Goal: Task Accomplishment & Management: Manage account settings

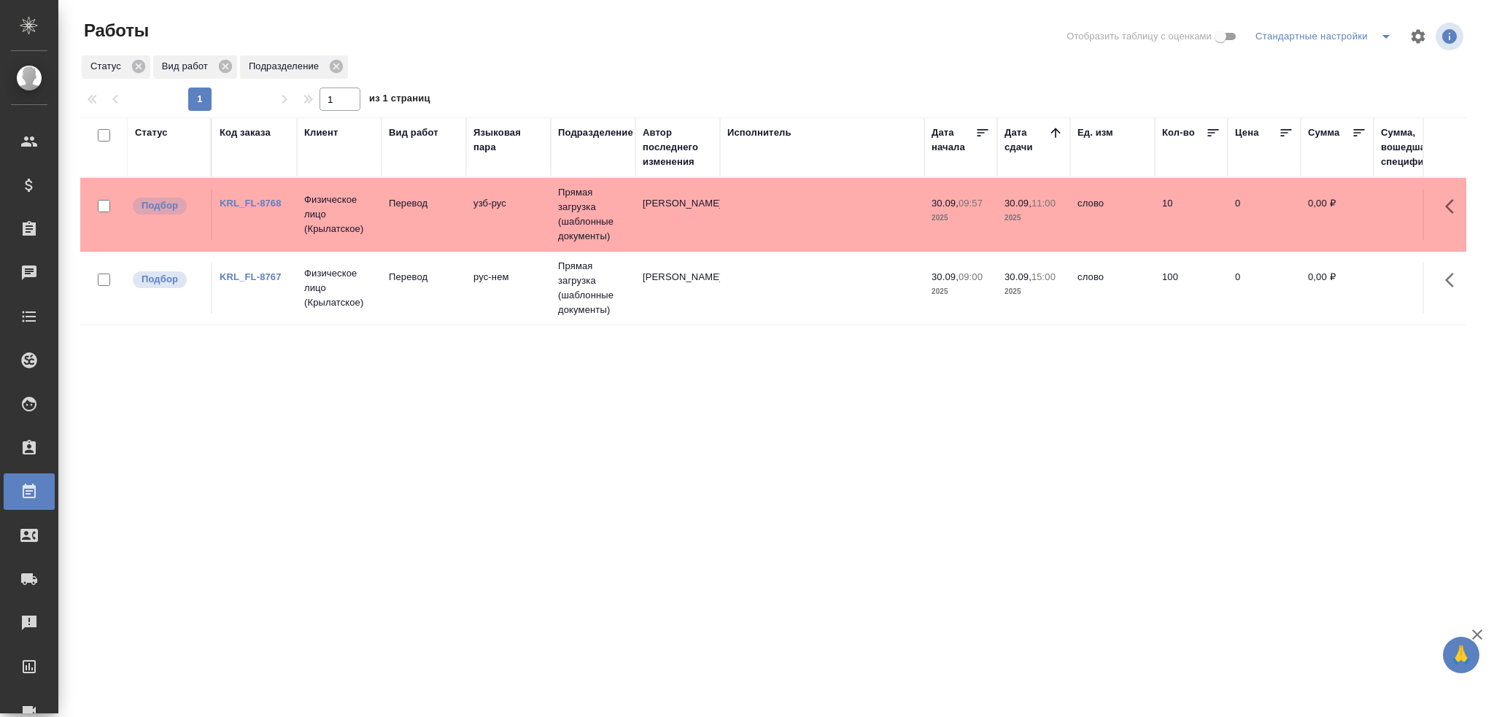
click at [394, 224] on td "Перевод" at bounding box center [423, 214] width 85 height 51
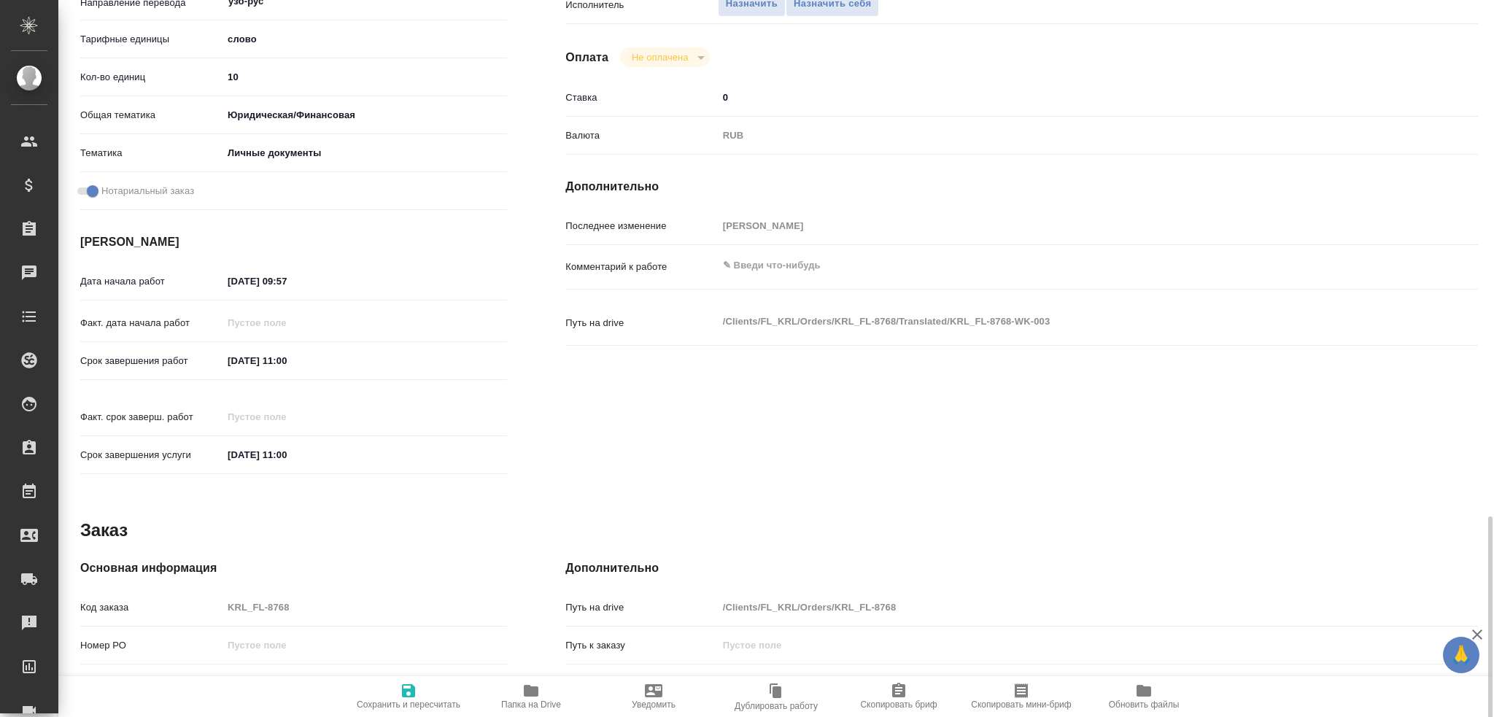
scroll to position [510, 0]
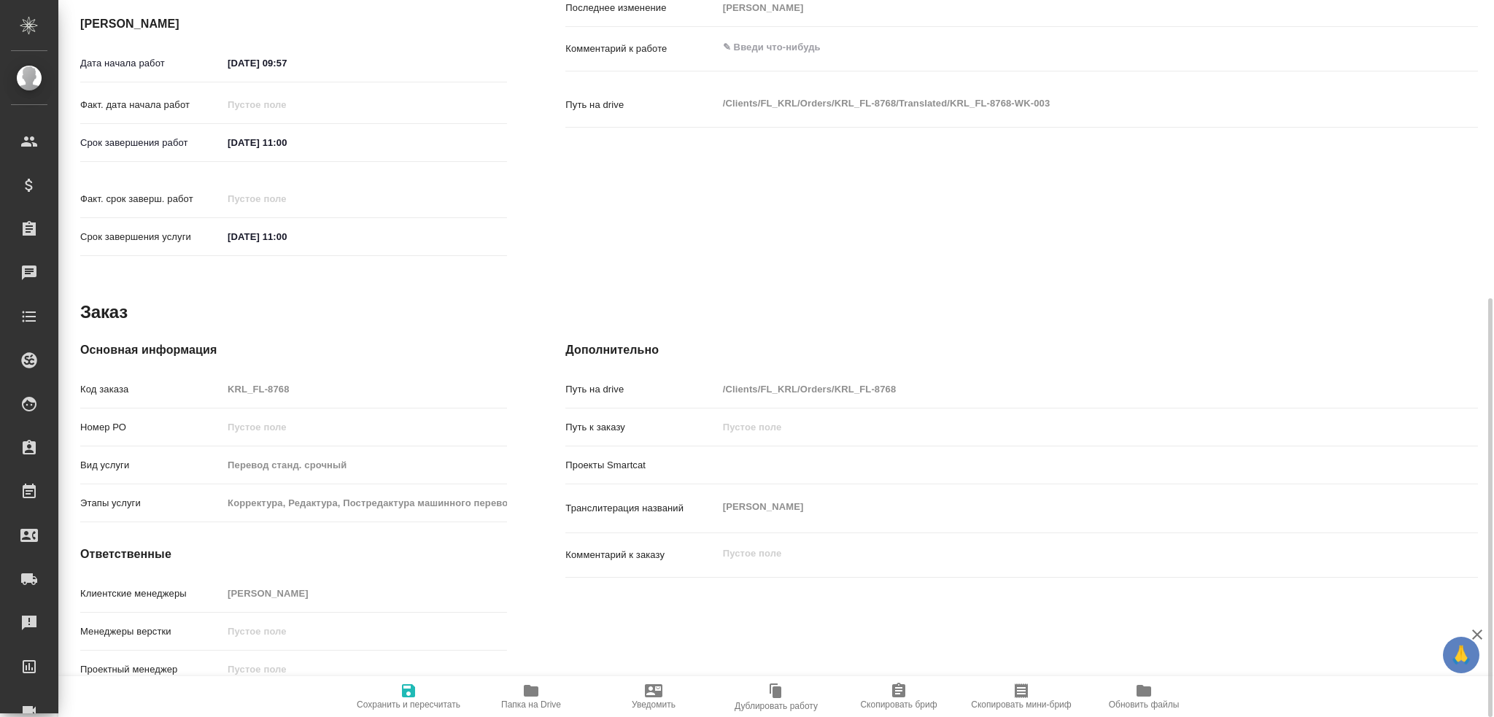
type textarea "x"
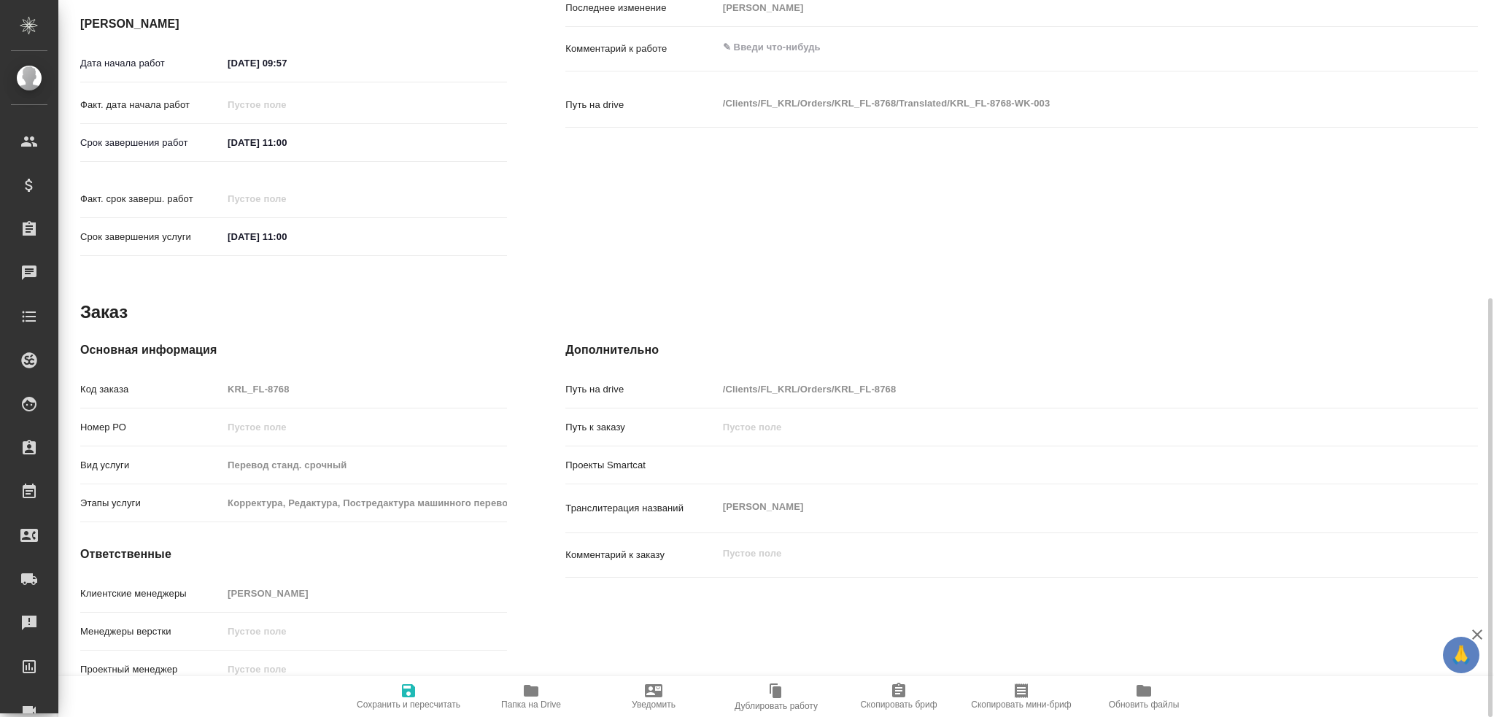
type textarea "x"
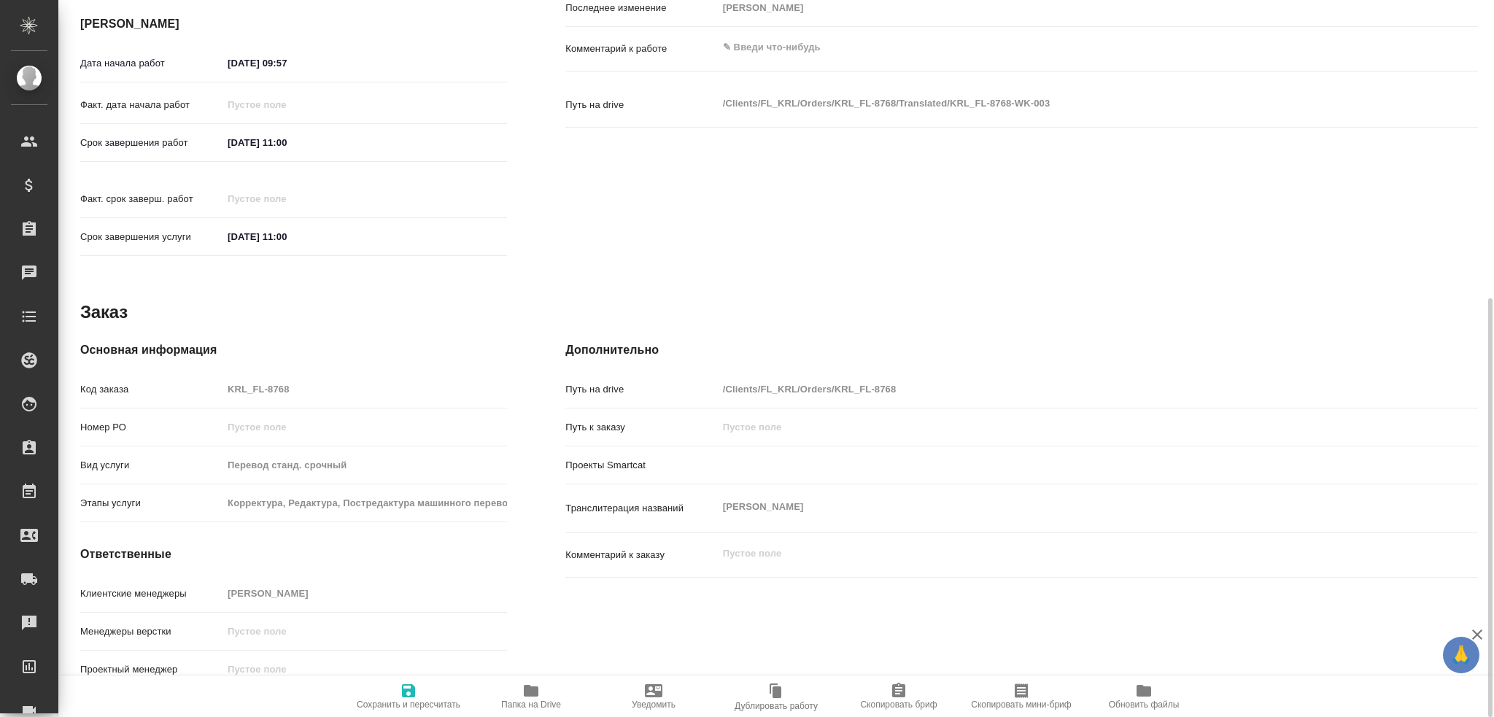
click at [529, 697] on icon "button" at bounding box center [531, 691] width 18 height 18
type textarea "x"
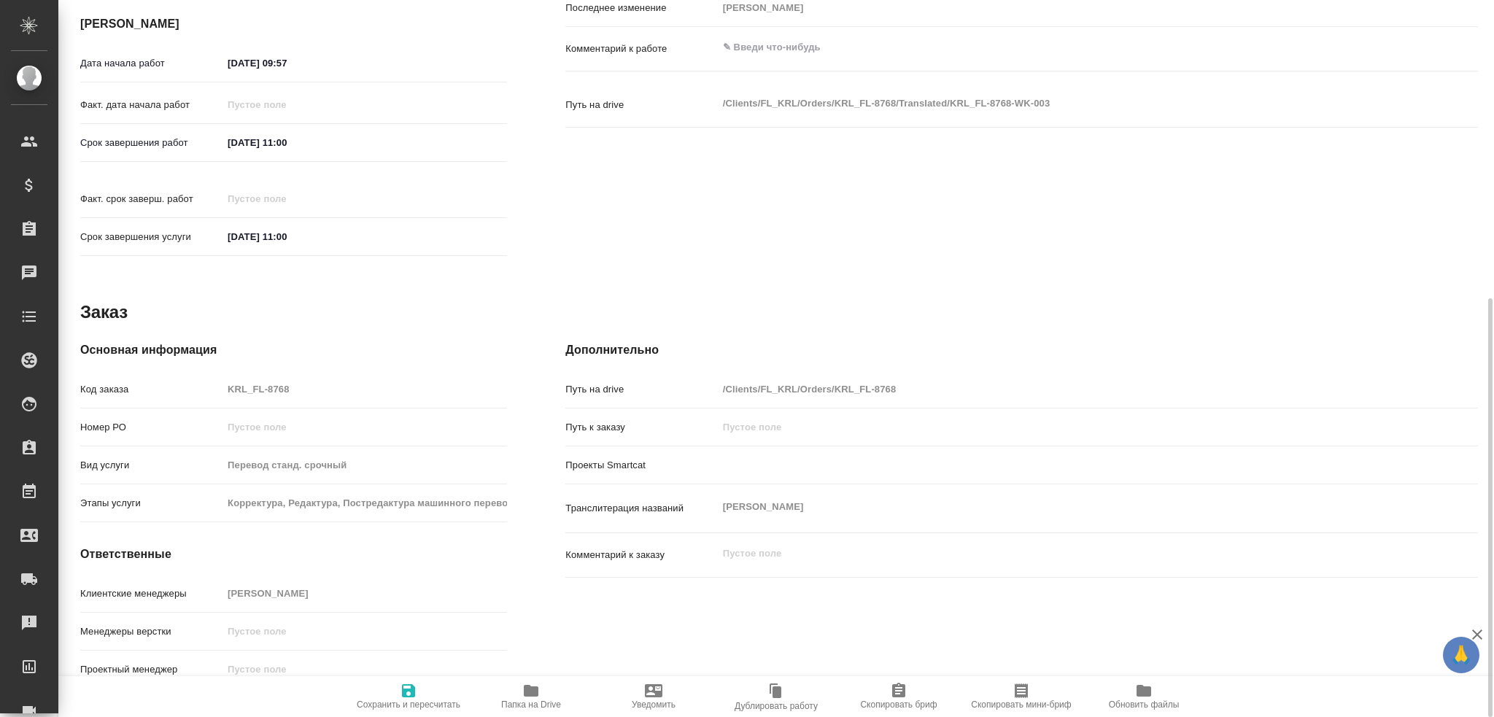
type textarea "x"
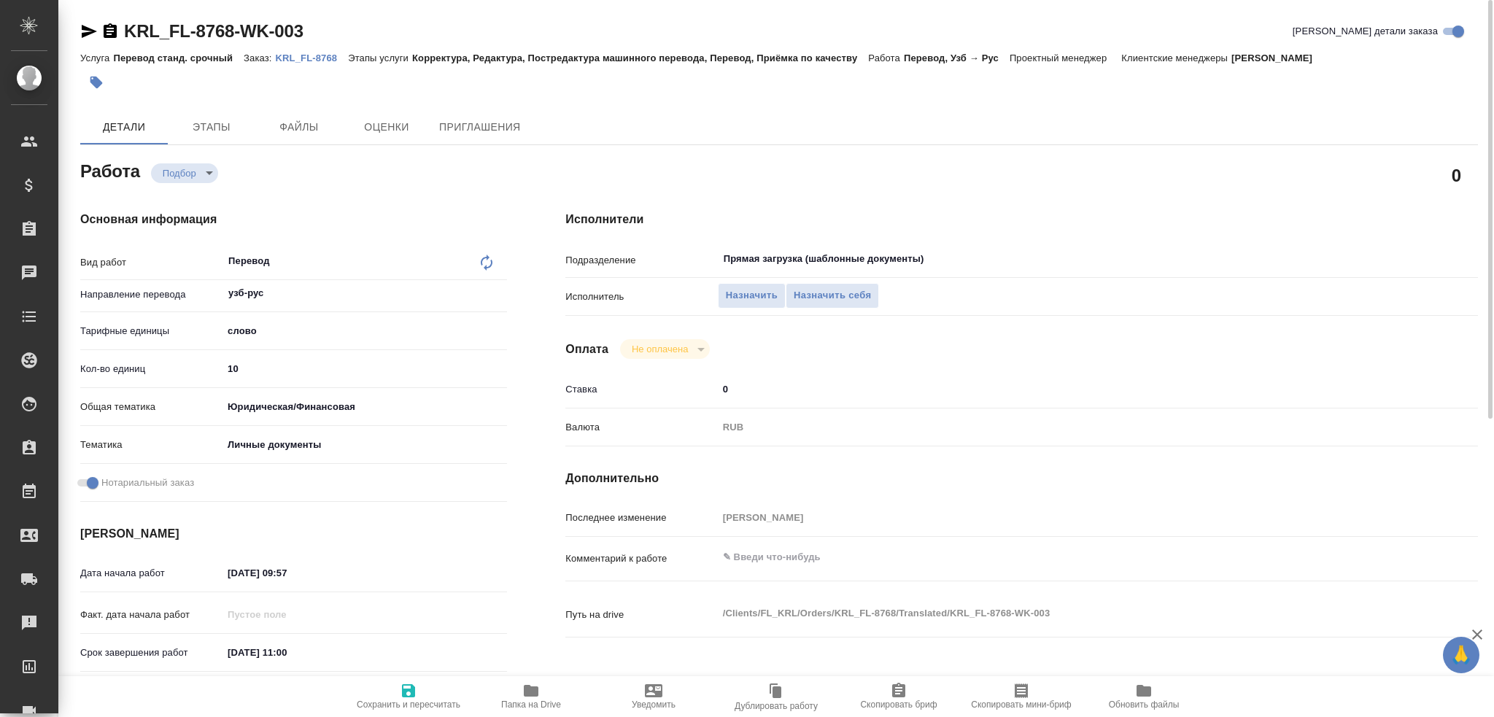
click at [283, 365] on input "10" at bounding box center [364, 368] width 284 height 21
click at [822, 285] on button "Назначить себя" at bounding box center [831, 296] width 93 height 26
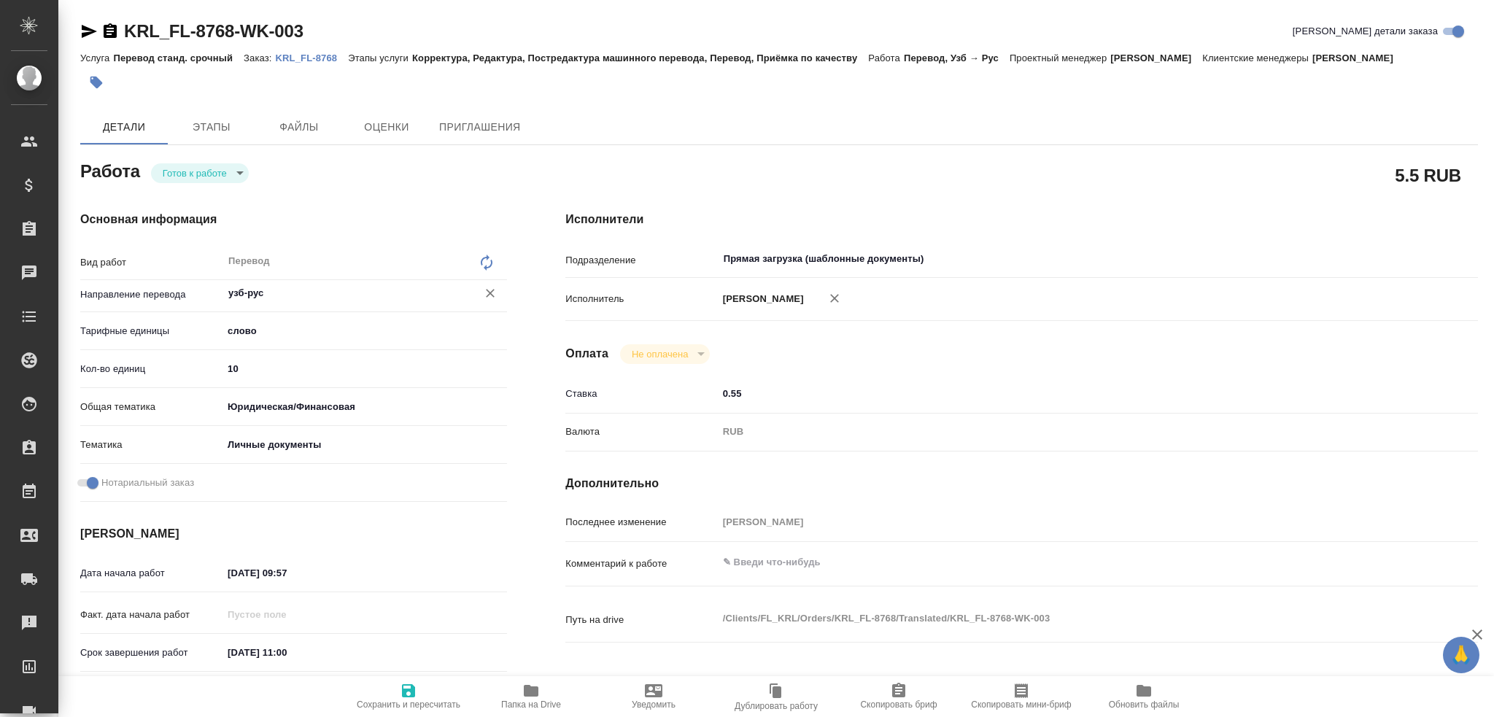
type textarea "x"
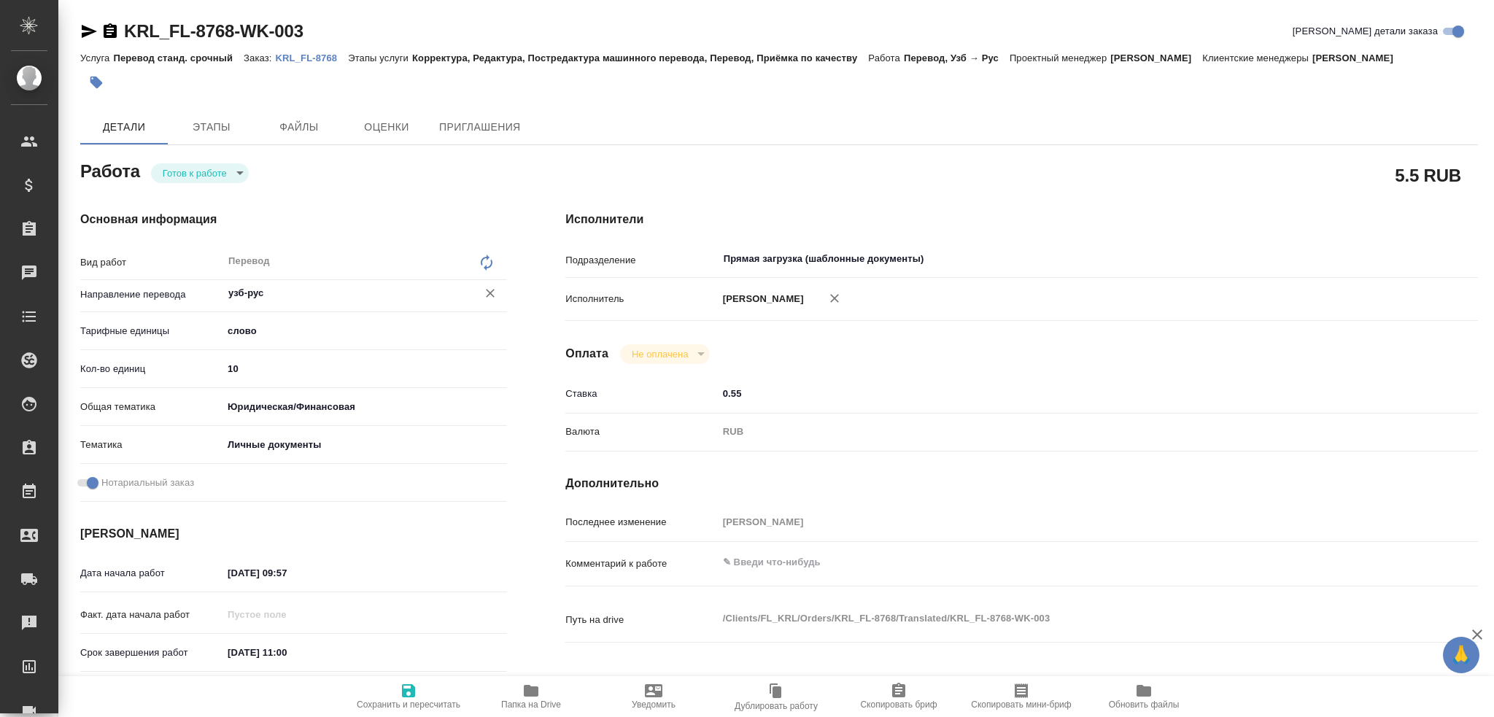
type textarea "x"
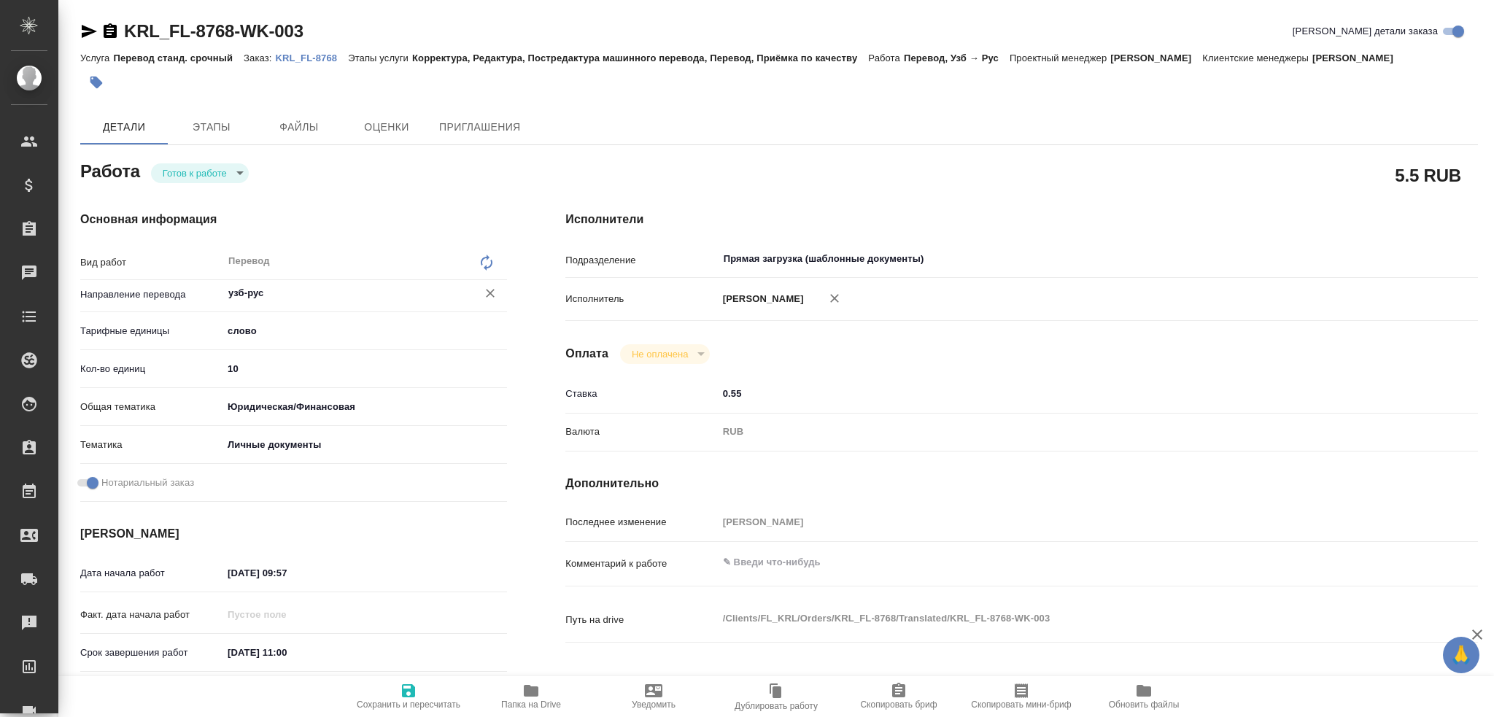
type textarea "x"
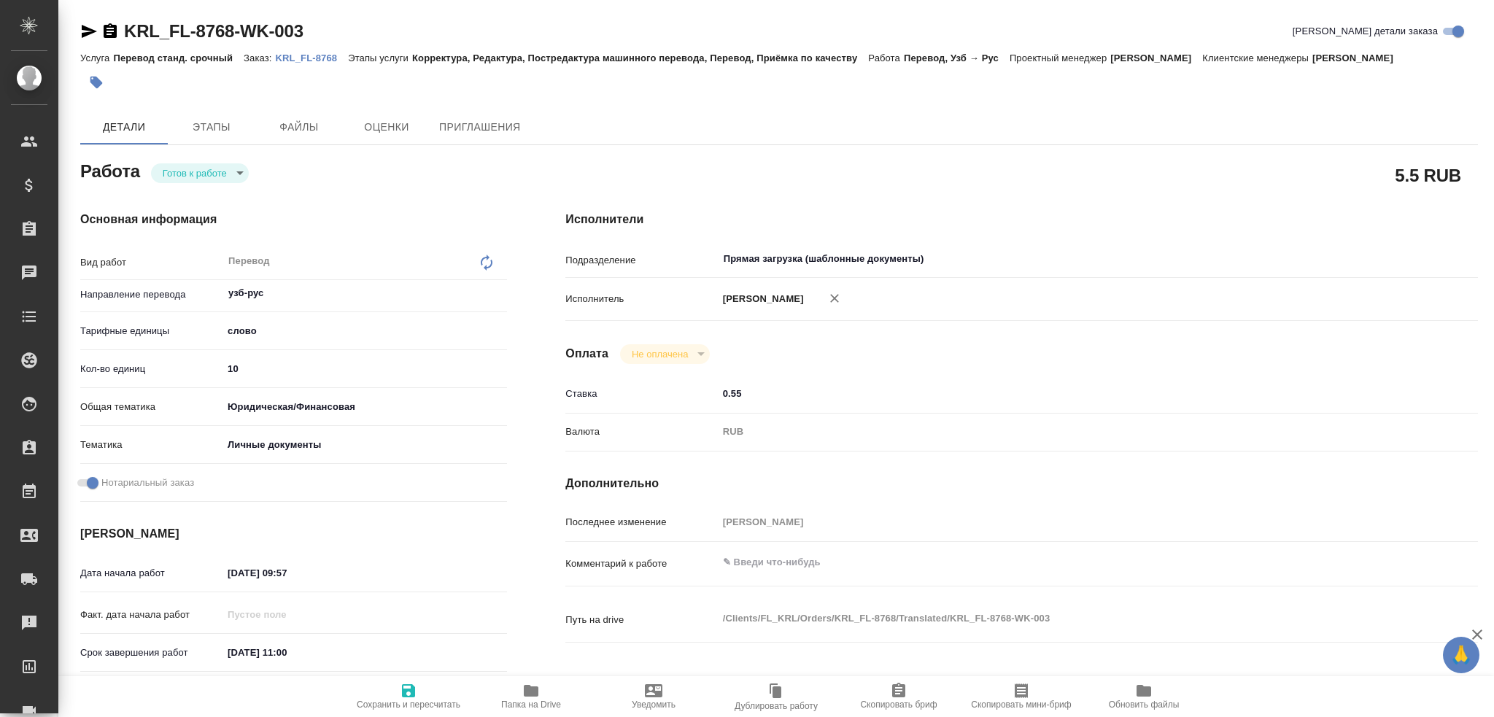
type textarea "x"
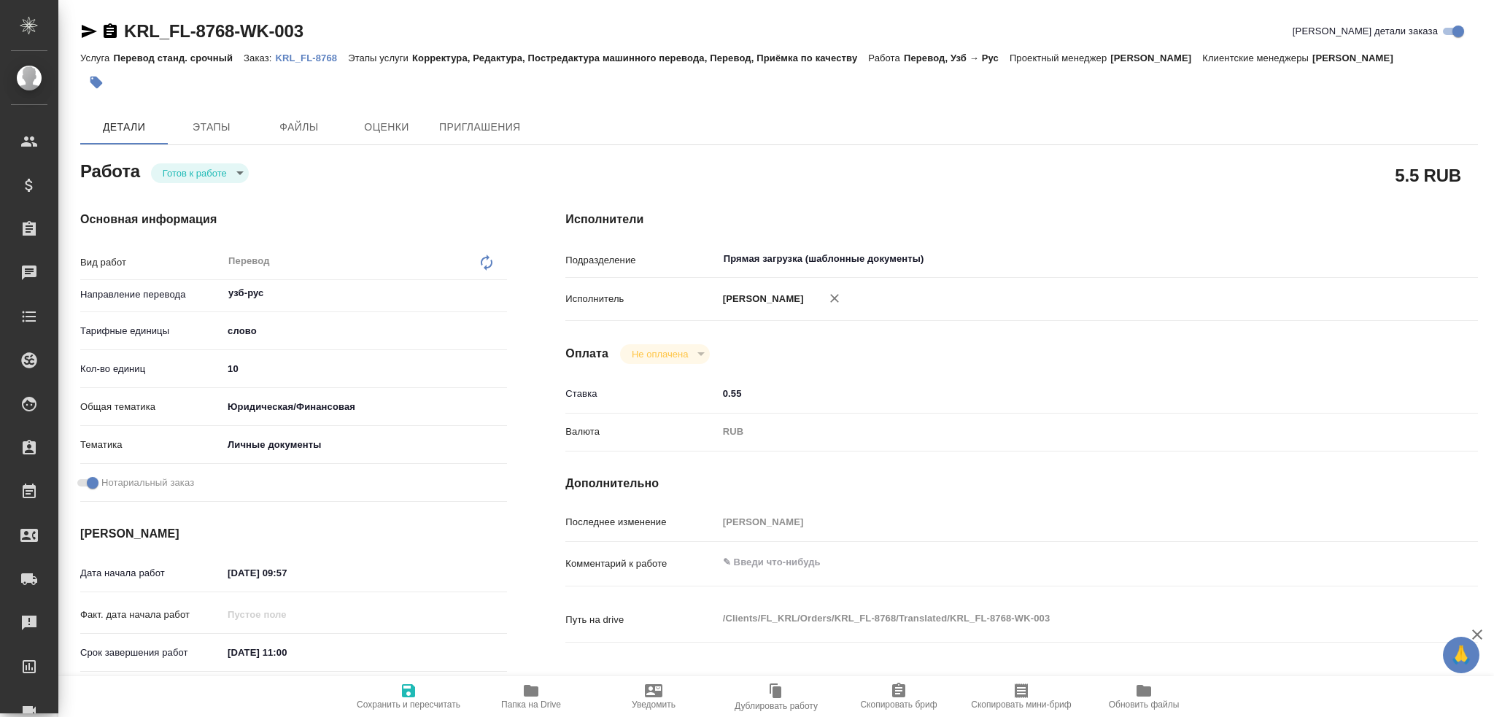
click at [260, 371] on input "10" at bounding box center [364, 368] width 284 height 21
type textarea "x"
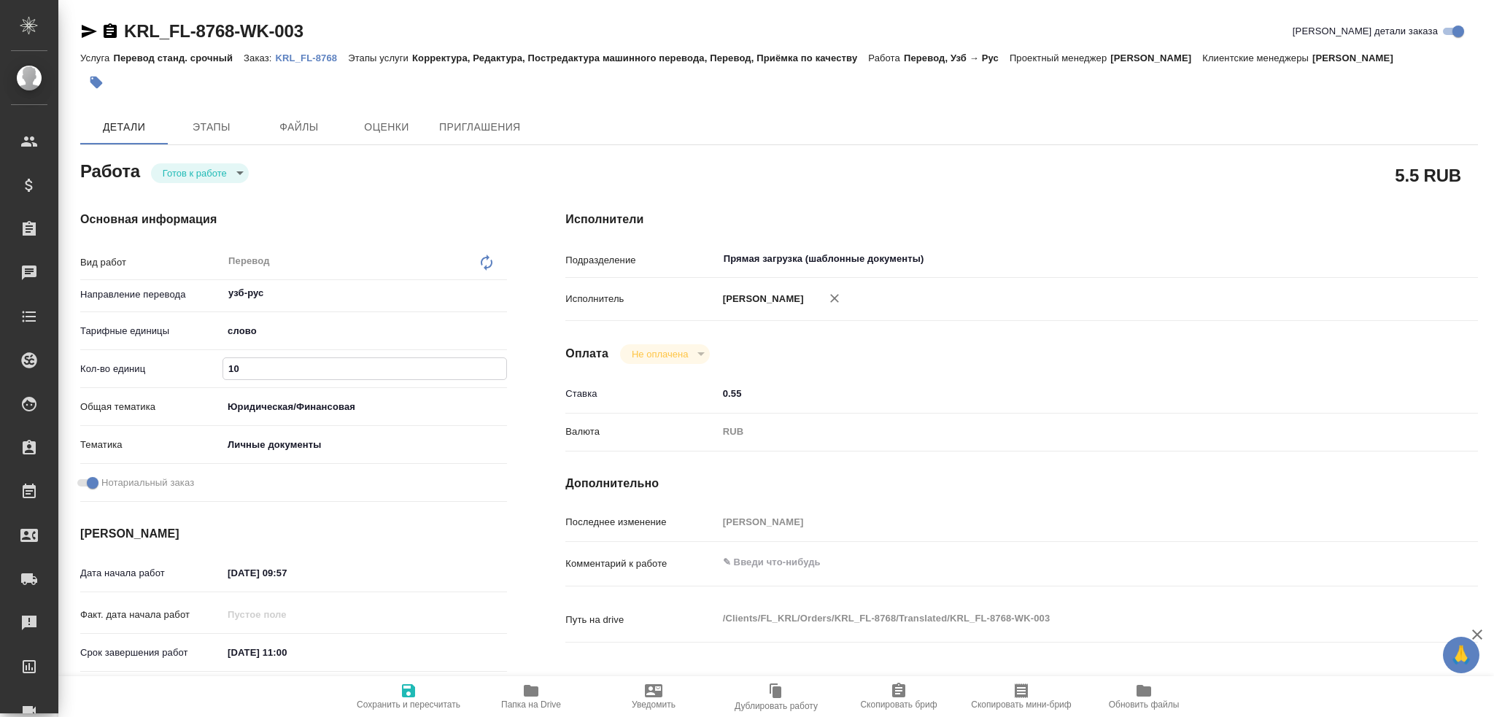
type textarea "x"
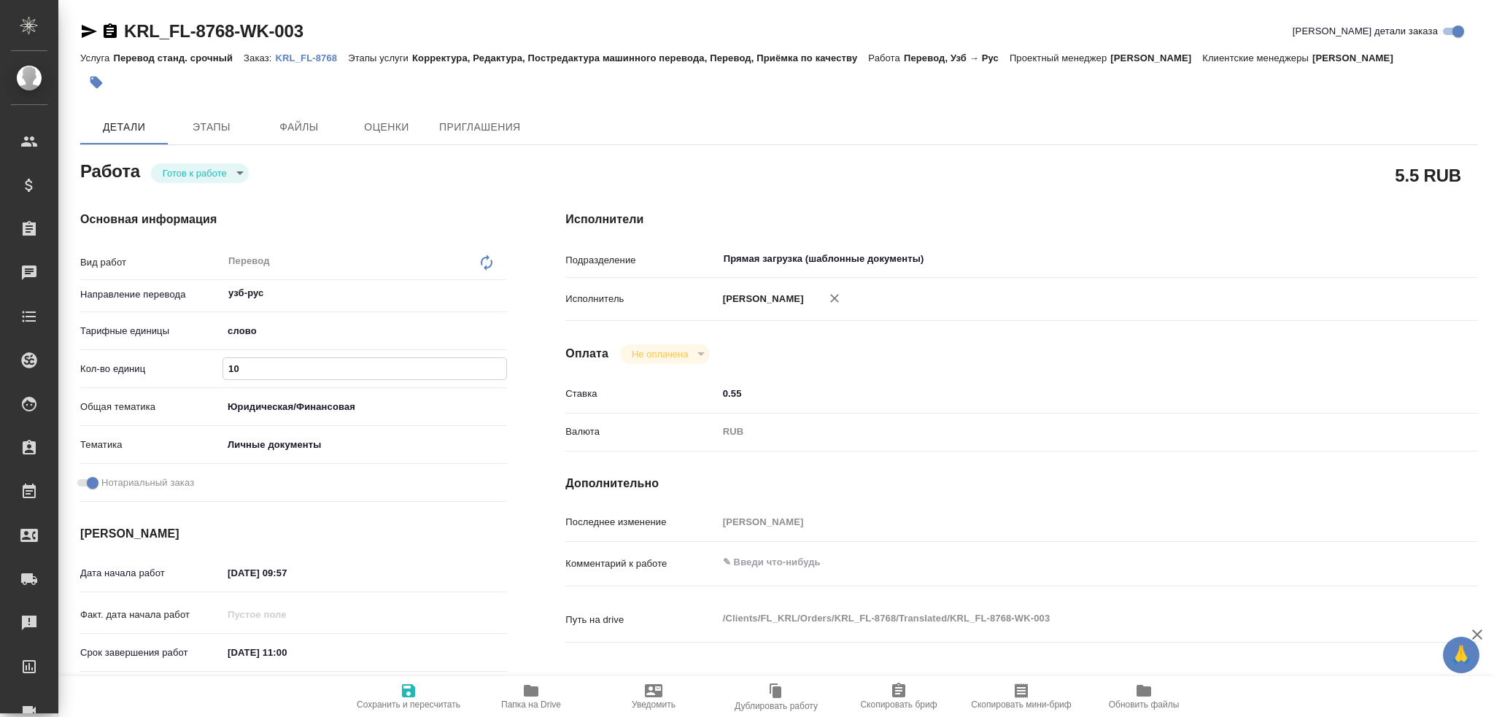
type textarea "x"
type input "100"
type textarea "x"
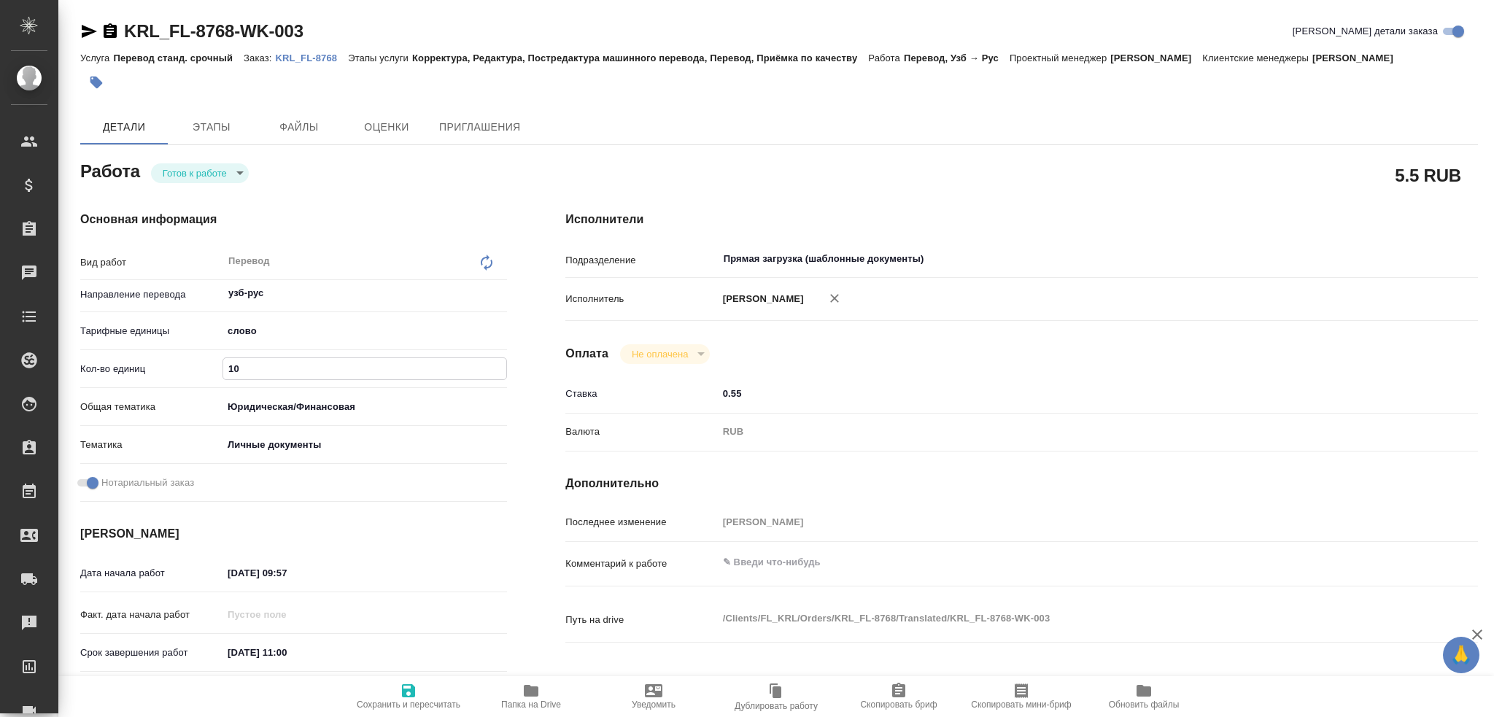
type textarea "x"
type input "100"
click at [416, 691] on icon "button" at bounding box center [409, 691] width 18 height 18
type textarea "x"
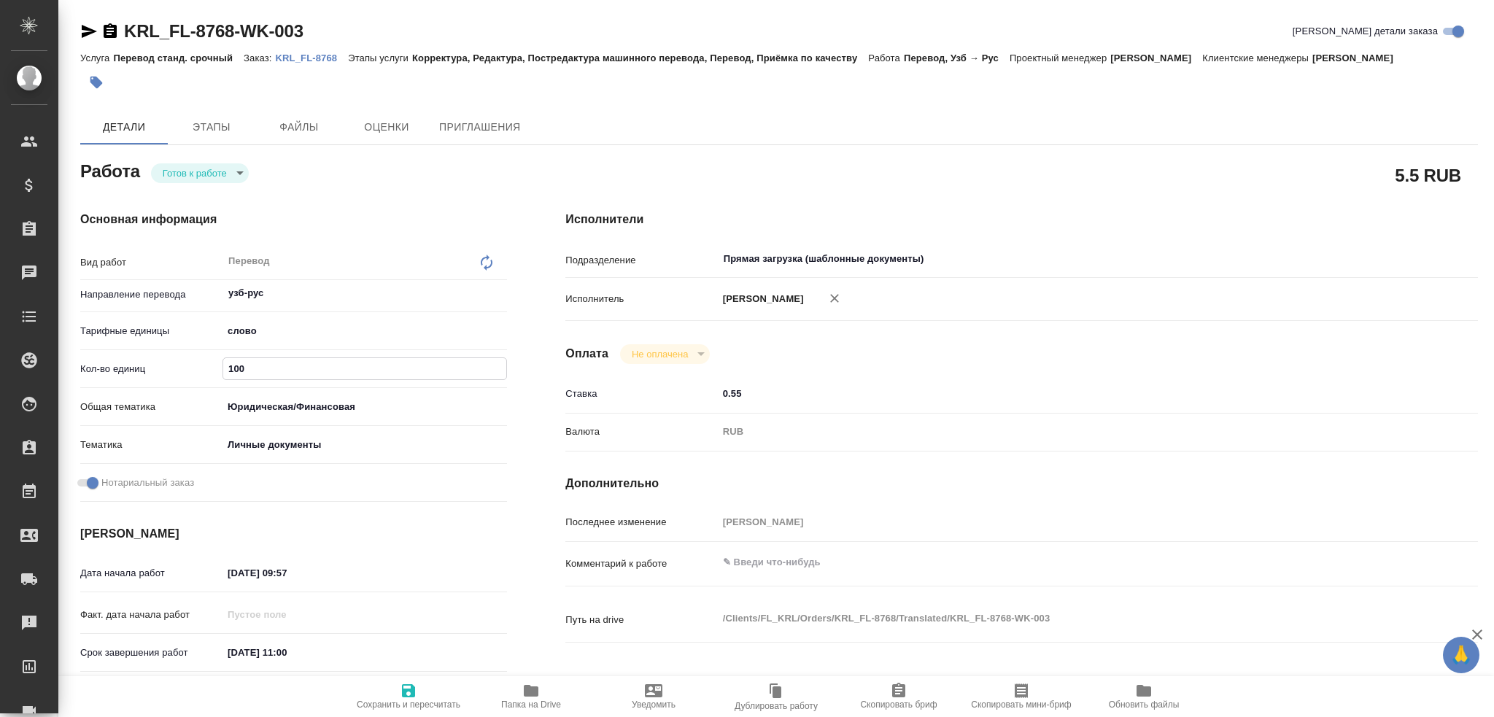
type textarea "x"
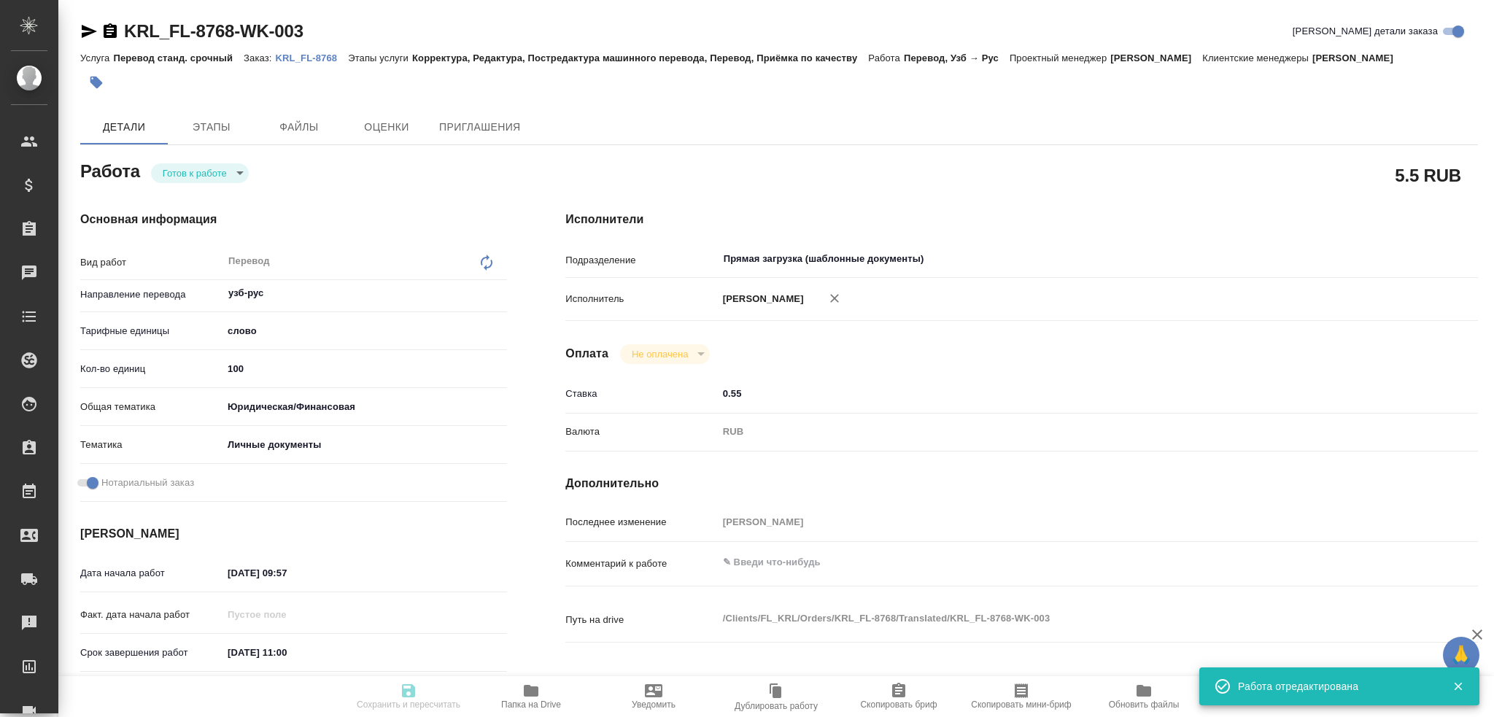
type textarea "x"
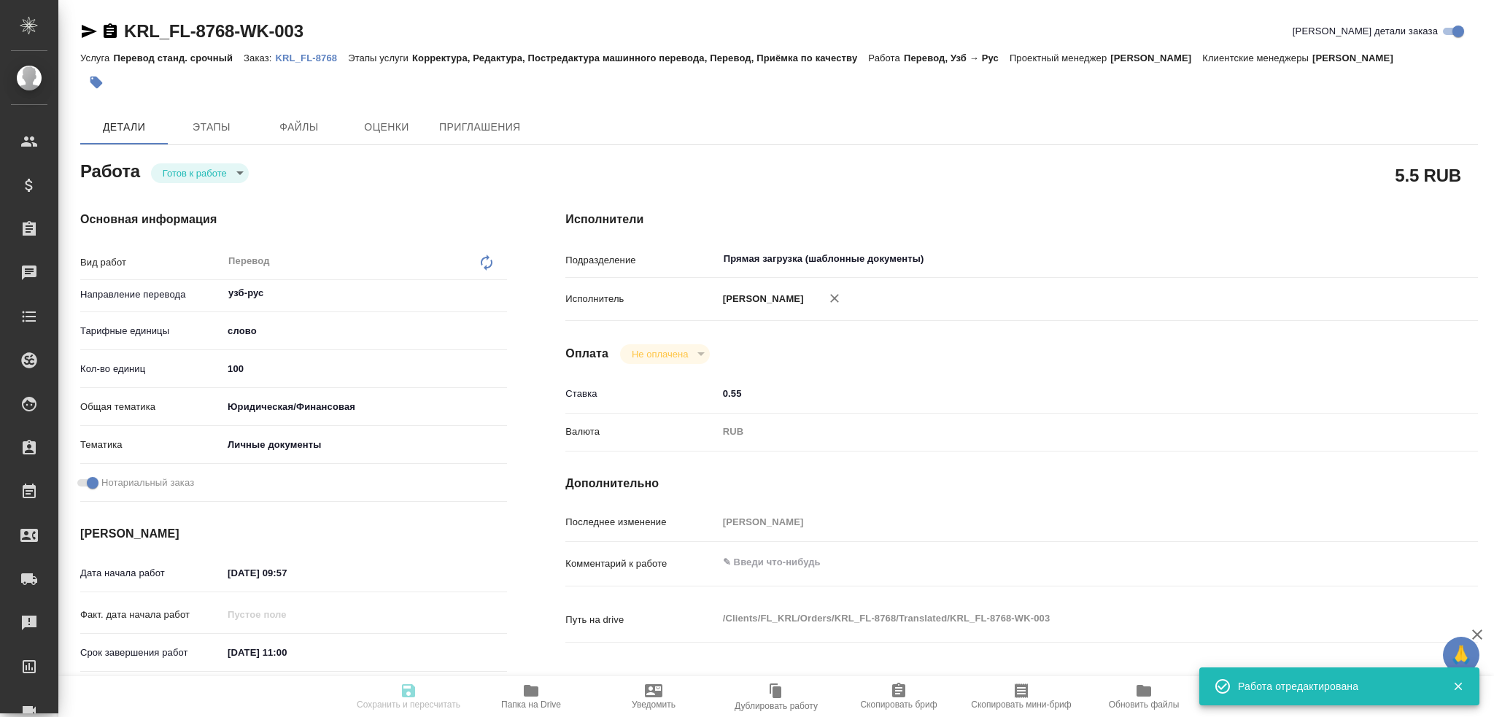
type input "readyForWork"
type textarea "Перевод"
type textarea "x"
type input "узб-рус"
type input "5a8b1489cc6b4906c91bfd90"
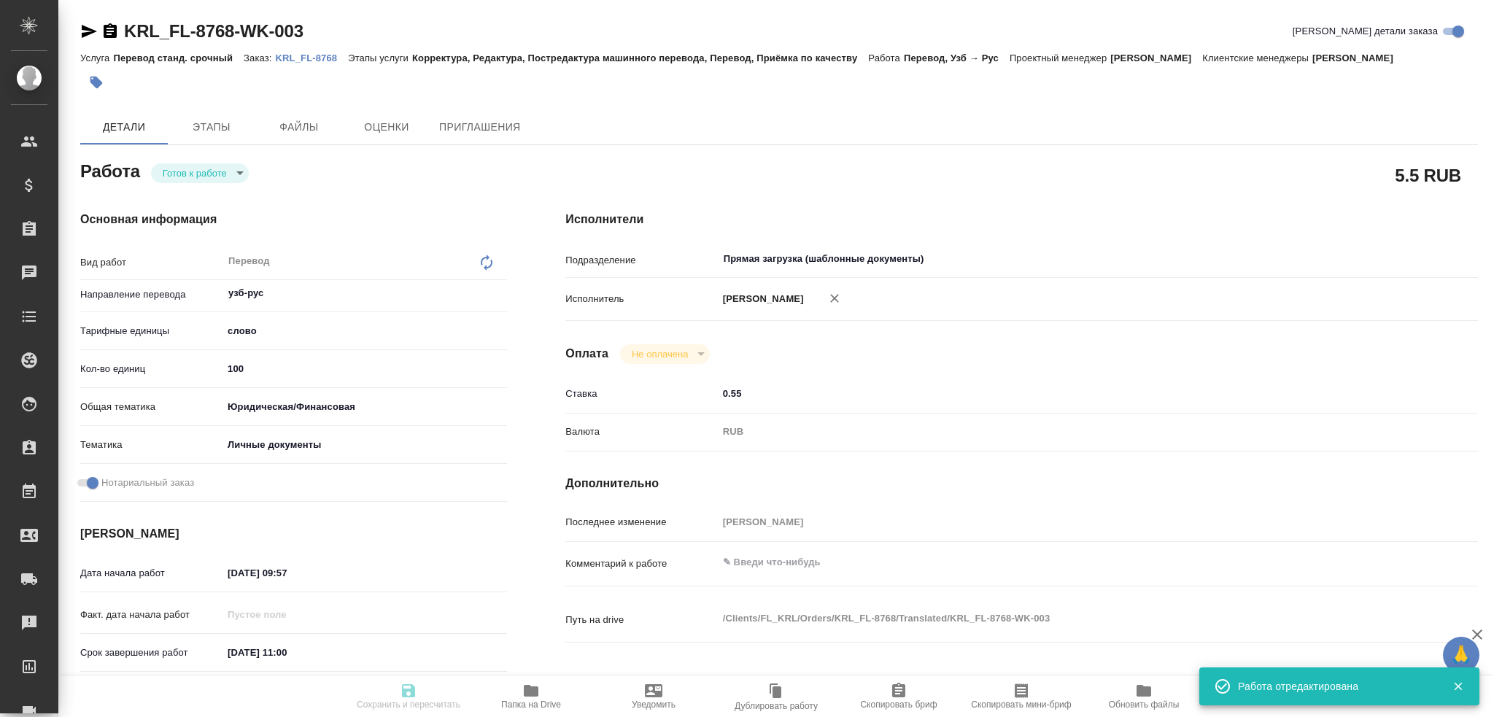
type input "100"
type input "yr-fn"
type input "5a8b8b956a9677013d343cfe"
checkbox input "true"
type input "30.09.2025 09:57"
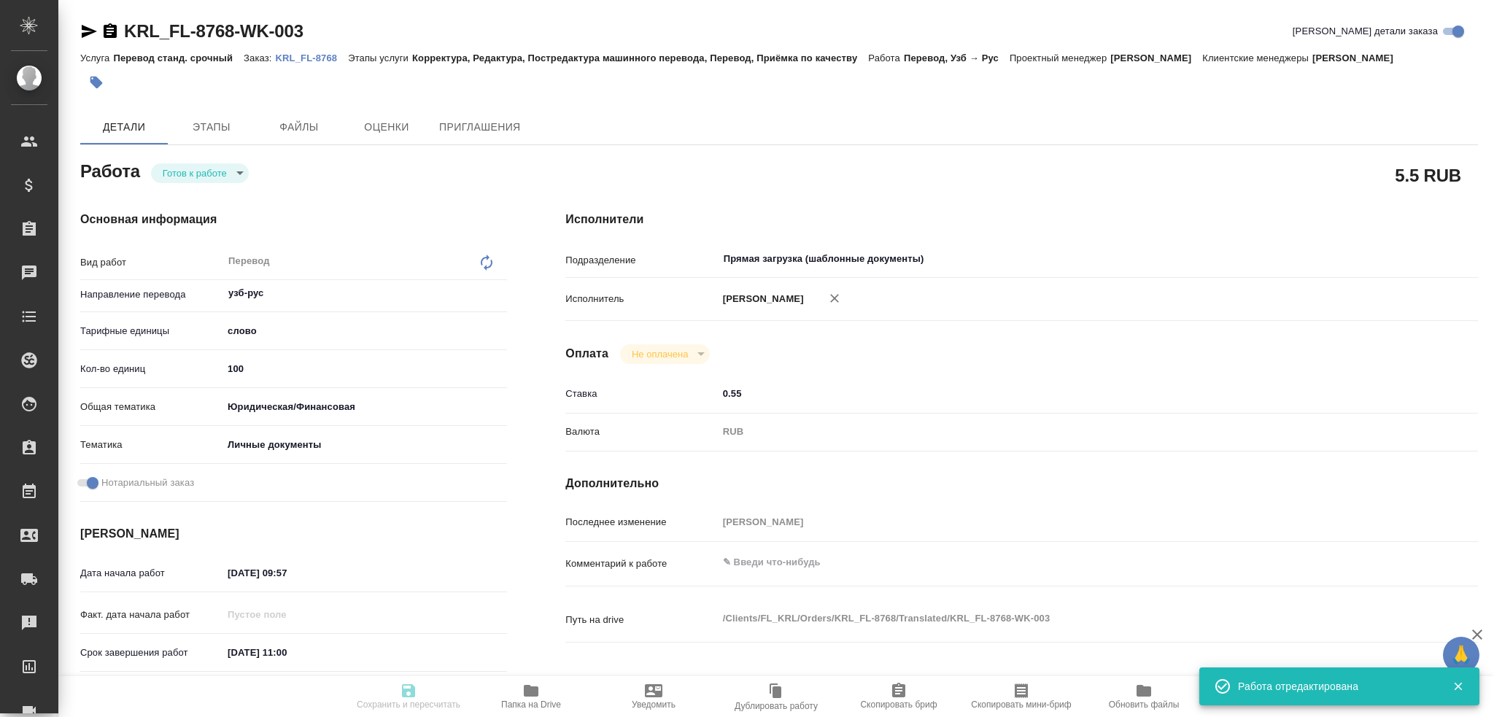
type input "30.09.2025 11:00"
type input "Прямая загрузка (шаблонные документы)"
type input "notPayed"
type input "0.55"
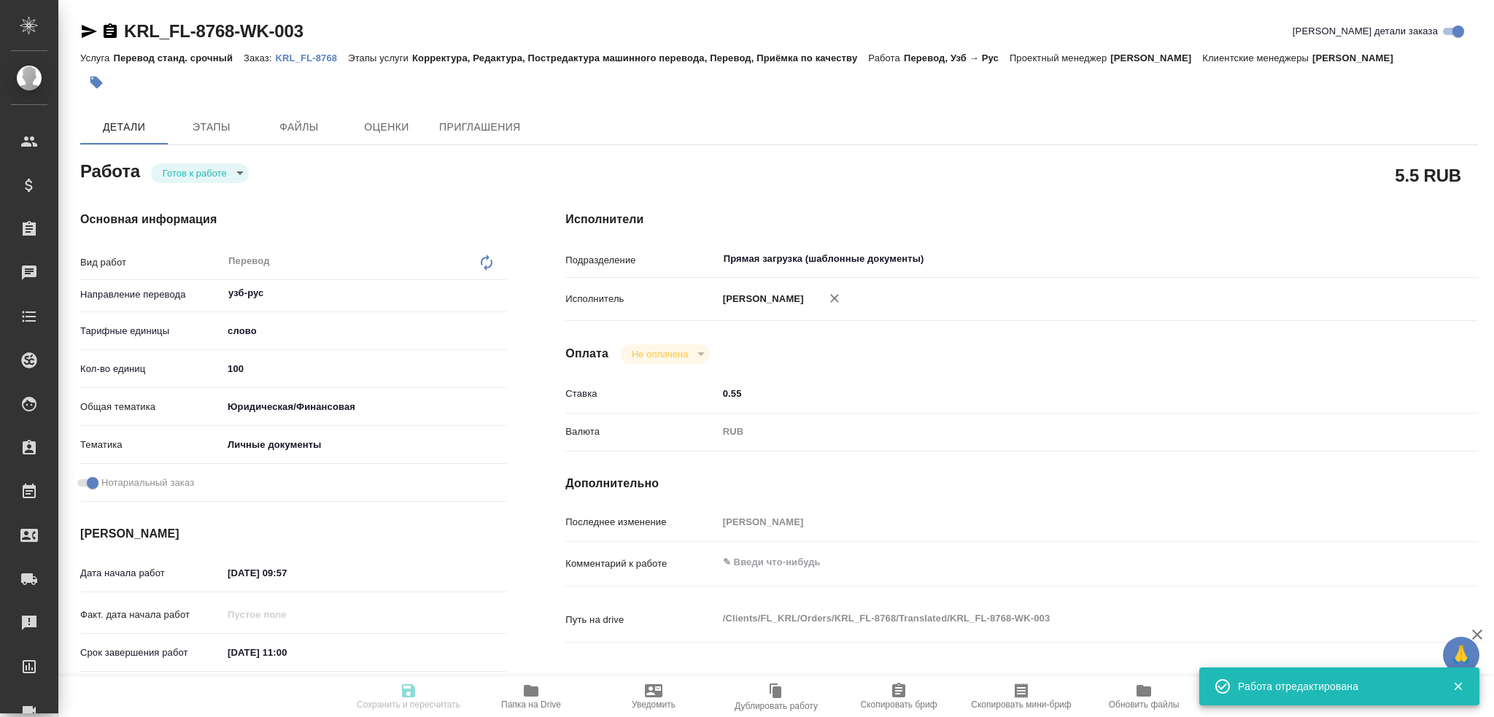
type input "RUB"
type input "Гусев Александр"
type textarea "x"
type textarea "/Clients/FL_KRL/Orders/KRL_FL-8768/Translated/KRL_FL-8768-WK-003"
type textarea "x"
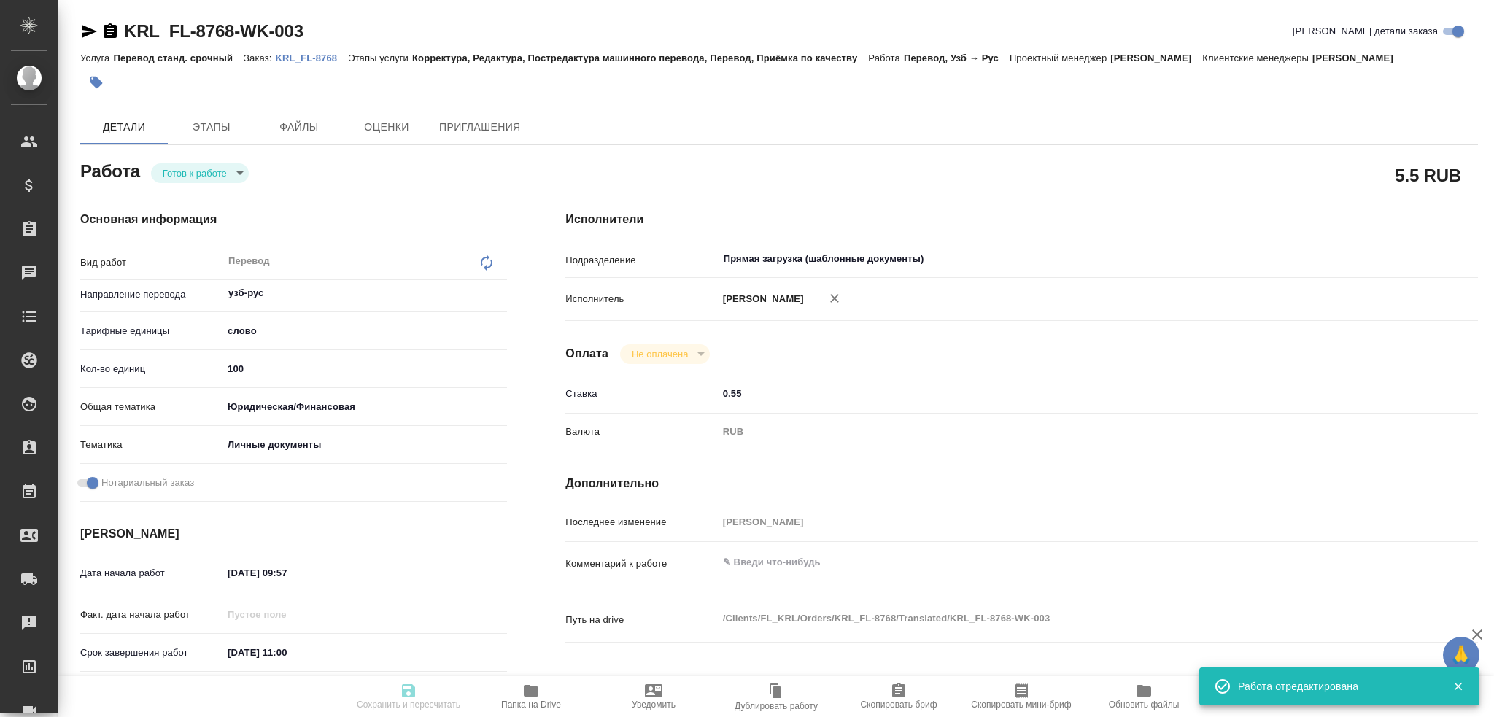
type input "KRL_FL-8768"
type input "Перевод станд. срочный"
type input "Корректура, Редактура, Постредактура машинного перевода, Перевод, Приёмка по ка…"
type input "Касымов Тимур"
type input "/Clients/FL_KRL/Orders/KRL_FL-8768"
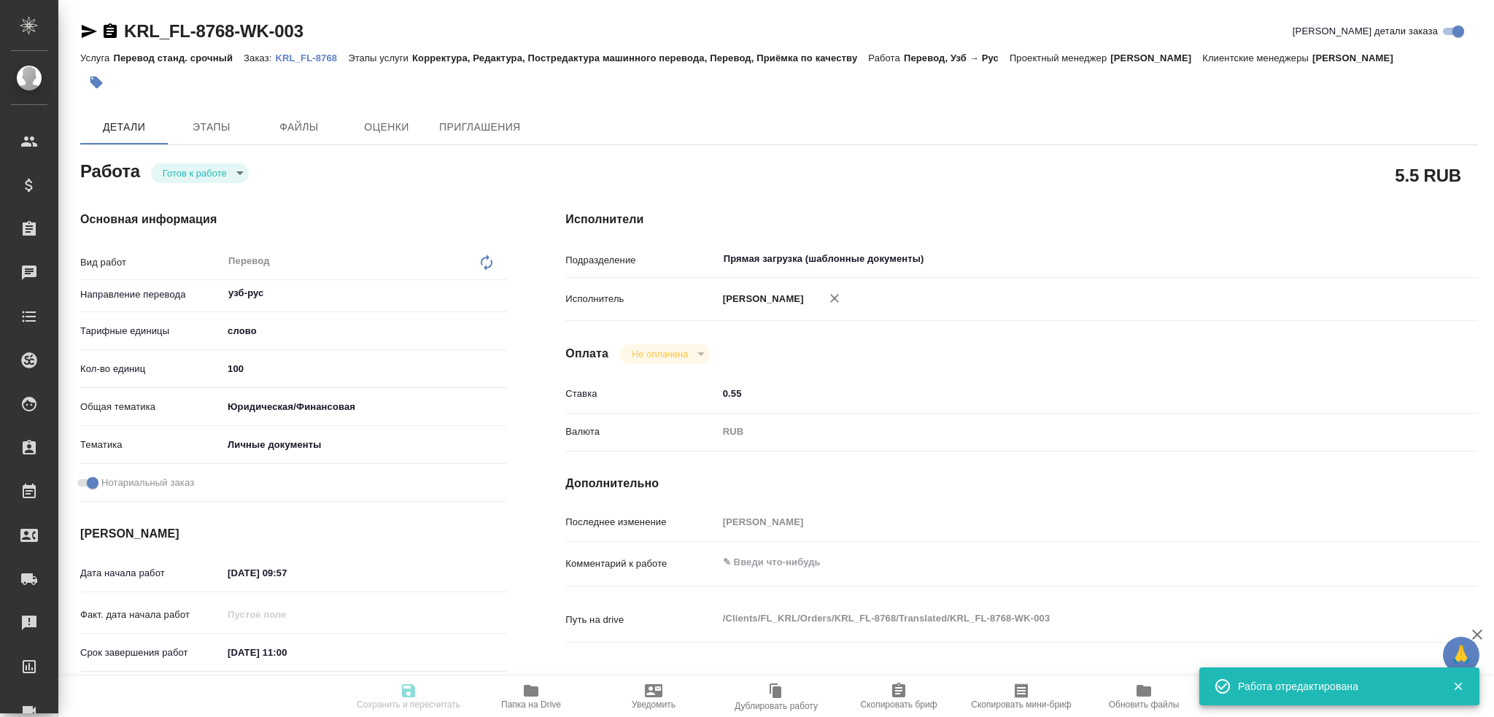
type textarea "УЗАКОВА МАЛОХАТ ТАИРОВНА"
type textarea "x"
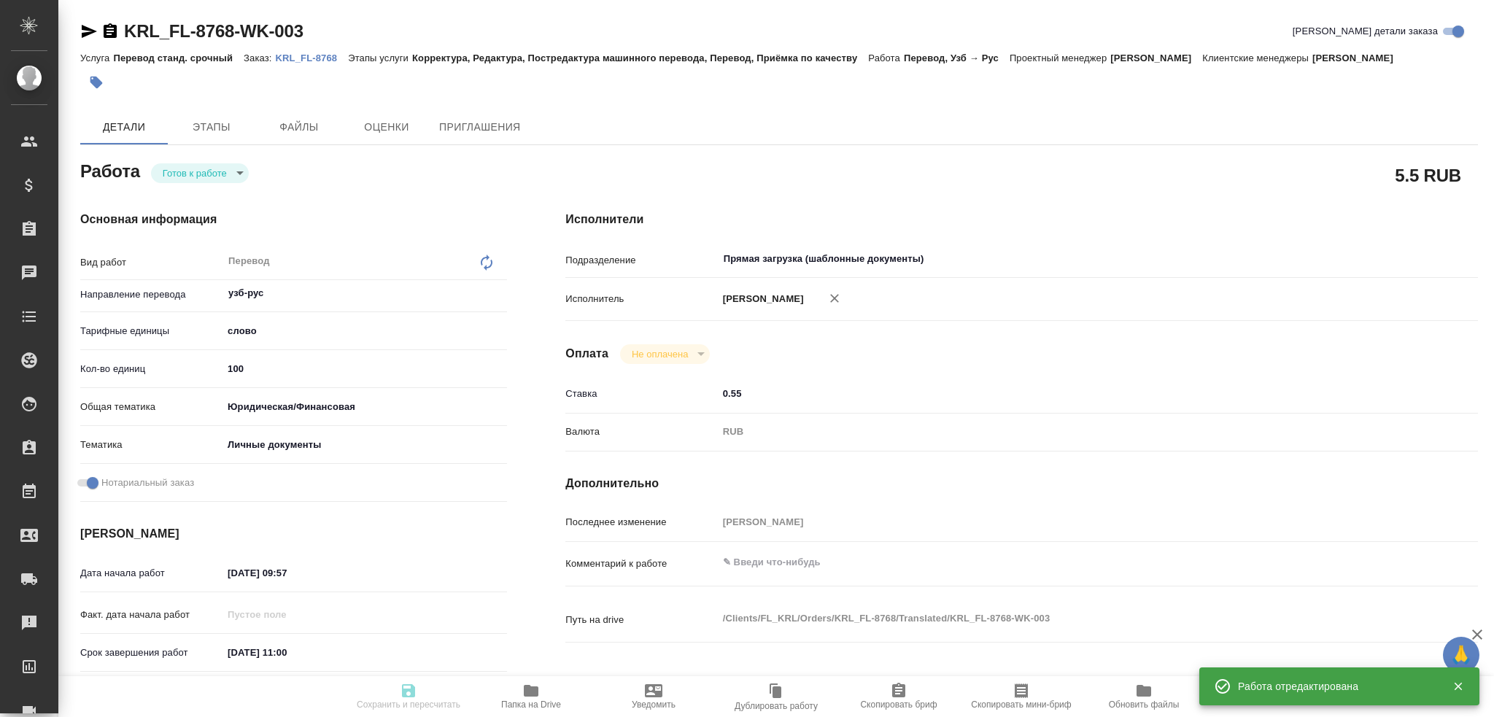
type textarea "x"
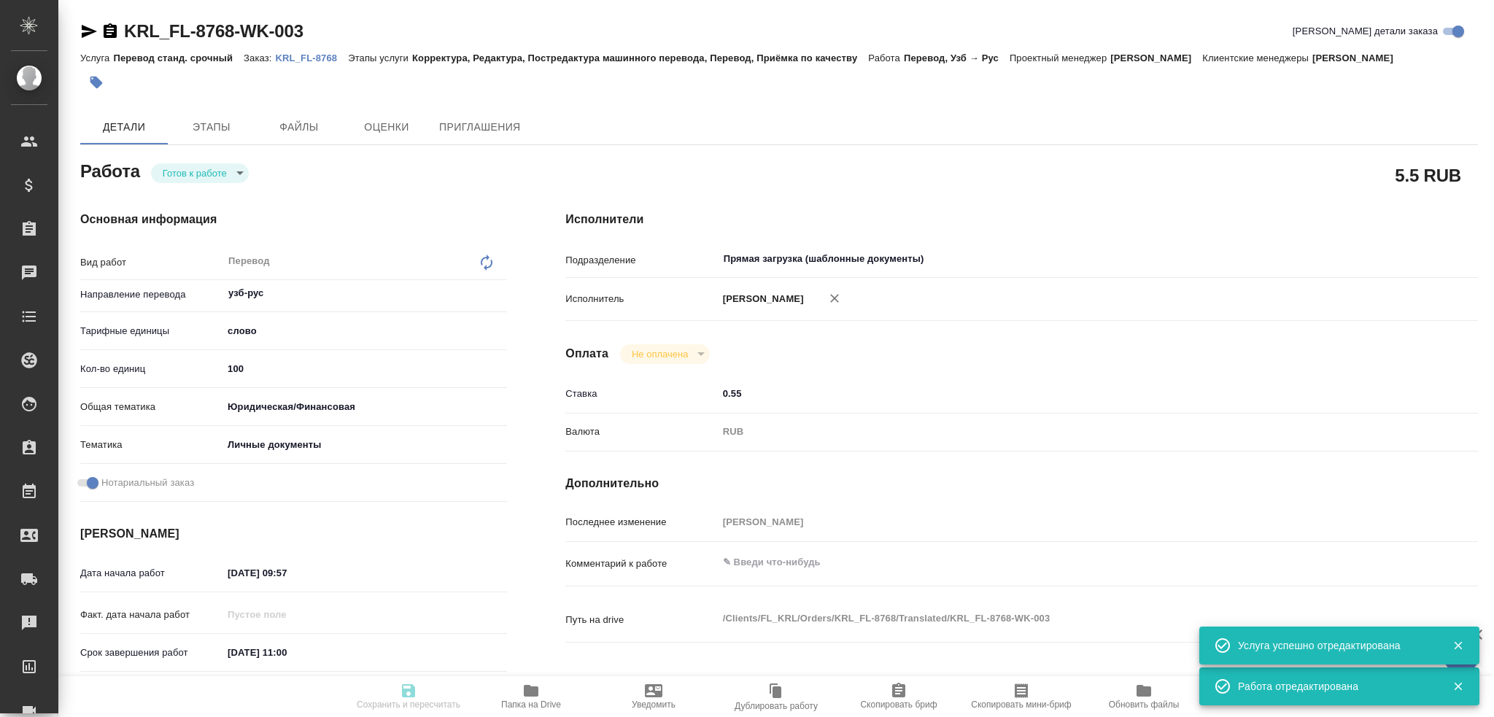
type textarea "x"
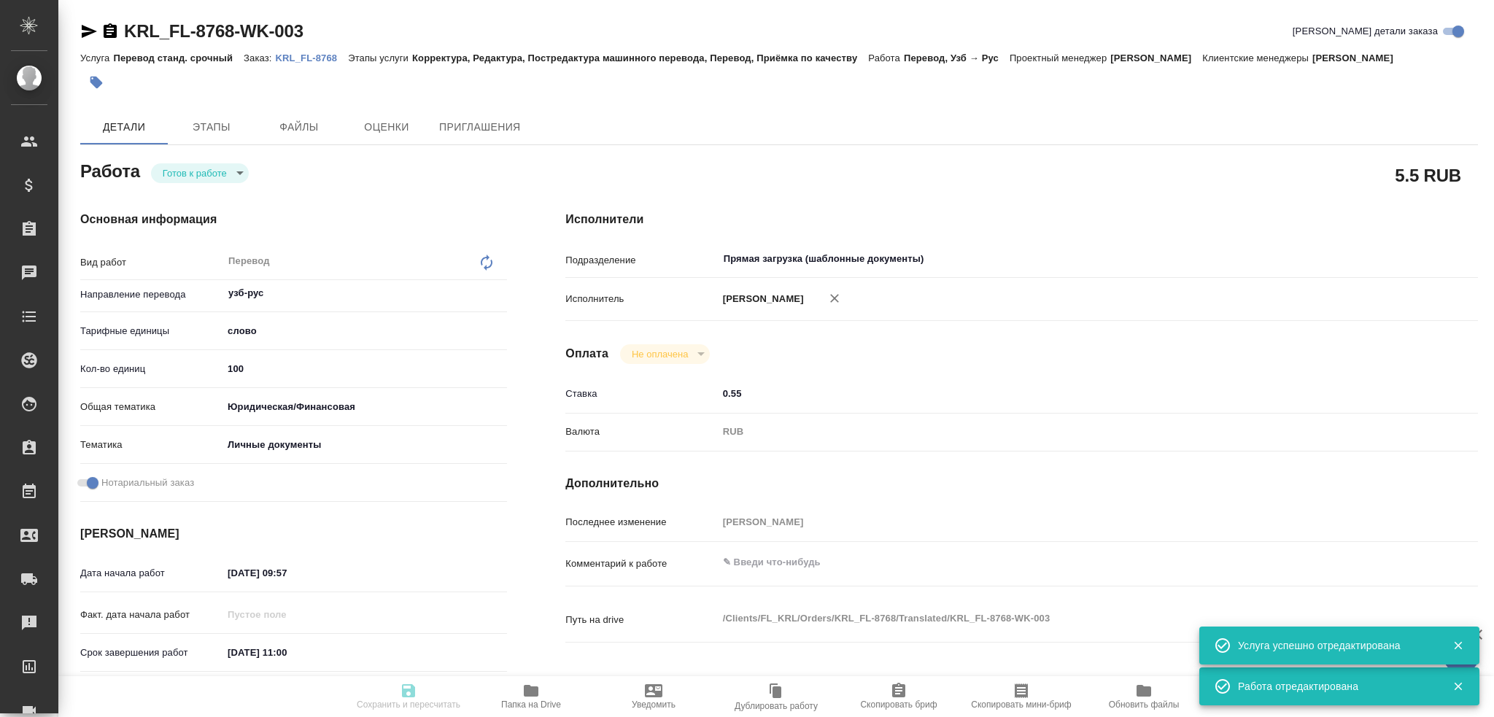
type textarea "x"
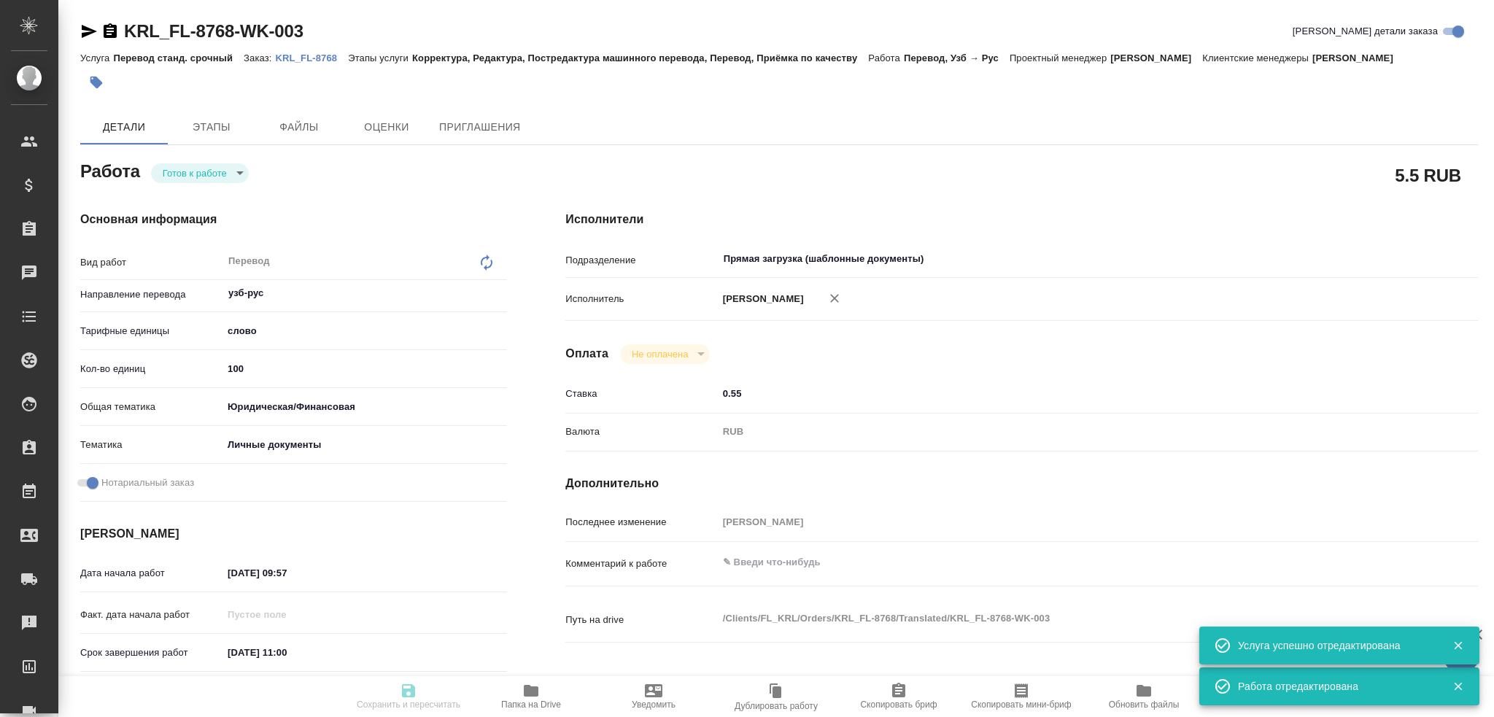
type textarea "x"
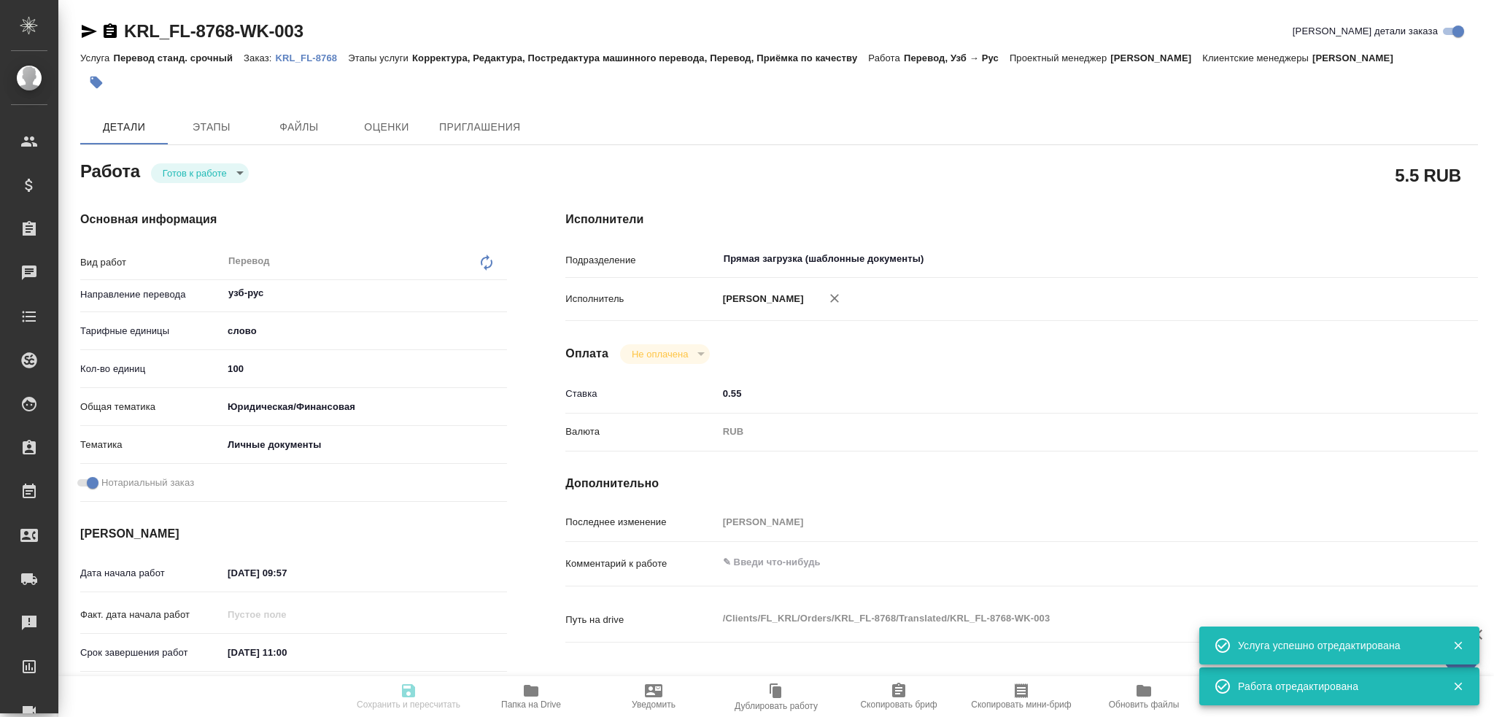
type textarea "x"
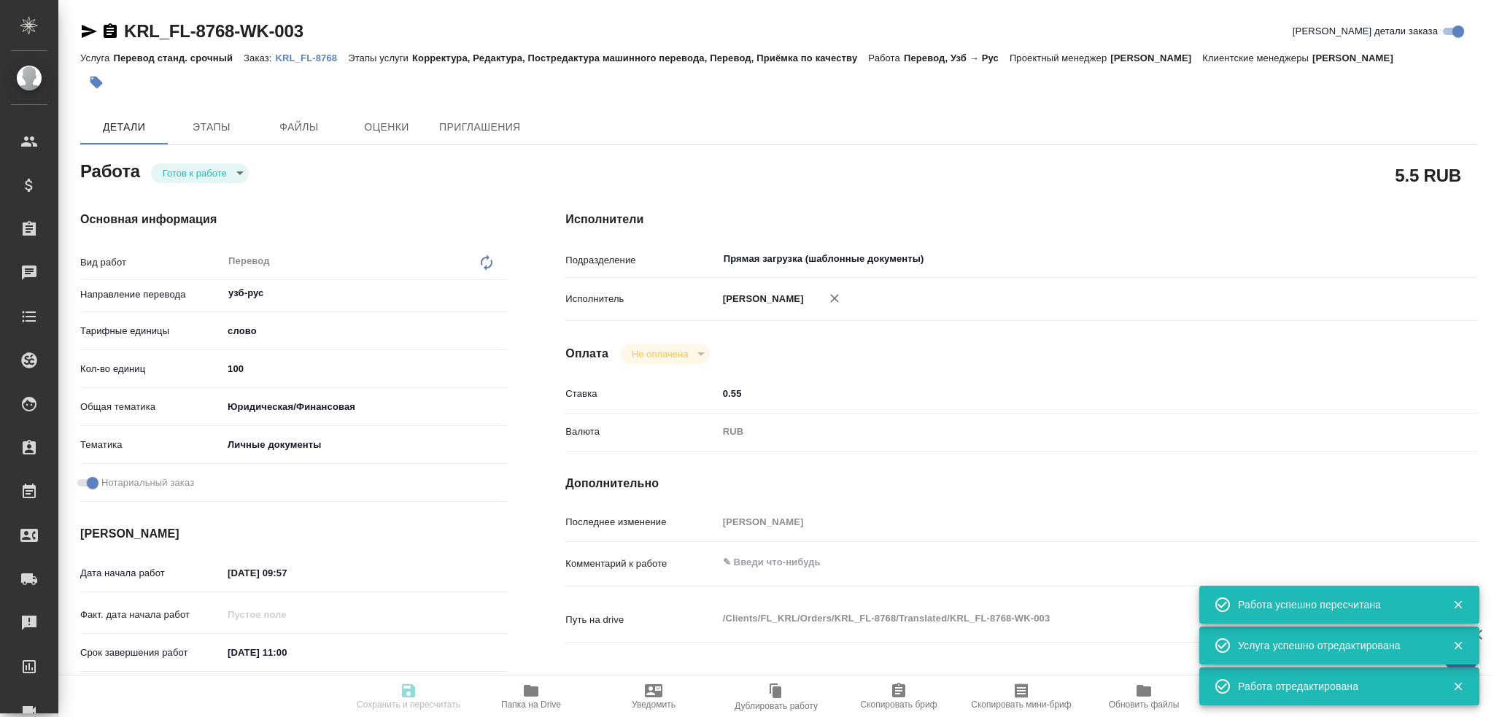
type input "readyForWork"
type textarea "Перевод"
type textarea "x"
type input "узб-рус"
type input "5a8b1489cc6b4906c91bfd90"
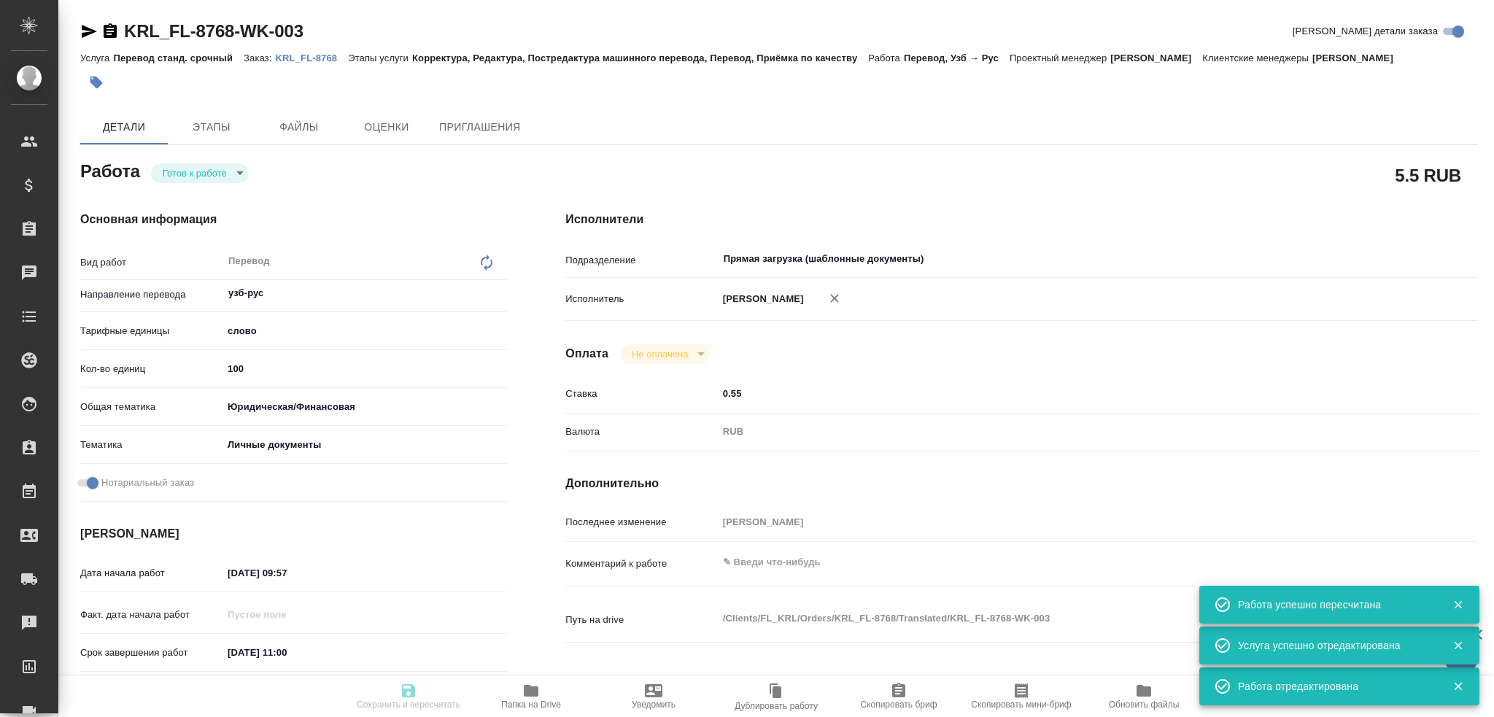
type input "100"
type input "yr-fn"
type input "5a8b8b956a9677013d343cfe"
checkbox input "true"
type input "30.09.2025 09:57"
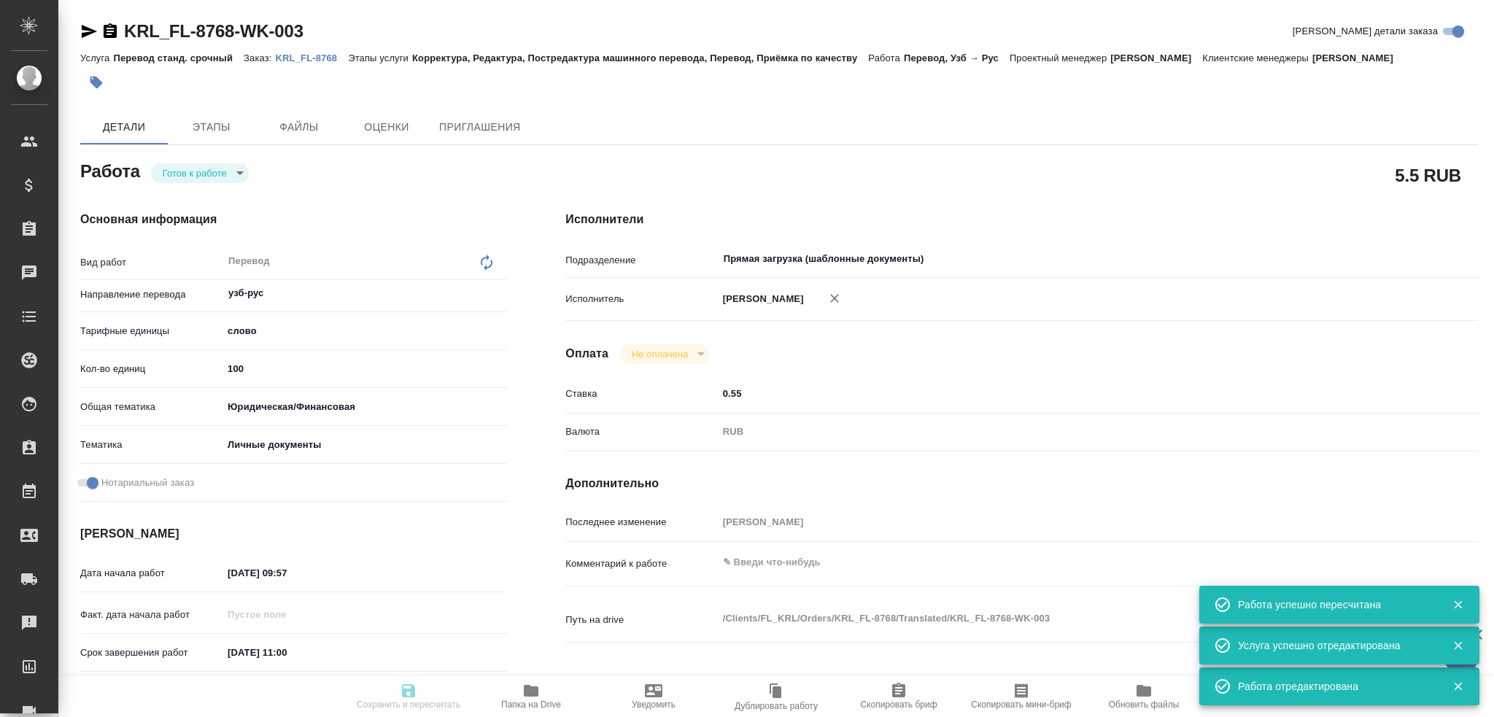
type input "30.09.2025 11:00"
type input "Прямая загрузка (шаблонные документы)"
type input "notPayed"
type input "0.55"
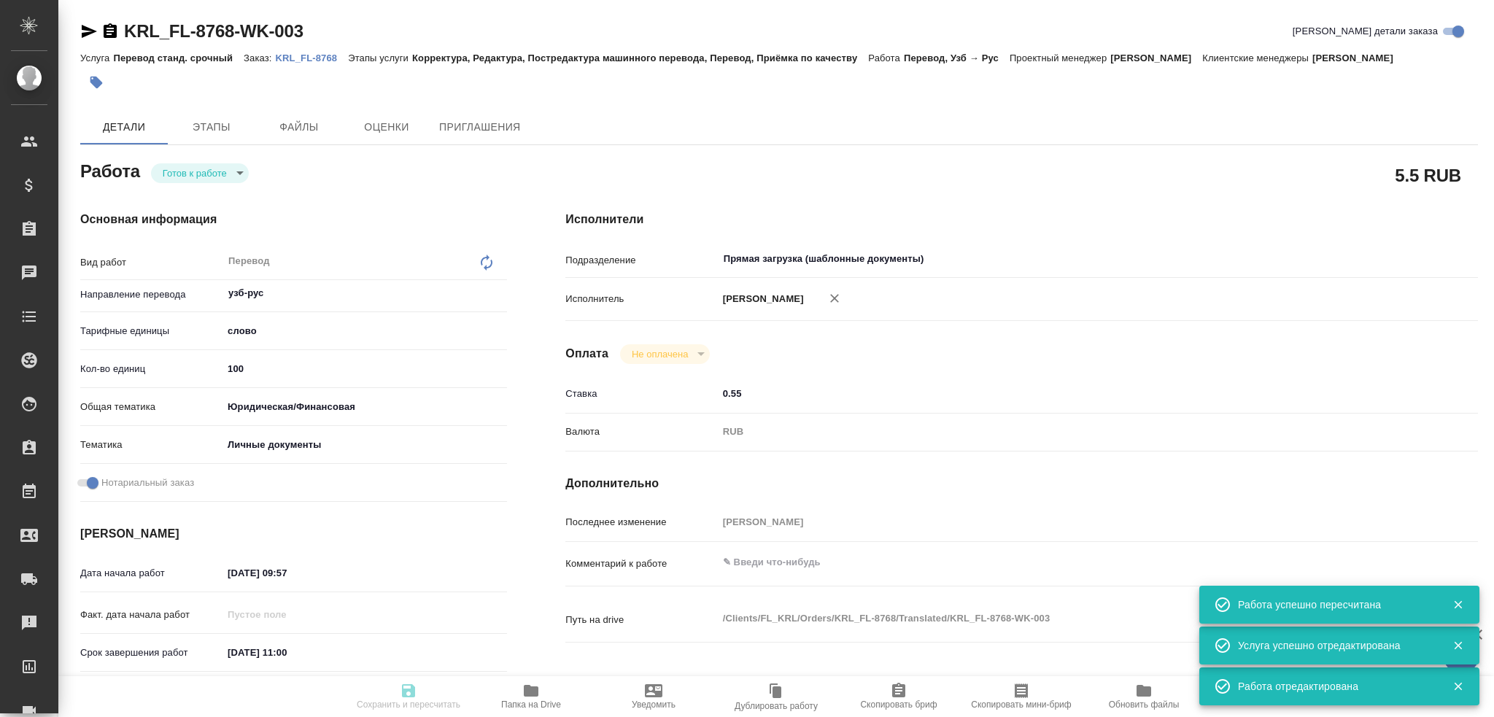
type input "RUB"
type input "Гусев Александр"
type textarea "x"
type textarea "/Clients/FL_KRL/Orders/KRL_FL-8768/Translated/KRL_FL-8768-WK-003"
type textarea "x"
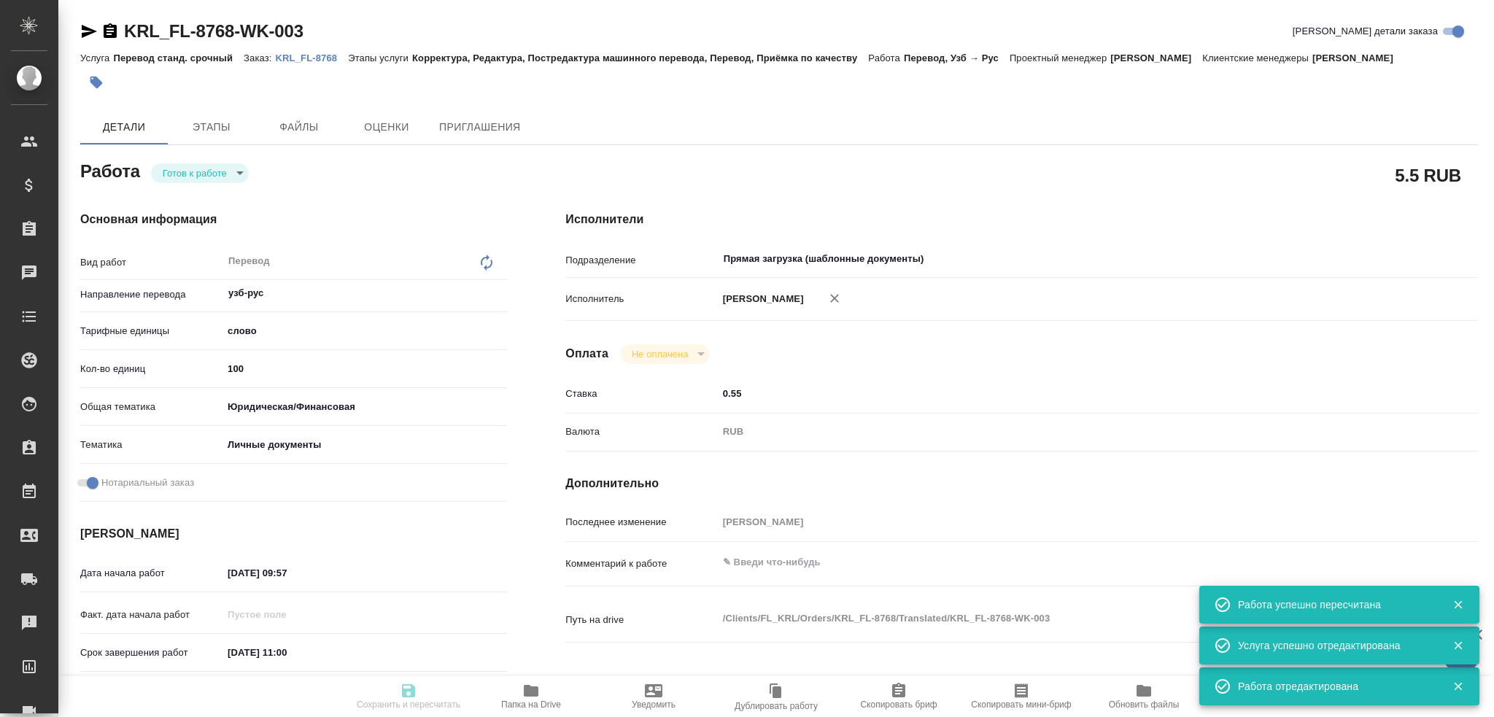
type input "KRL_FL-8768"
type input "Перевод станд. срочный"
type input "Корректура, Редактура, Постредактура машинного перевода, Перевод, Приёмка по ка…"
type input "Касымов Тимур"
type input "/Clients/FL_KRL/Orders/KRL_FL-8768"
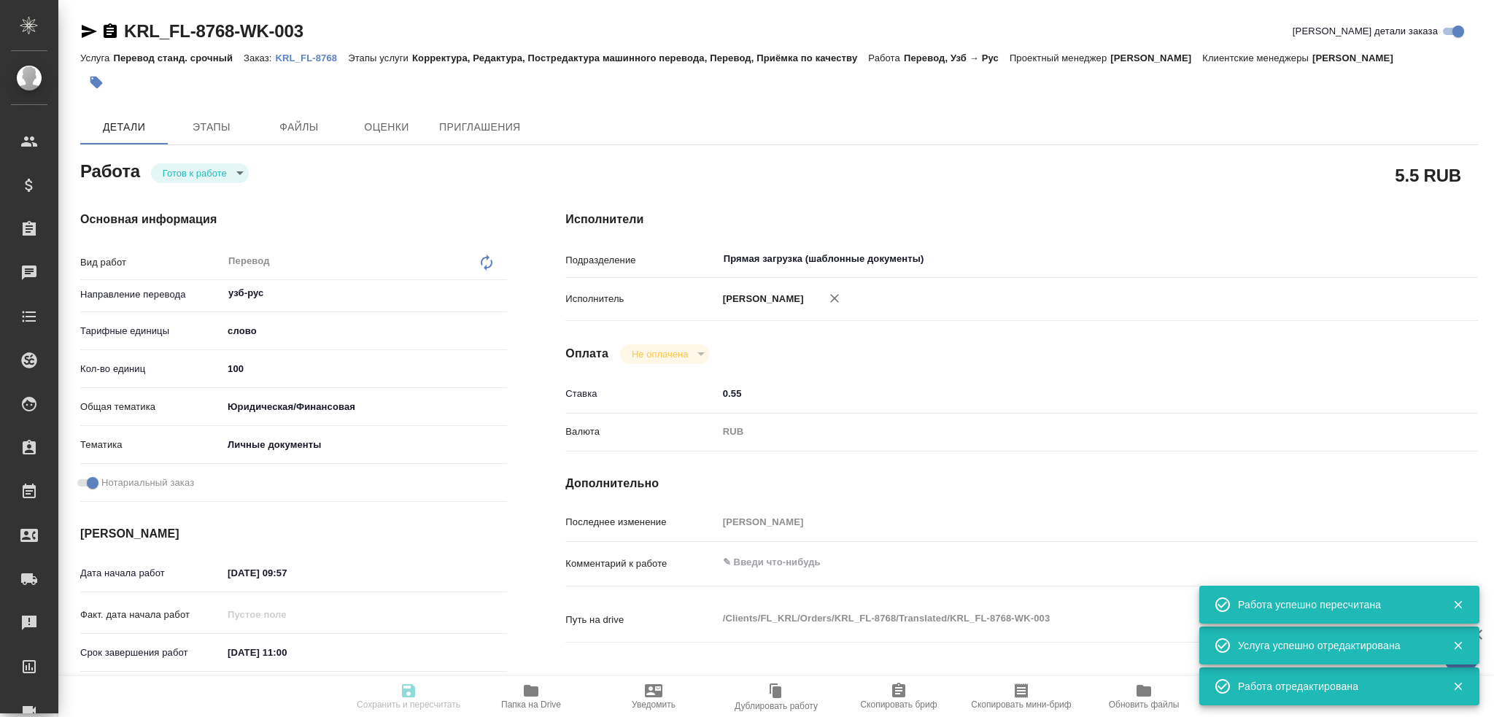
type textarea "УЗАКОВА МАЛОХАТ ТАИРОВНА"
type textarea "x"
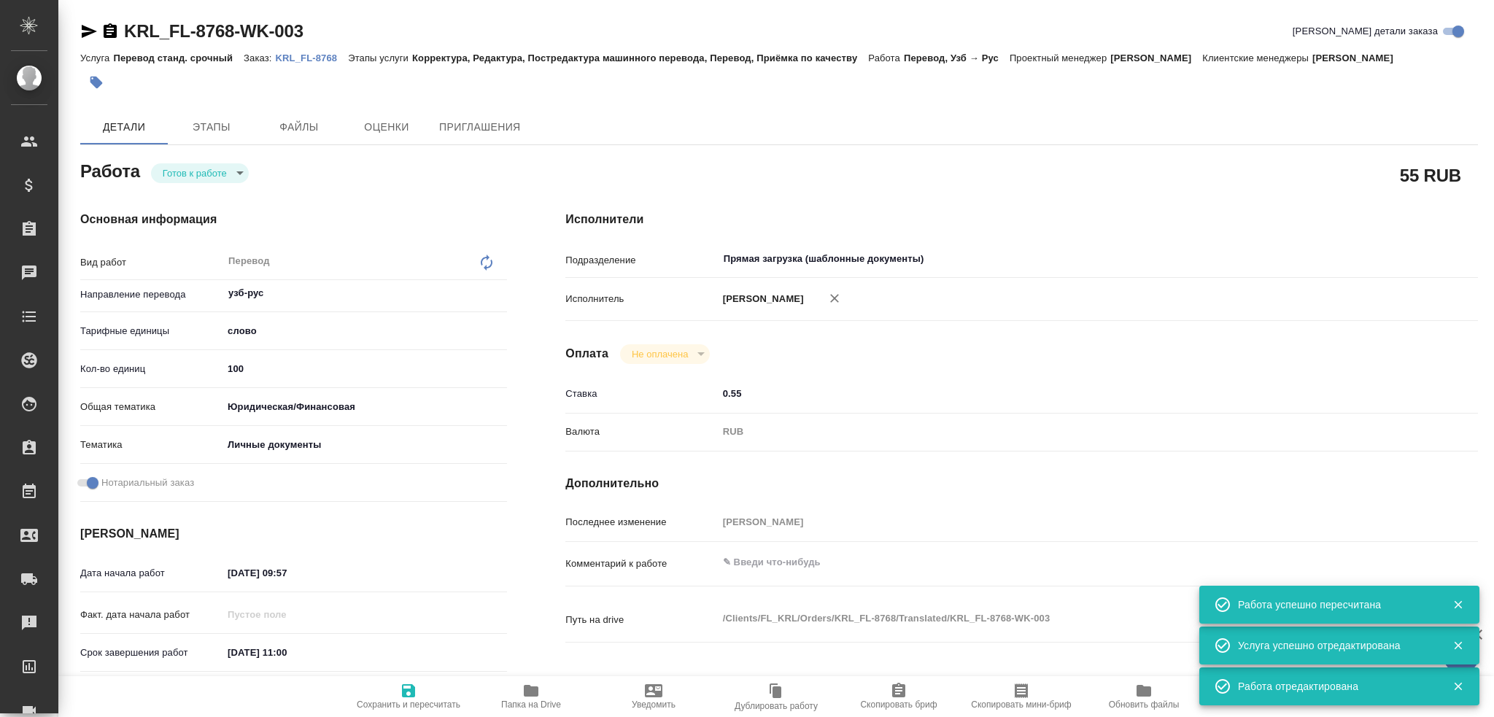
type textarea "x"
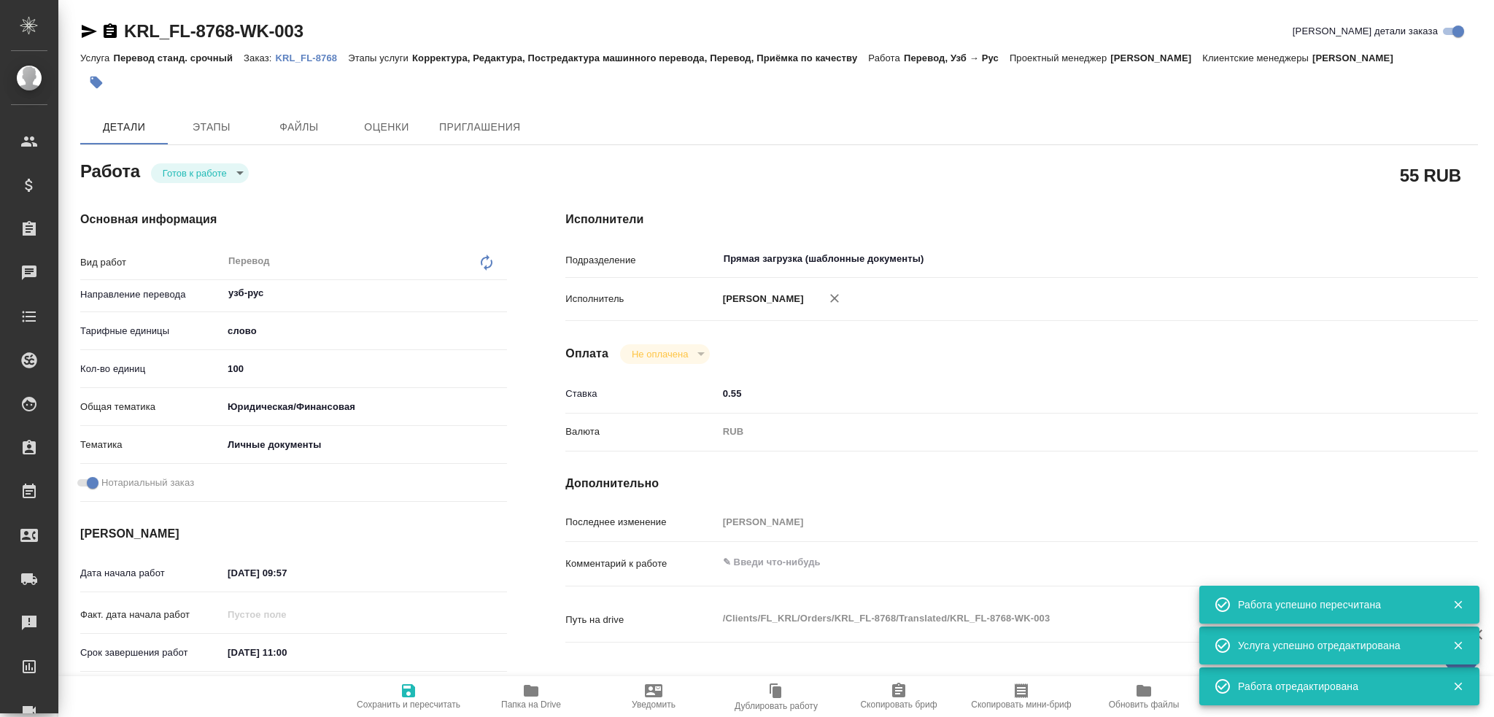
type textarea "x"
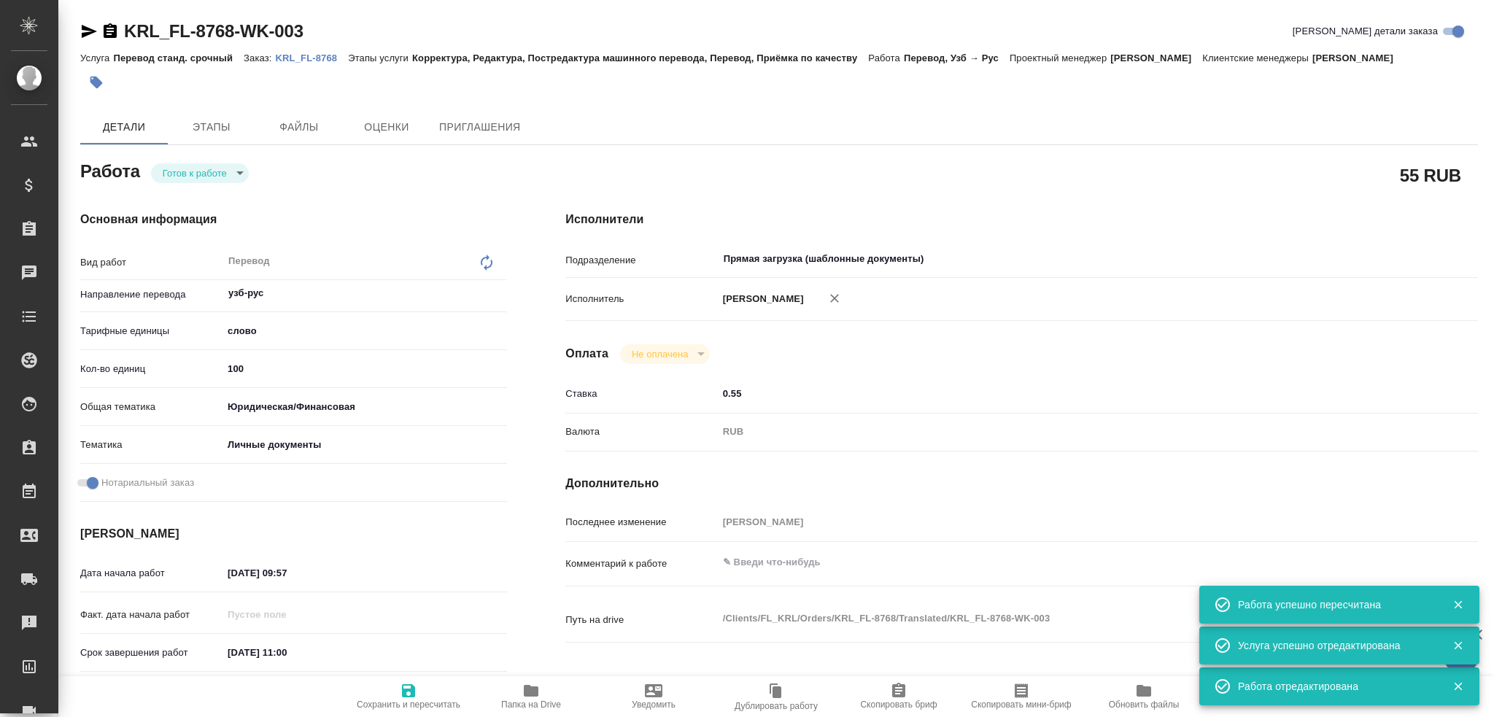
type textarea "x"
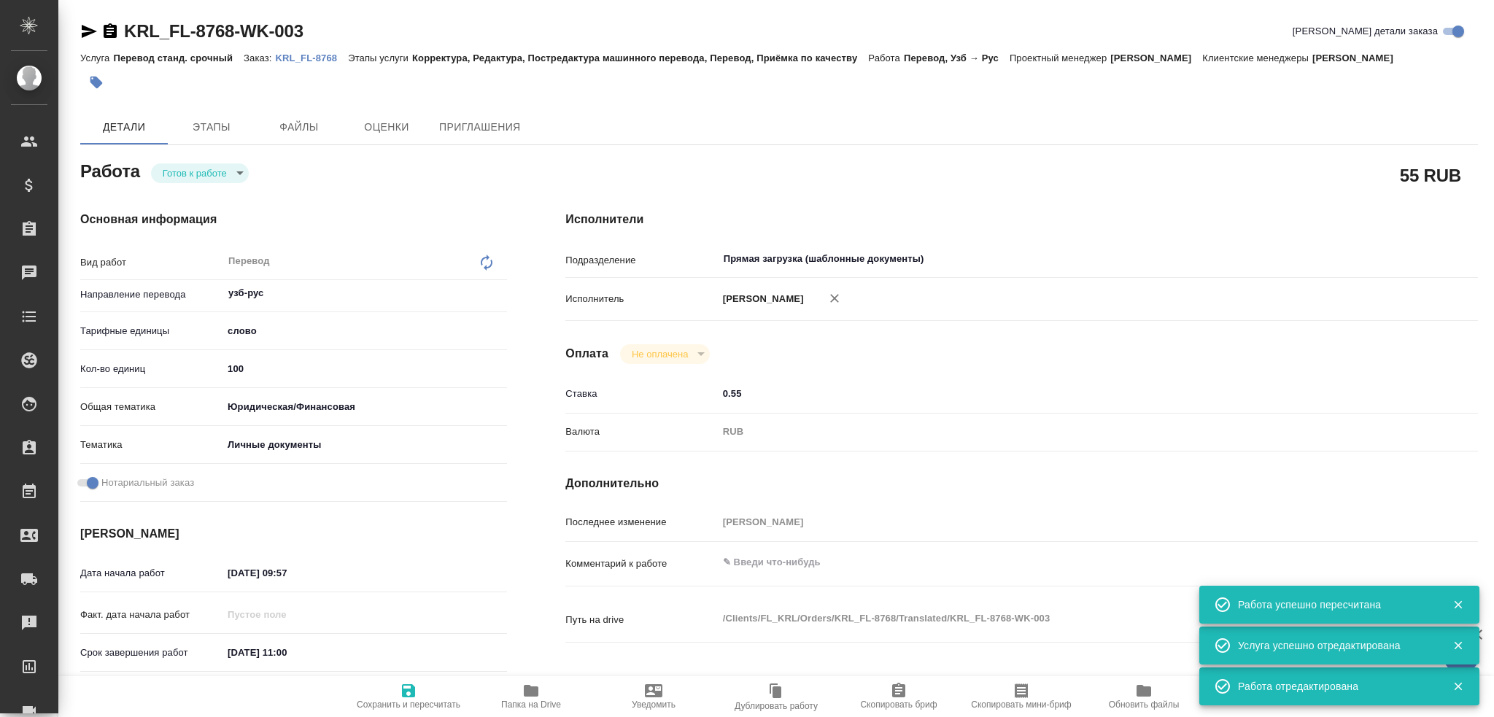
type textarea "x"
click at [181, 171] on body "🙏 .cls-1 fill:#fff; AWATERA Gusev Alexandr Клиенты Спецификации Заказы 0 Чаты T…" at bounding box center [747, 358] width 1494 height 717
type textarea "x"
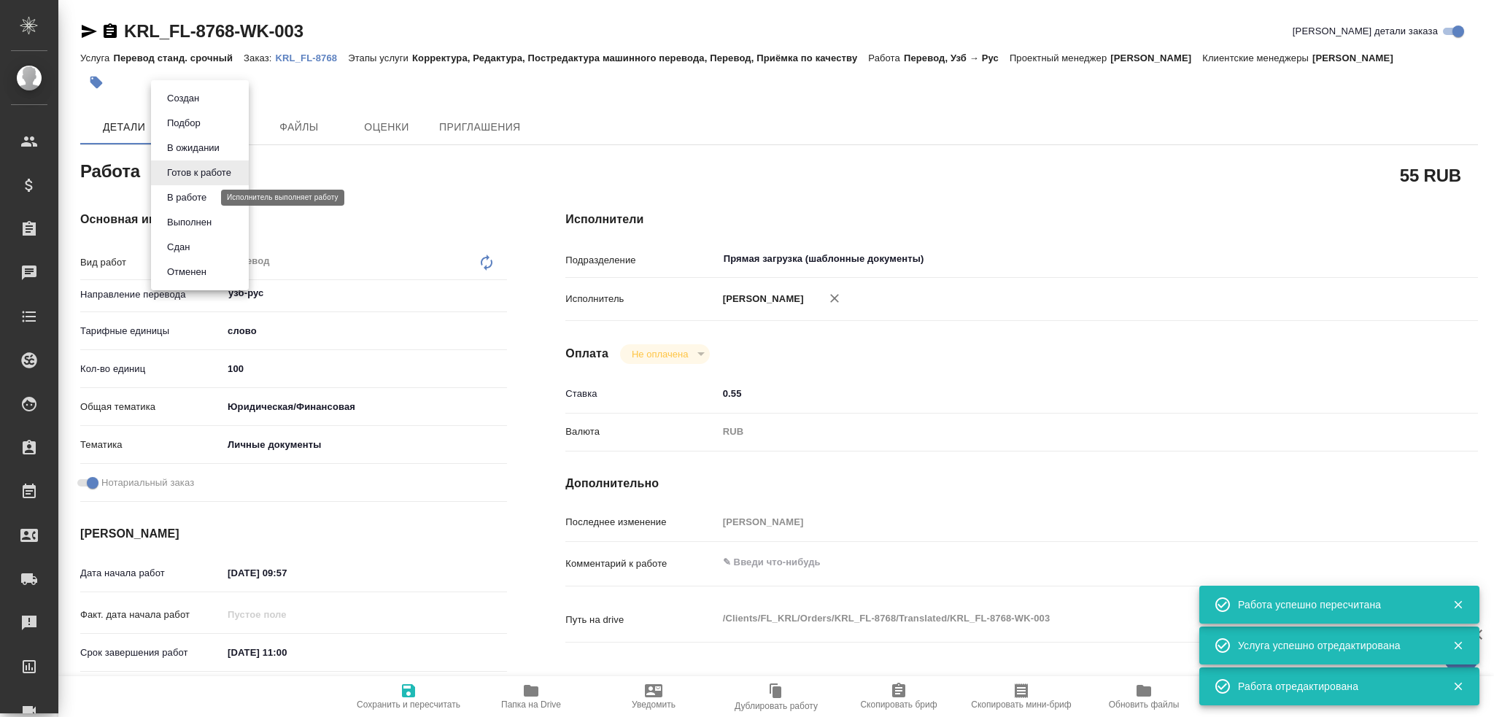
type textarea "x"
click at [184, 200] on button "В работе" at bounding box center [187, 198] width 48 height 16
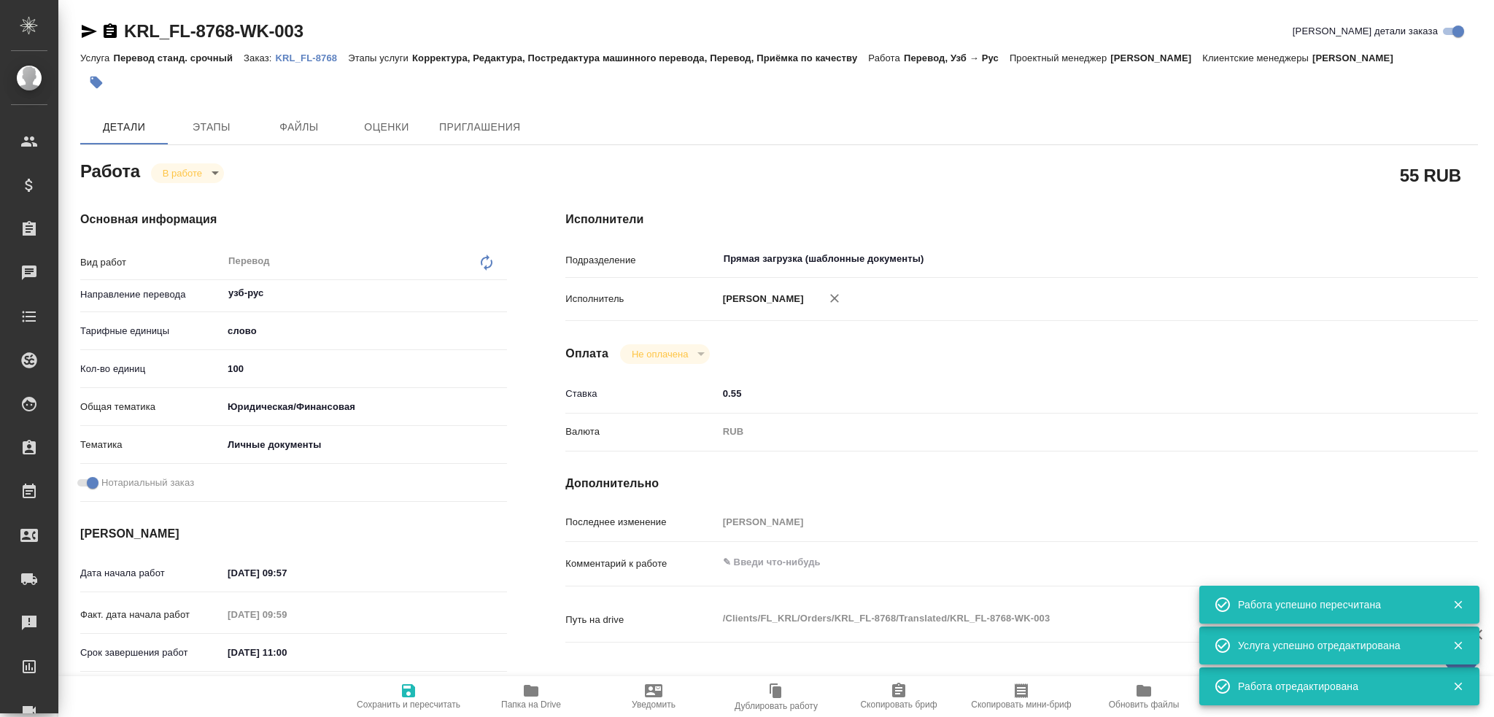
type textarea "x"
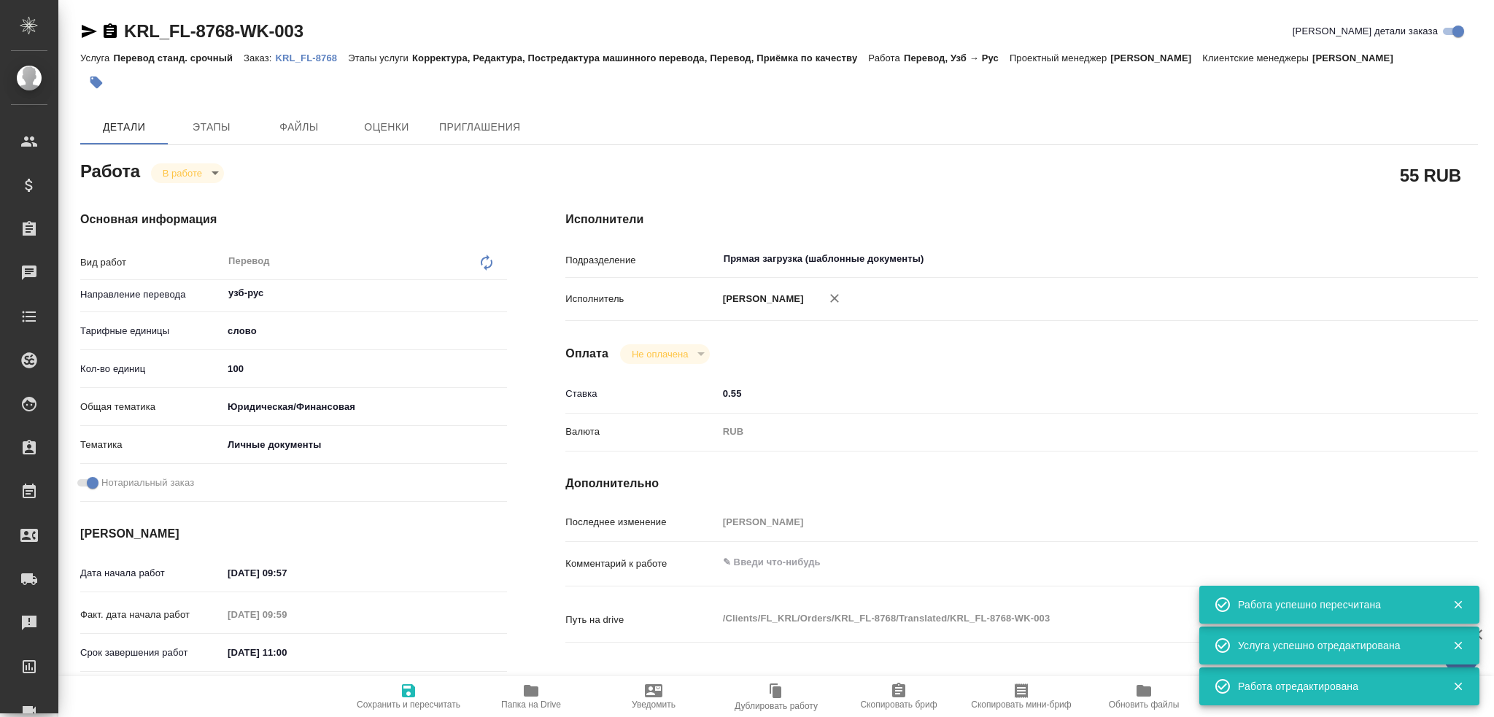
type textarea "x"
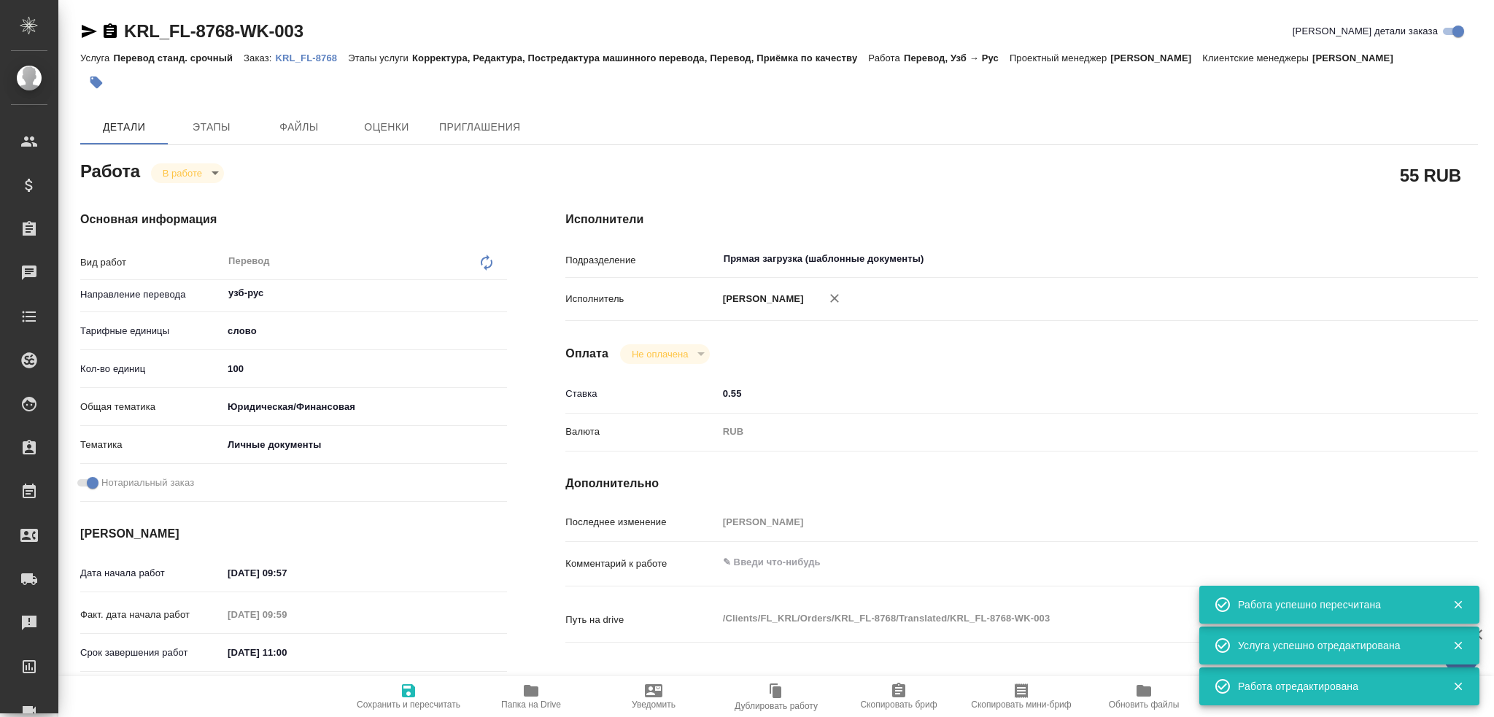
type textarea "x"
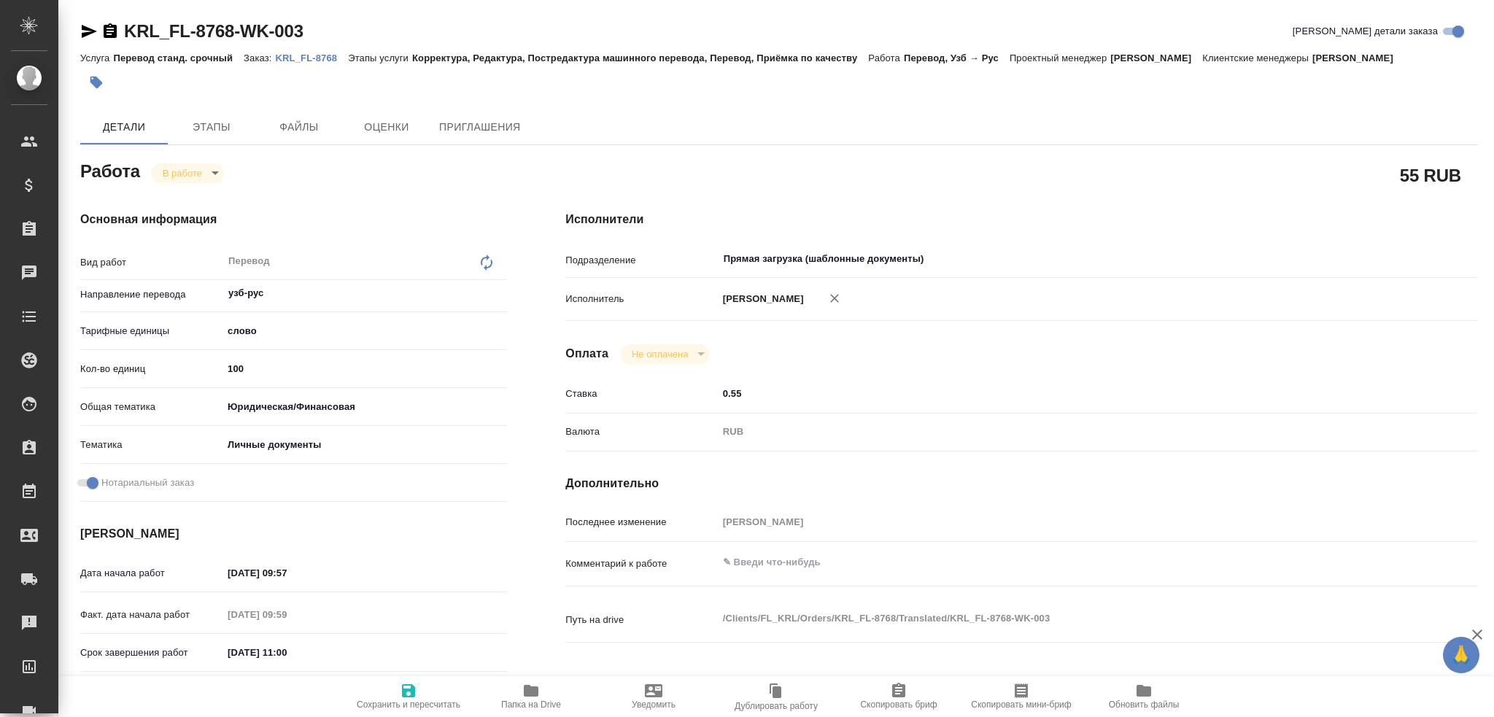
type textarea "x"
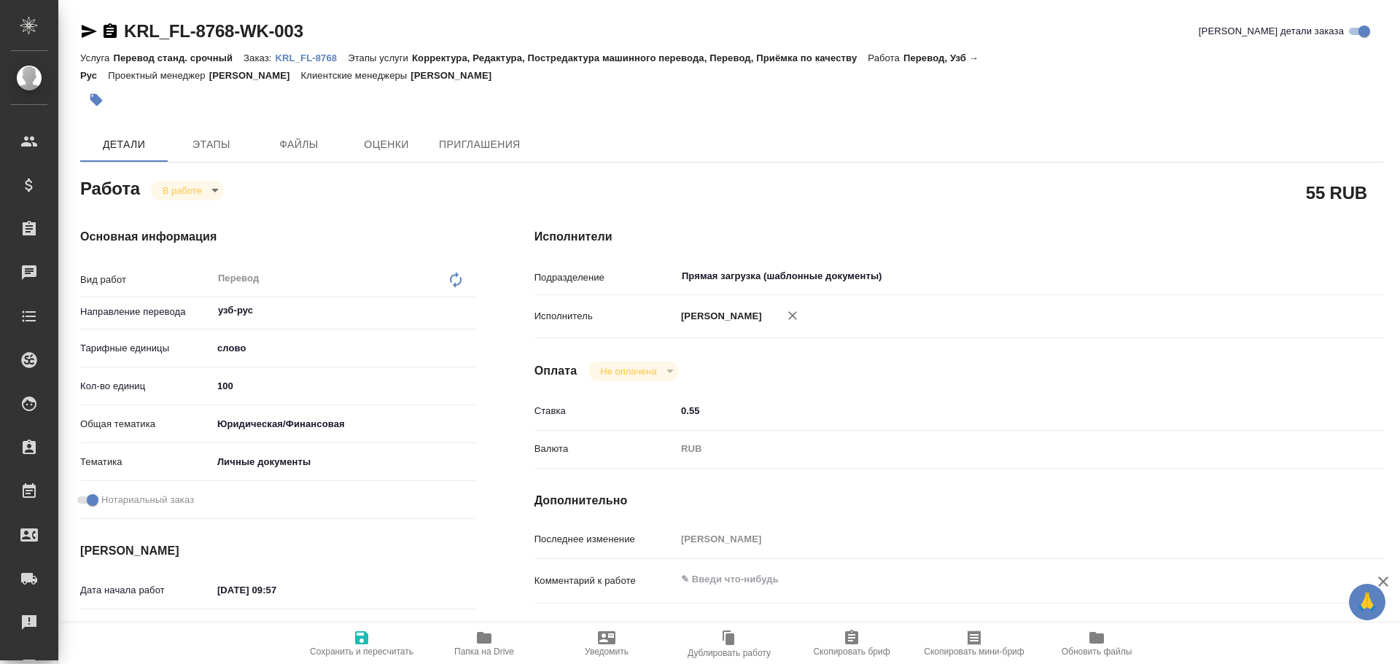
type textarea "x"
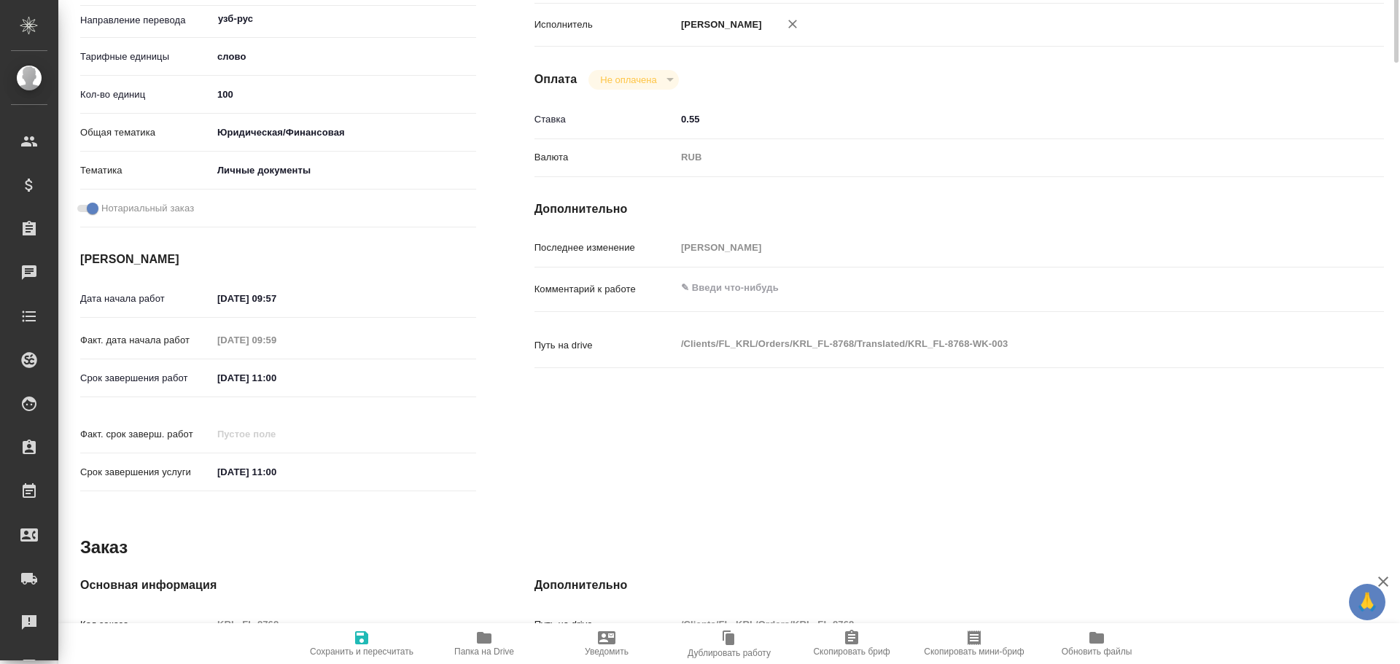
scroll to position [365, 0]
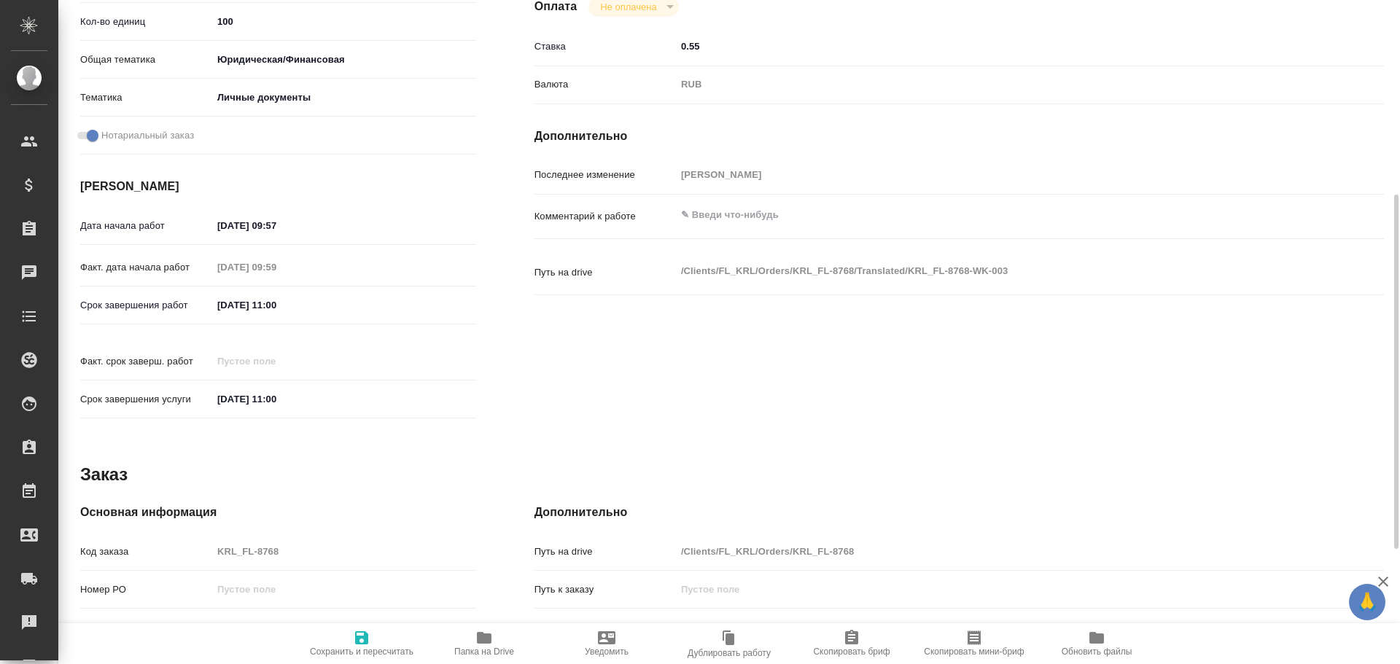
click at [487, 643] on icon "button" at bounding box center [484, 638] width 15 height 12
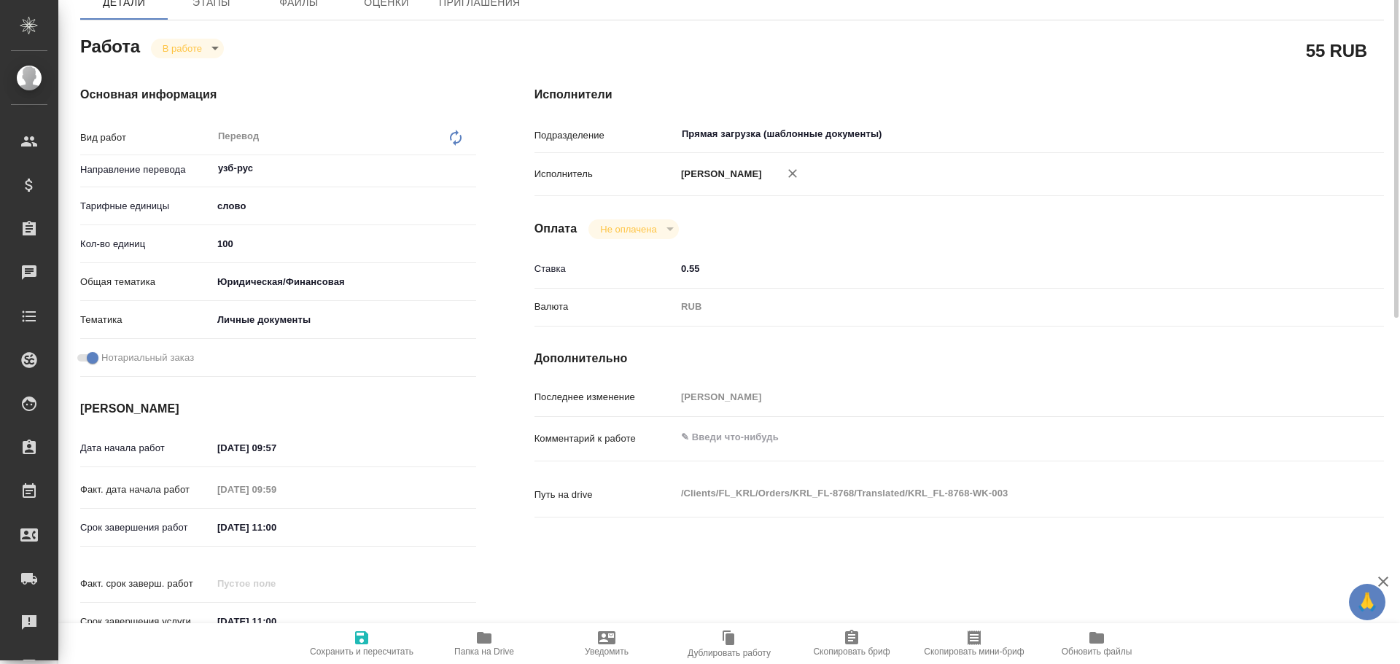
scroll to position [69, 0]
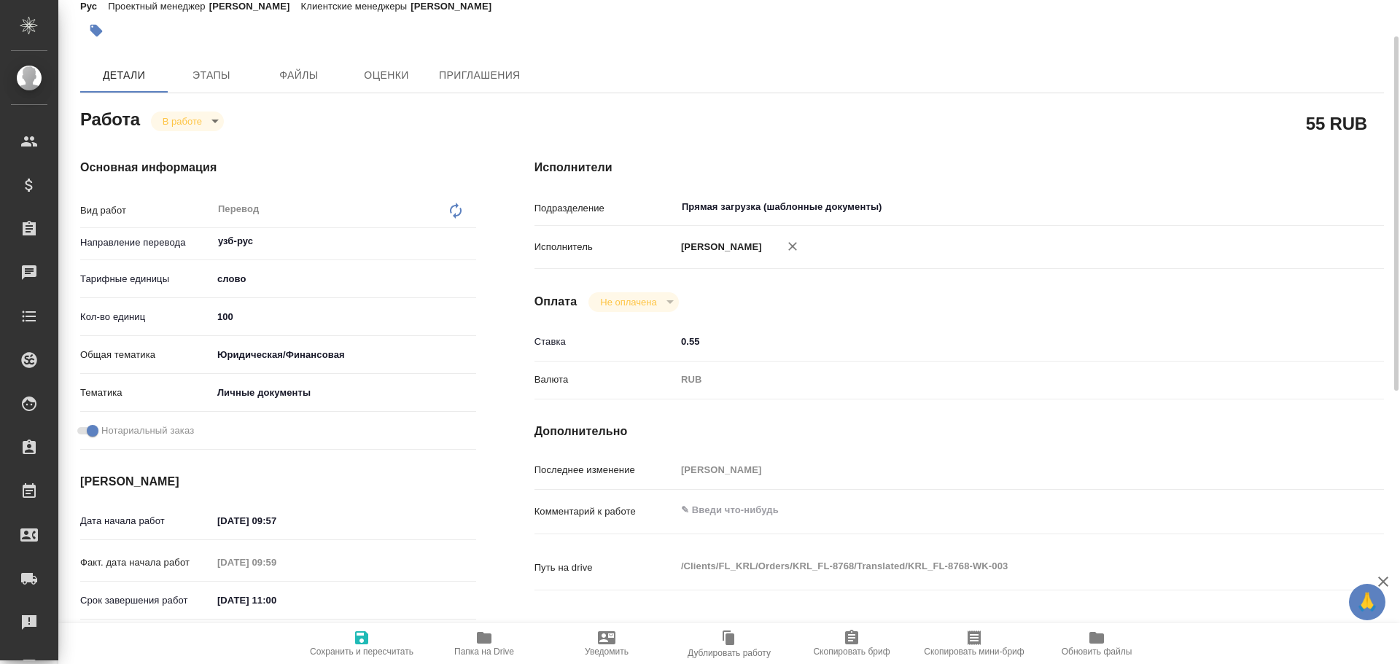
click at [182, 130] on body "🙏 .cls-1 fill:#fff; AWATERA Gusev Alexandr Клиенты Спецификации Заказы 0 Чаты T…" at bounding box center [700, 332] width 1400 height 664
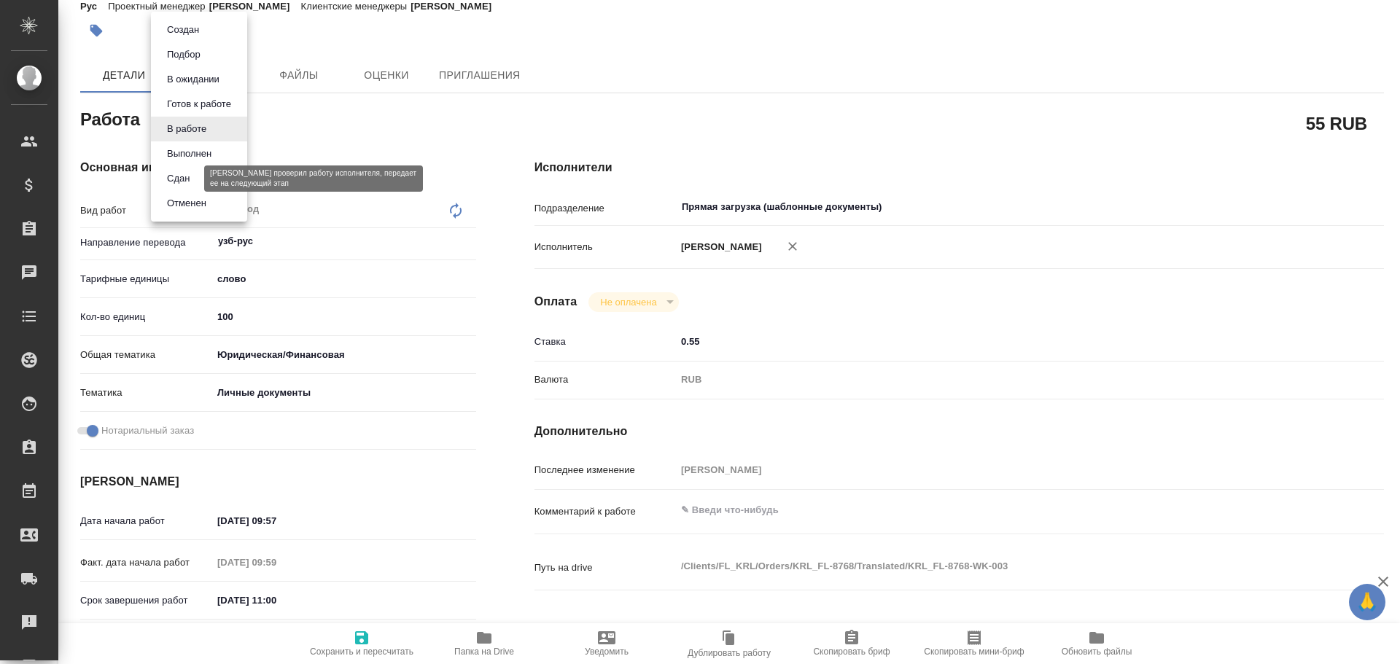
click at [176, 175] on button "Сдан" at bounding box center [178, 179] width 31 height 16
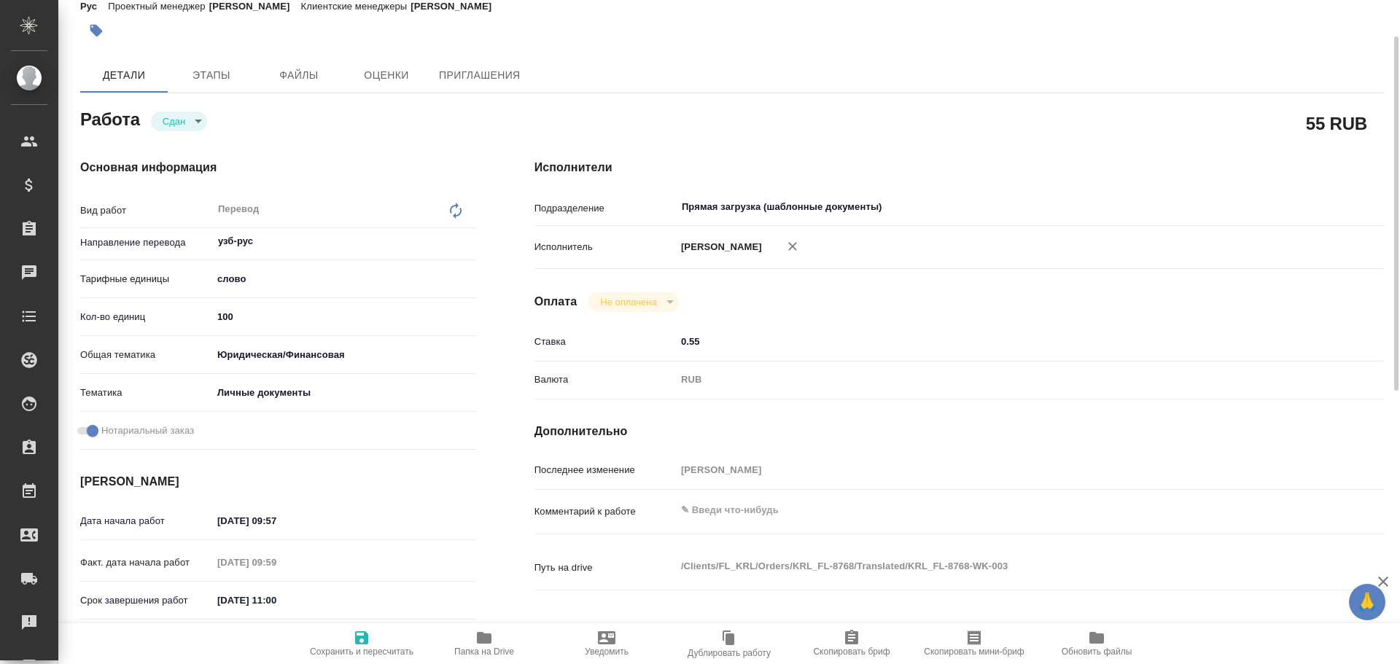
type textarea "x"
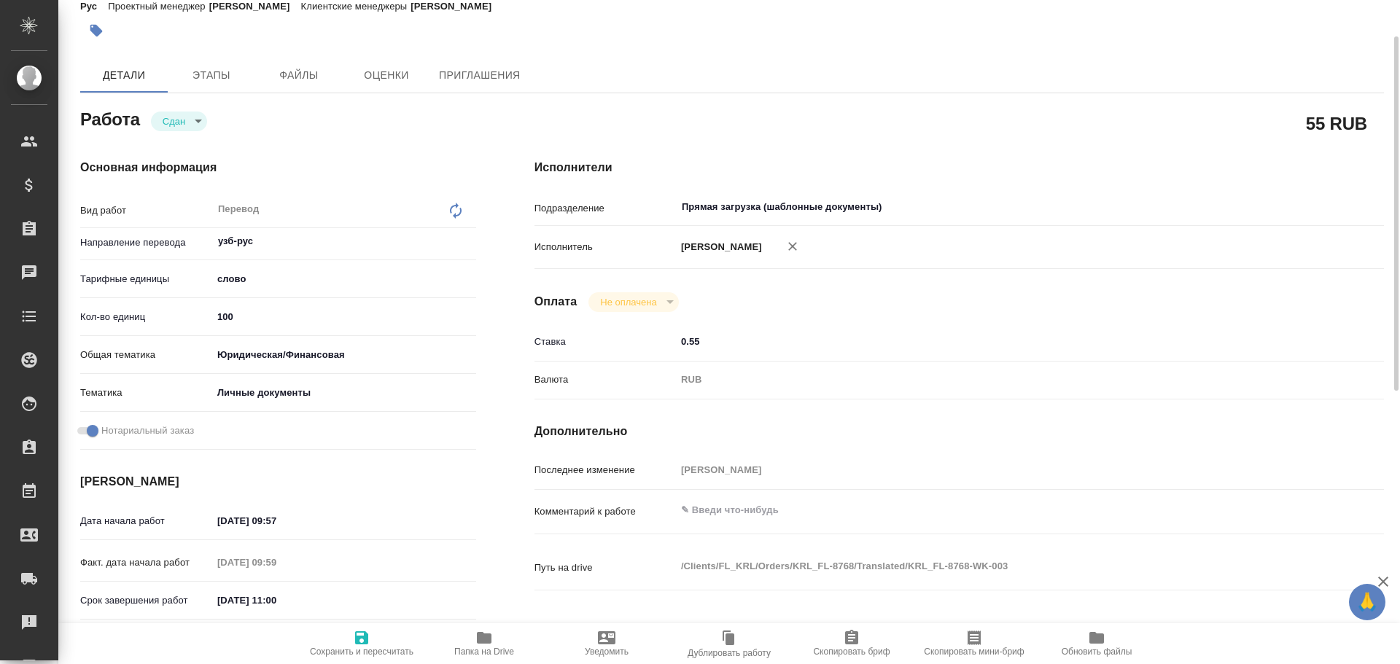
type textarea "x"
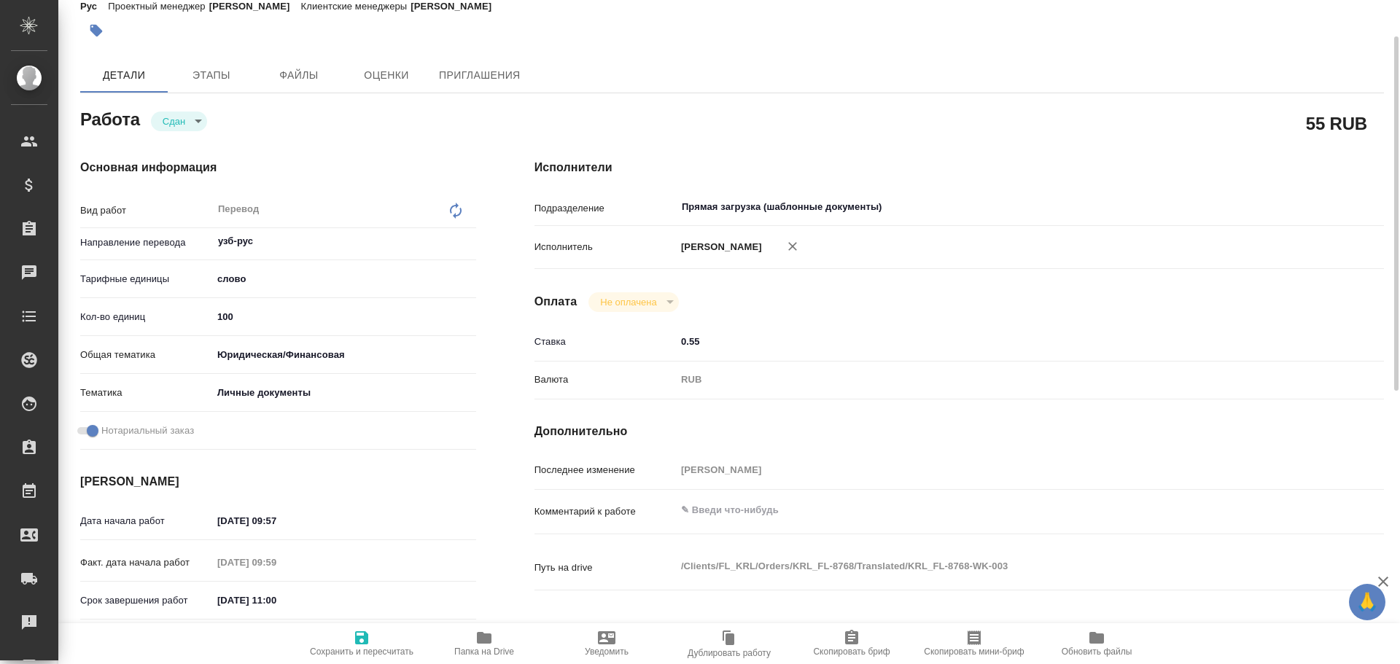
type textarea "x"
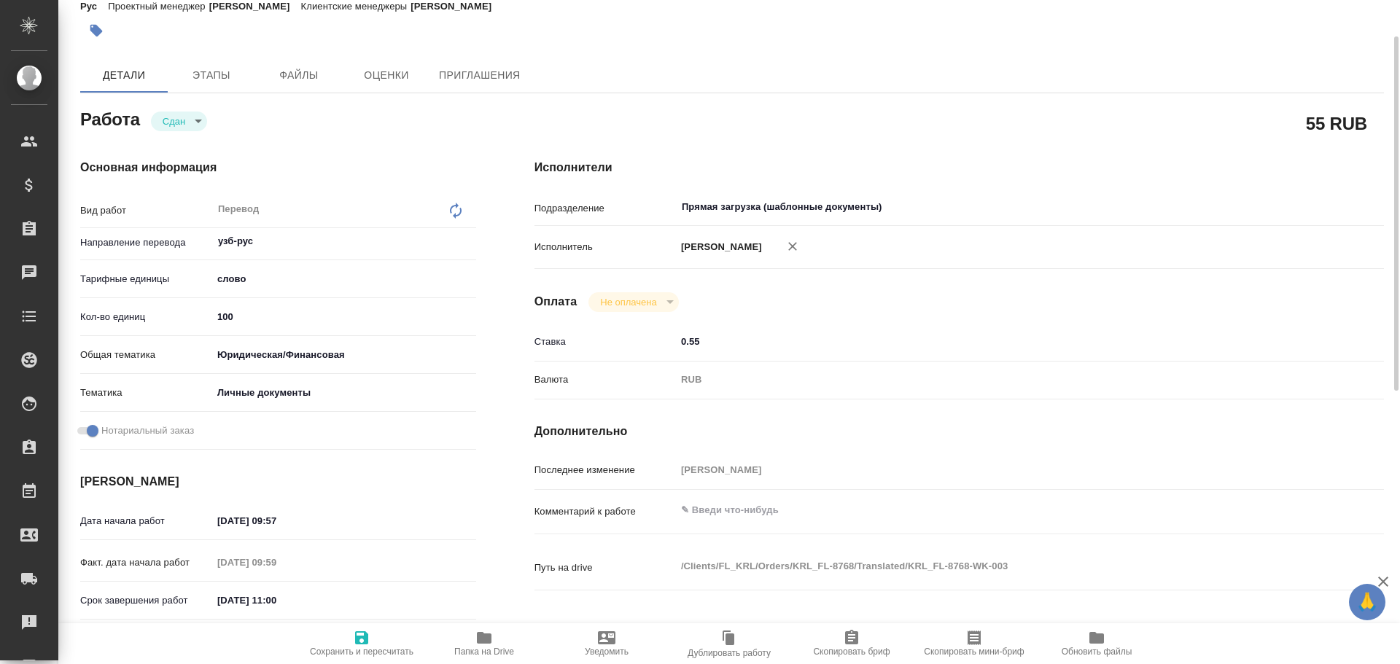
type textarea "x"
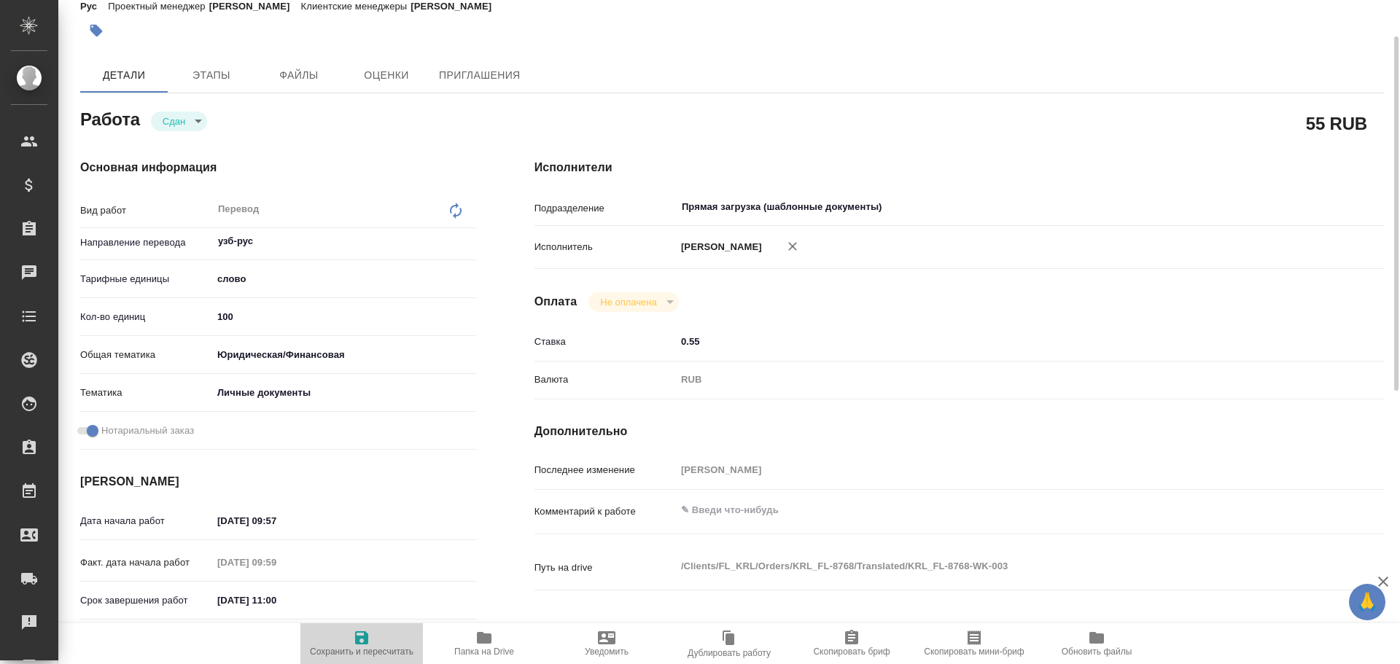
click at [365, 641] on icon "button" at bounding box center [361, 638] width 13 height 13
type textarea "x"
click at [191, 85] on button "Этапы" at bounding box center [212, 75] width 88 height 35
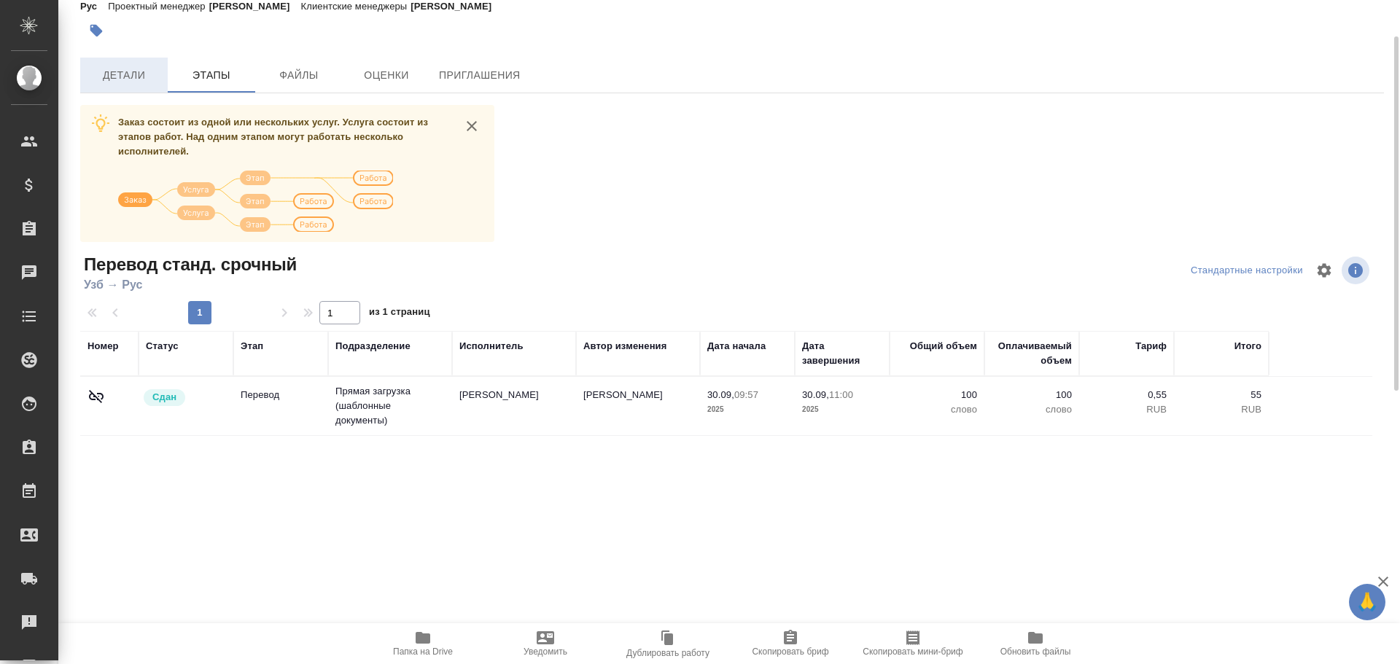
click at [124, 70] on span "Детали" at bounding box center [124, 75] width 70 height 18
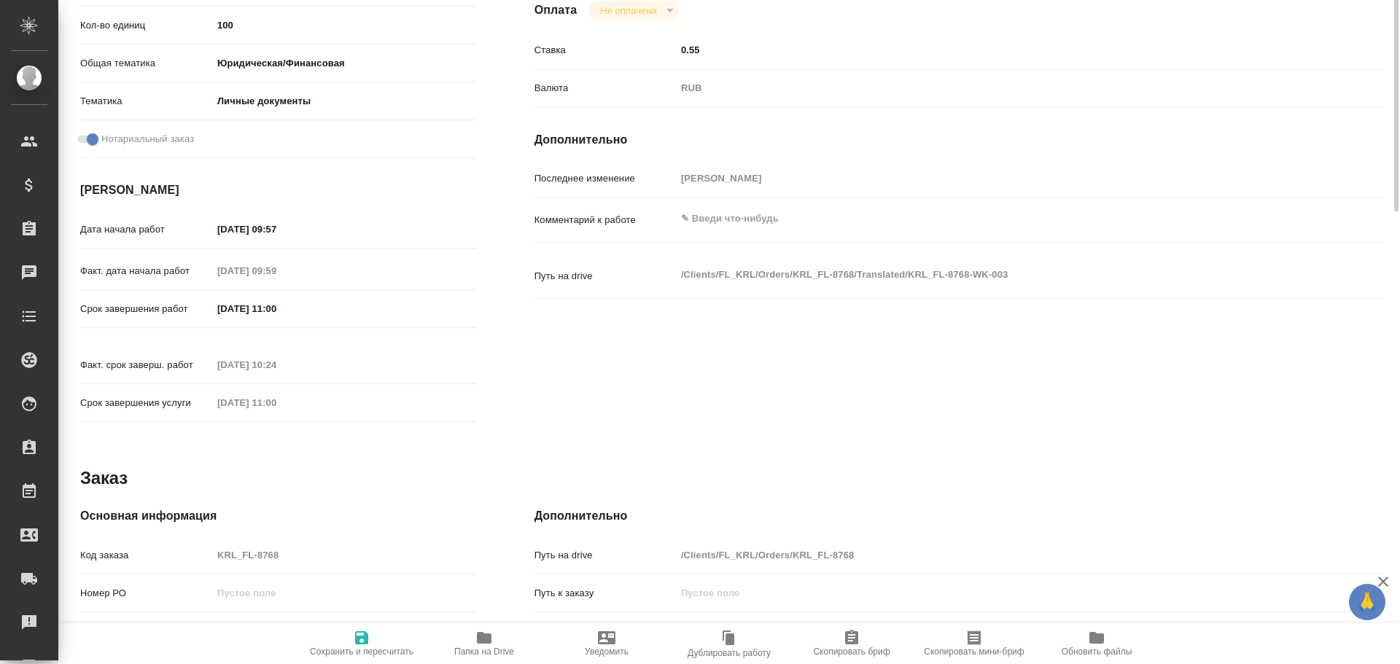
scroll to position [434, 0]
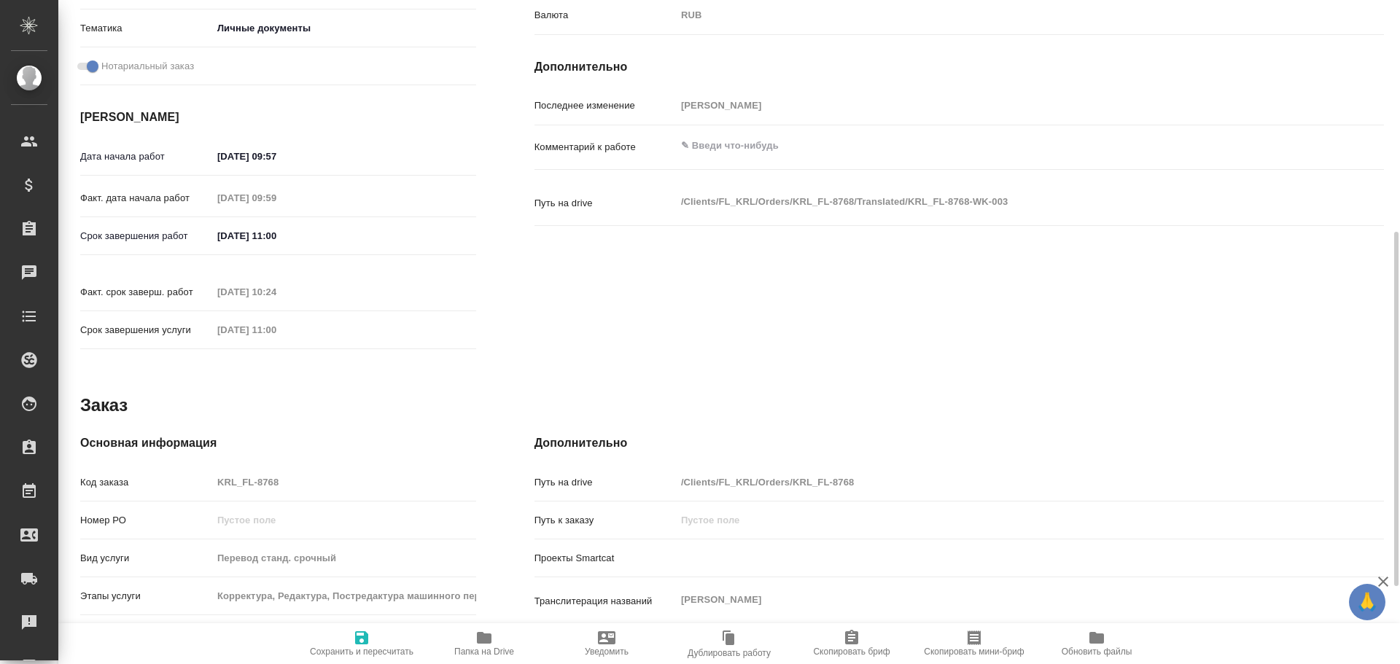
click at [193, 470] on div "Код заказа KRL_FL-8768" at bounding box center [278, 483] width 396 height 26
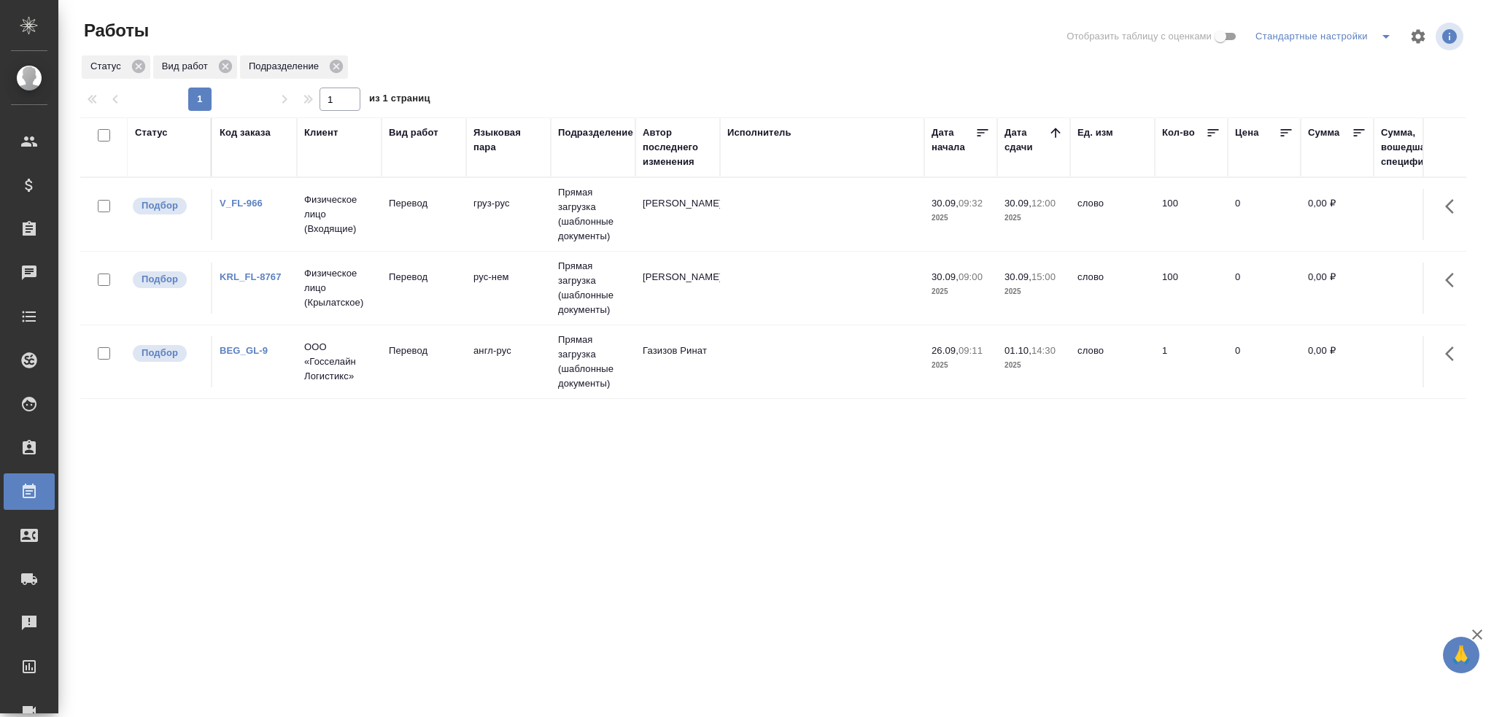
click at [231, 369] on td "BEG_GL-9" at bounding box center [254, 361] width 85 height 51
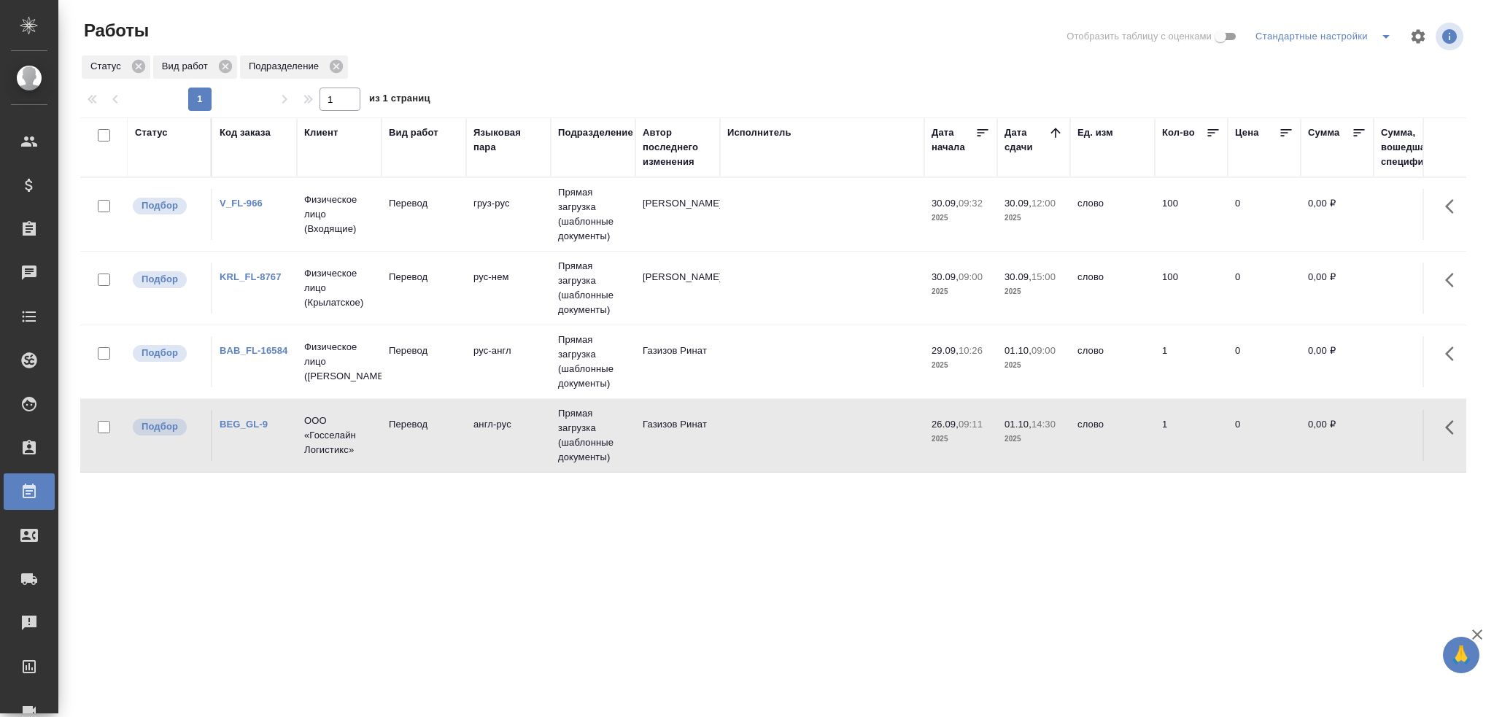
click at [381, 365] on td "Перевод" at bounding box center [423, 361] width 85 height 51
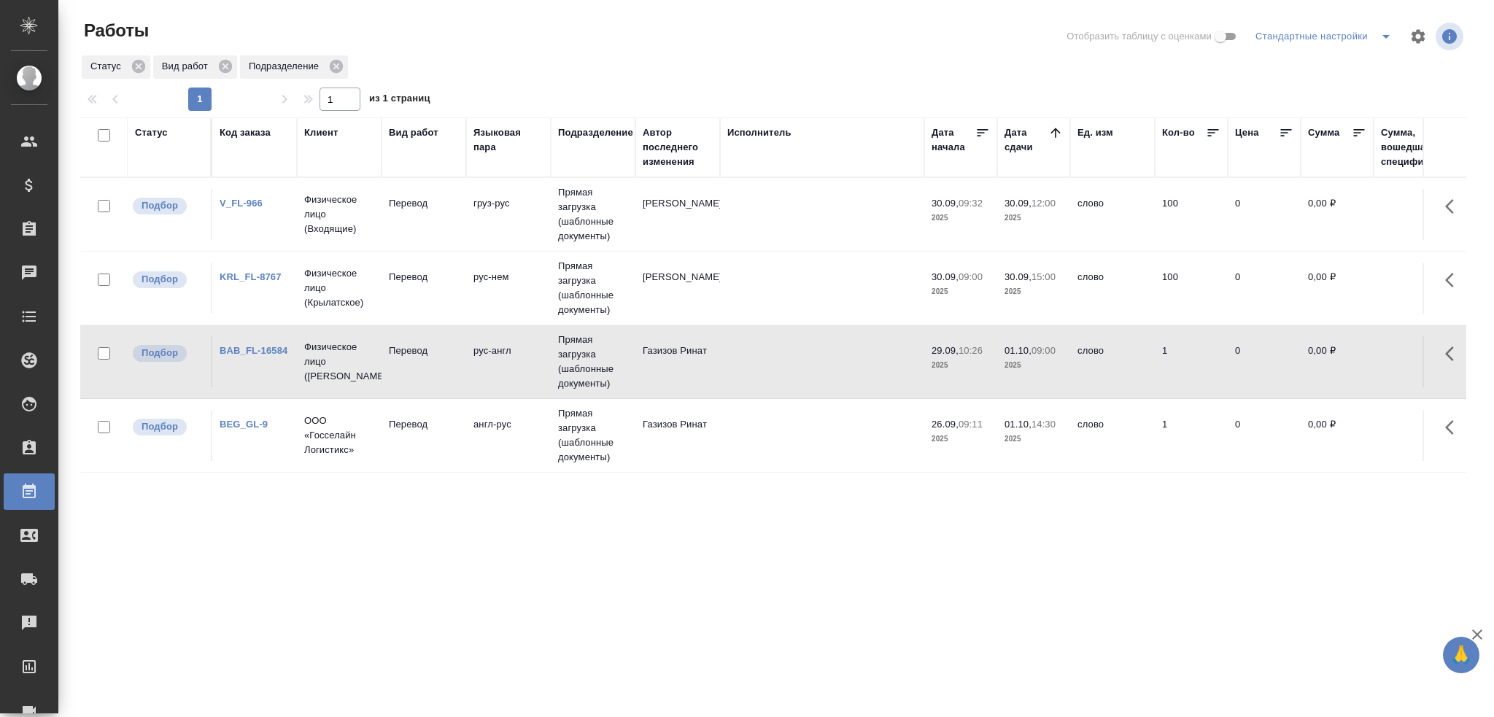
click at [381, 365] on td "Перевод" at bounding box center [423, 361] width 85 height 51
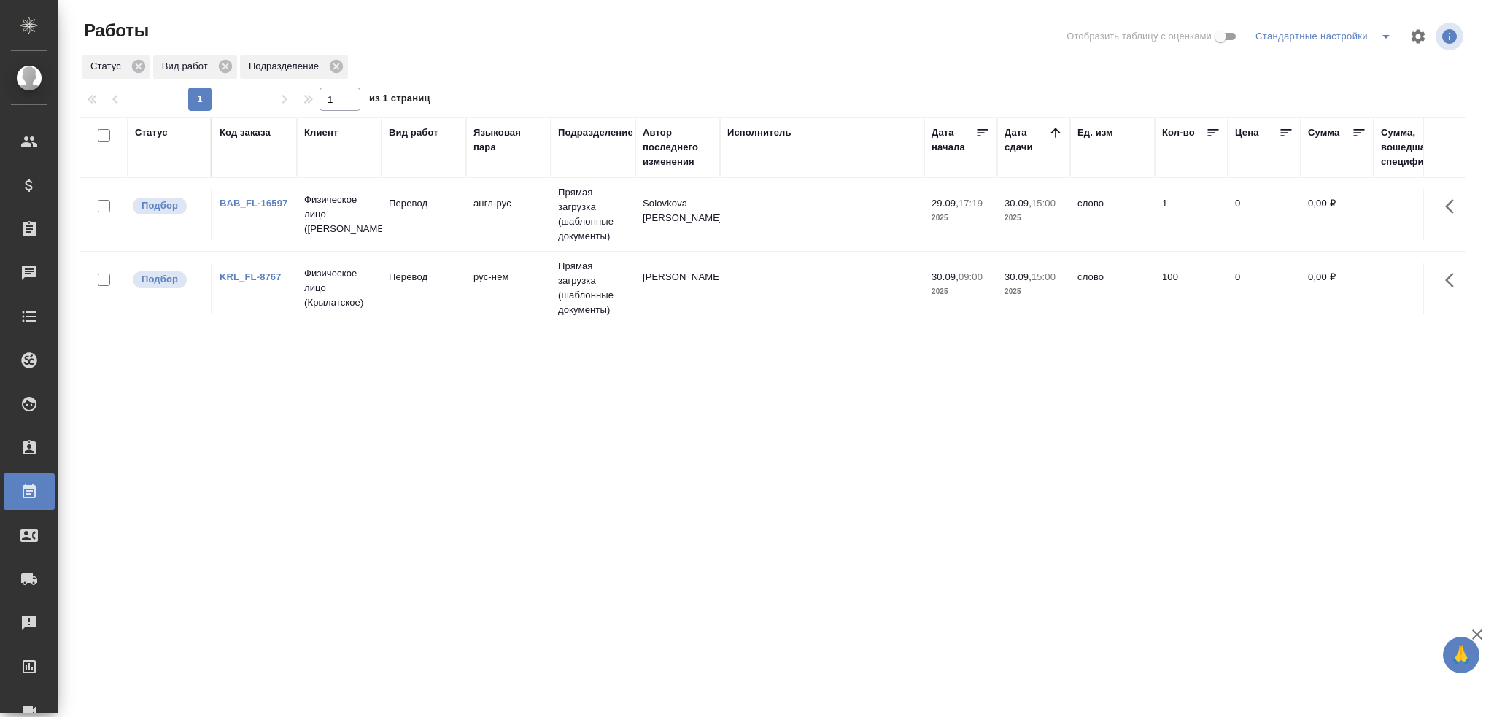
click at [408, 233] on td "Перевод" at bounding box center [423, 214] width 85 height 51
click at [362, 308] on p "Физическое лицо (Кунцевская)" at bounding box center [339, 288] width 70 height 44
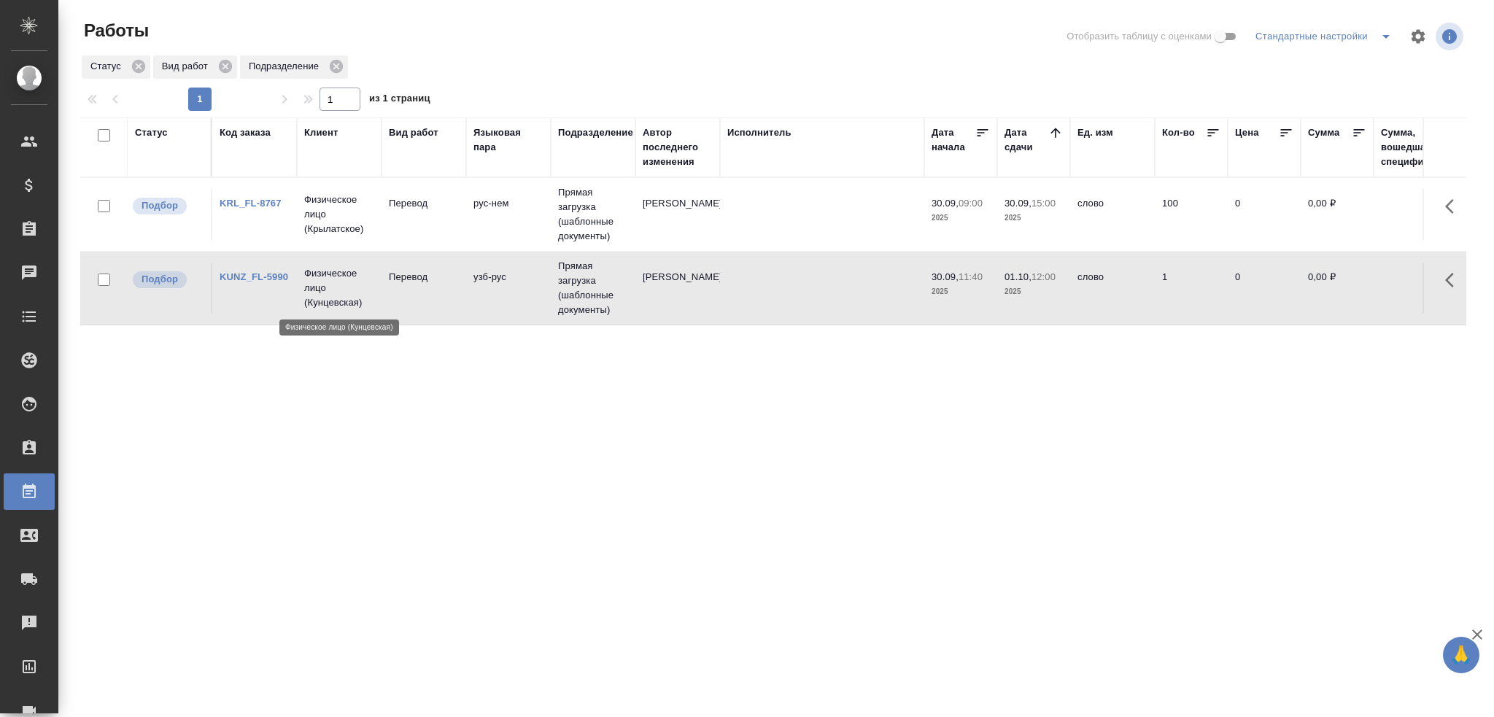
click at [362, 308] on p "Физическое лицо (Кунцевская)" at bounding box center [339, 288] width 70 height 44
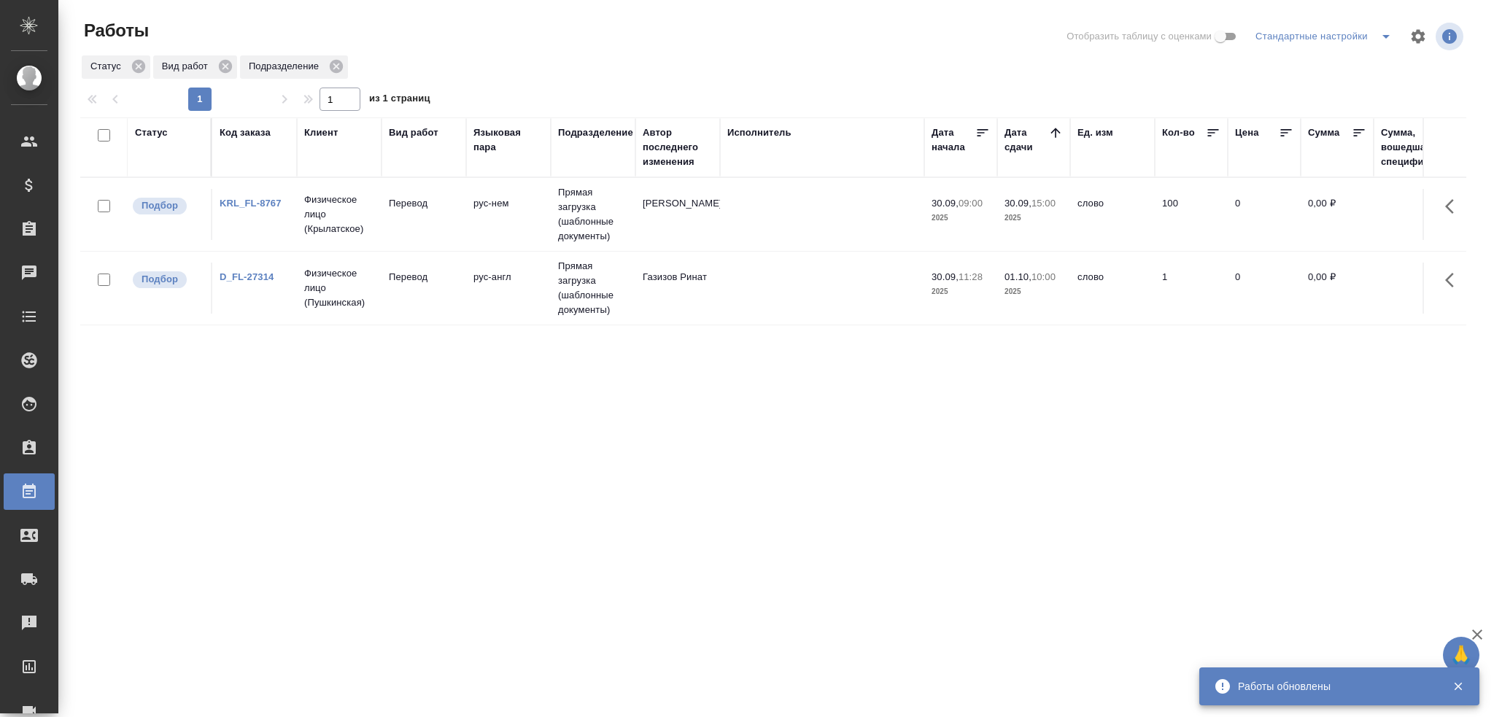
click at [446, 304] on td "Перевод" at bounding box center [423, 288] width 85 height 51
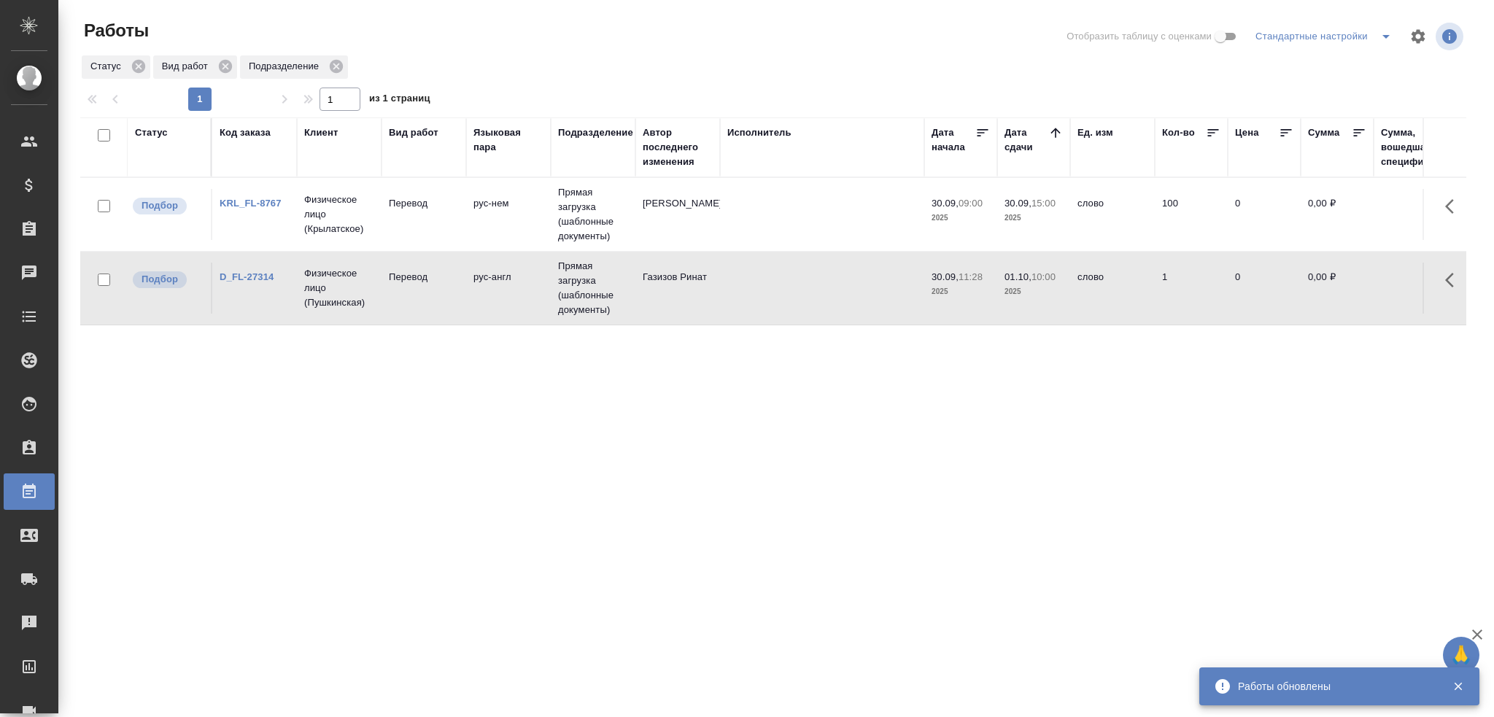
click at [446, 304] on td "Перевод" at bounding box center [423, 288] width 85 height 51
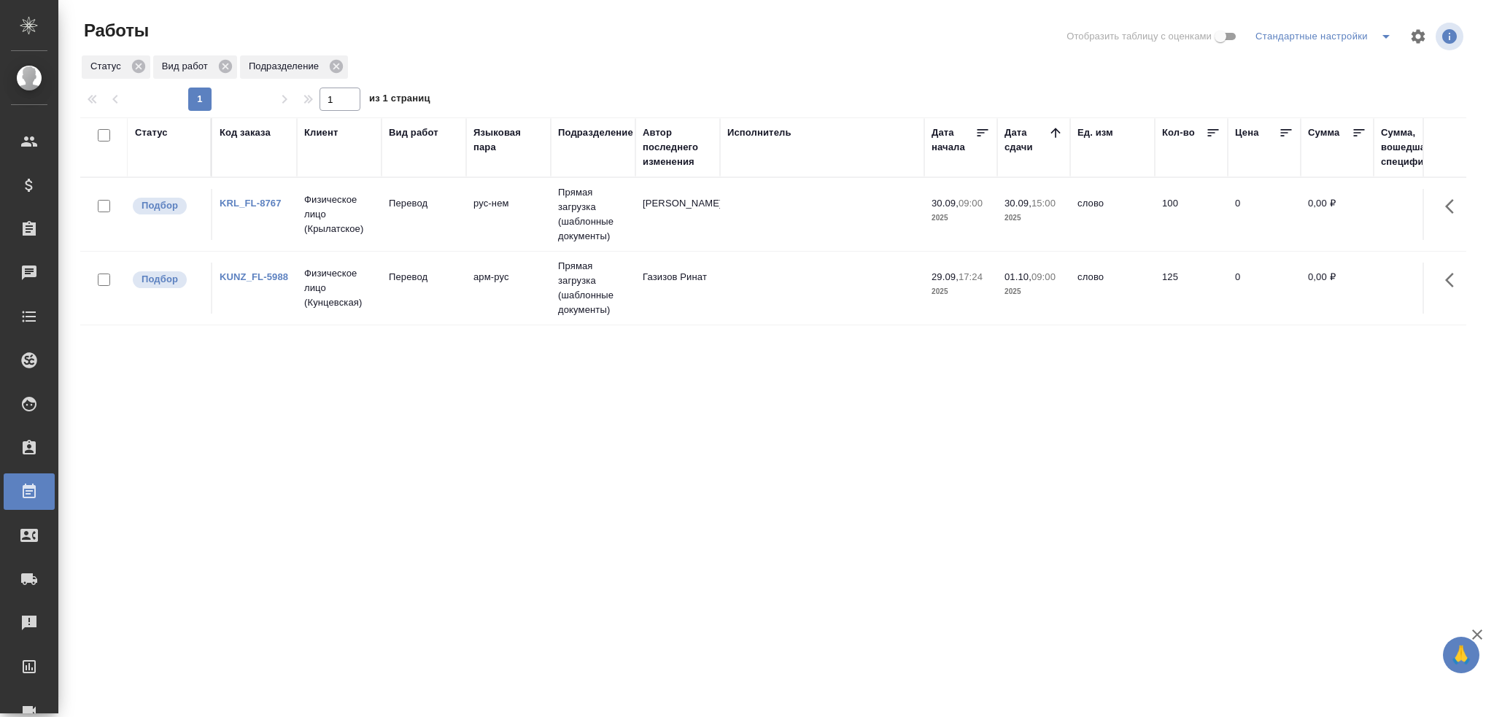
click at [440, 290] on td "Перевод" at bounding box center [423, 288] width 85 height 51
click at [439, 290] on td "Перевод" at bounding box center [423, 288] width 85 height 51
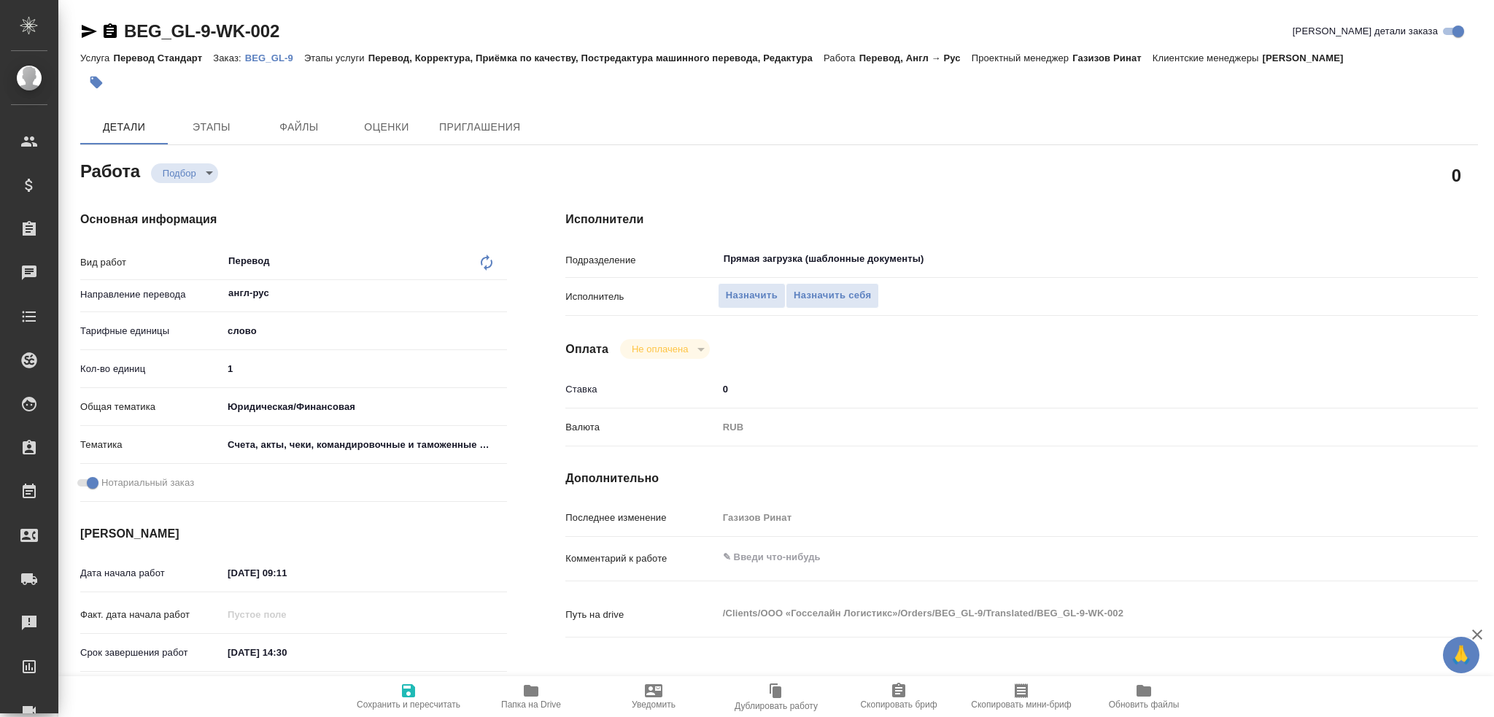
type textarea "x"
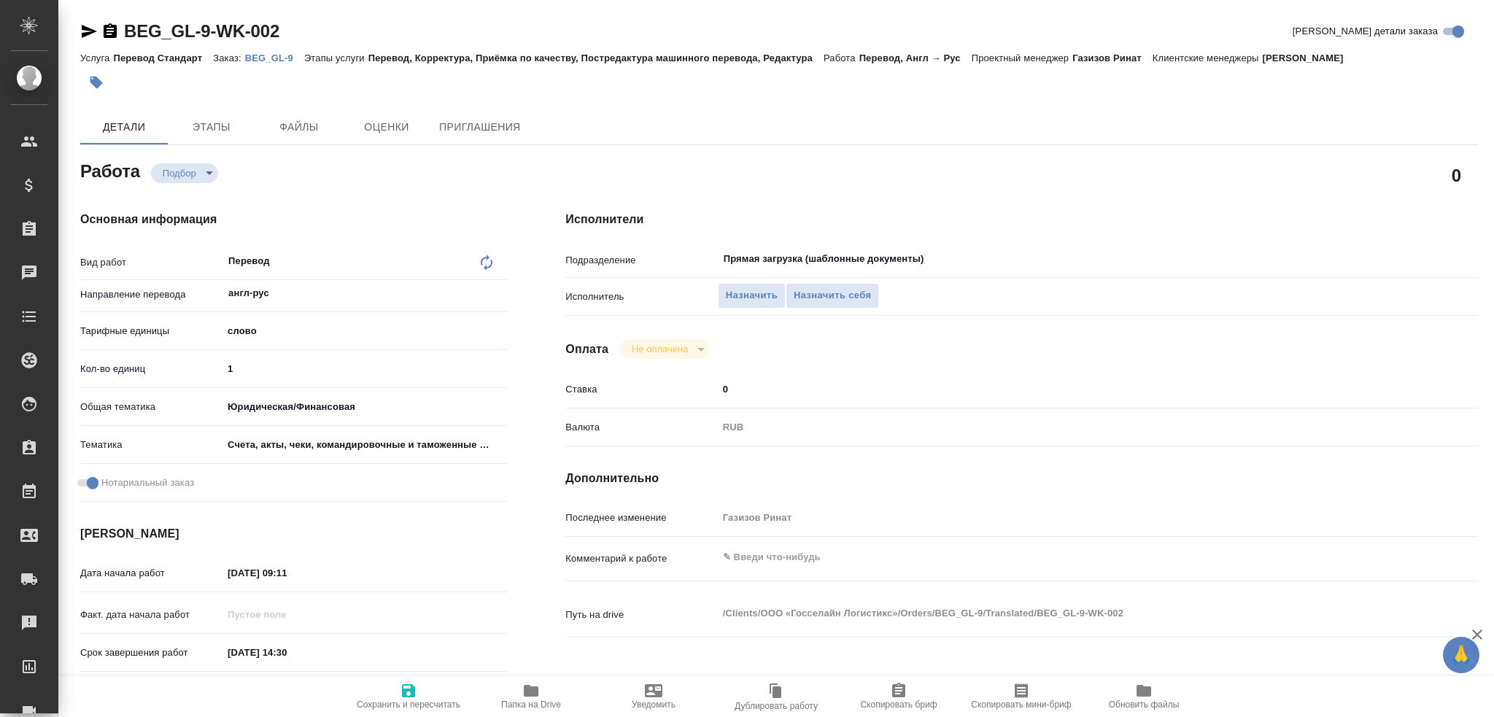
type textarea "x"
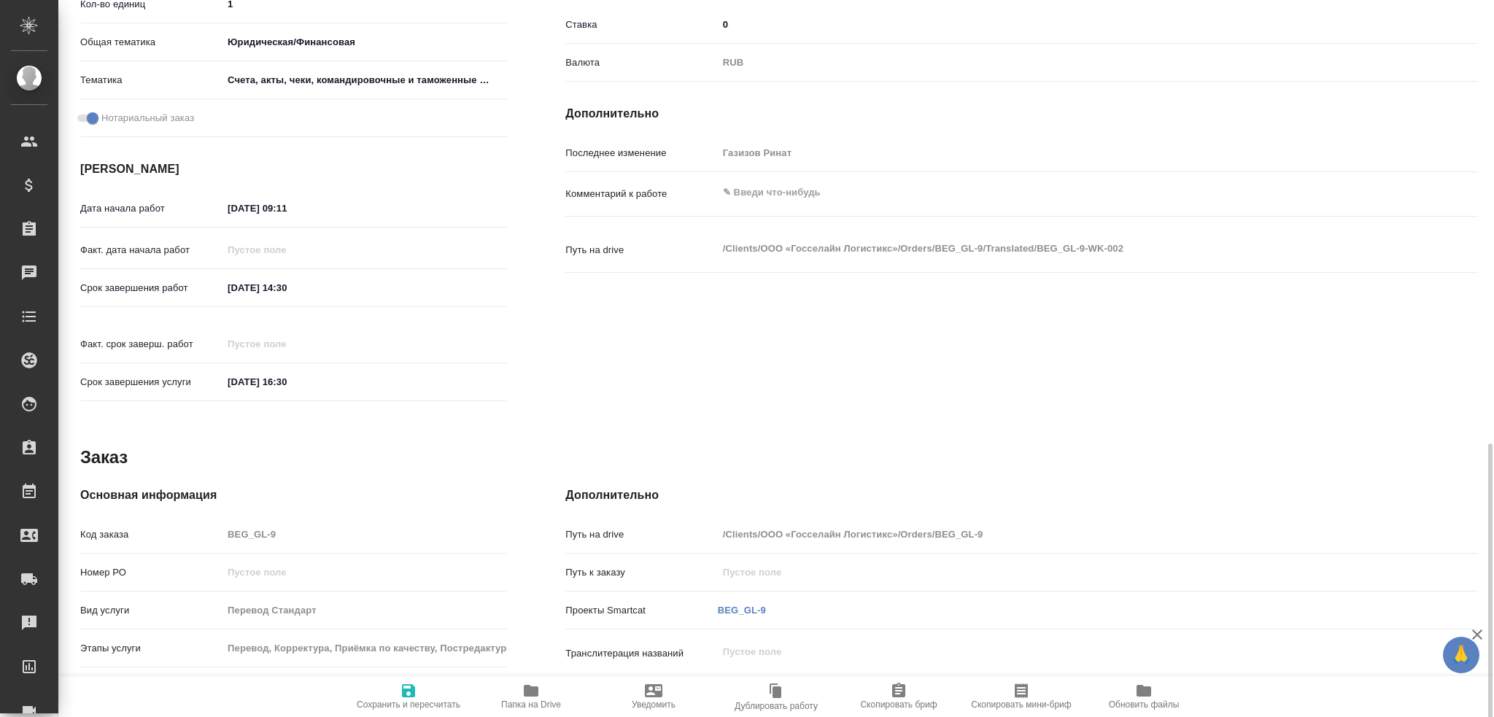
scroll to position [510, 0]
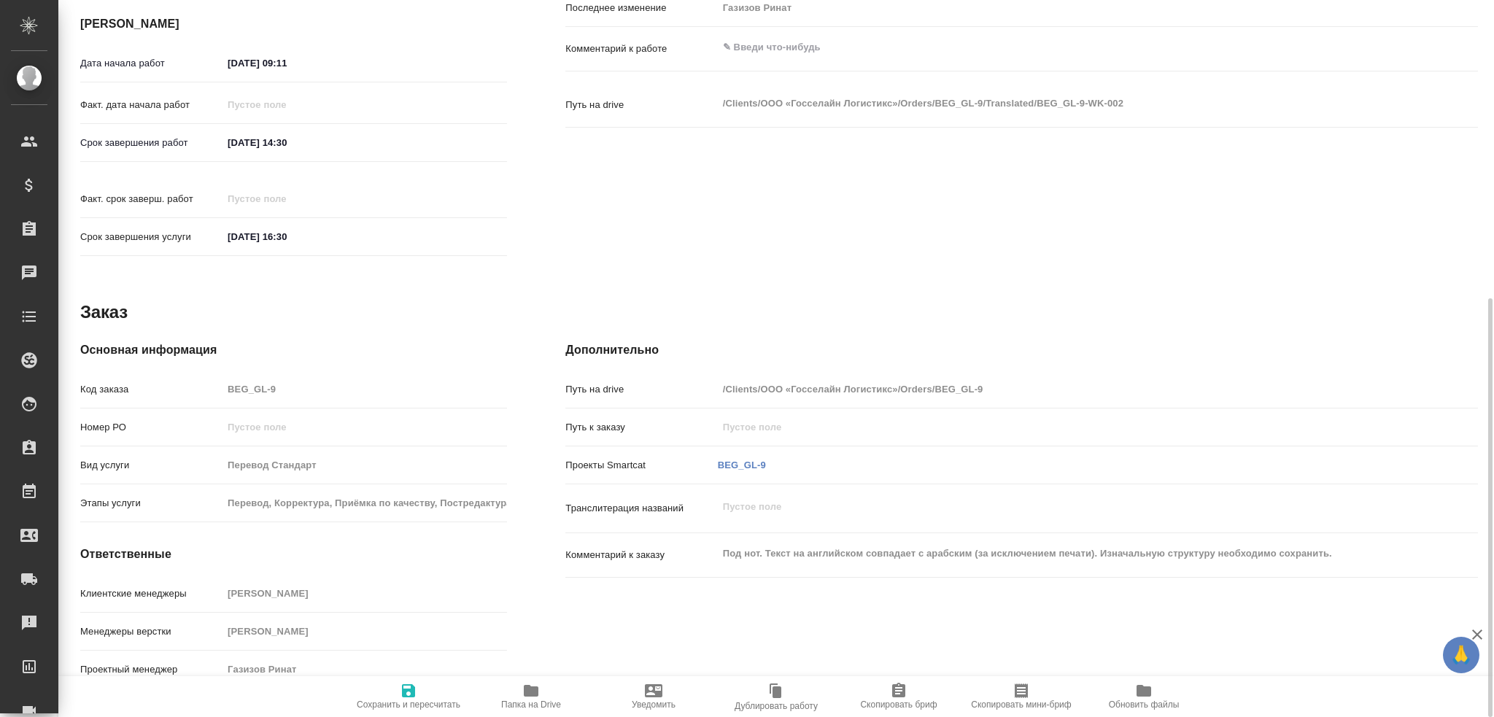
type textarea "x"
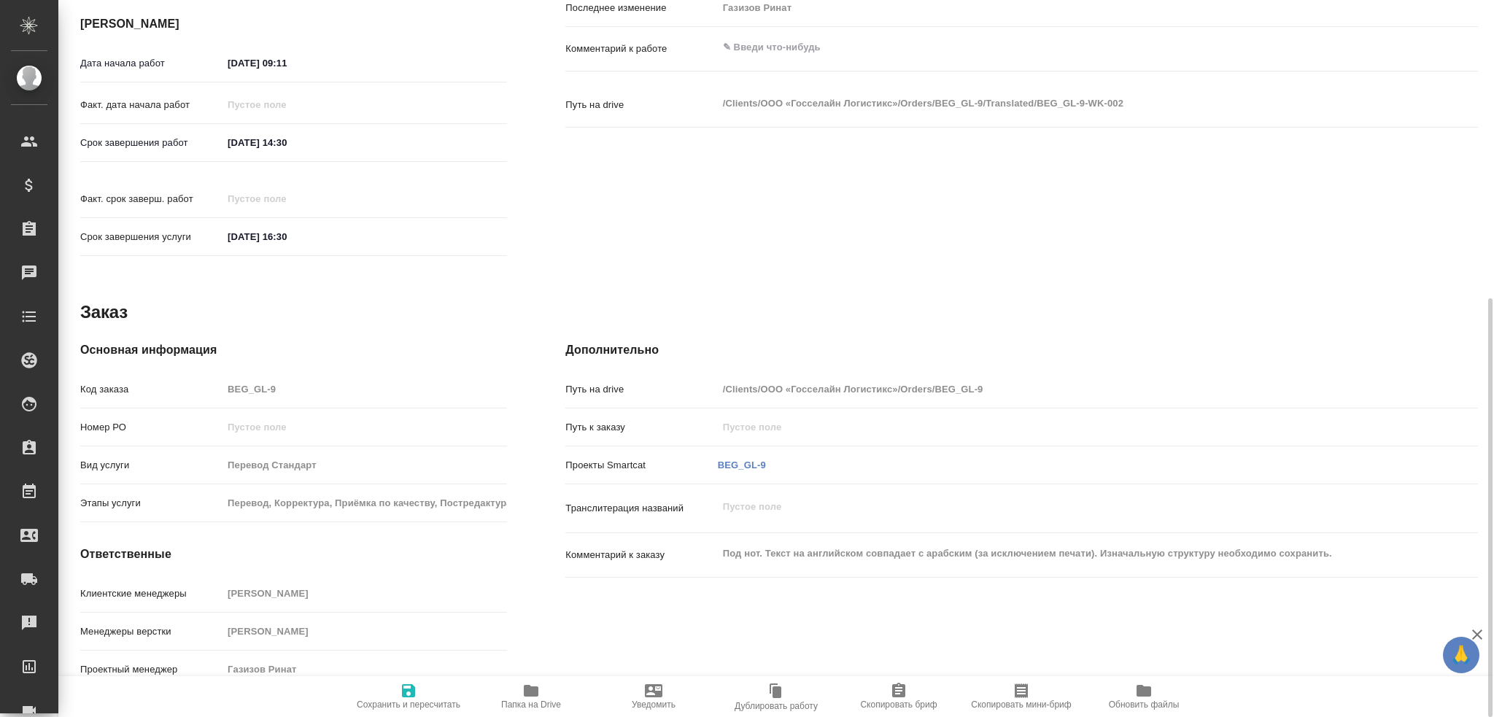
type textarea "x"
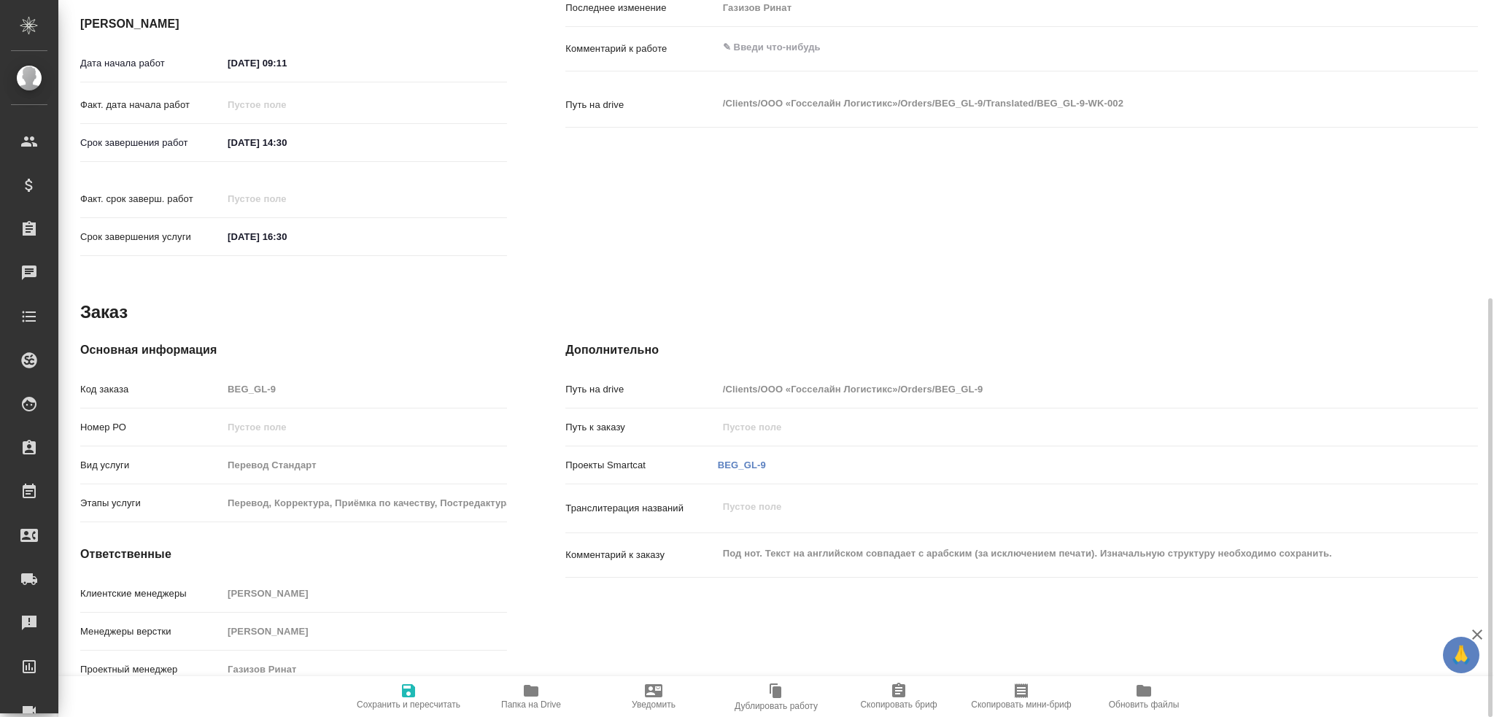
type textarea "x"
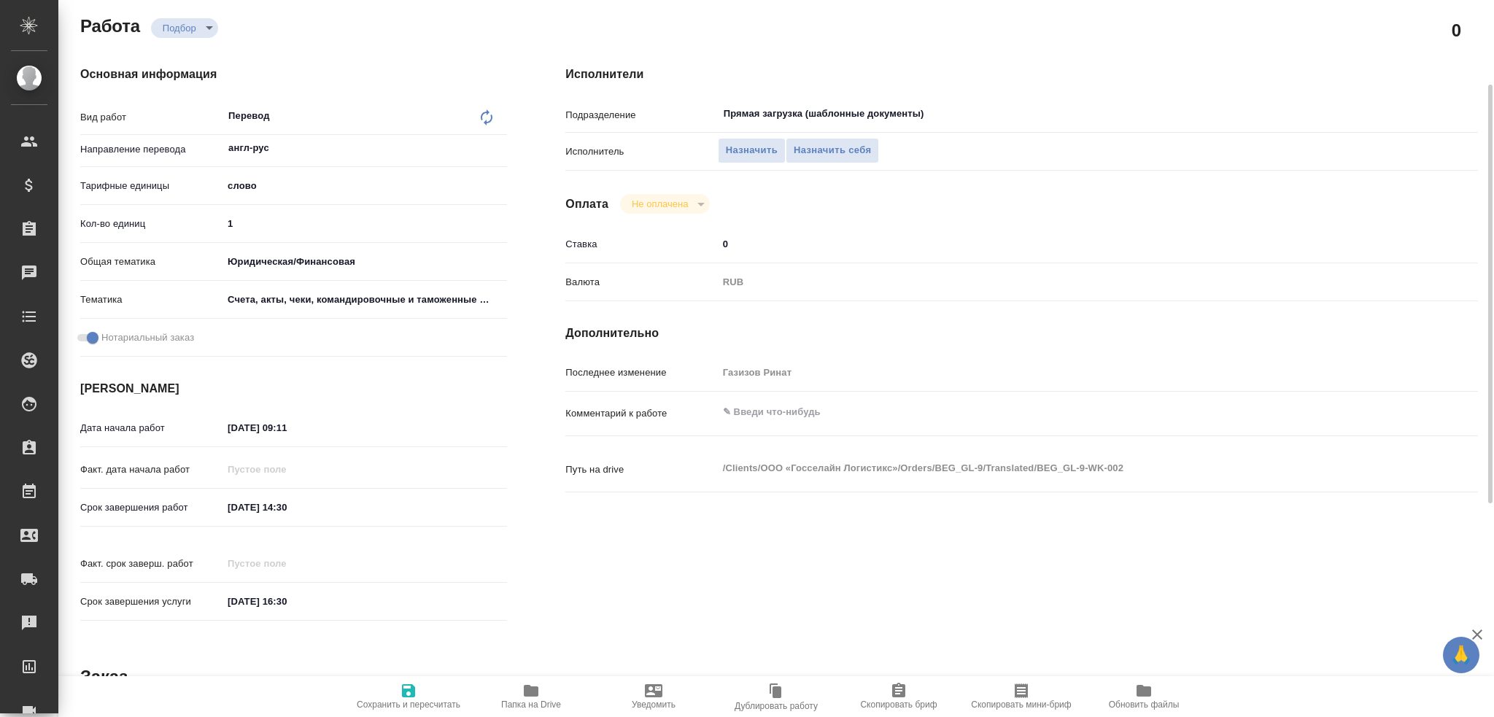
scroll to position [0, 0]
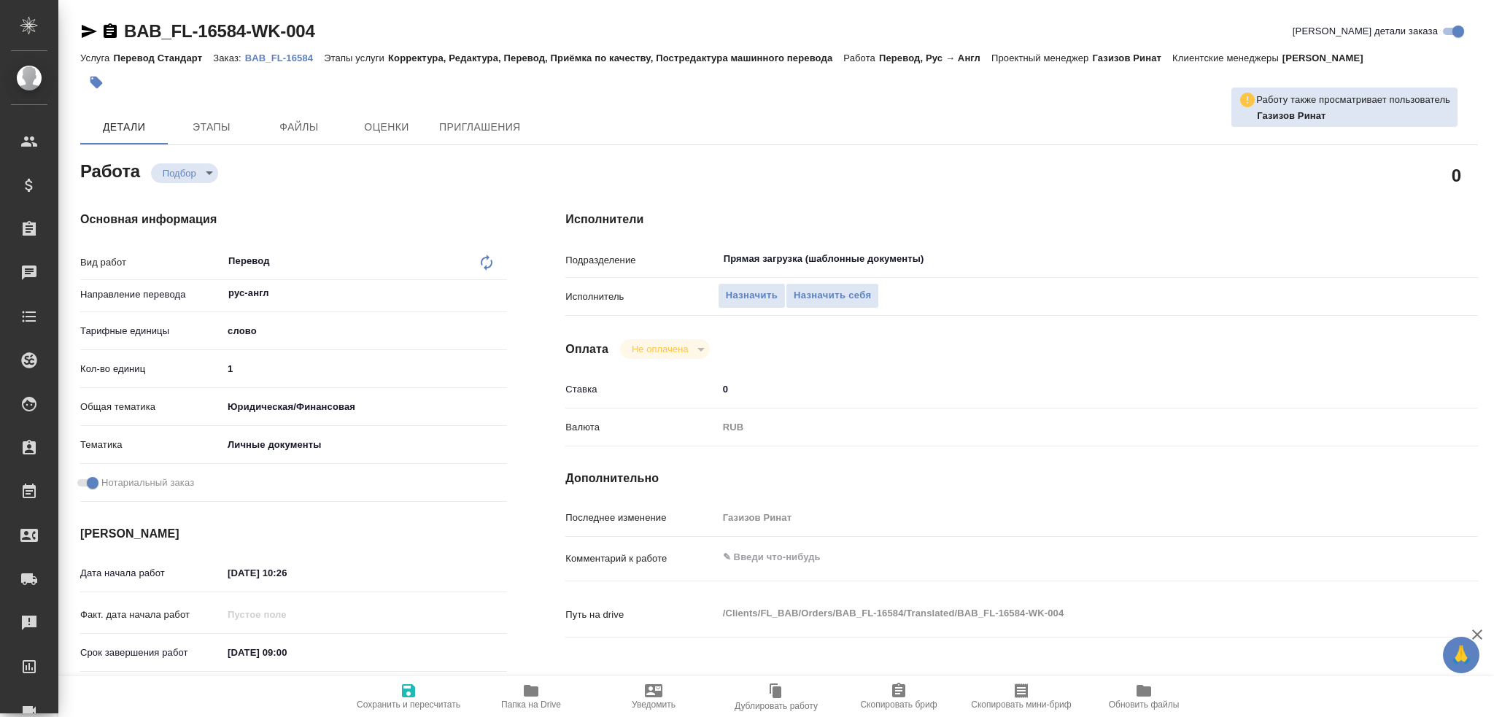
type textarea "x"
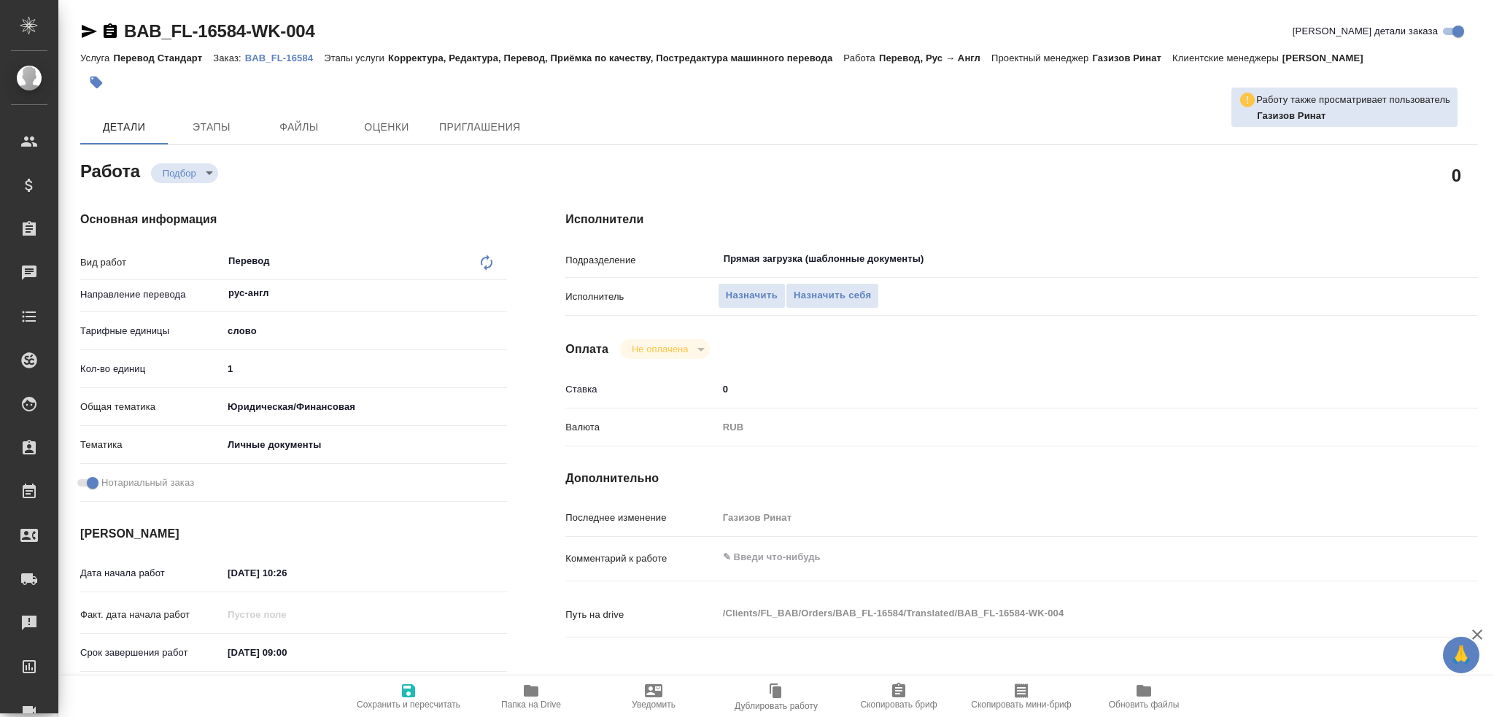
type textarea "x"
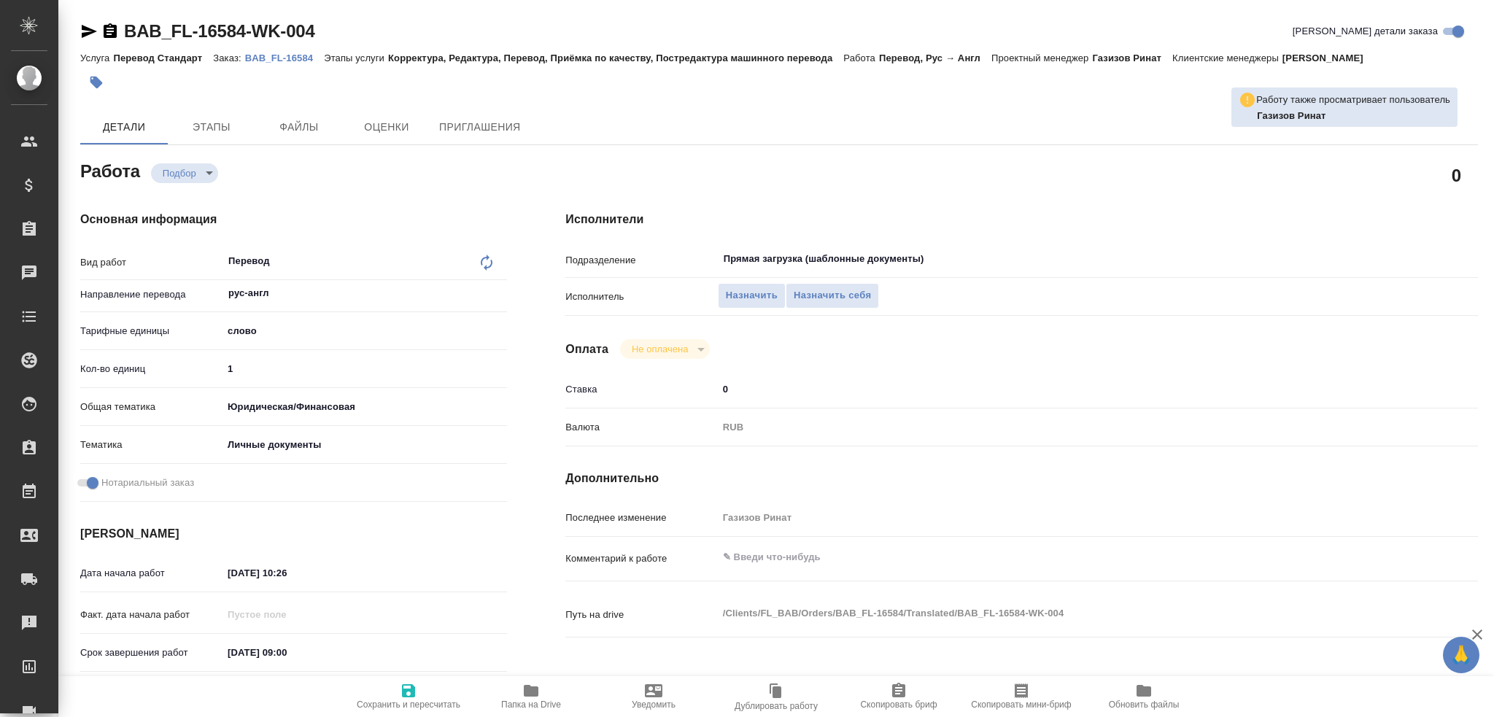
type textarea "x"
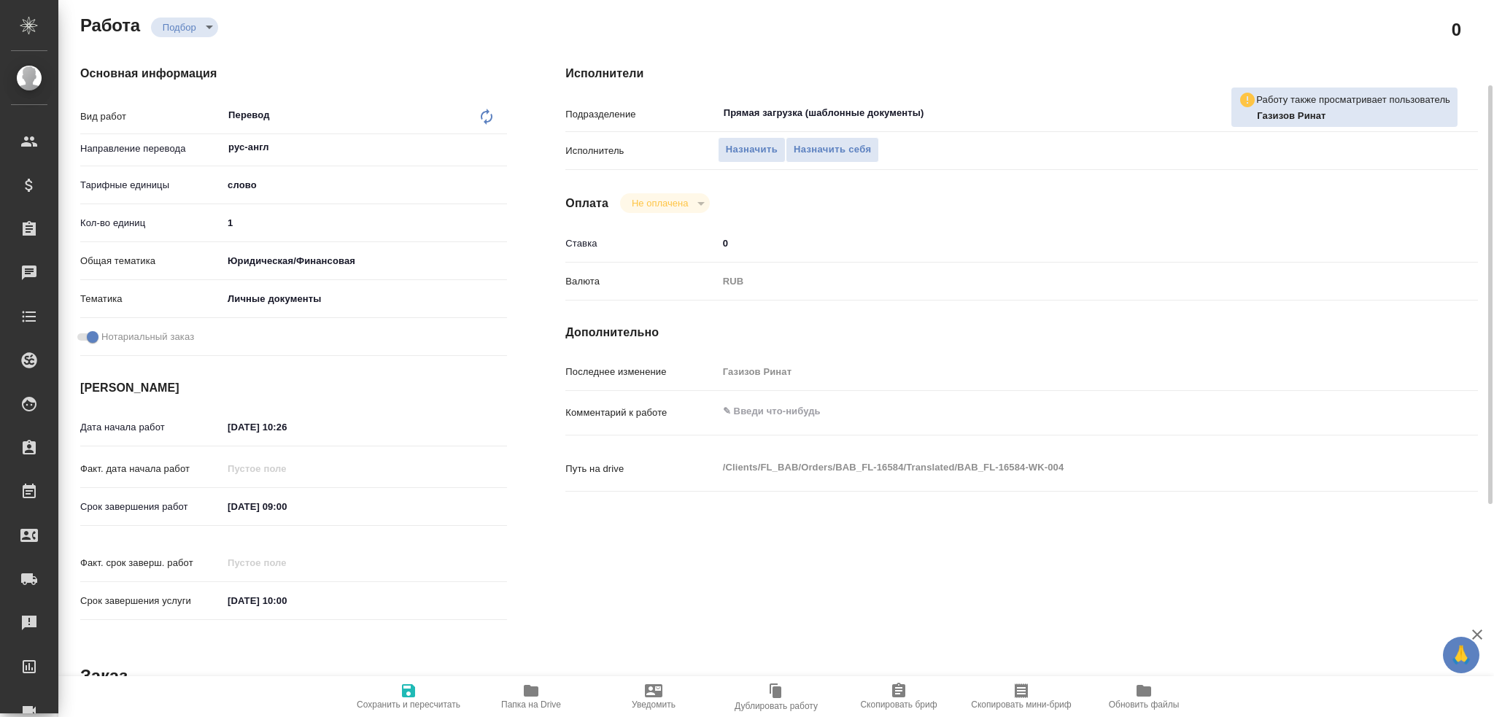
type textarea "x"
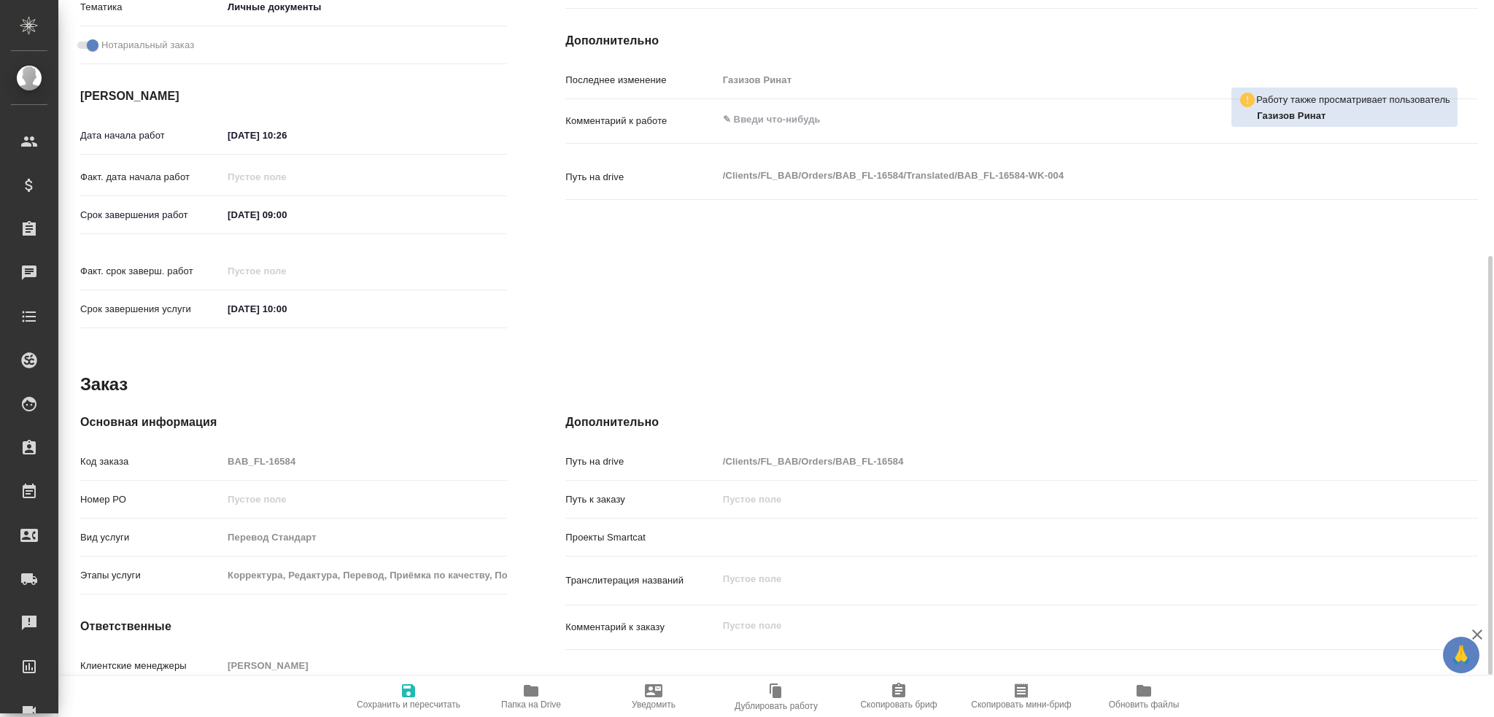
scroll to position [510, 0]
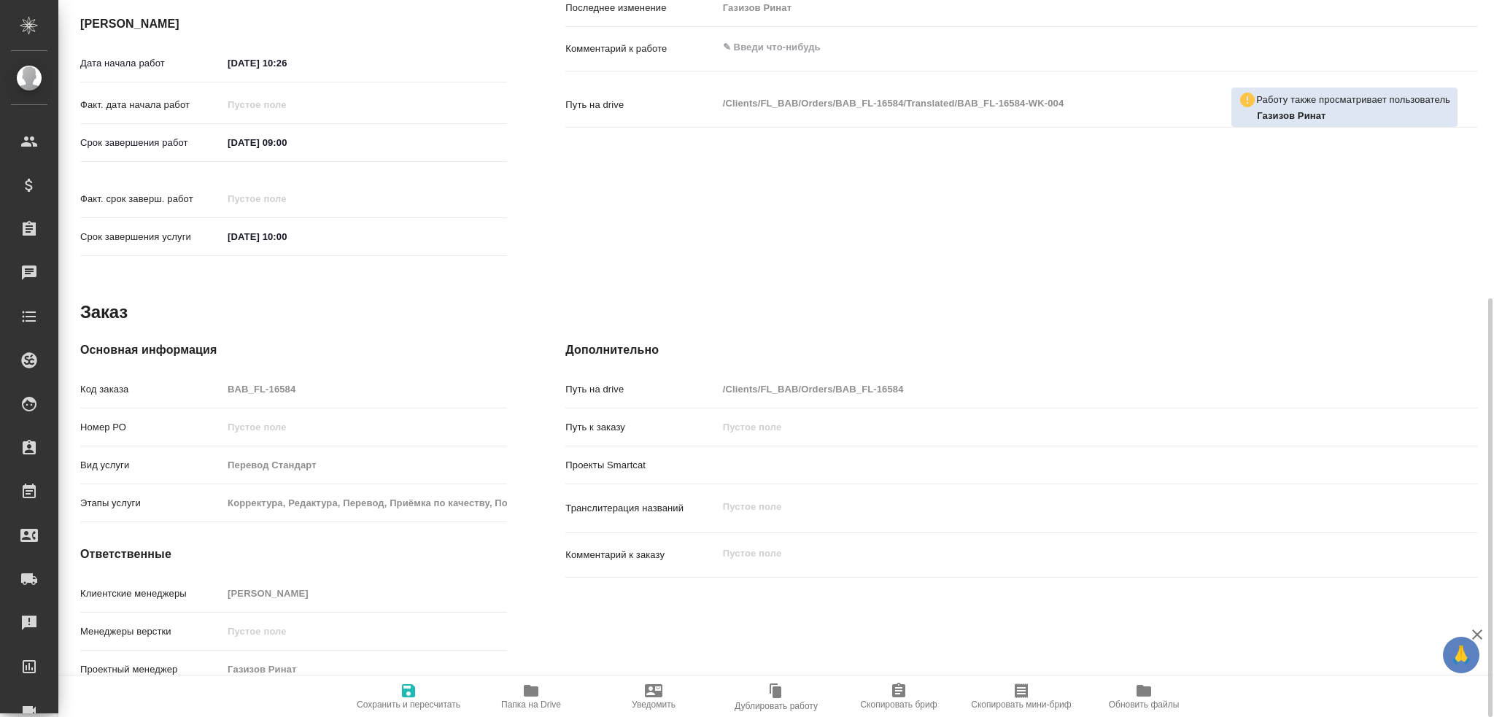
type textarea "x"
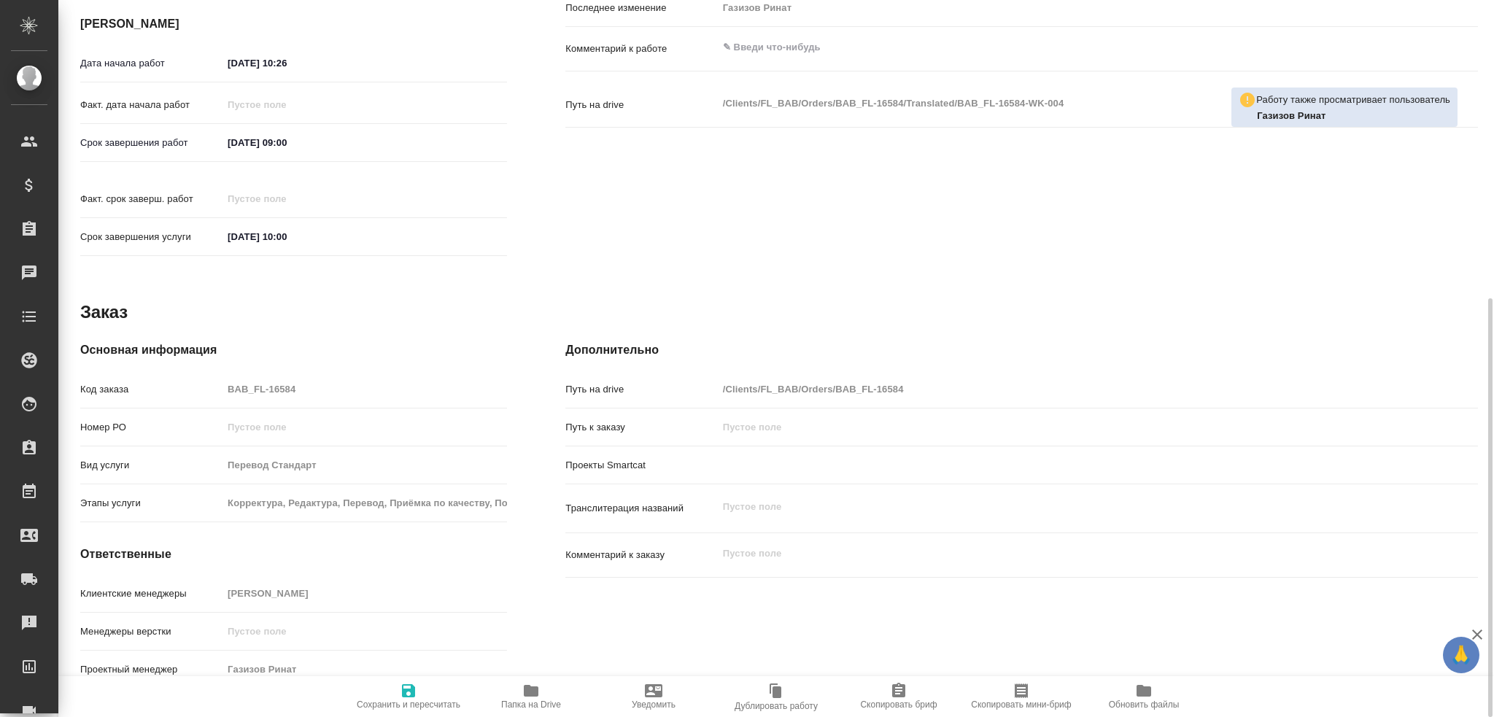
type textarea "x"
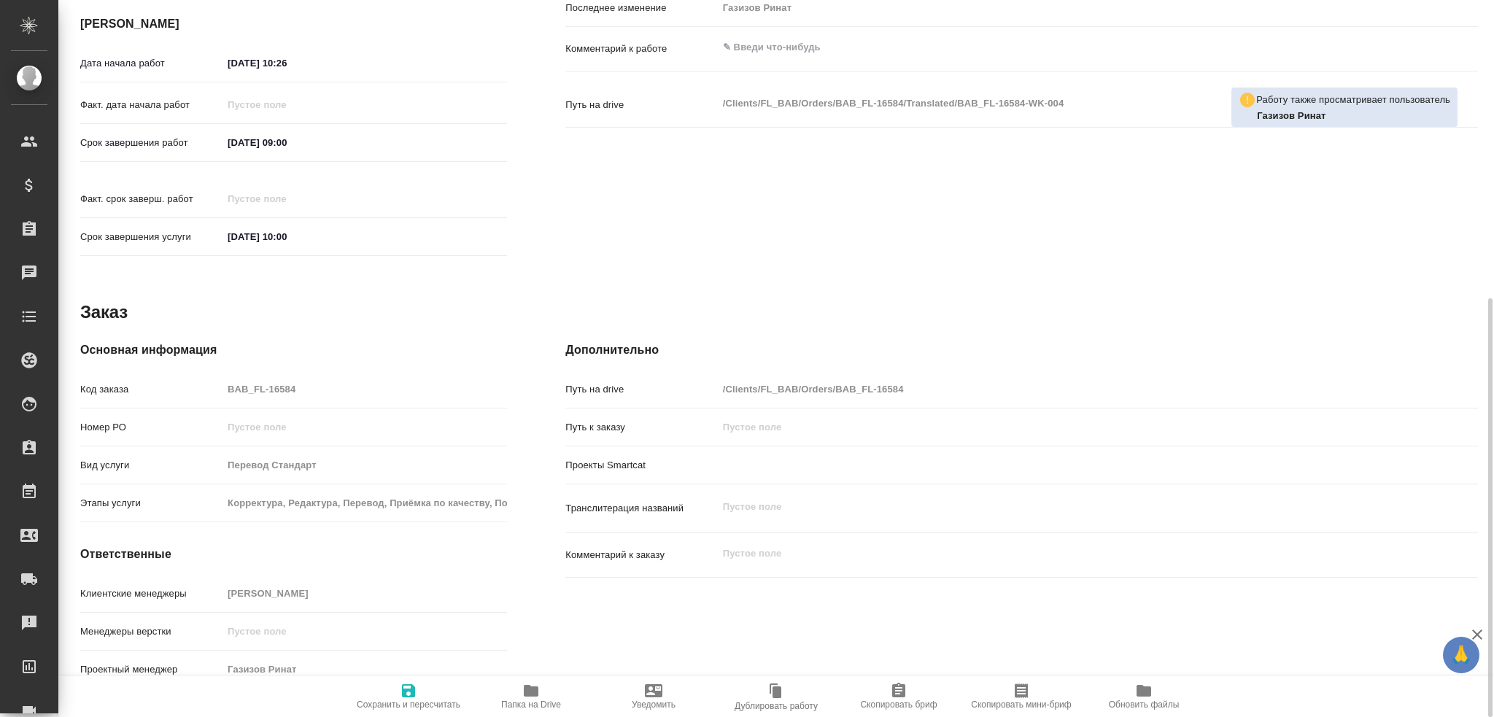
click at [520, 689] on span "Папка на Drive" at bounding box center [530, 696] width 105 height 28
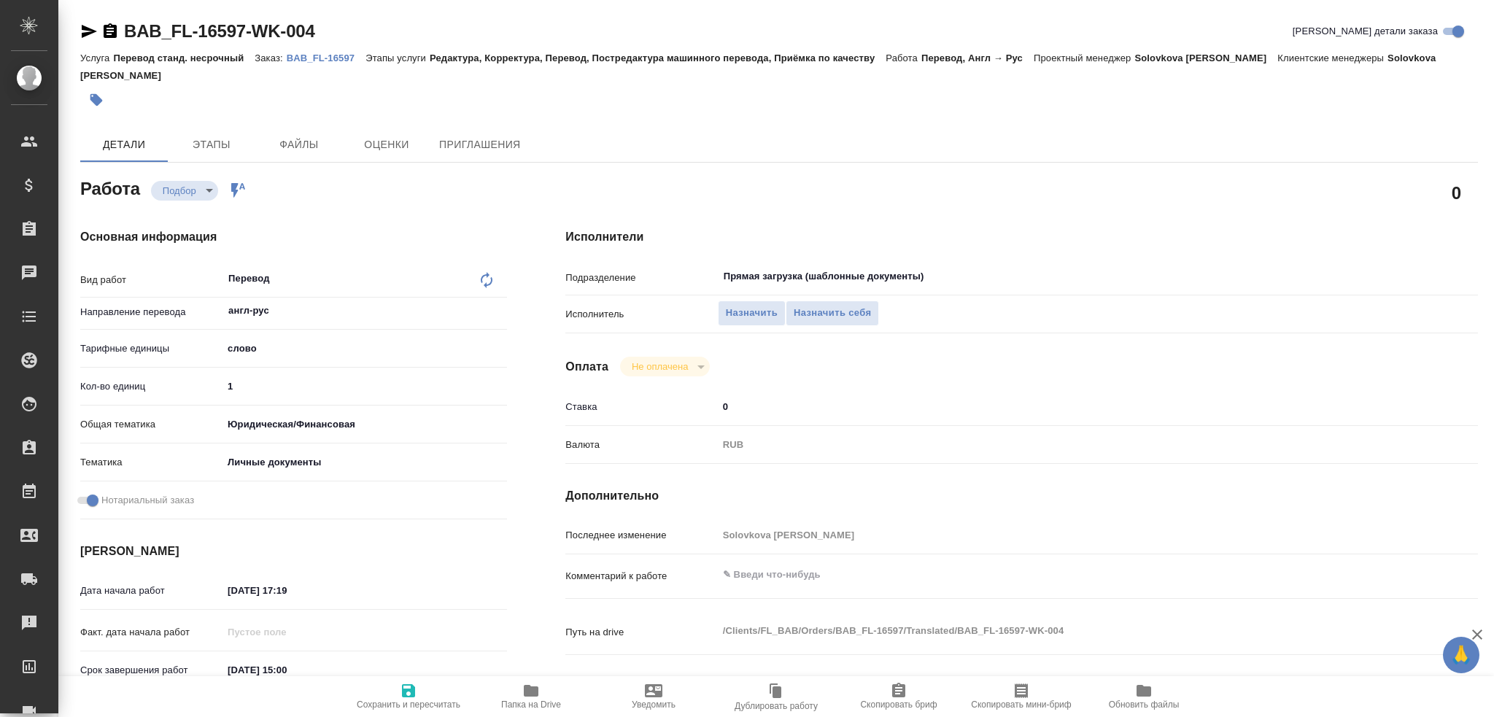
type textarea "x"
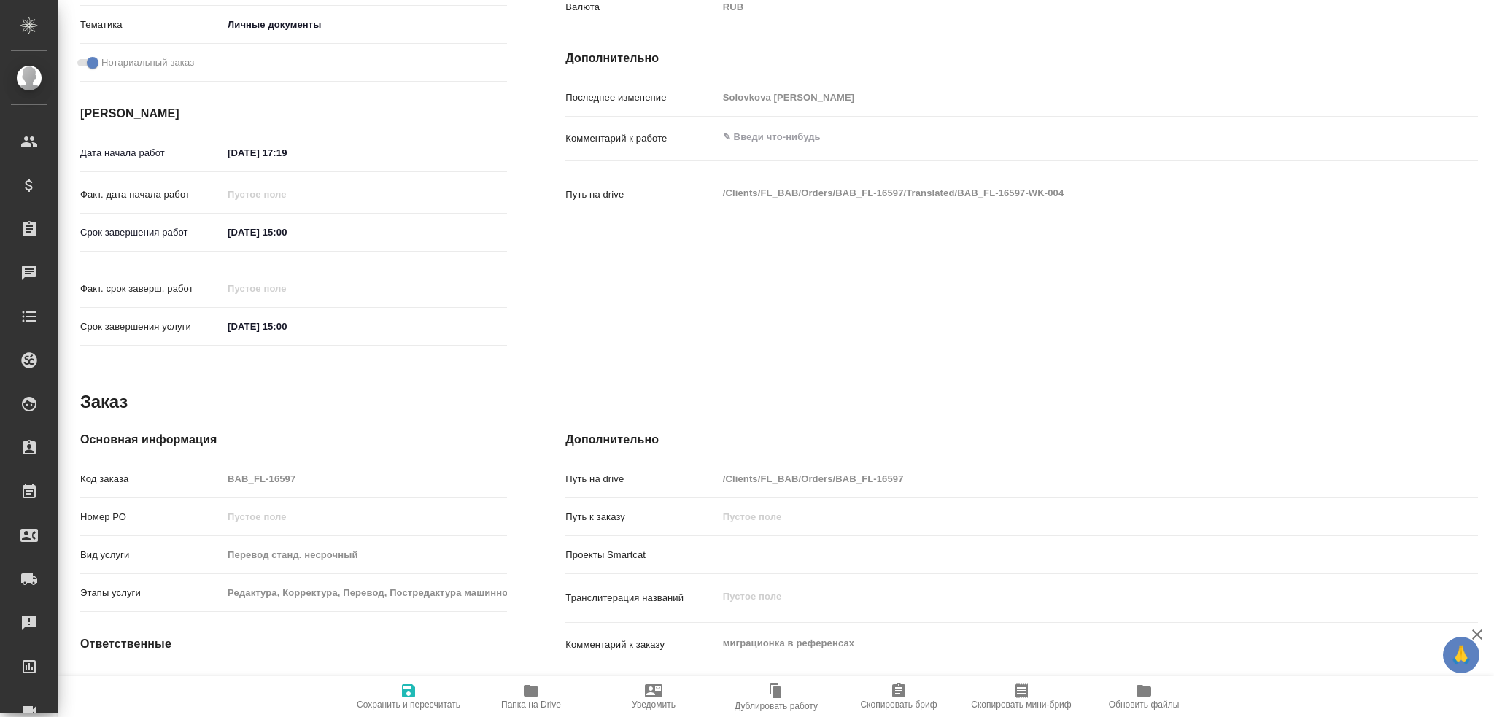
scroll to position [510, 0]
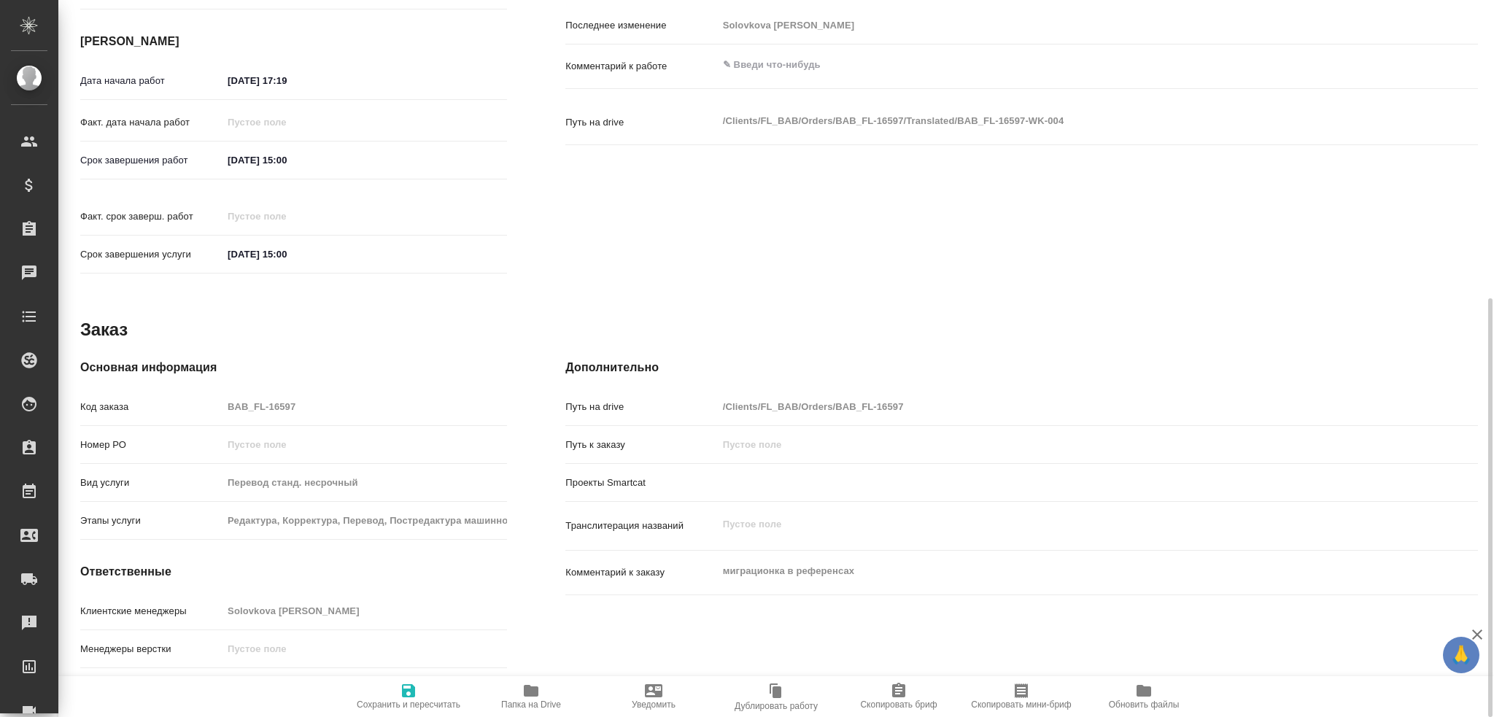
type textarea "x"
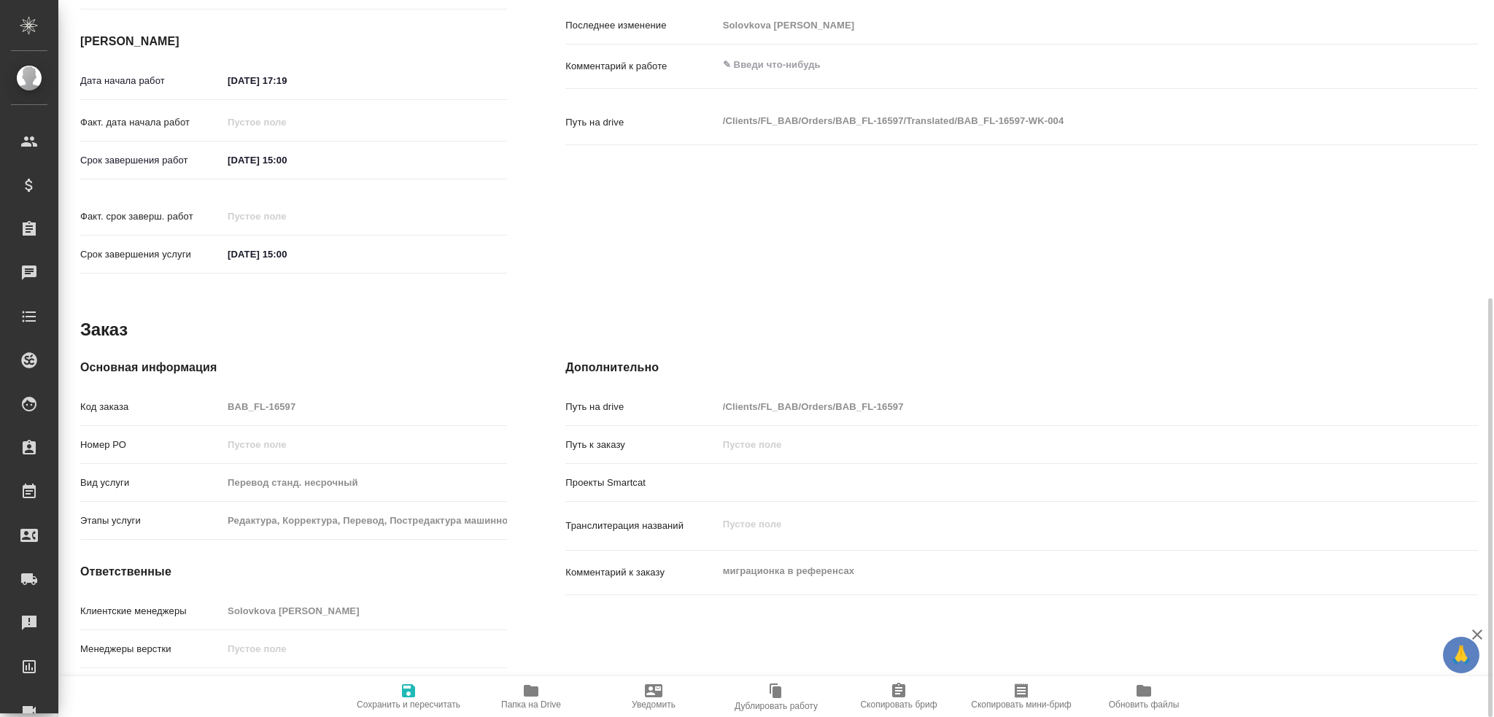
type textarea "x"
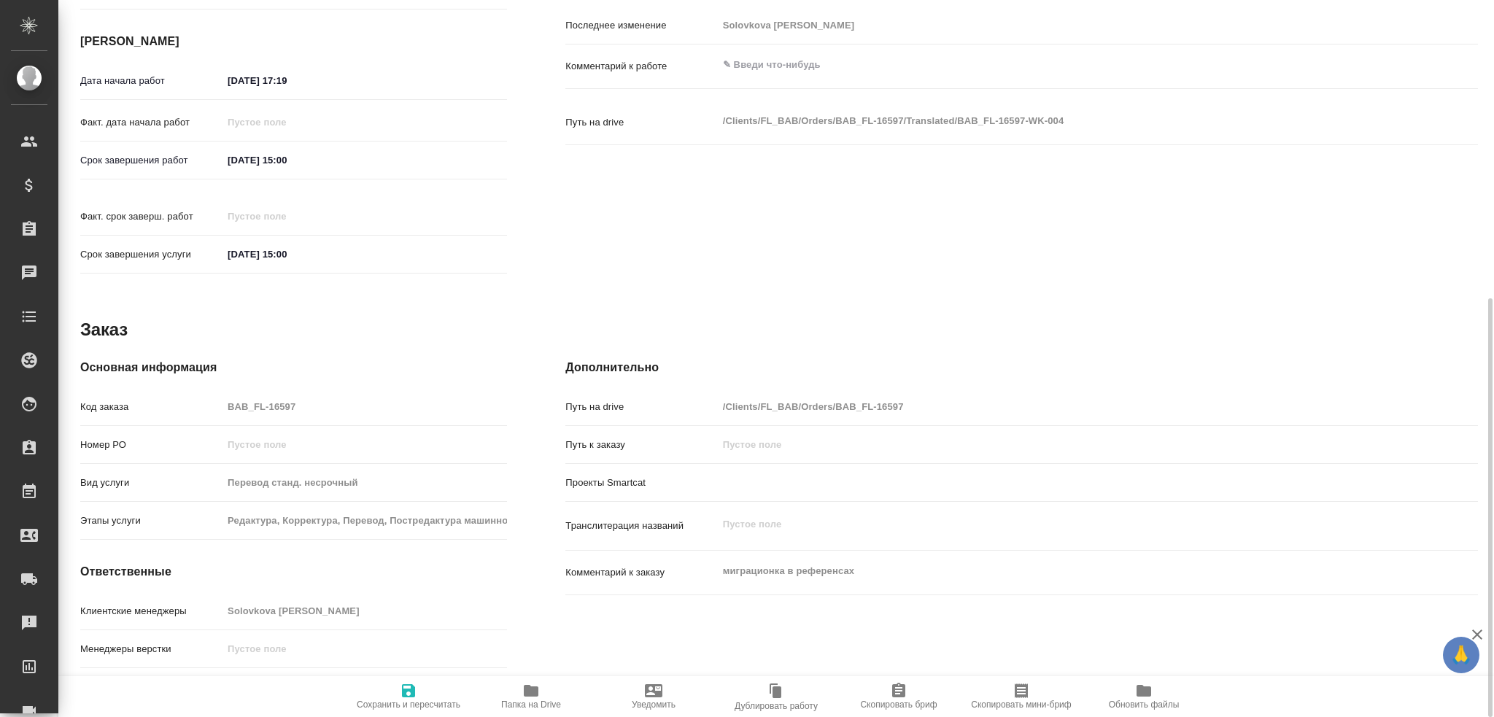
click at [545, 699] on span "Папка на Drive" at bounding box center [531, 704] width 60 height 10
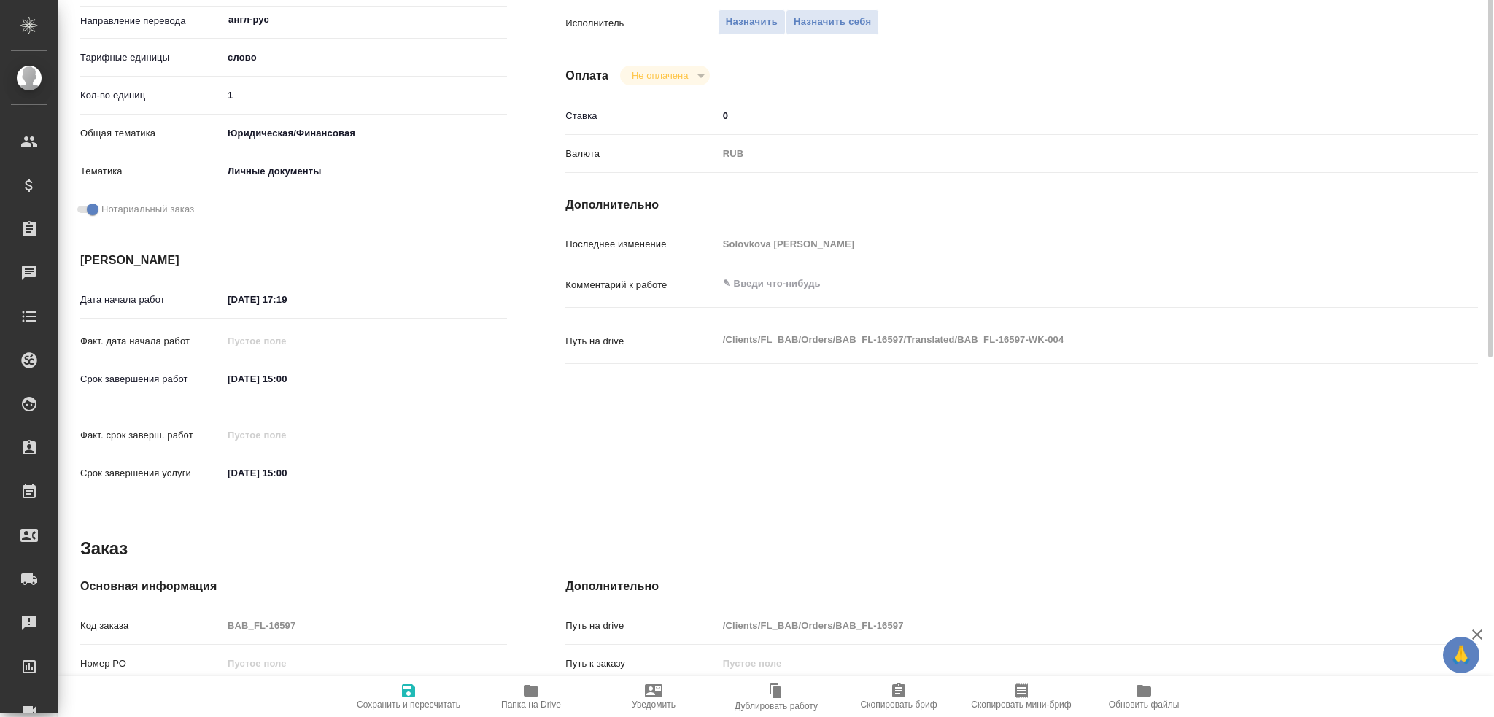
scroll to position [0, 0]
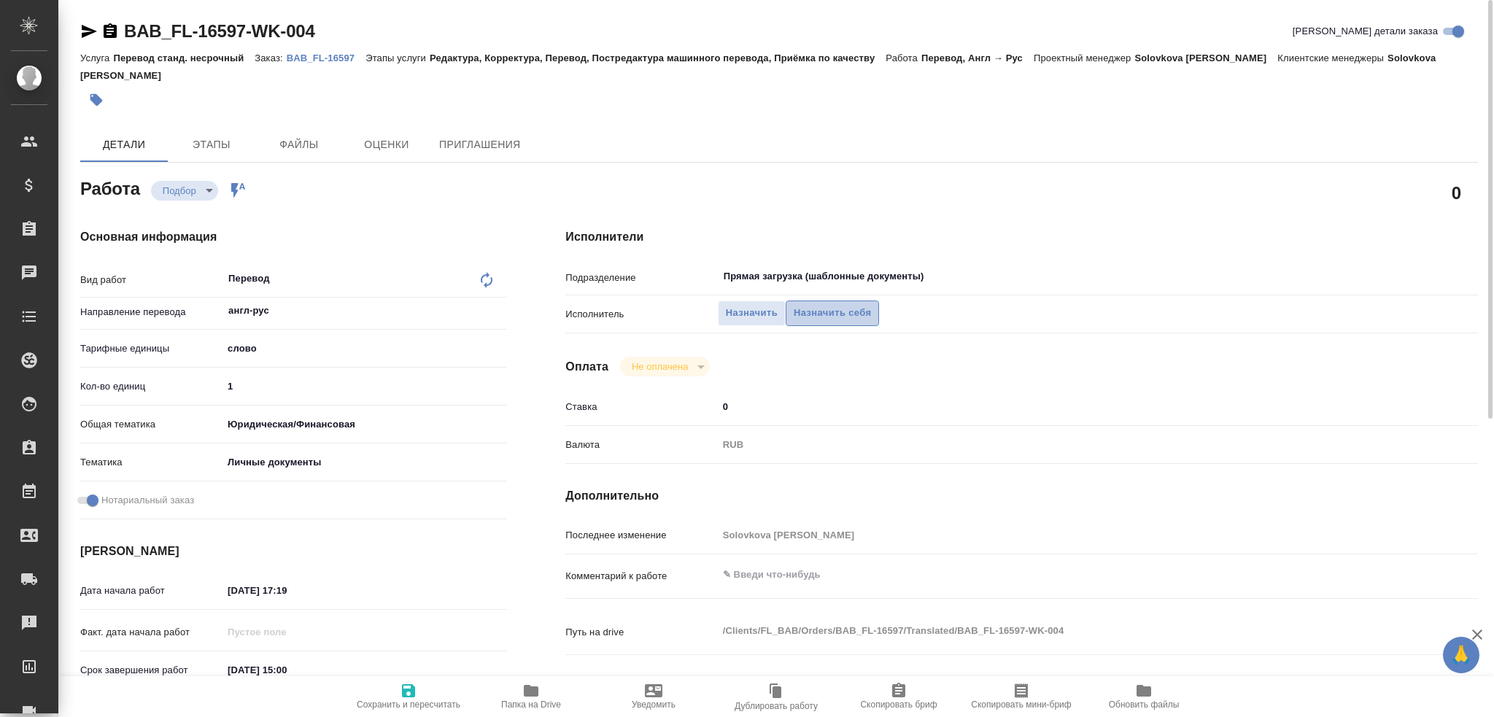
click at [850, 300] on button "Назначить себя" at bounding box center [831, 313] width 93 height 26
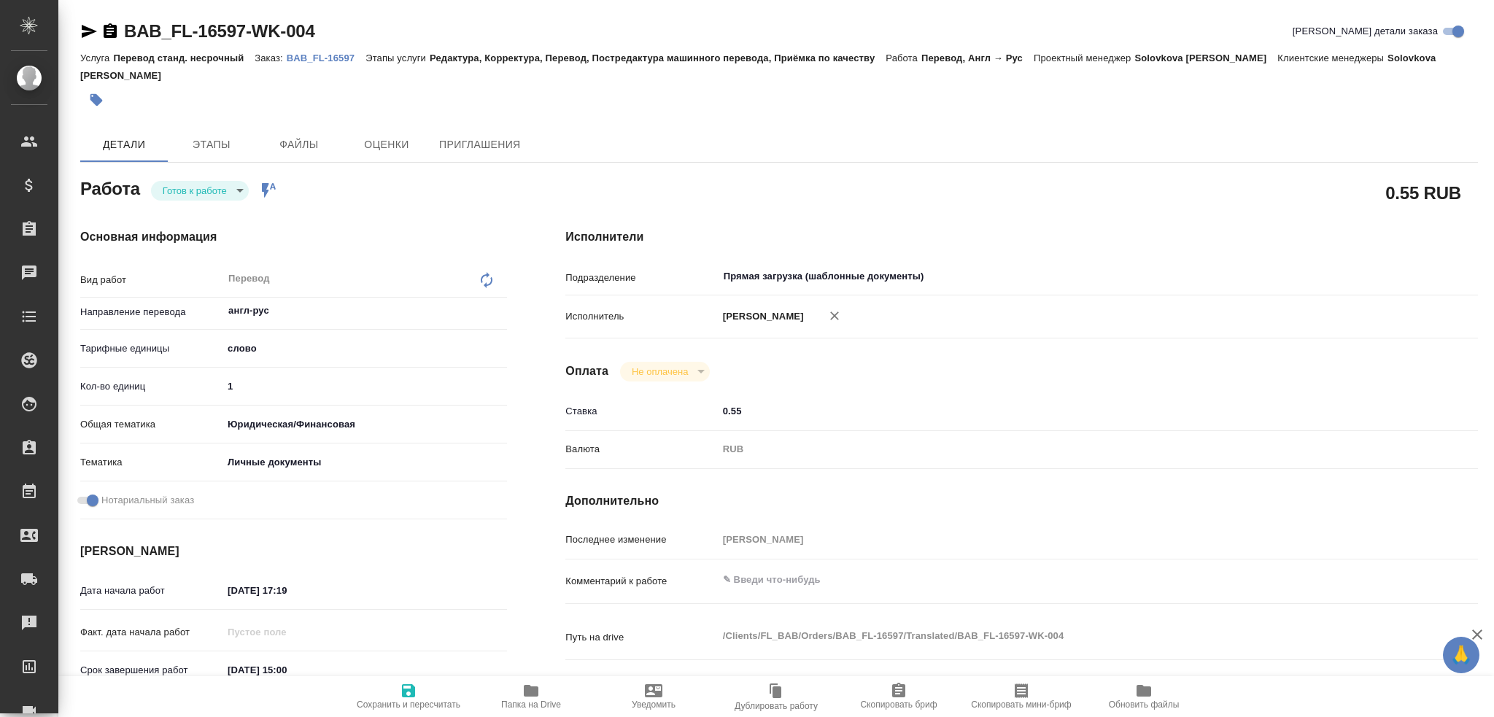
type textarea "x"
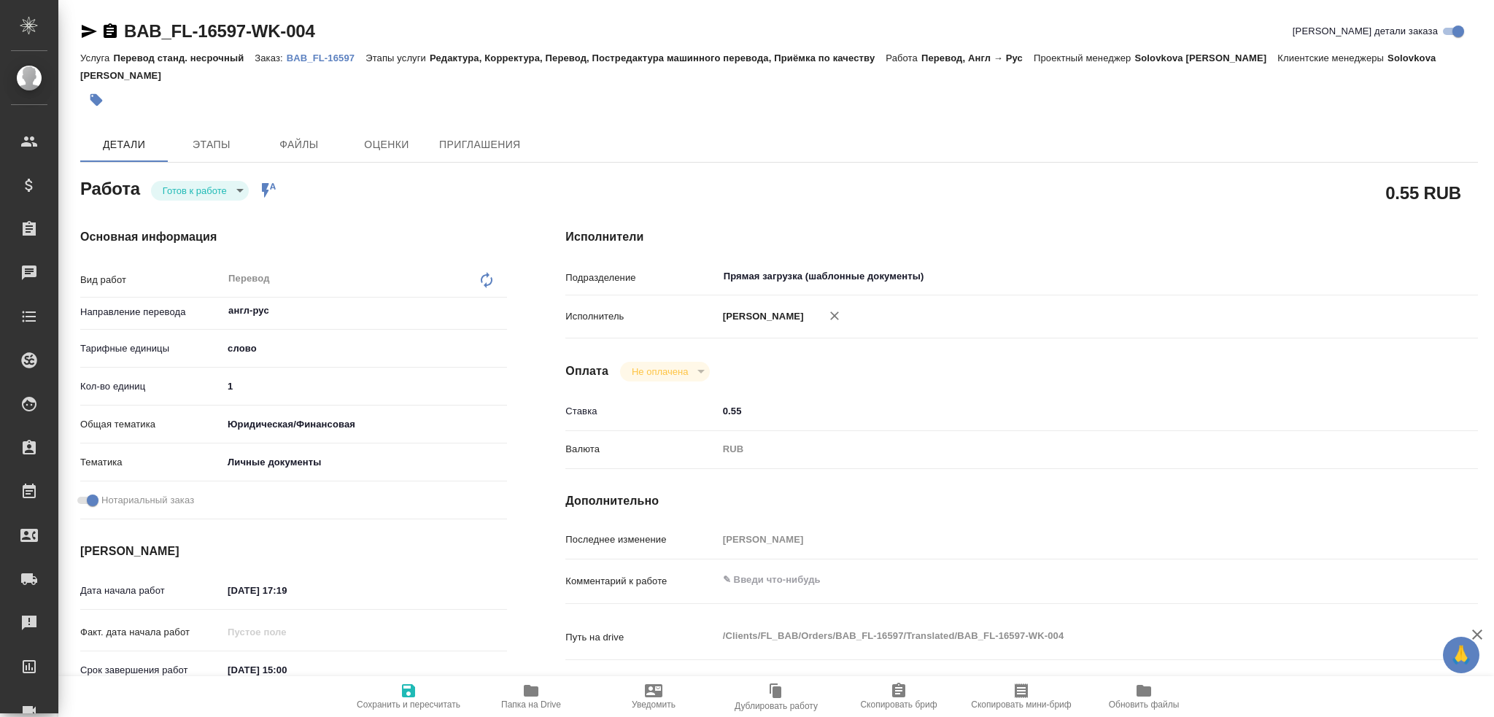
type textarea "x"
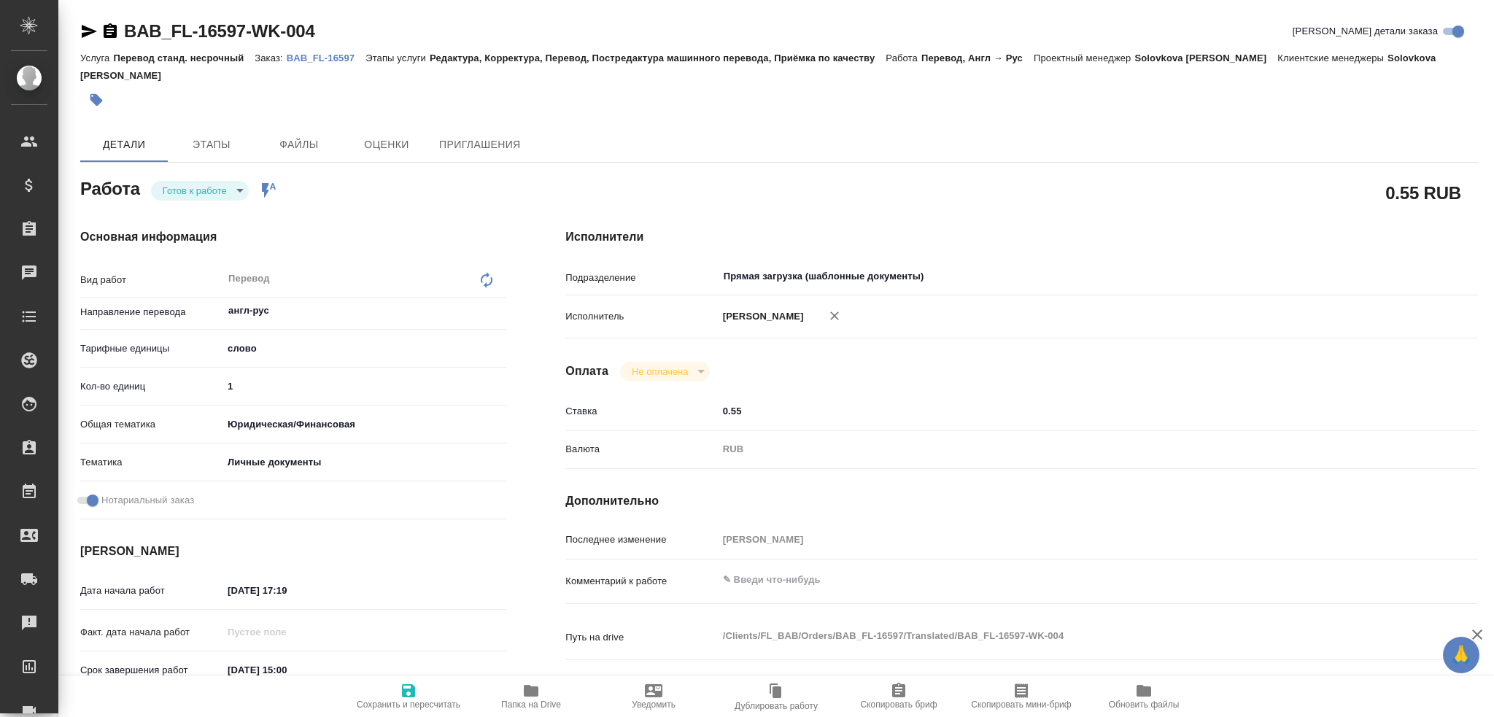
type textarea "x"
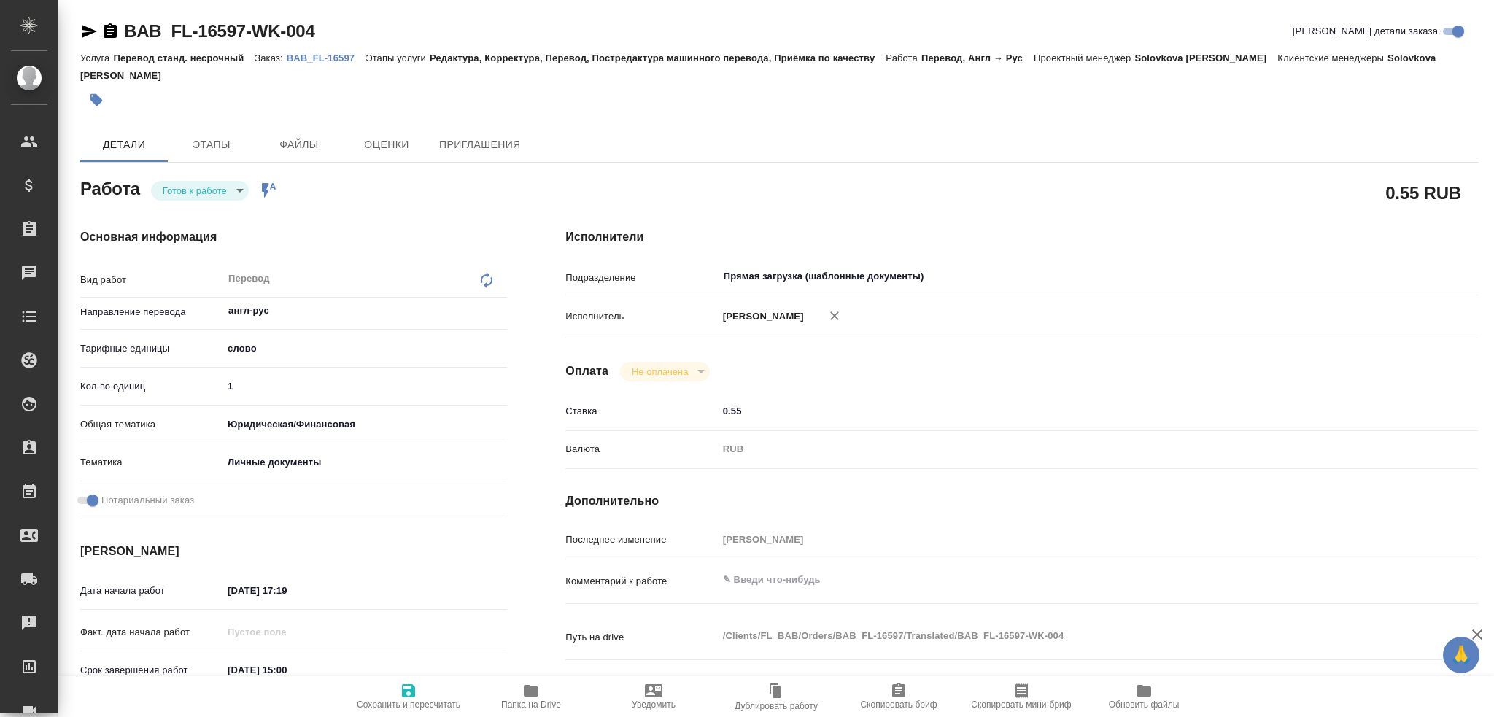
type textarea "x"
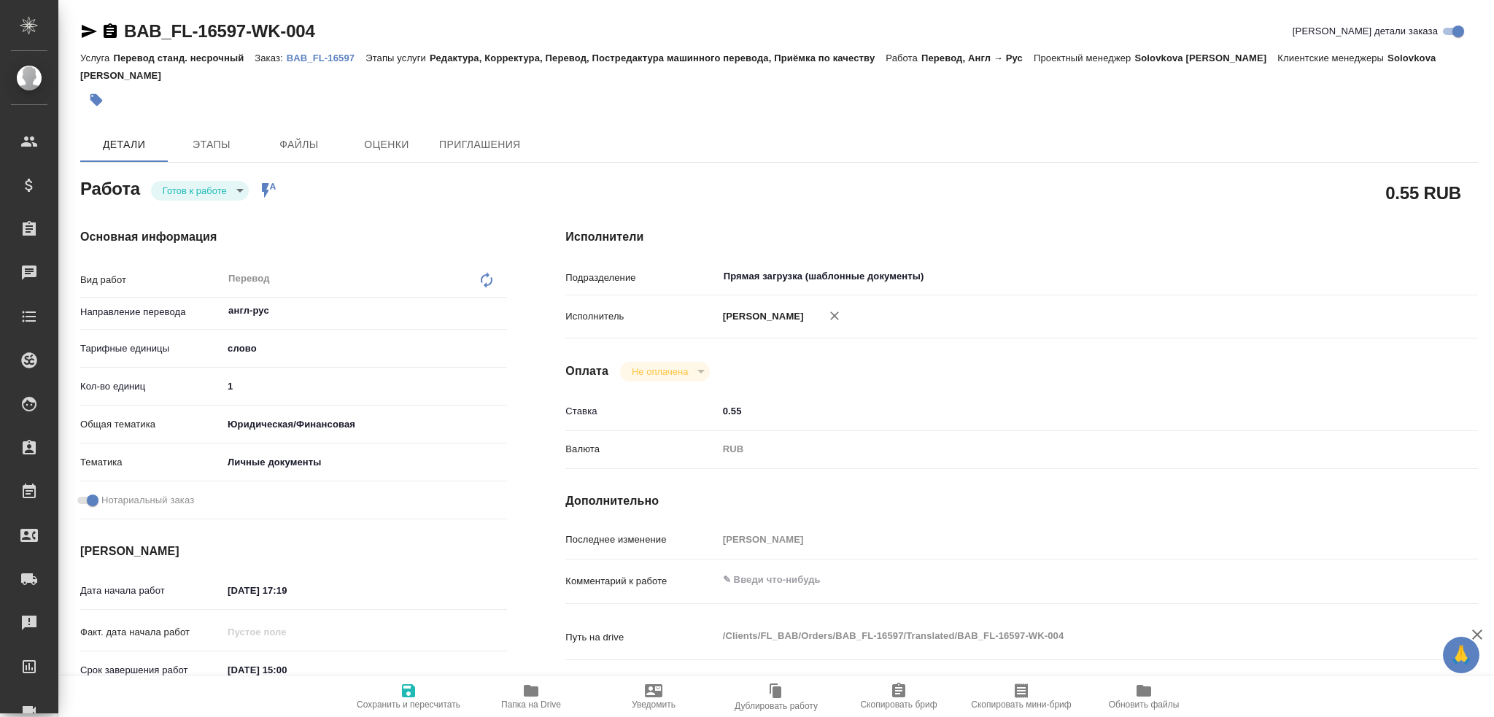
type textarea "x"
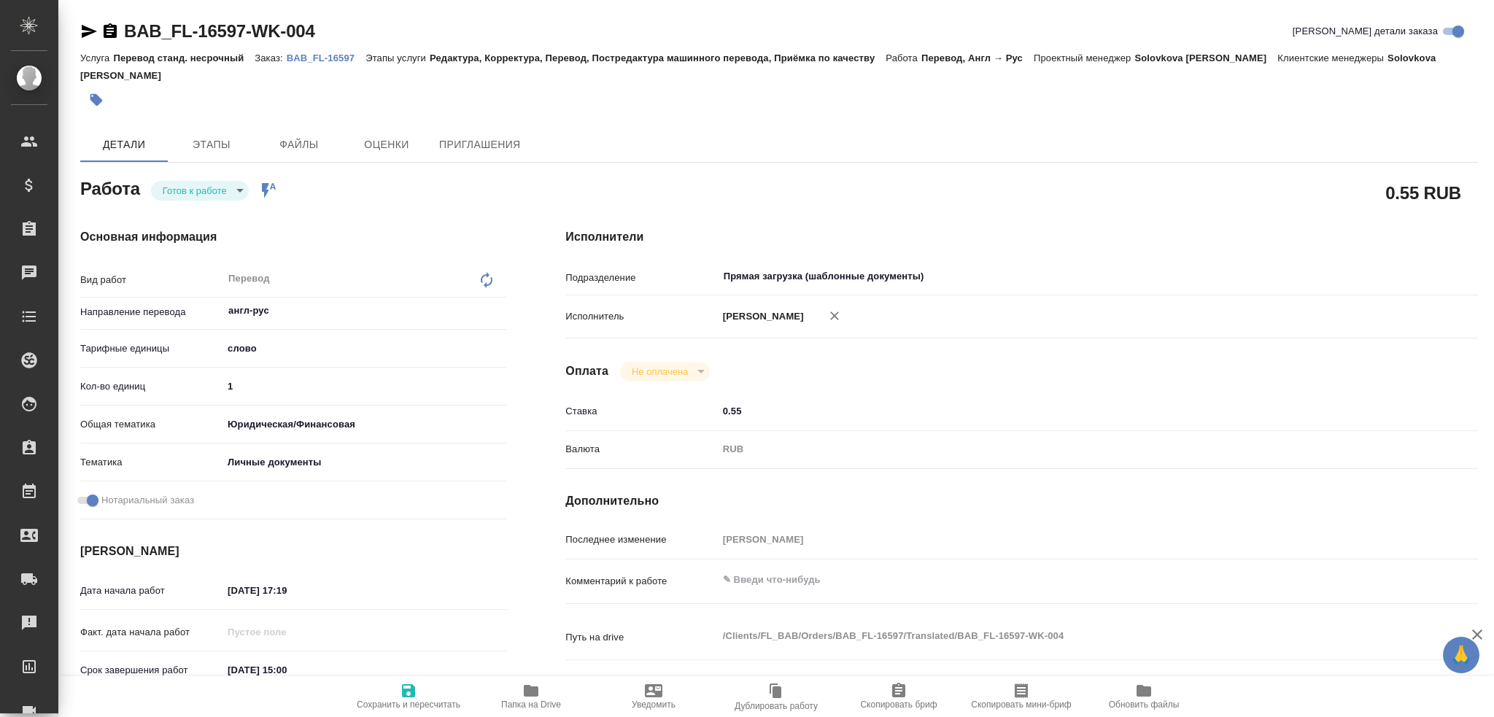
type textarea "x"
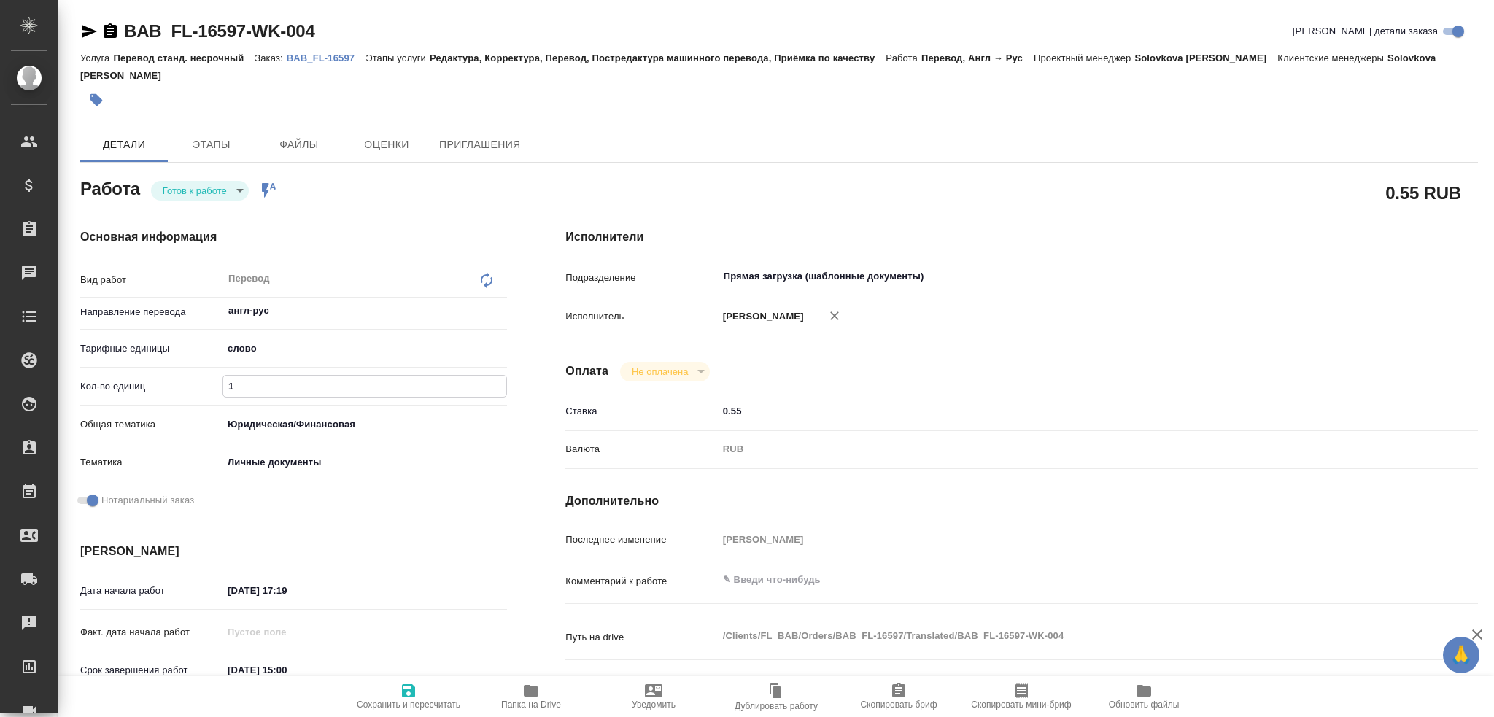
click at [245, 376] on input "1" at bounding box center [364, 386] width 283 height 21
type textarea "x"
type input "10"
type textarea "x"
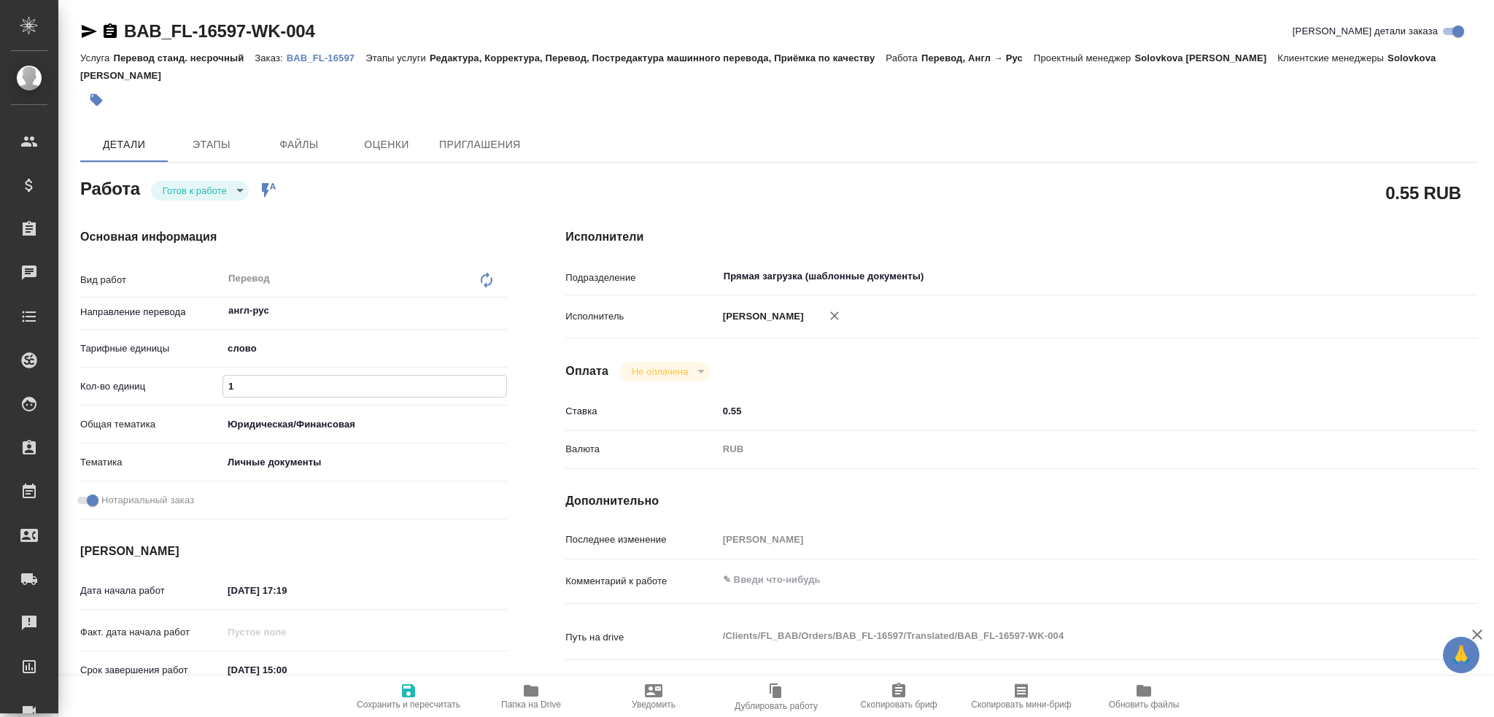
type textarea "x"
type input "1"
type textarea "x"
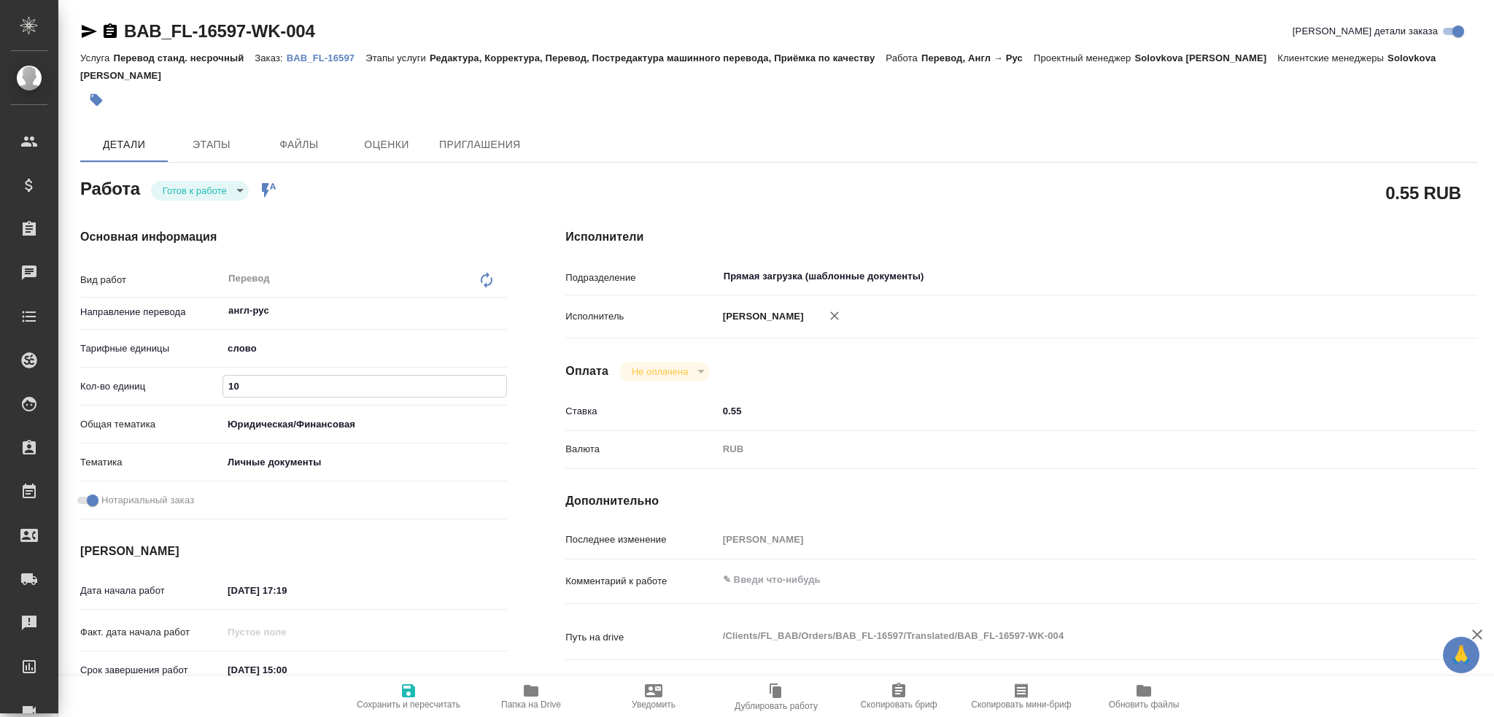
type textarea "x"
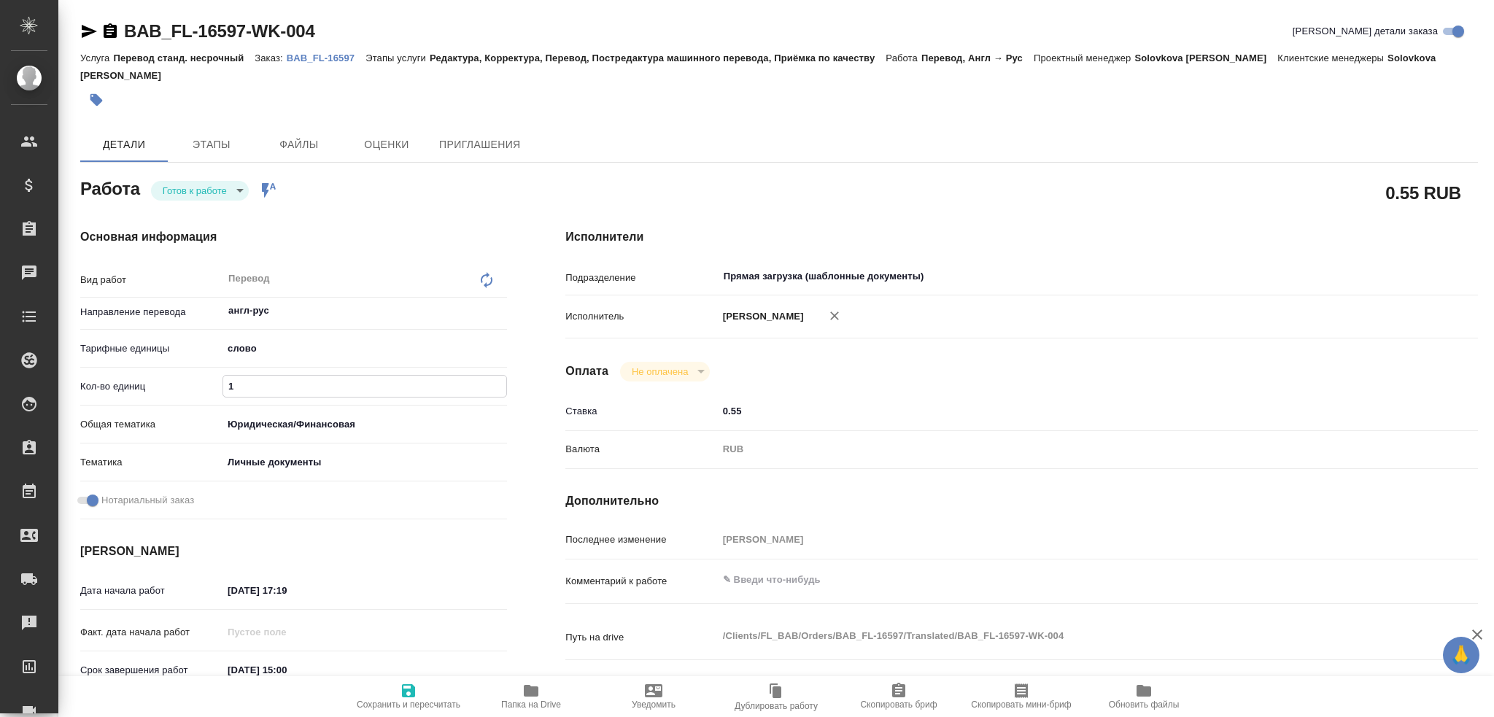
type textarea "x"
type input "7"
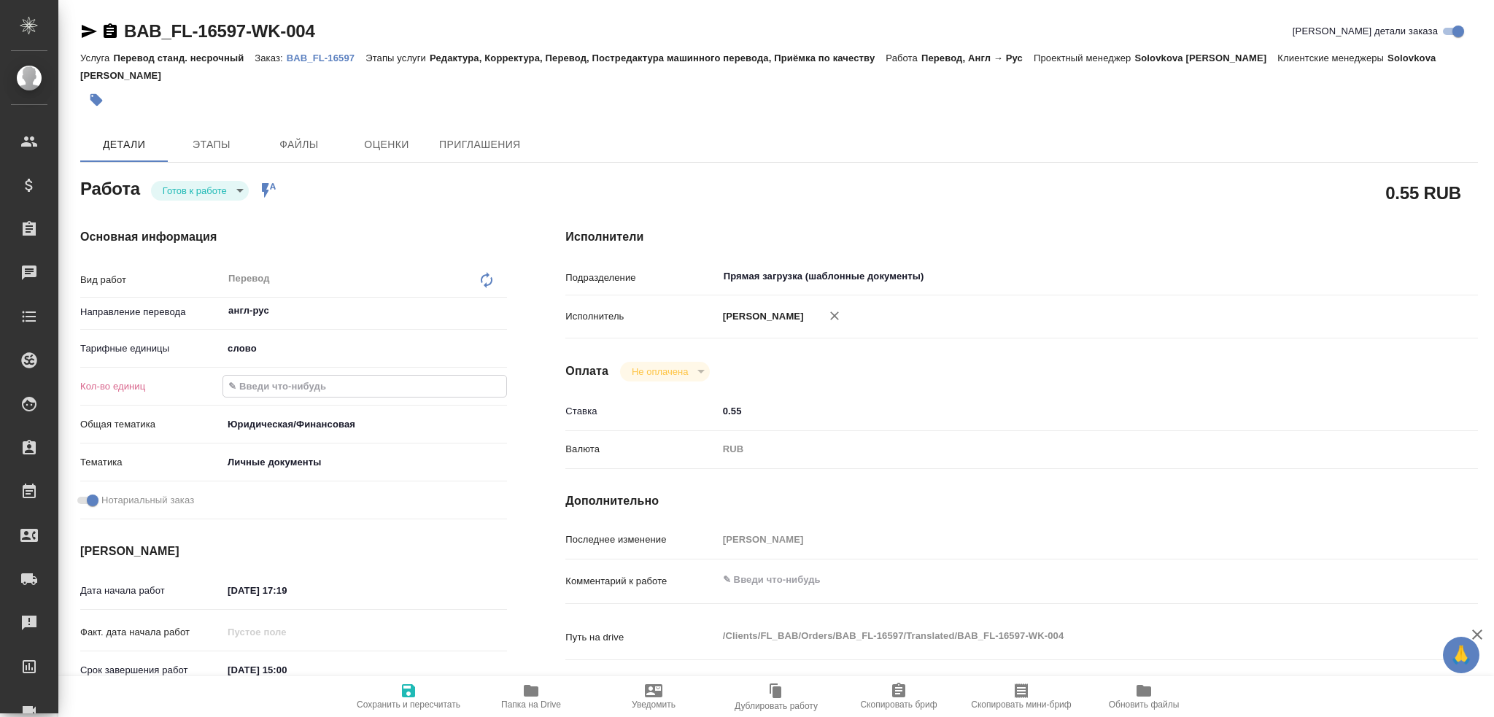
type textarea "x"
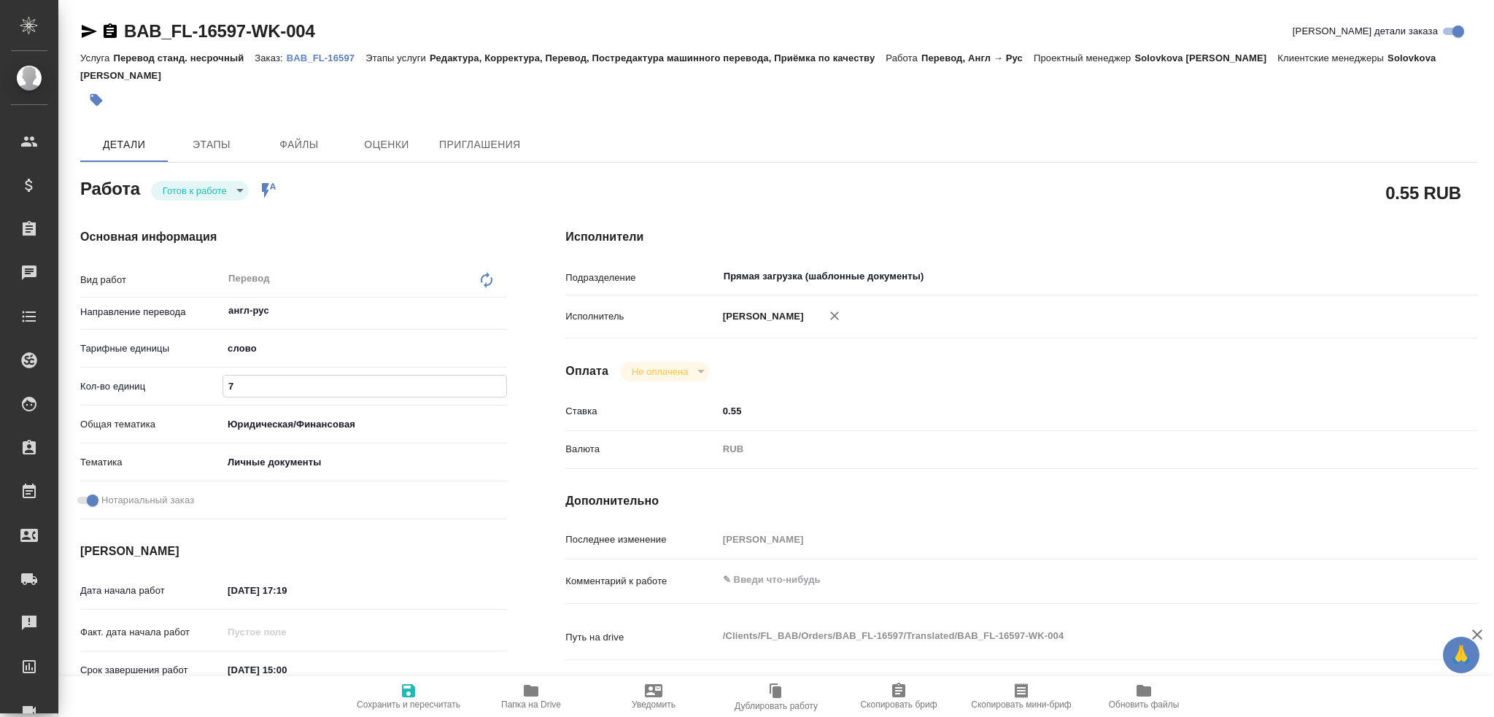
type input "75"
type textarea "x"
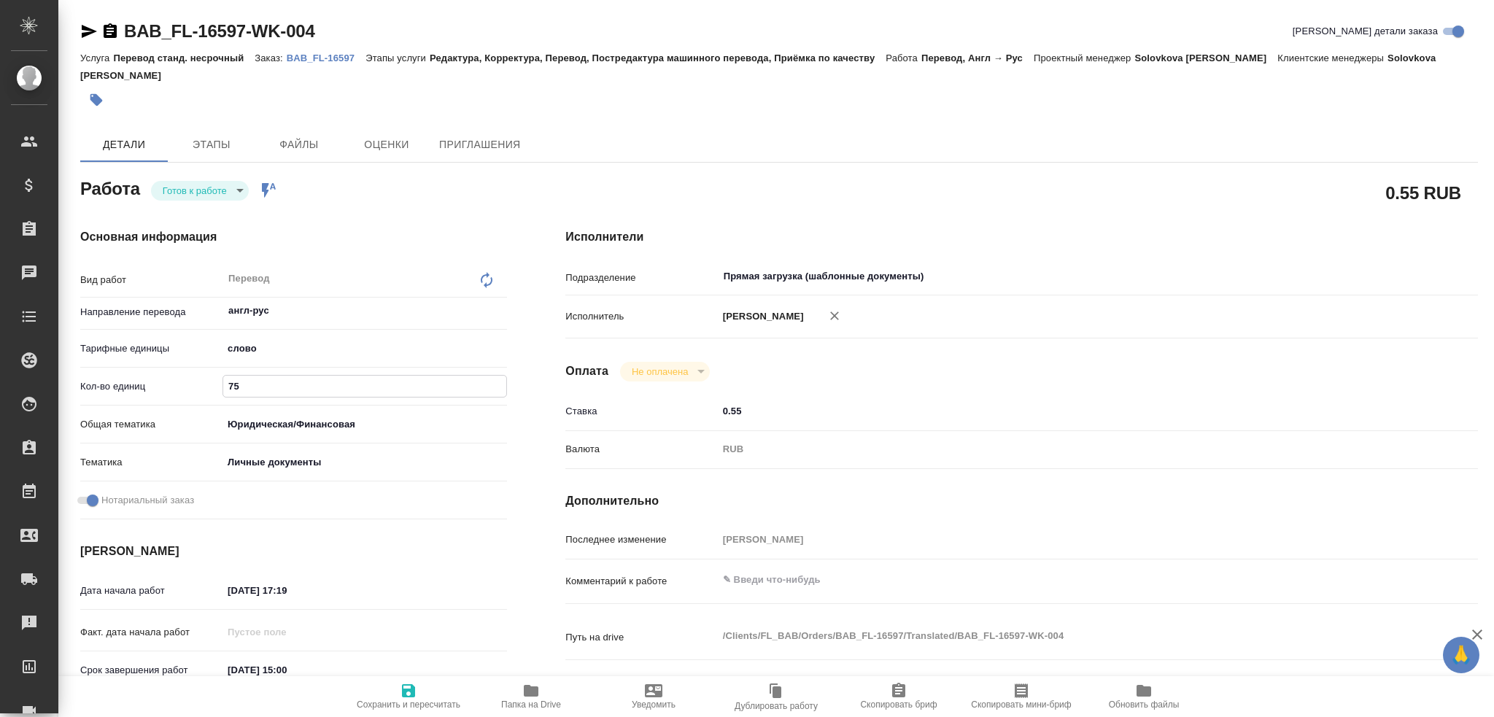
type input "75"
click at [404, 702] on span "Сохранить и пересчитать" at bounding box center [409, 704] width 104 height 10
type textarea "x"
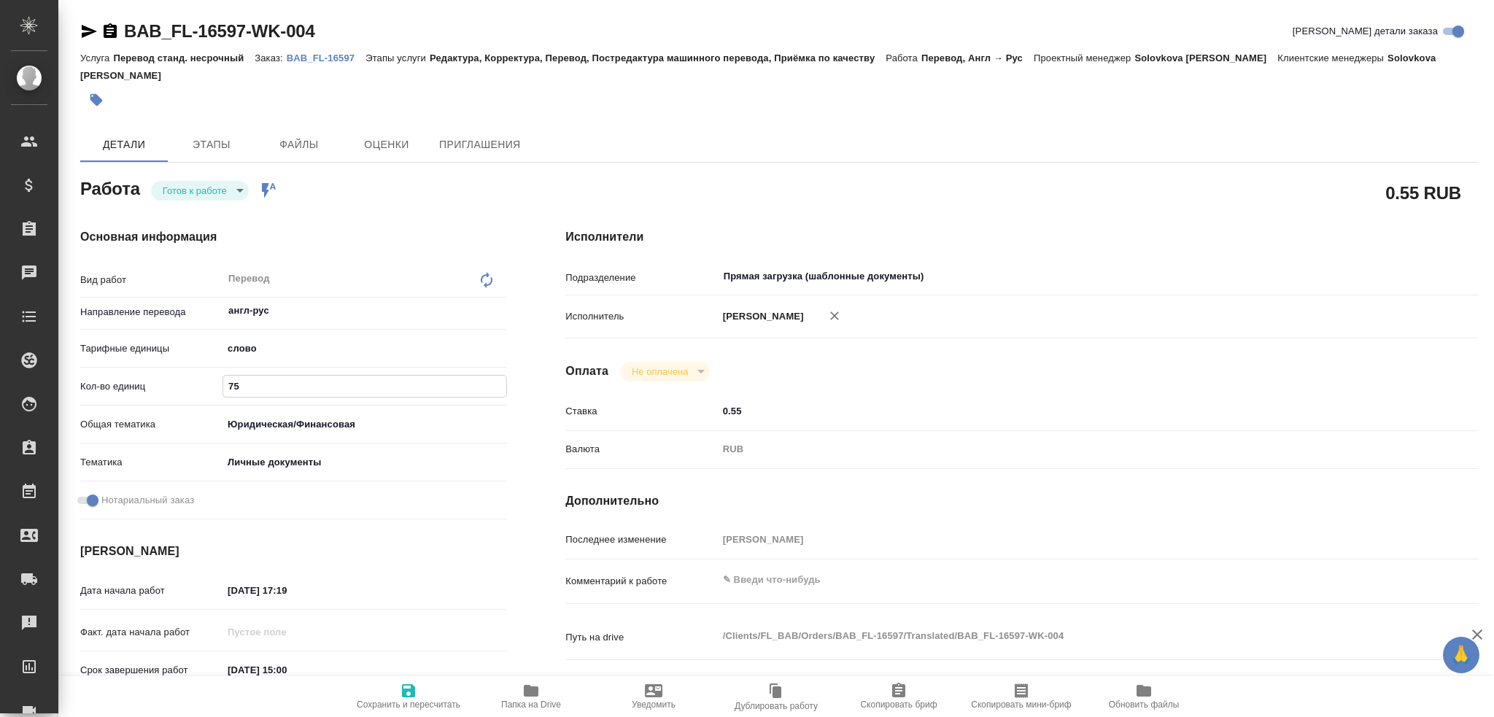
type textarea "x"
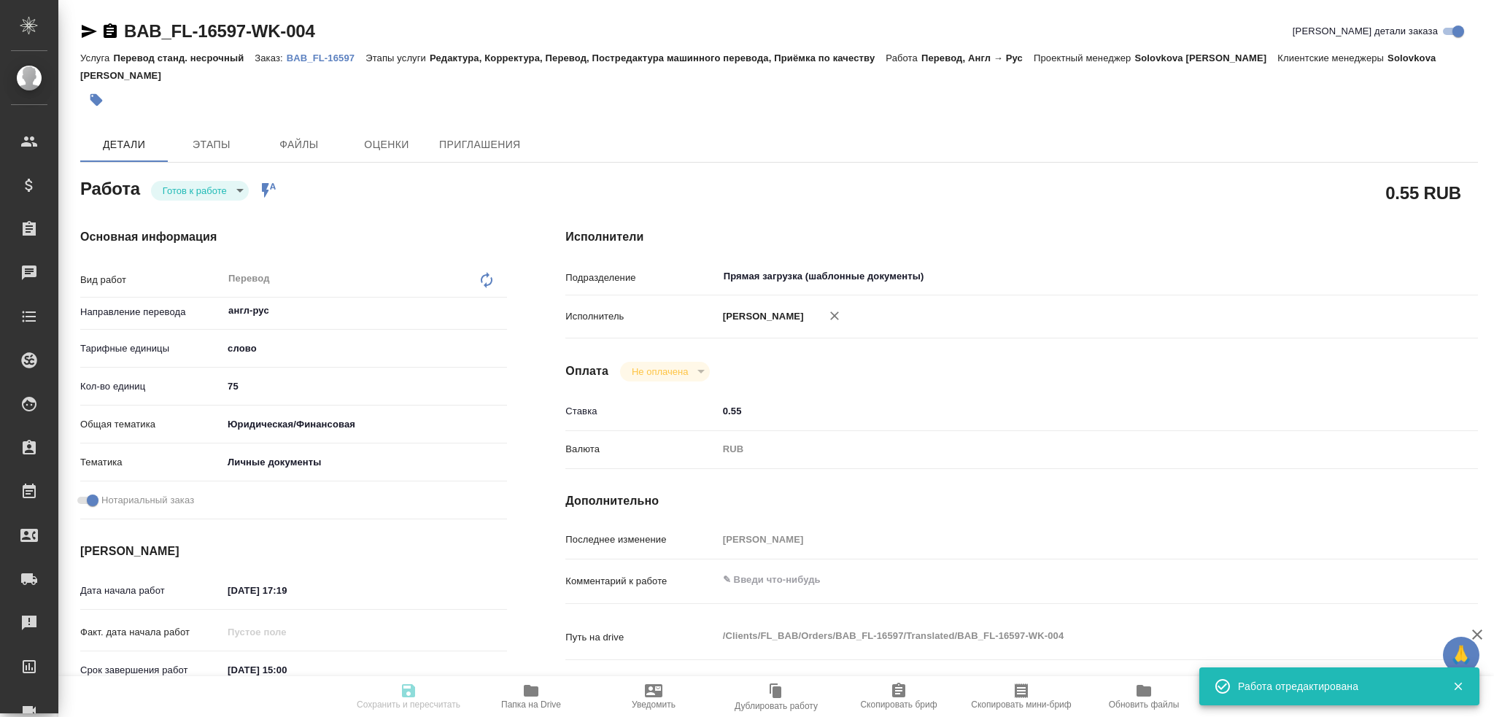
type textarea "x"
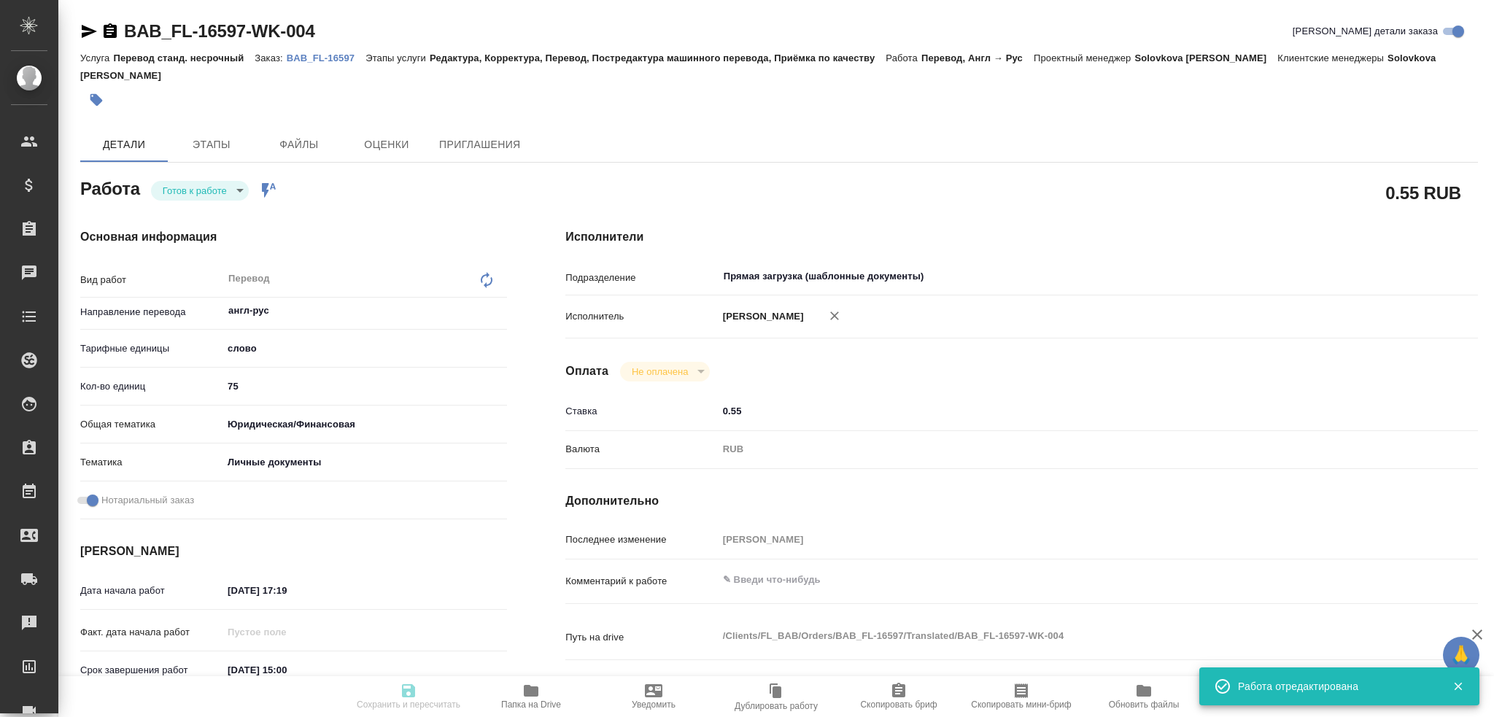
type input "readyForWork"
type textarea "Перевод"
type textarea "x"
type input "англ-рус"
type input "5a8b1489cc6b4906c91bfd90"
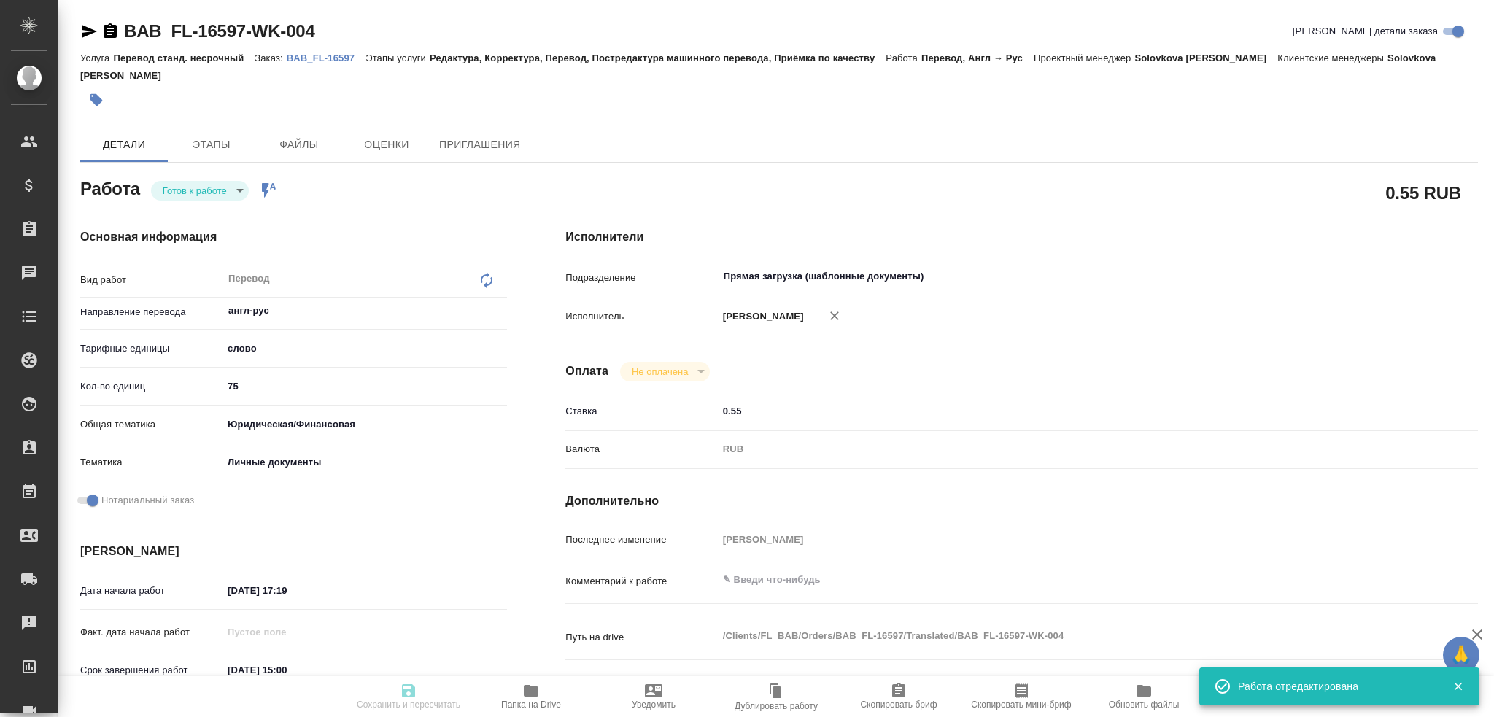
type input "75"
type input "yr-fn"
type input "5a8b8b956a9677013d343cfe"
checkbox input "true"
type input "29.09.2025 17:19"
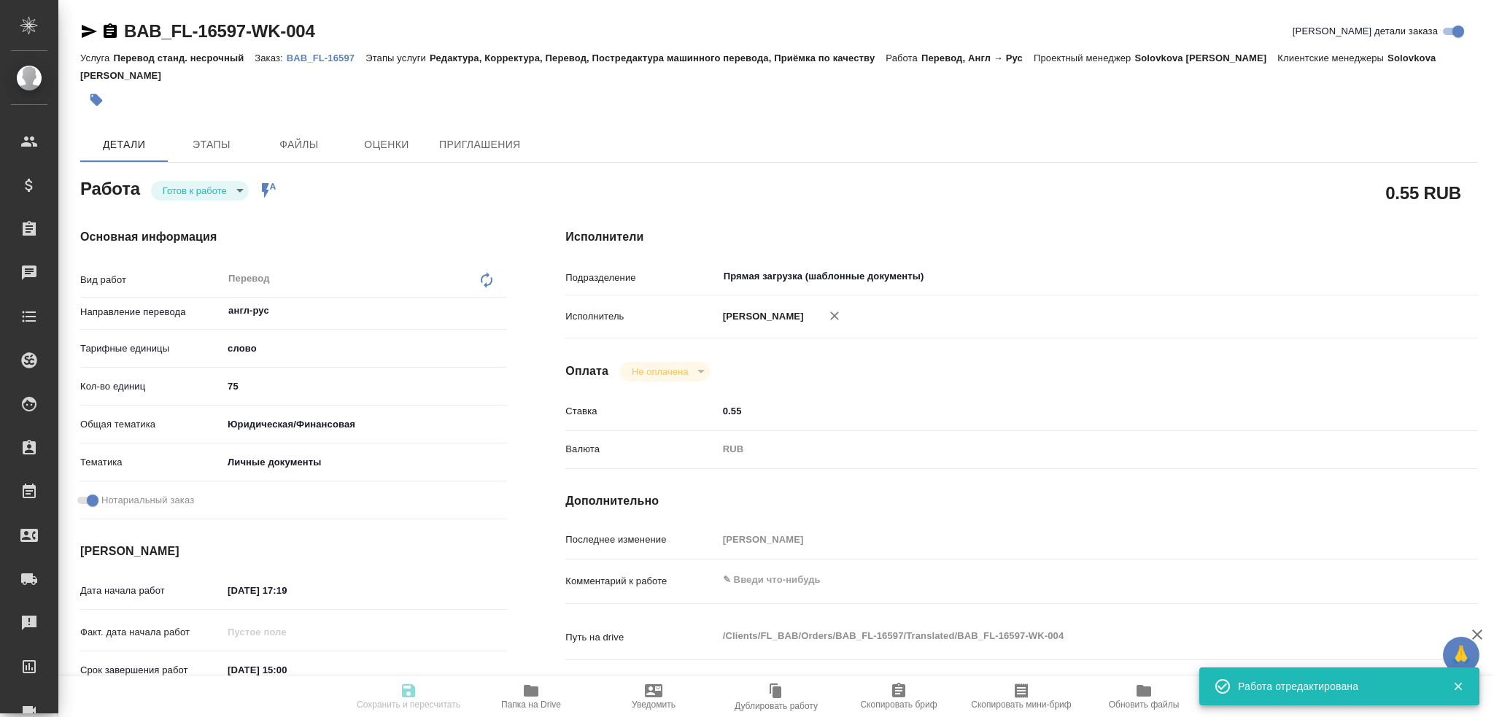
type input "30.09.2025 15:00"
type input "Прямая загрузка (шаблонные документы)"
type input "notPayed"
type input "0.55"
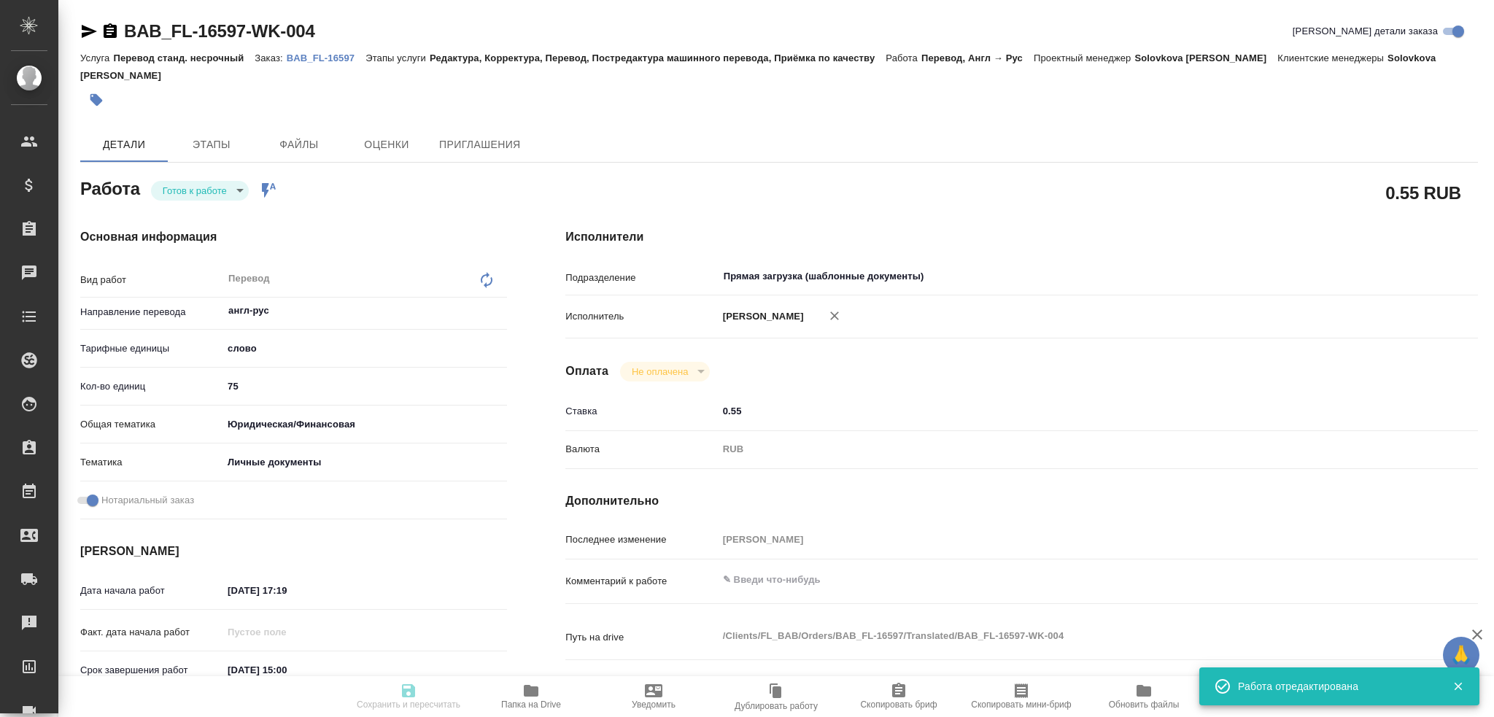
type input "RUB"
type input "Гусев Александр"
type textarea "x"
type textarea "/Clients/FL_BAB/Orders/BAB_FL-16597/Translated/BAB_FL-16597-WK-004"
type textarea "x"
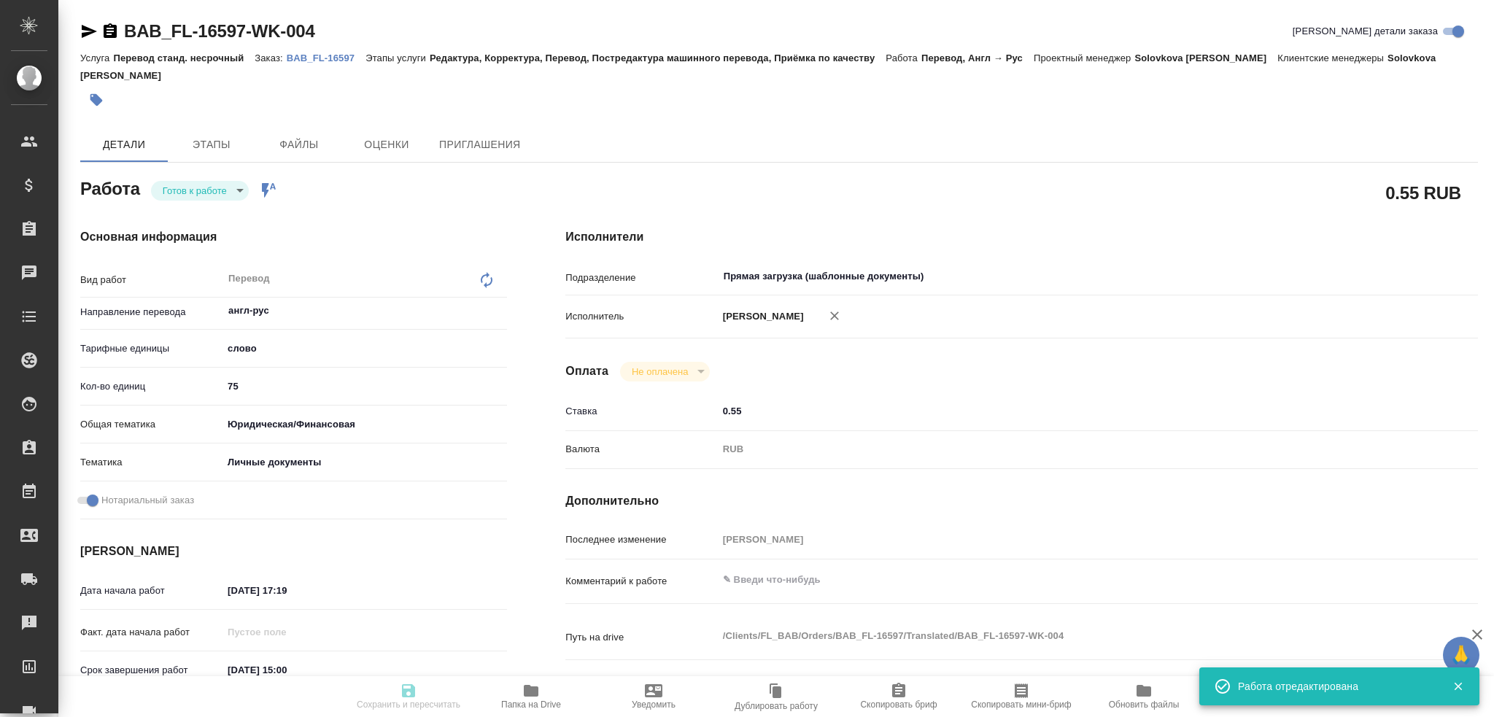
type input "BAB_FL-16597"
type input "Перевод станд. несрочный"
type input "Редактура, Корректура, Перевод, Постредактура машинного перевода, Приёмка по ка…"
type input "Solovkova Ekaterina"
type input "/Clients/FL_BAB/Orders/BAB_FL-16597"
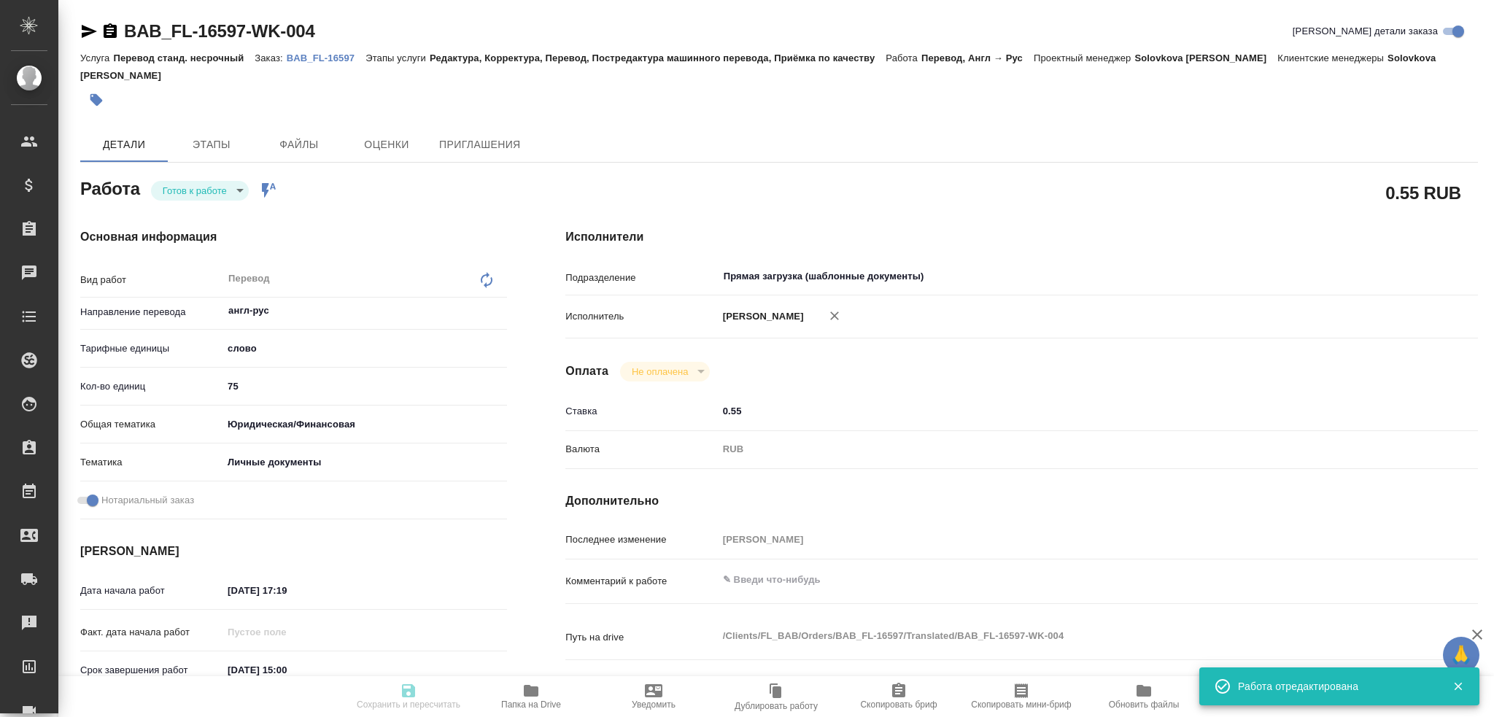
type textarea "x"
type textarea "миграционка в референсах"
type textarea "x"
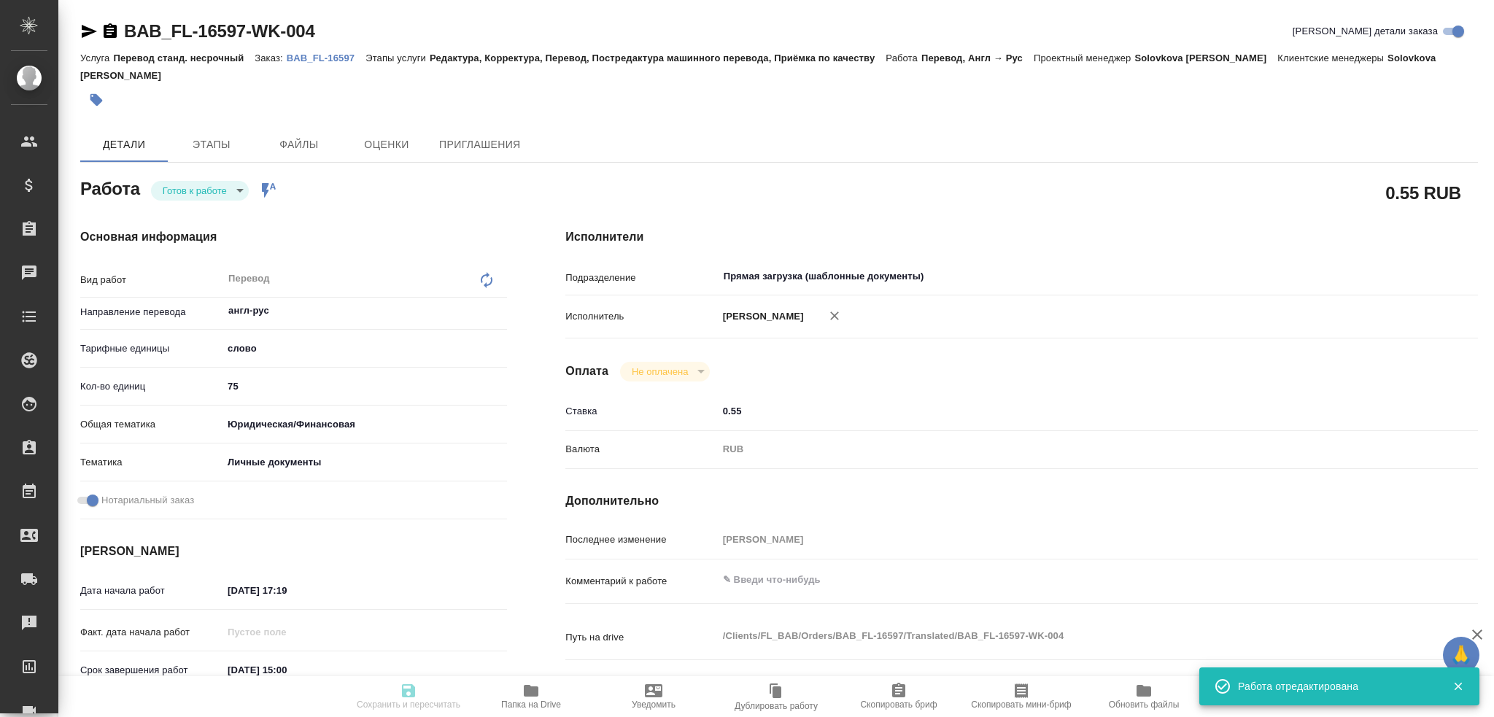
type textarea "x"
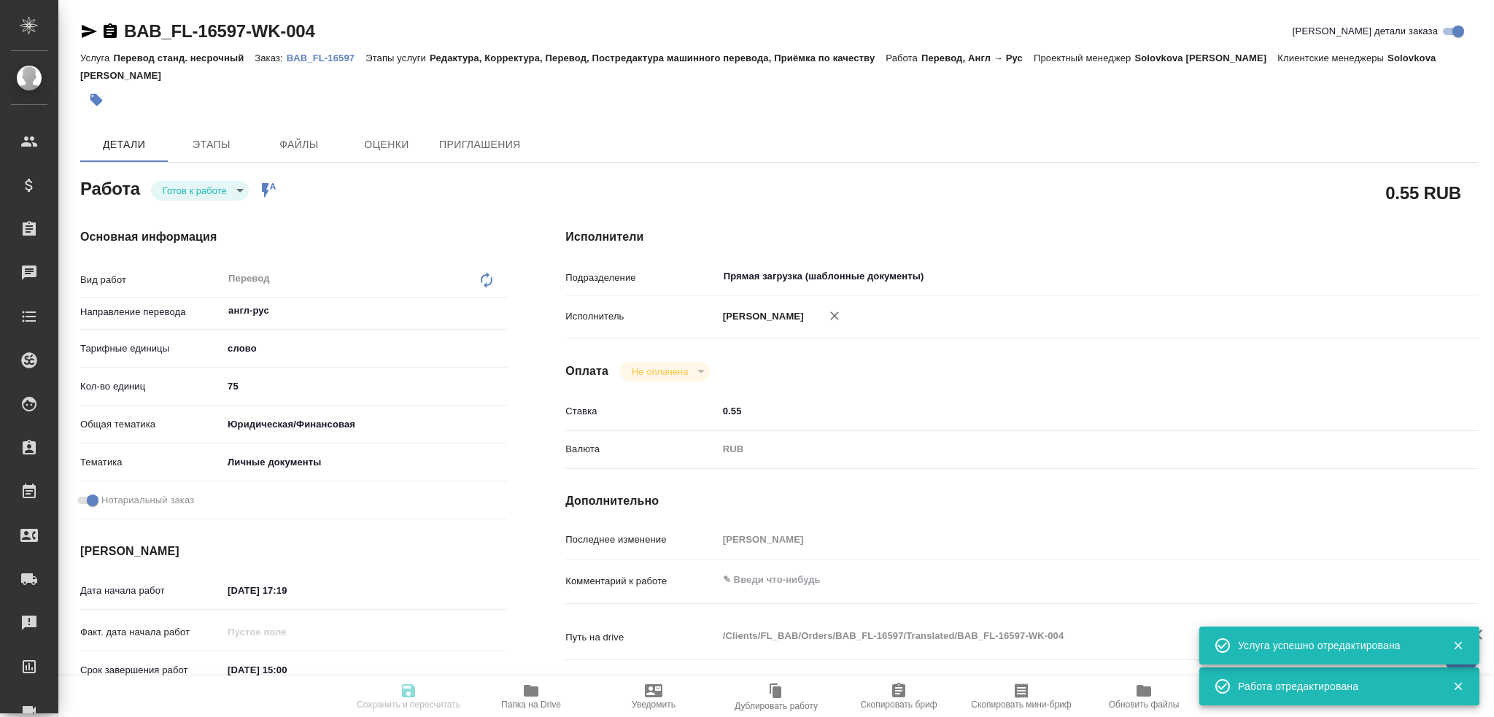
type textarea "x"
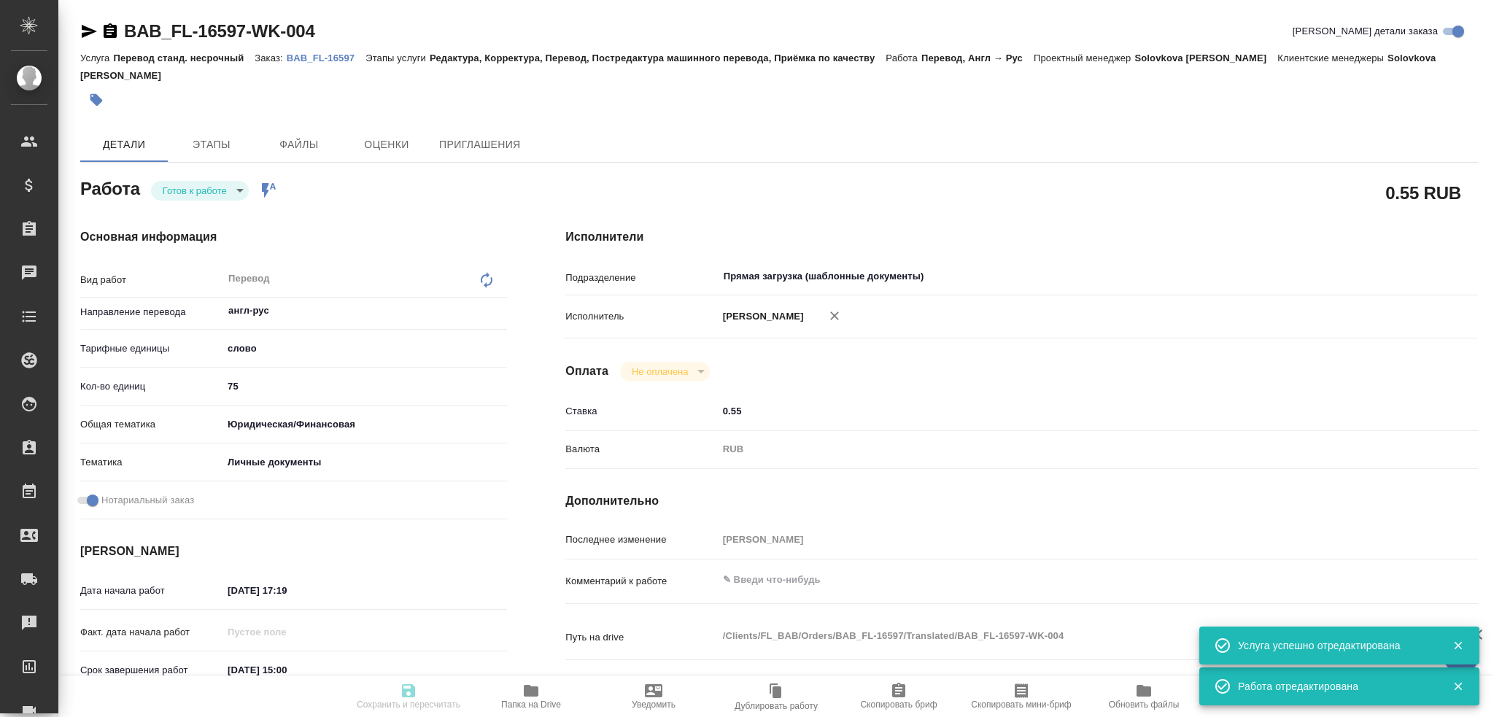
type textarea "x"
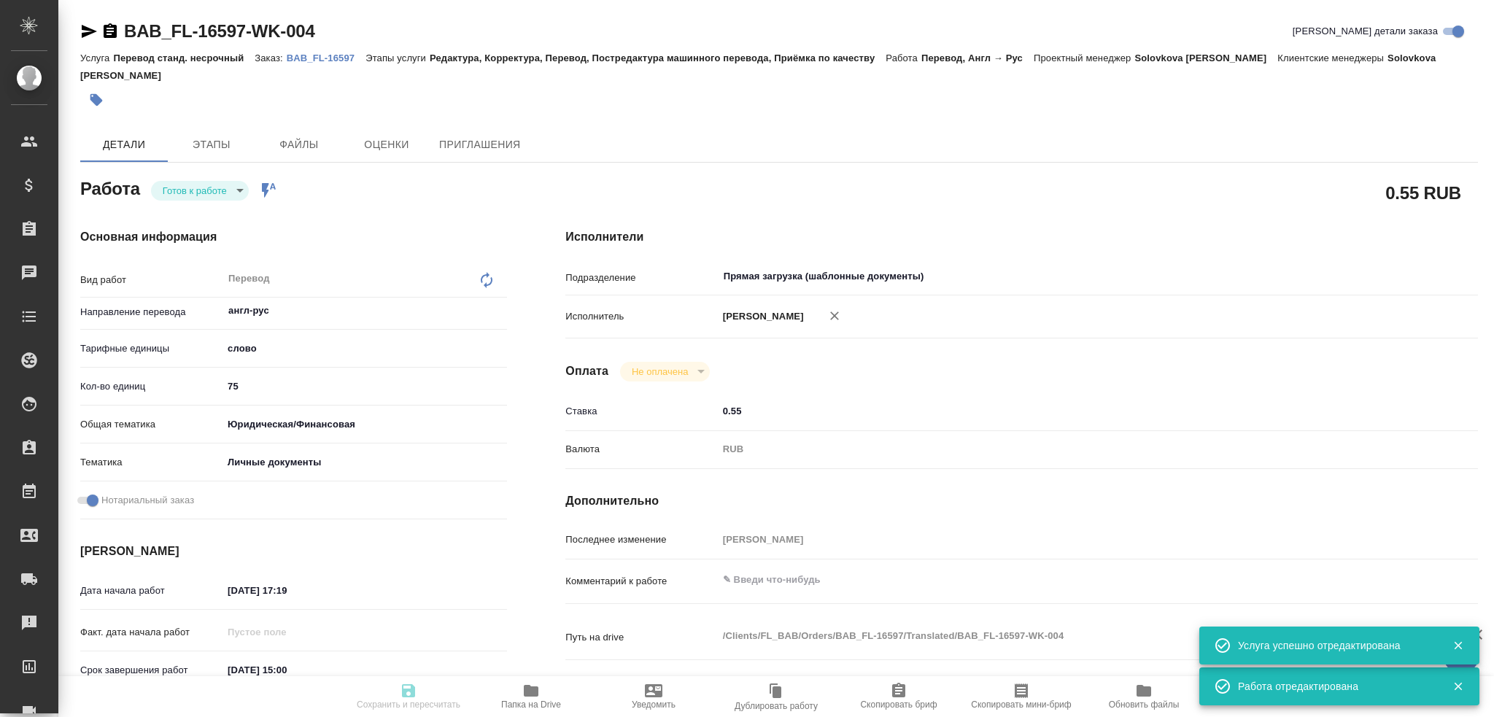
type textarea "x"
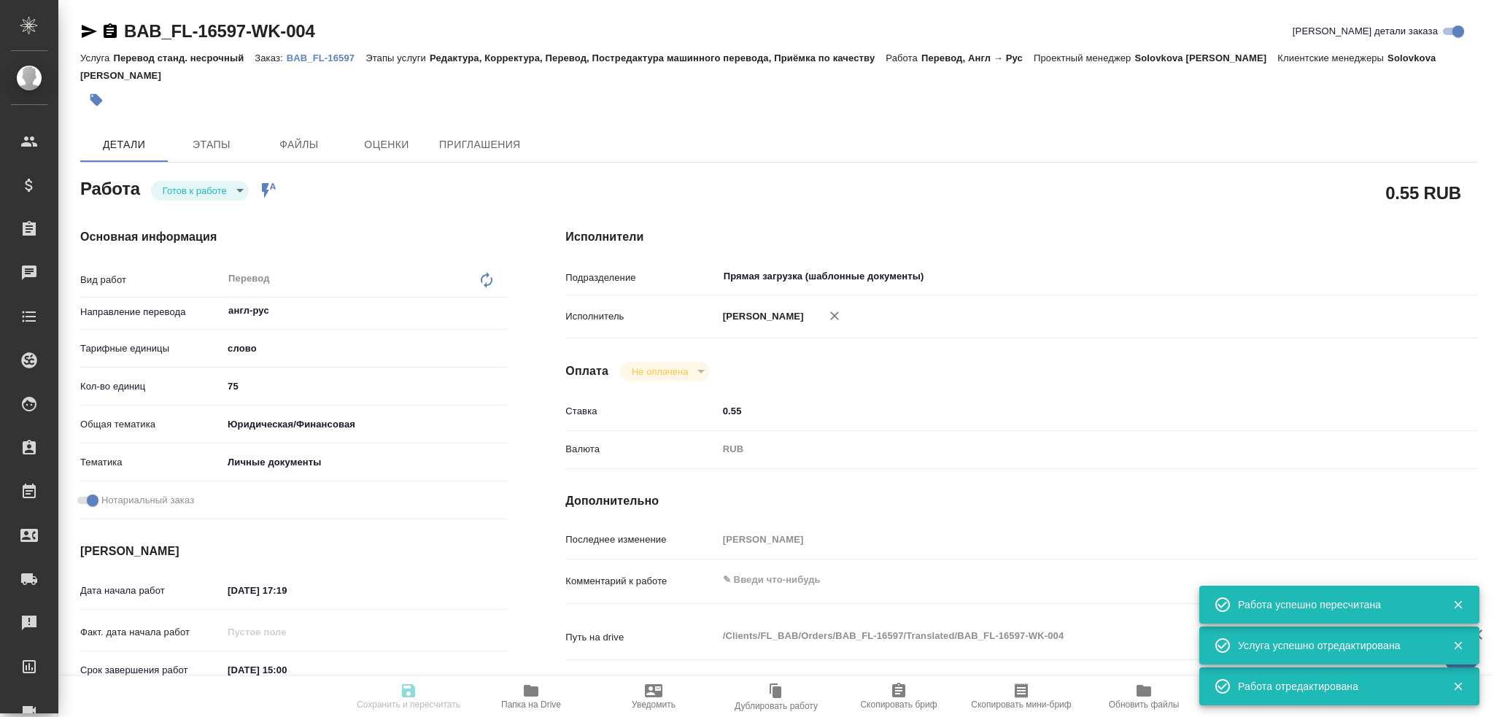
type input "readyForWork"
type textarea "Перевод"
type textarea "x"
type input "англ-рус"
type input "5a8b1489cc6b4906c91bfd90"
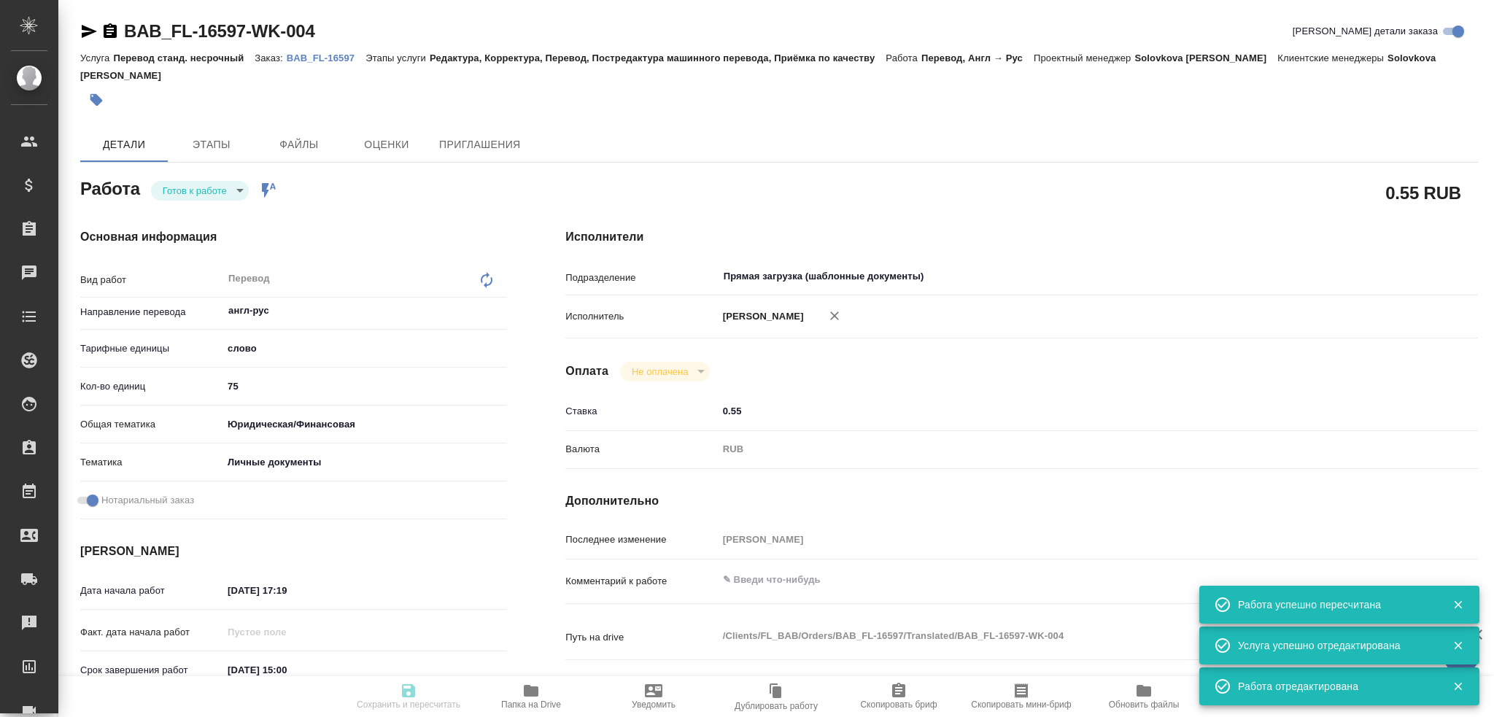
type input "75"
type input "yr-fn"
type input "5a8b8b956a9677013d343cfe"
checkbox input "true"
type input "29.09.2025 17:19"
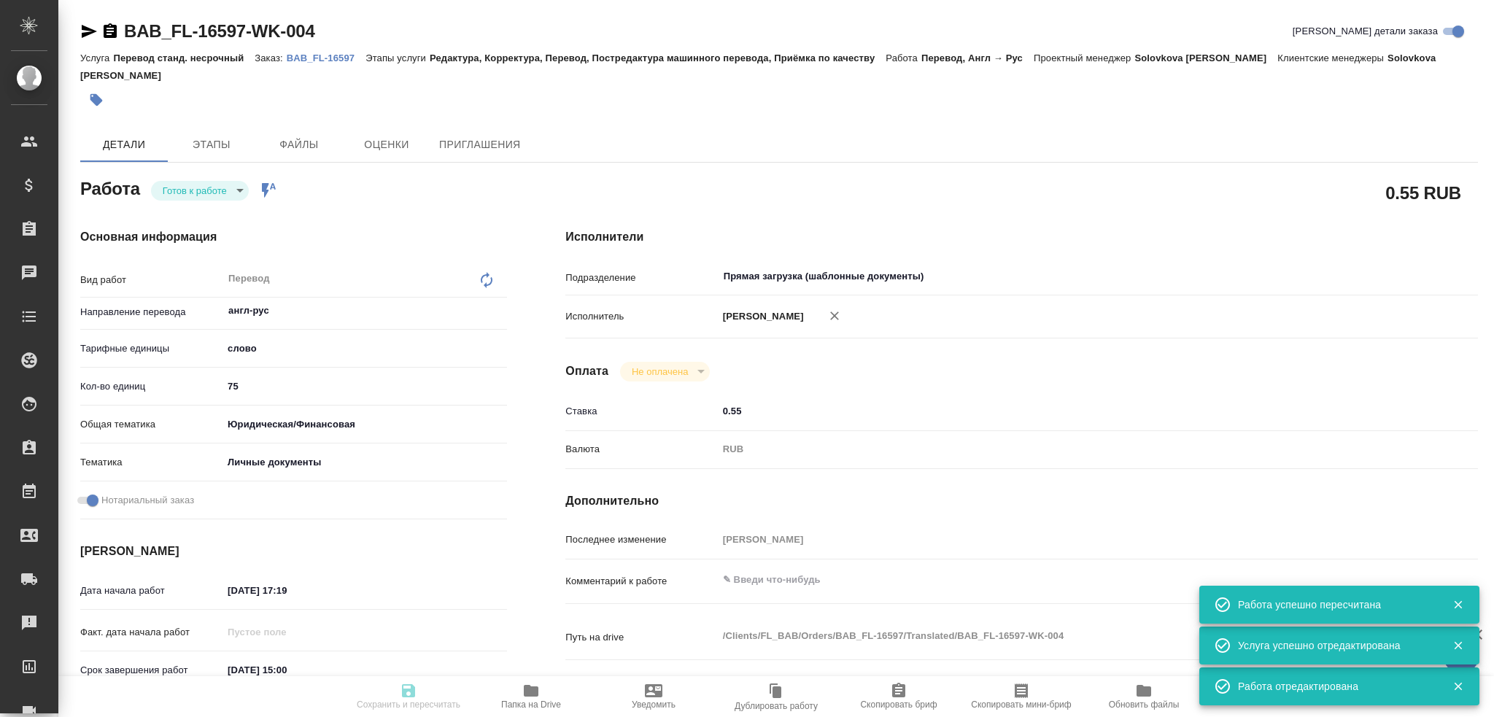
type input "30.09.2025 15:00"
type input "Прямая загрузка (шаблонные документы)"
type input "notPayed"
type input "0.55"
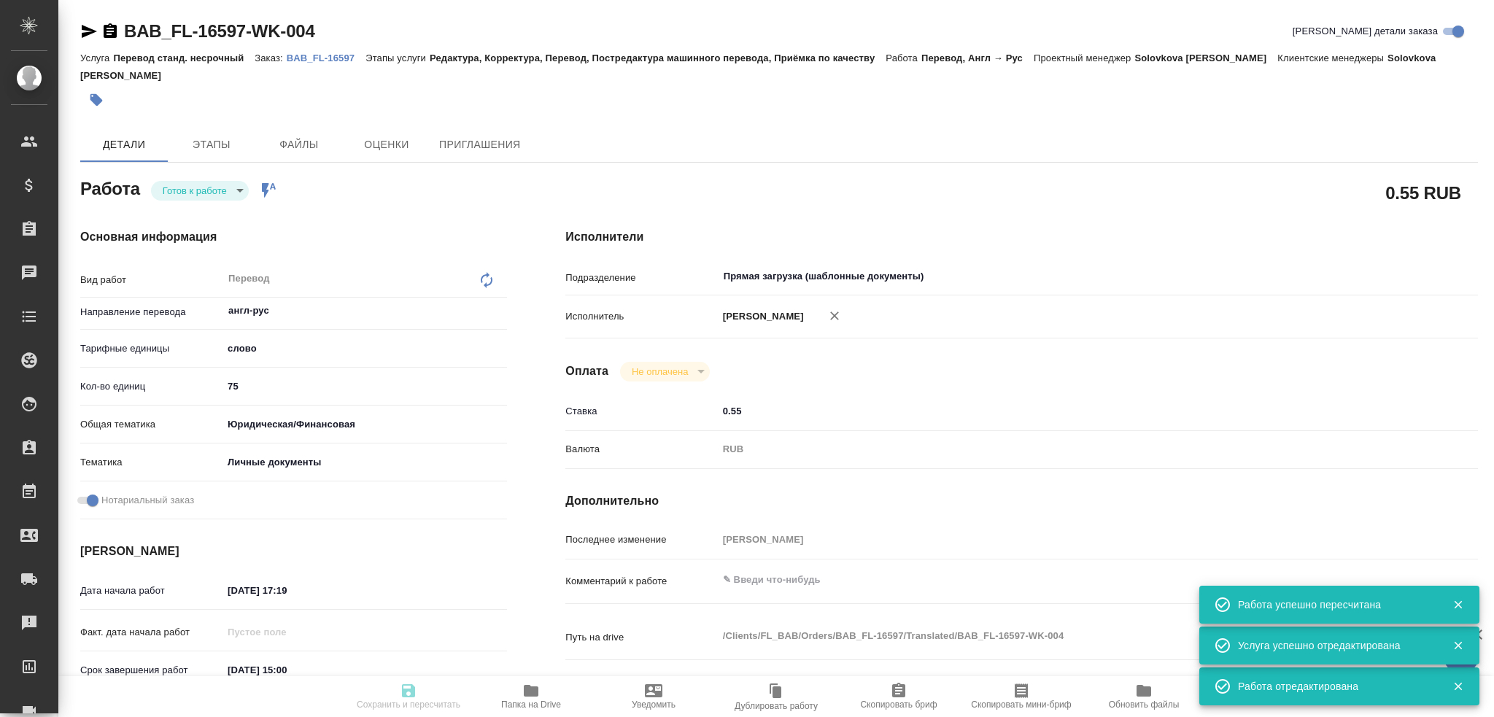
type input "RUB"
type input "Гусев Александр"
type textarea "x"
type textarea "/Clients/FL_BAB/Orders/BAB_FL-16597/Translated/BAB_FL-16597-WK-004"
type textarea "x"
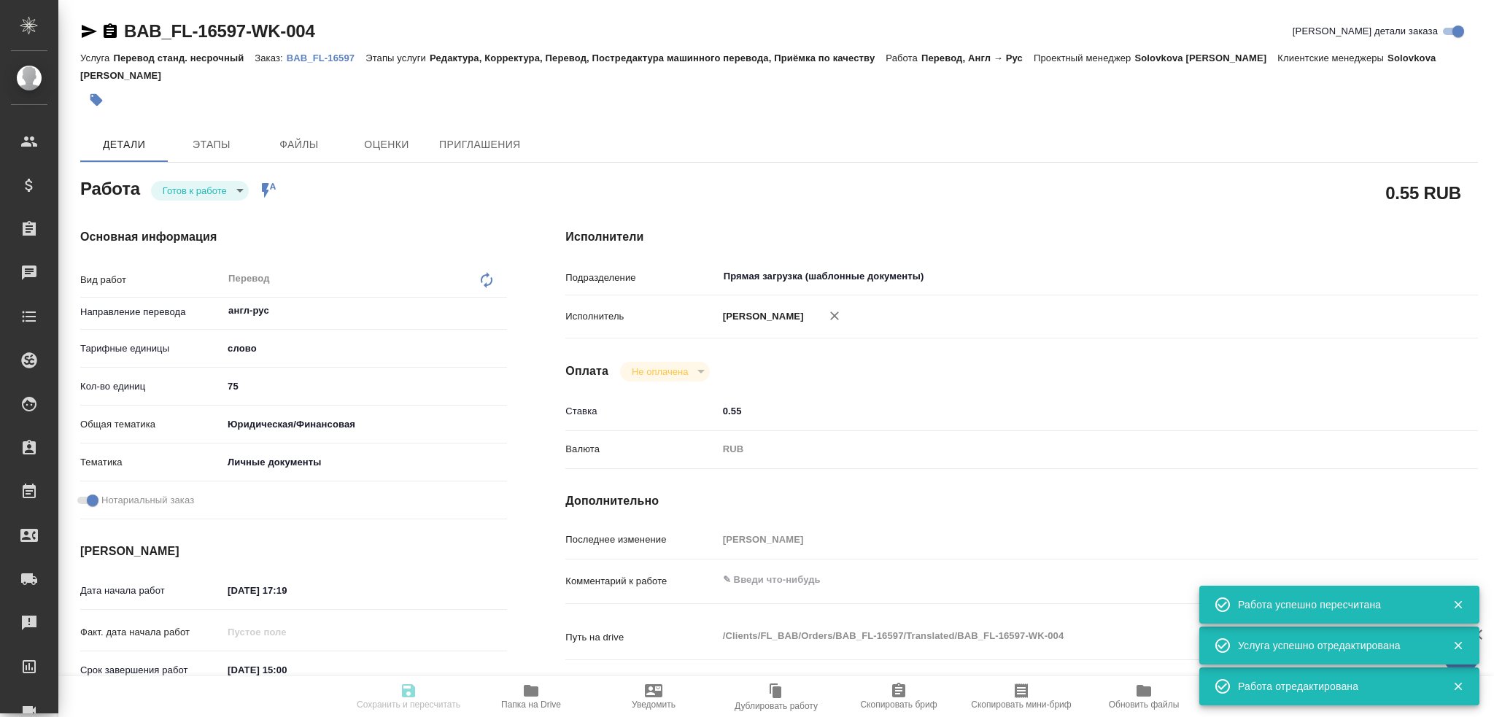
type input "BAB_FL-16597"
type input "Перевод станд. несрочный"
type input "Редактура, Корректура, Перевод, Постредактура машинного перевода, Приёмка по ка…"
type input "Solovkova Ekaterina"
type input "/Clients/FL_BAB/Orders/BAB_FL-16597"
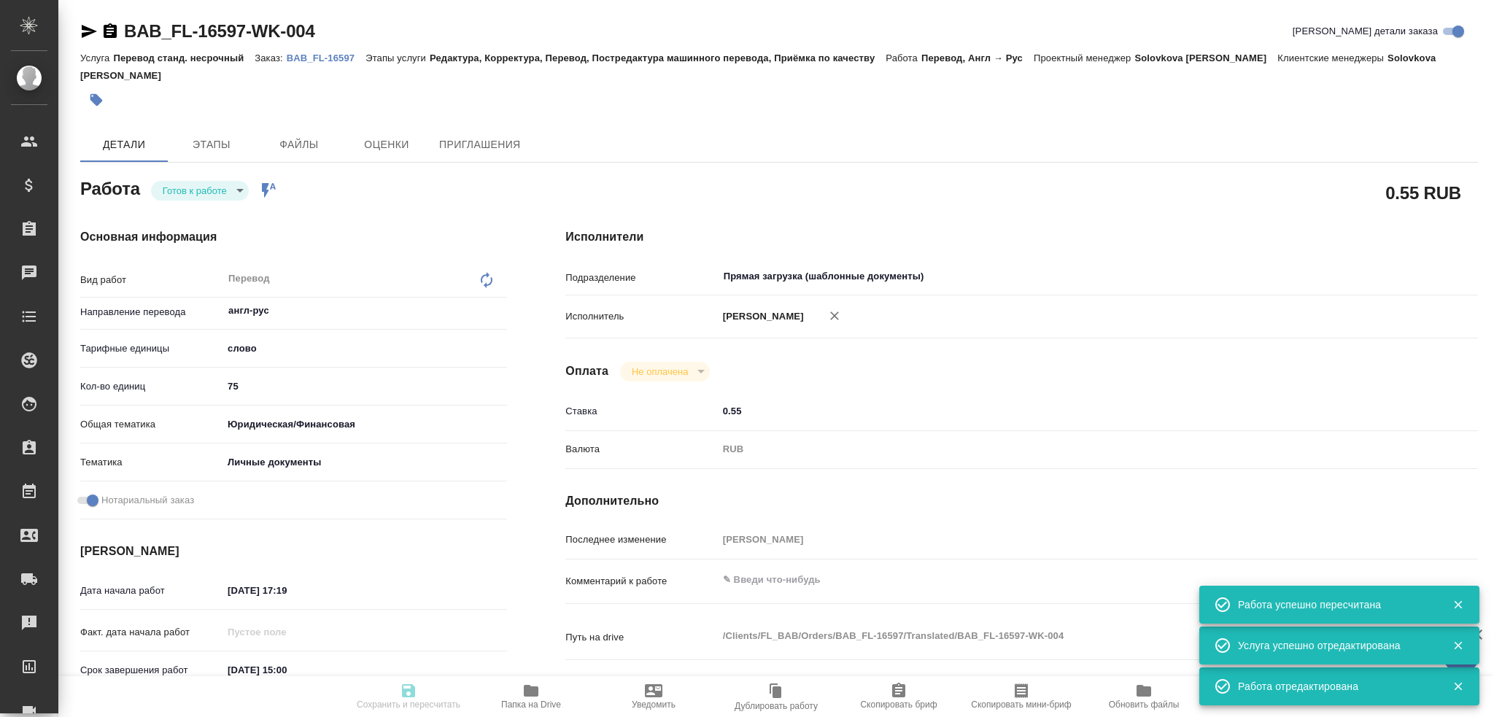
type textarea "x"
type textarea "миграционка в референсах"
type textarea "x"
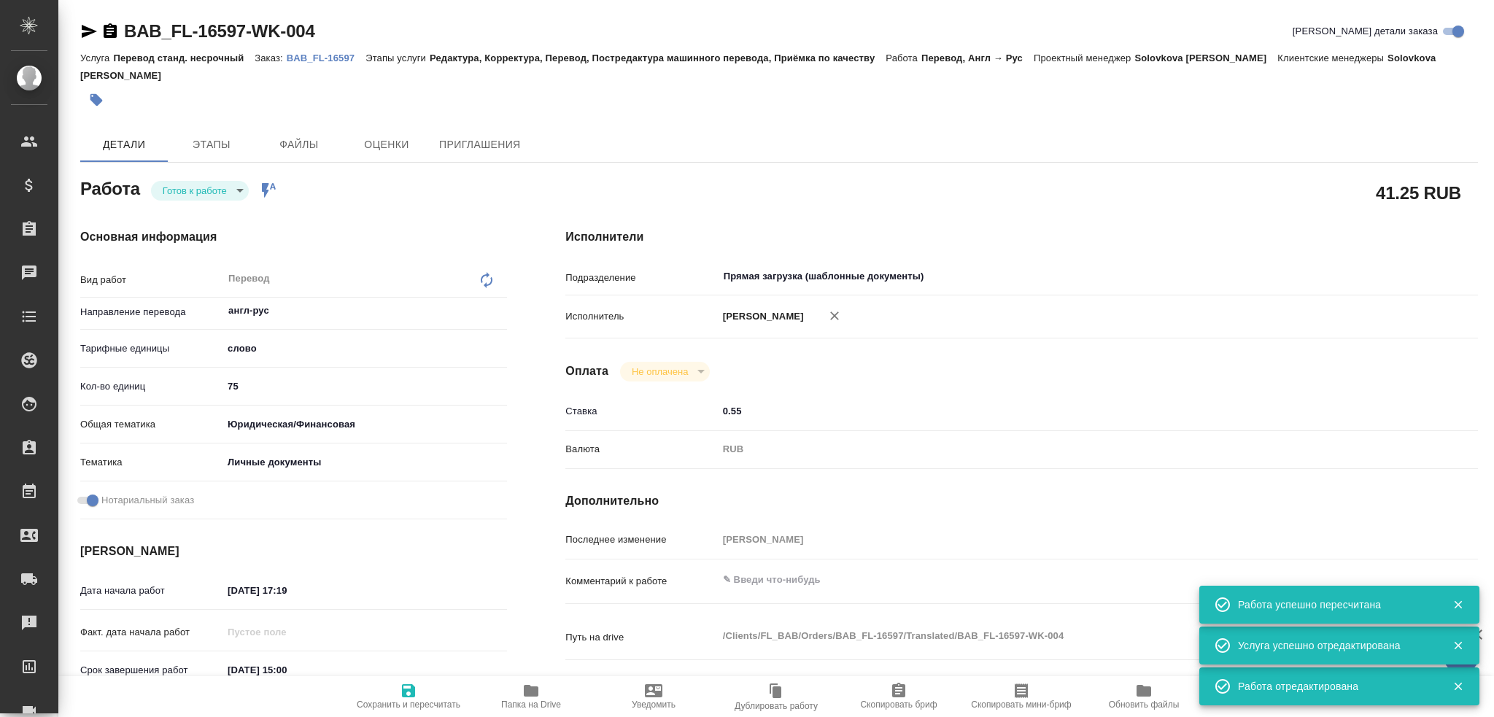
type textarea "x"
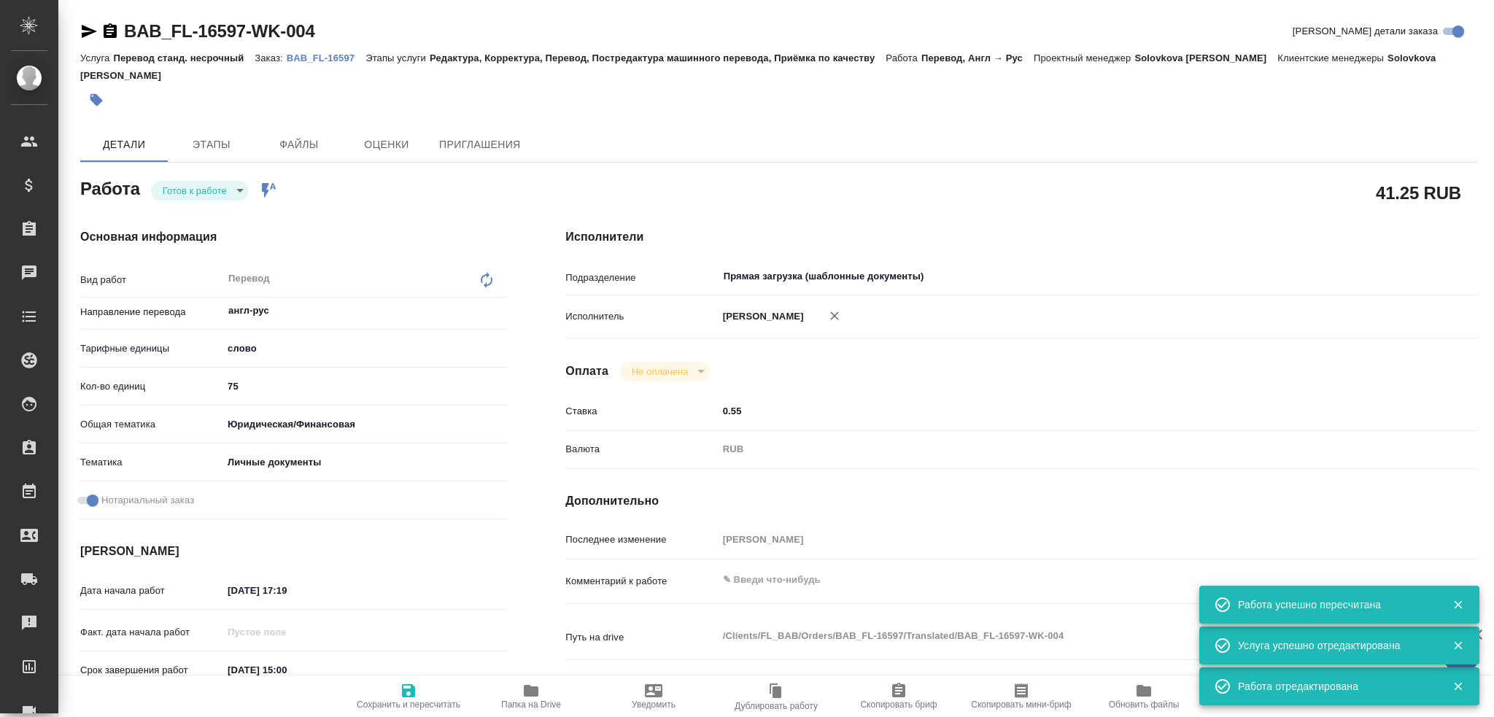
type textarea "x"
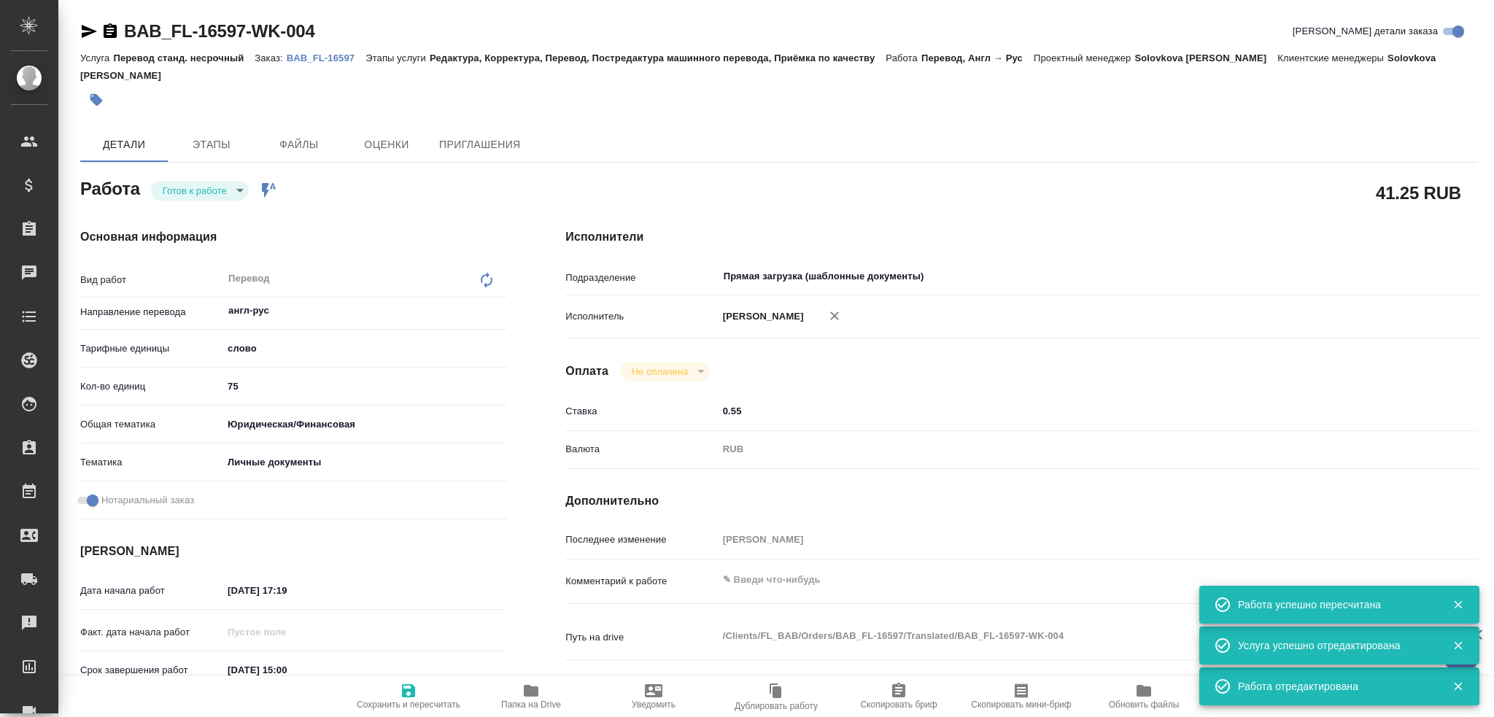
type textarea "x"
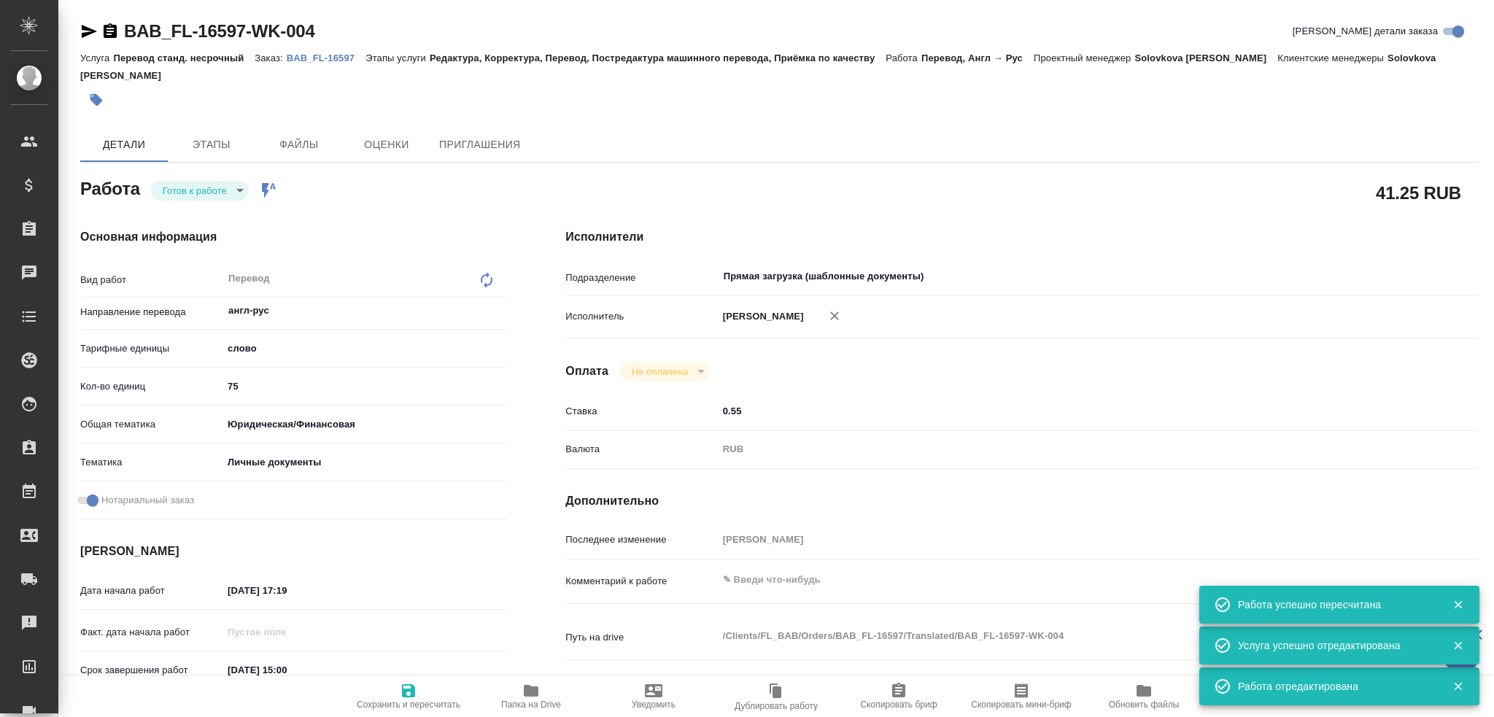
type textarea "x"
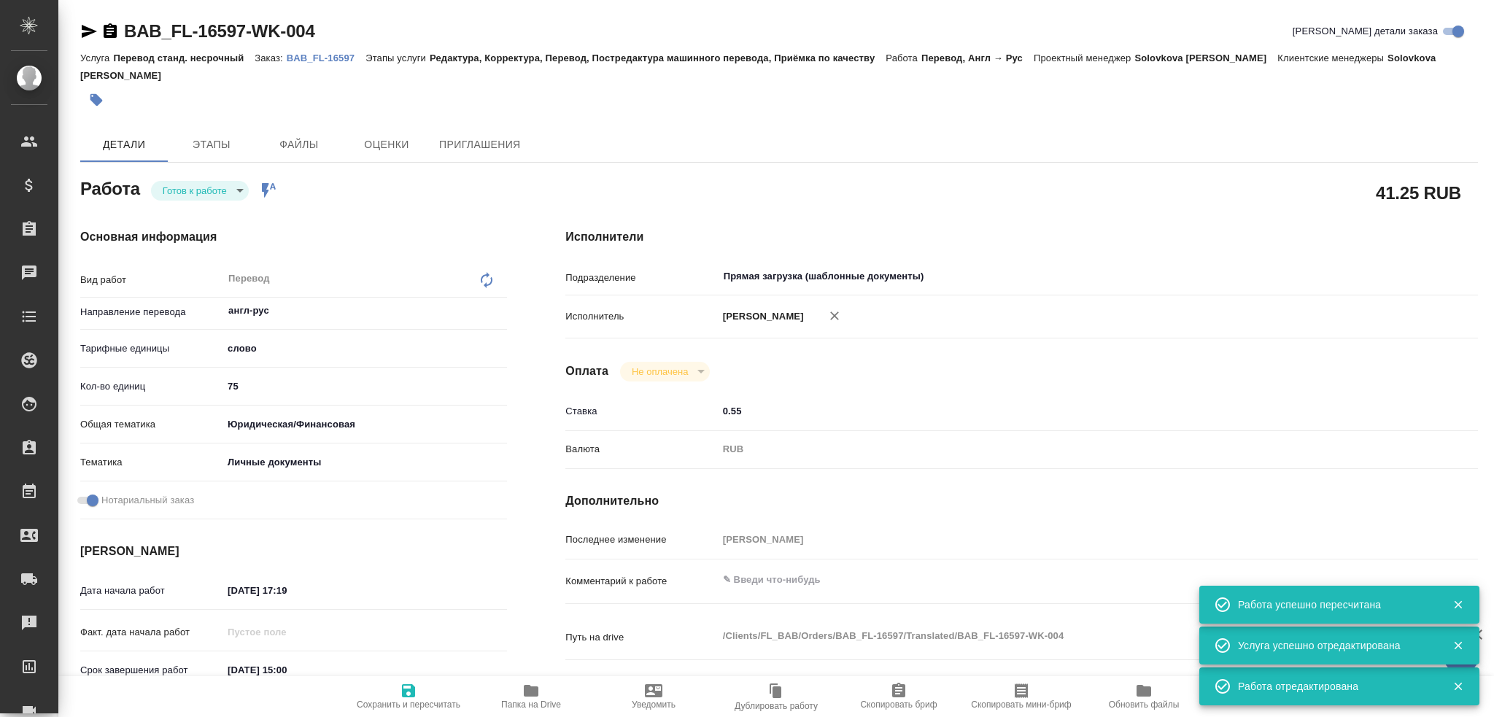
type textarea "x"
click at [187, 169] on body "🙏 .cls-1 fill:#fff; AWATERA Gusev Alexandr Клиенты Спецификации Заказы 0 Чаты T…" at bounding box center [747, 358] width 1494 height 717
click at [182, 198] on button "В работе" at bounding box center [187, 198] width 48 height 16
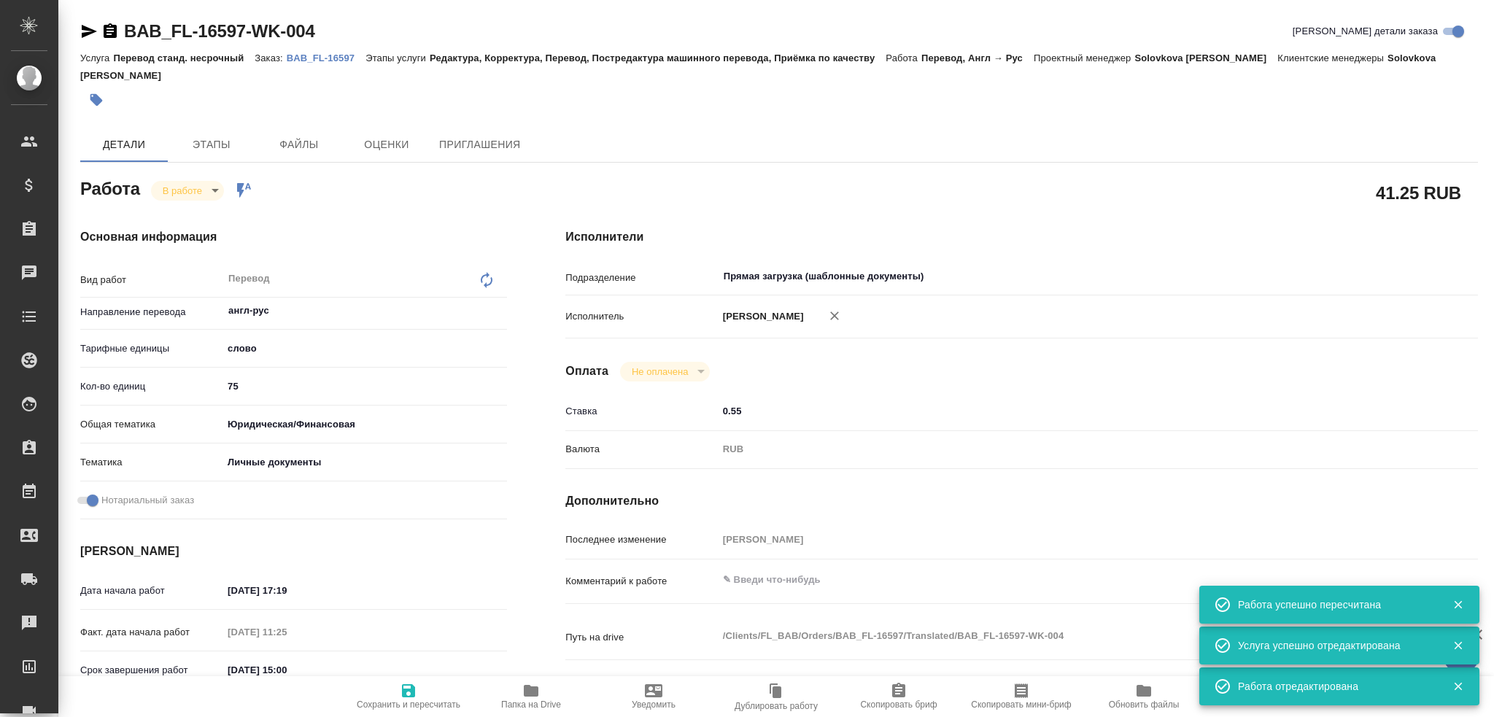
type textarea "x"
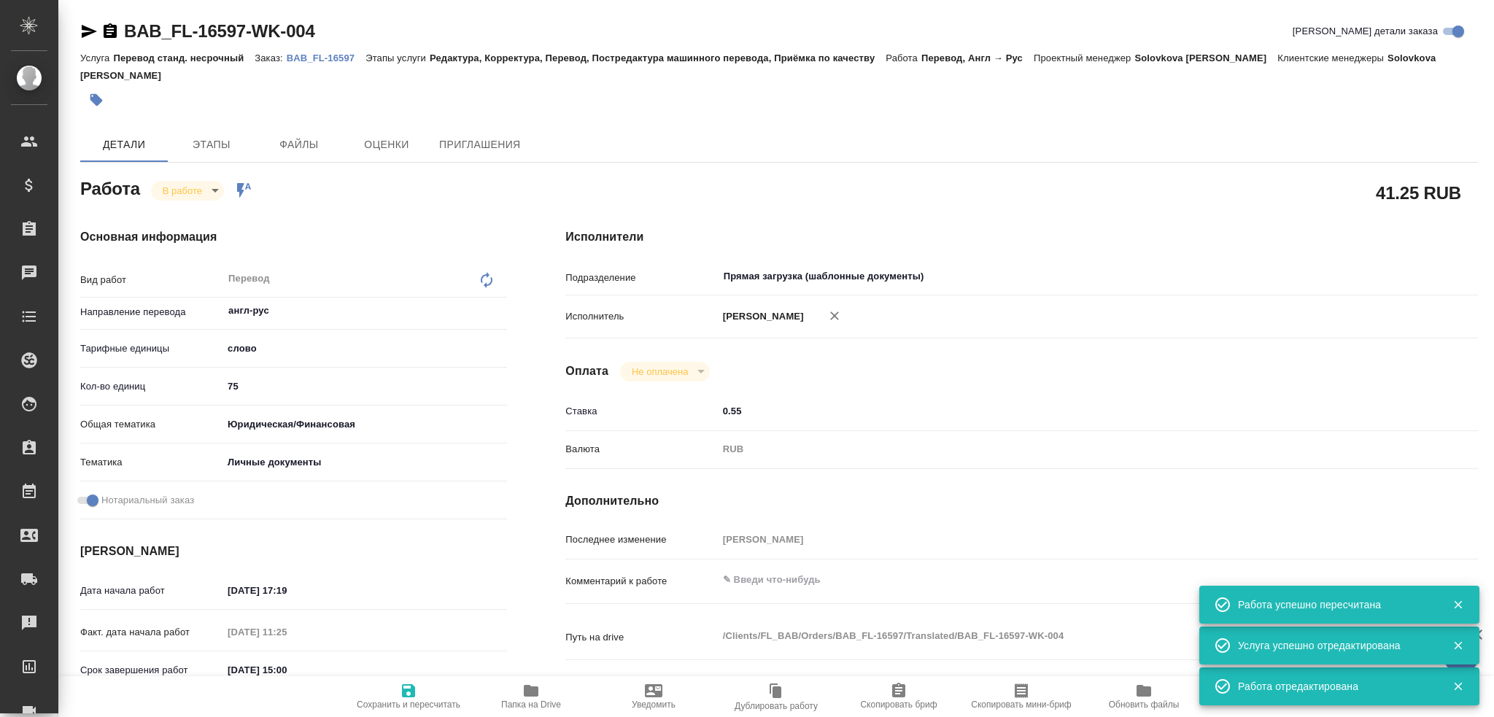
type textarea "x"
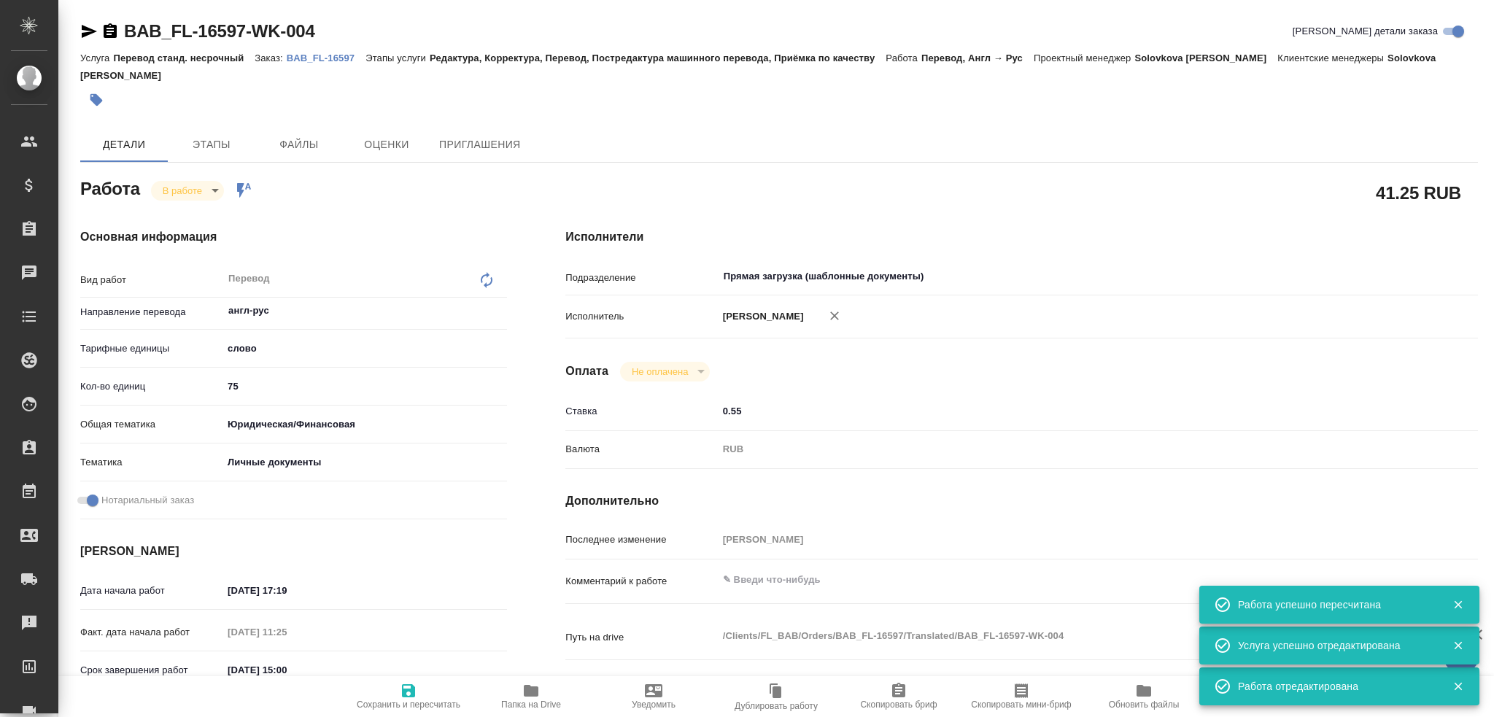
type textarea "x"
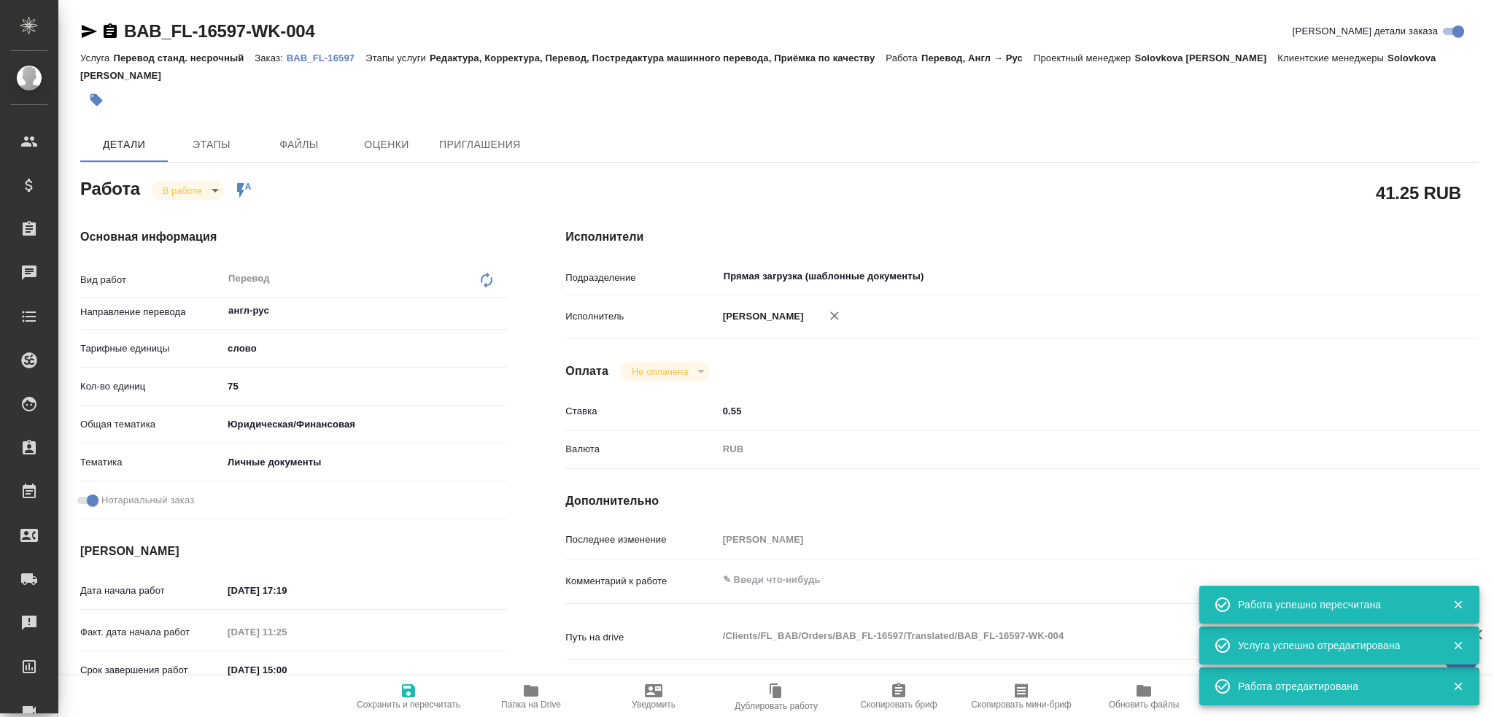
type textarea "x"
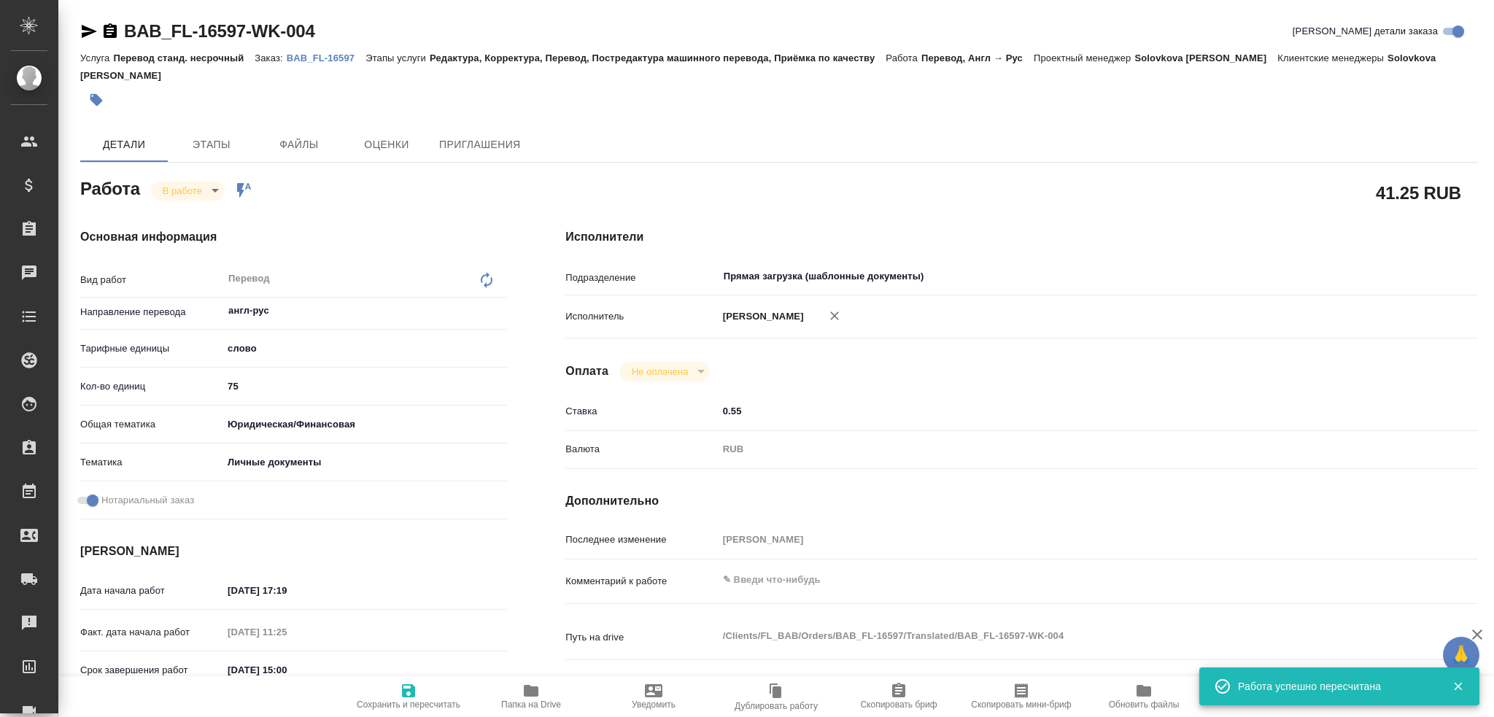
type textarea "x"
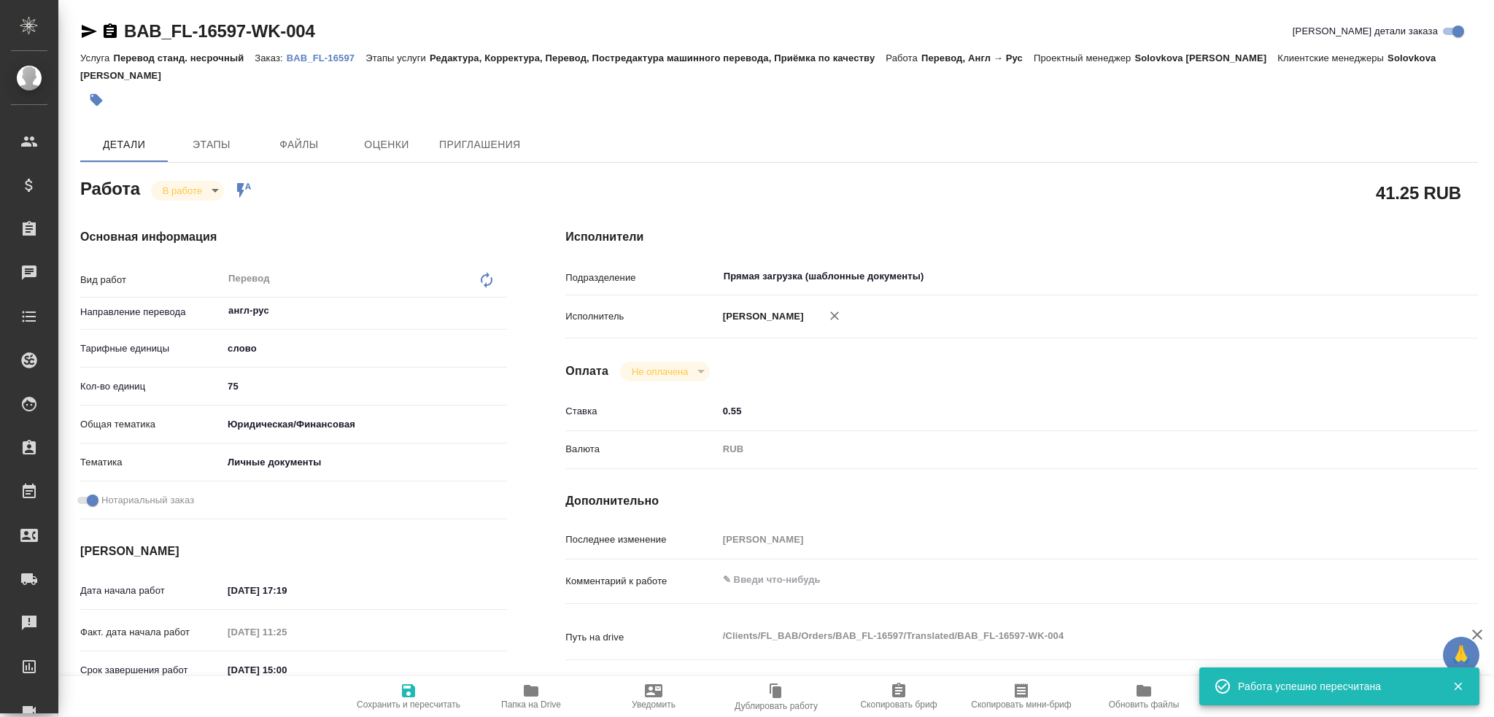
type textarea "x"
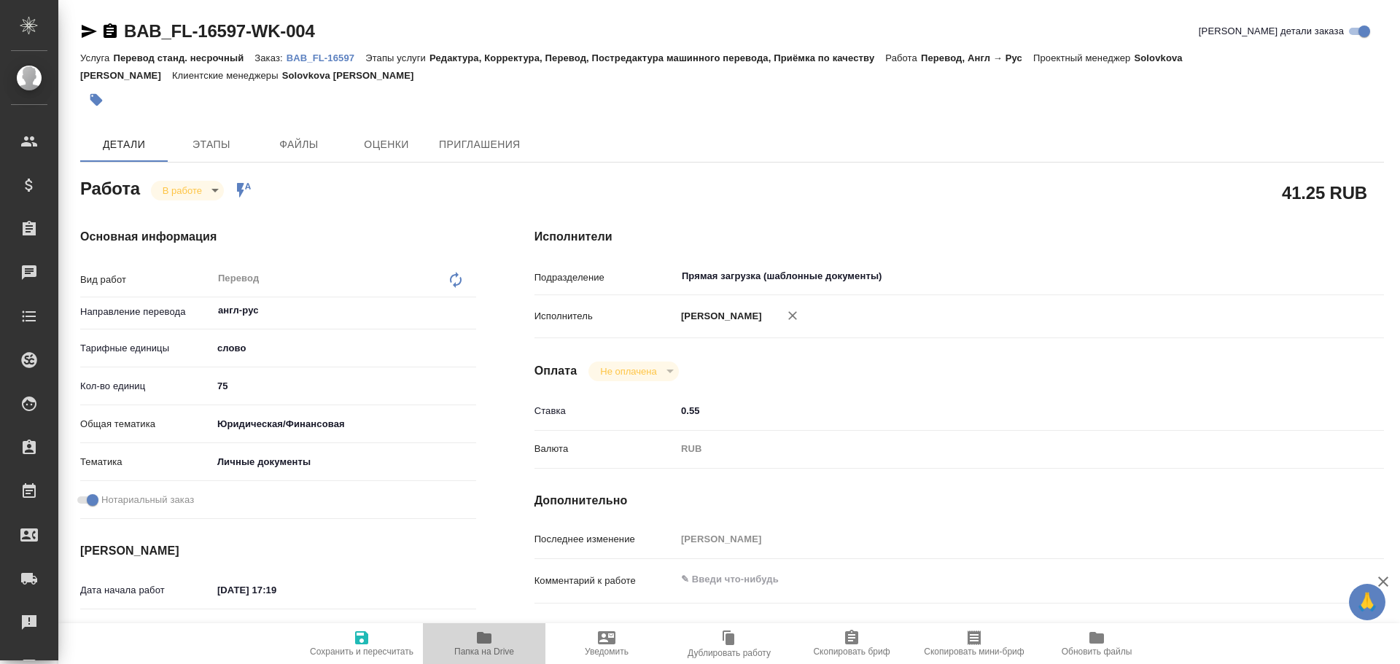
click at [486, 640] on icon "button" at bounding box center [484, 638] width 15 height 12
click at [199, 187] on body "🙏 .cls-1 fill:#fff; AWATERA Gusev Alexandr Клиенты Спецификации Заказы 0 Чаты T…" at bounding box center [700, 332] width 1400 height 664
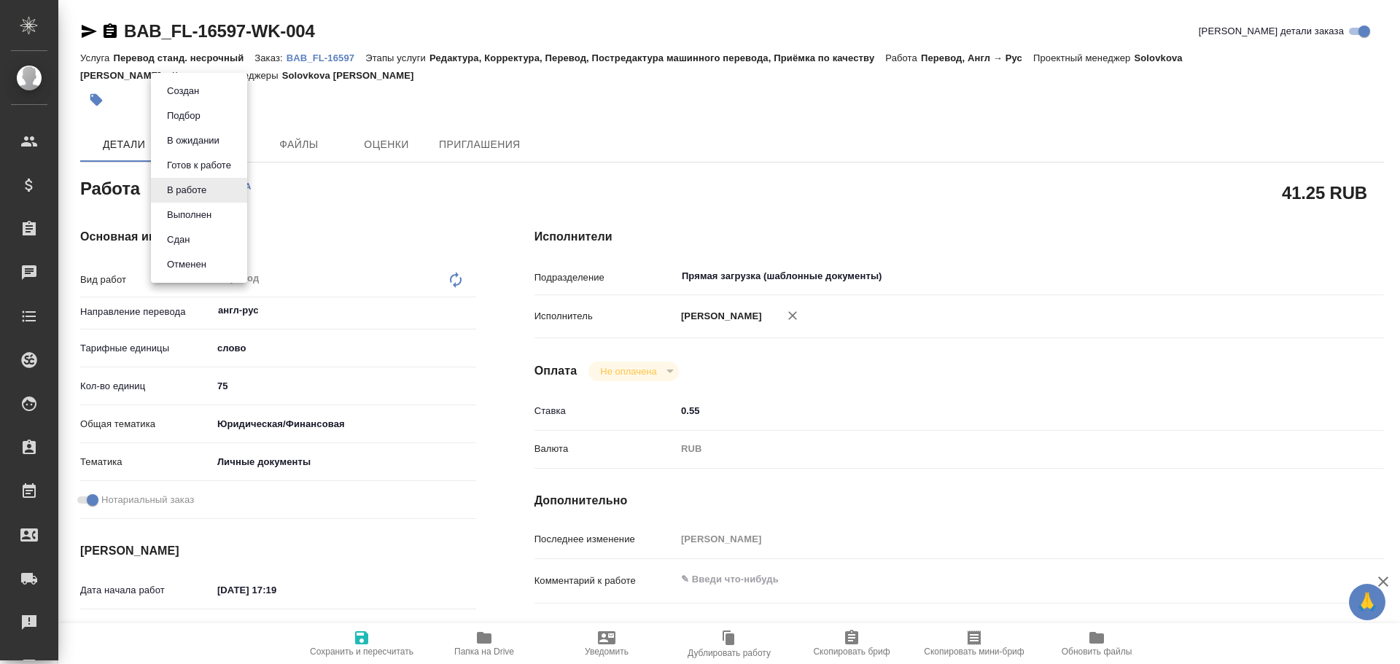
click at [219, 247] on li "Сдан" at bounding box center [199, 240] width 96 height 25
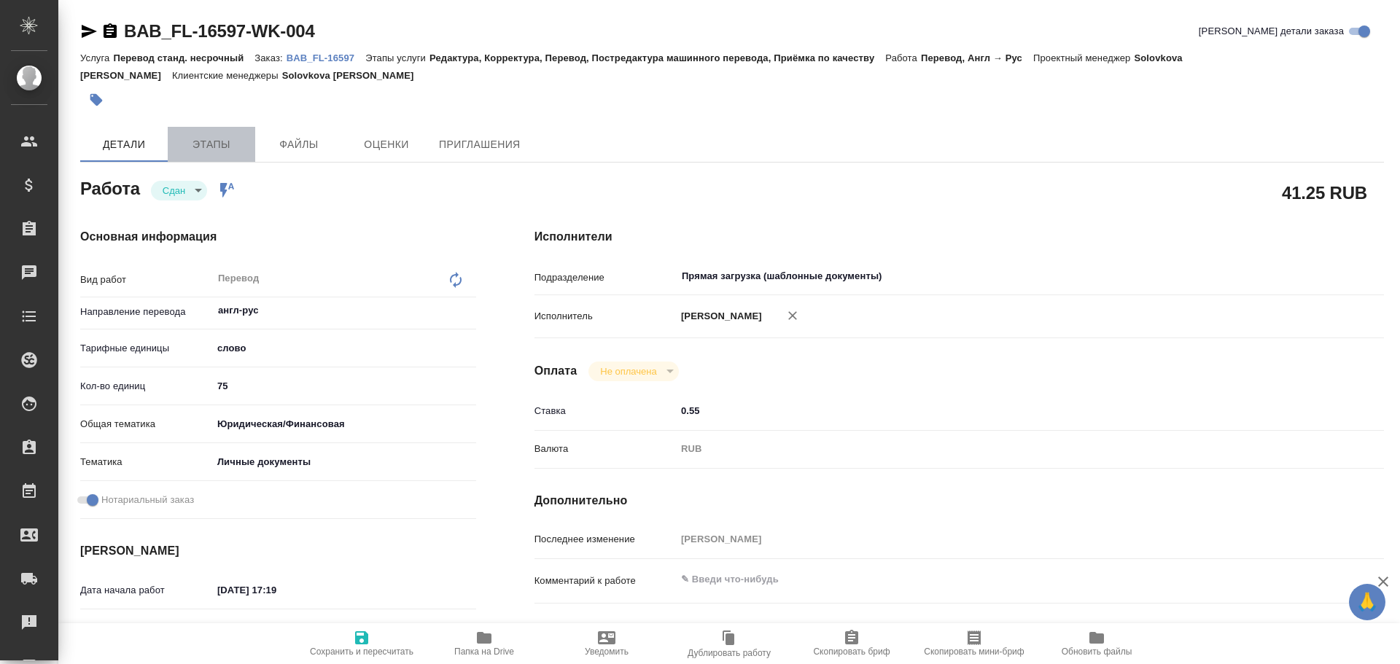
click at [185, 140] on span "Этапы" at bounding box center [211, 145] width 70 height 18
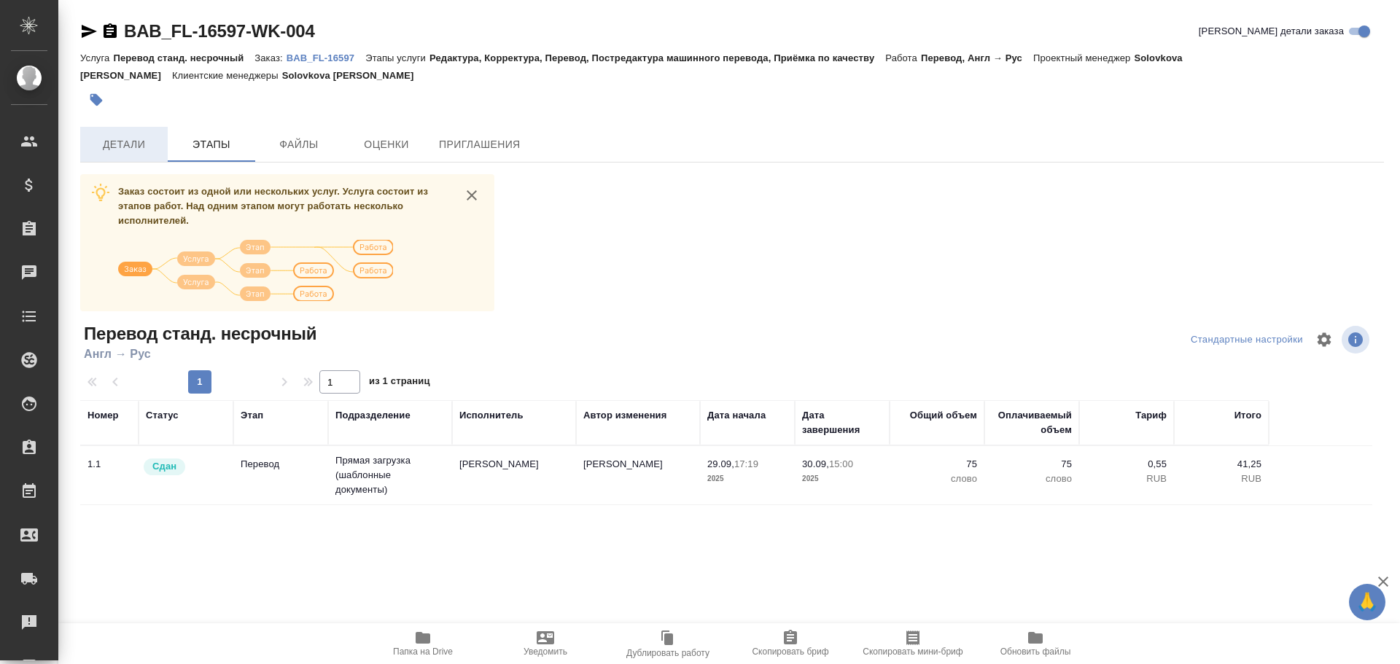
click at [118, 141] on span "Детали" at bounding box center [124, 145] width 70 height 18
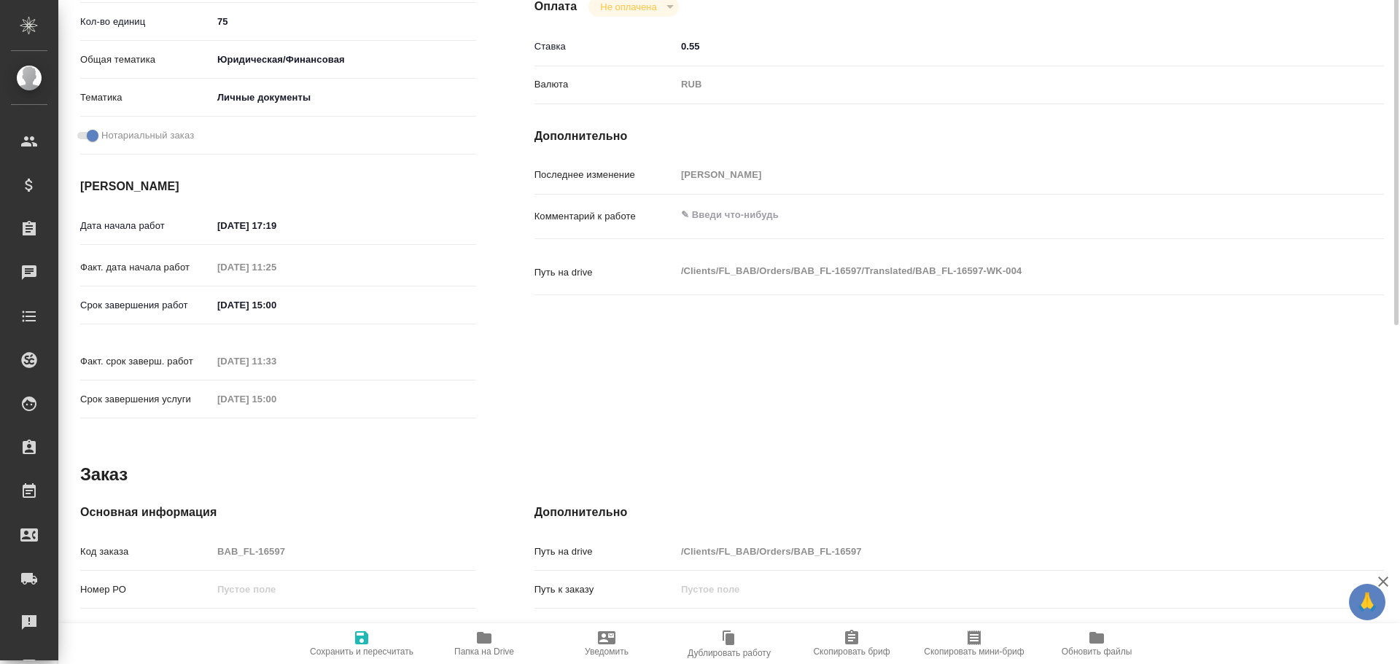
scroll to position [438, 0]
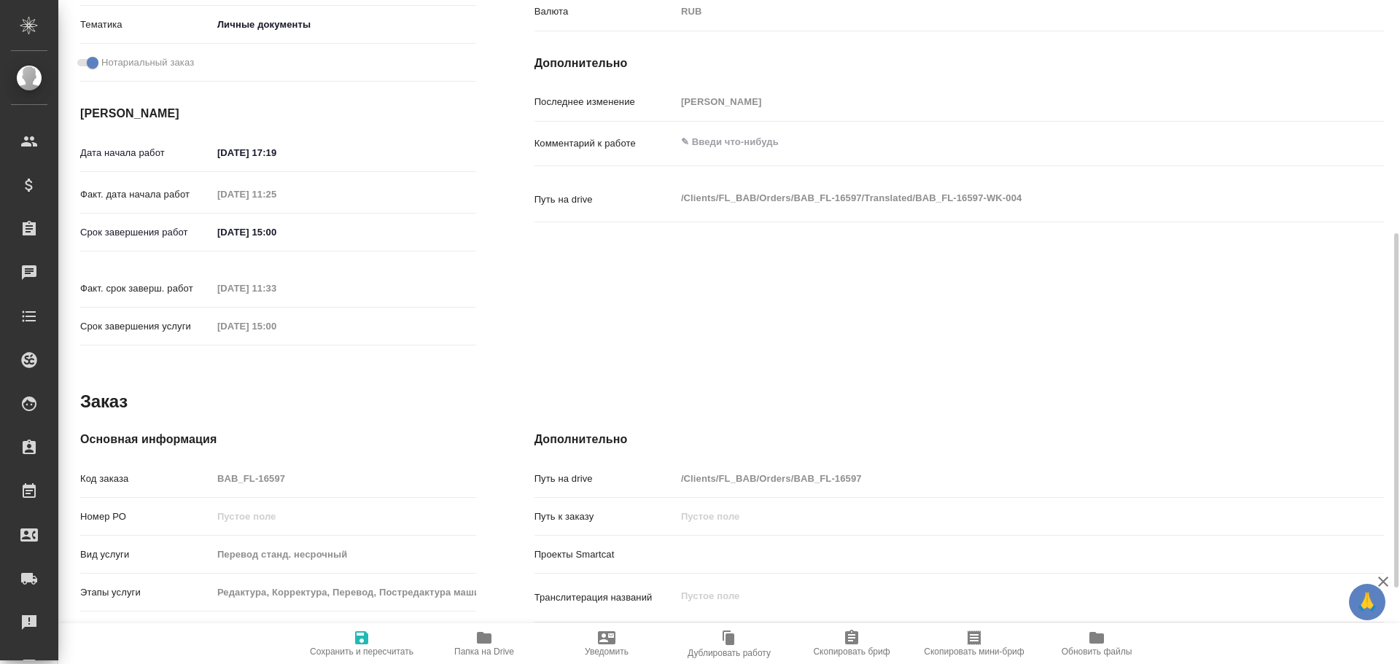
click at [173, 435] on div "Основная информация Код заказа BAB_FL-16597 Номер РО Вид услуги Перевод станд. …" at bounding box center [278, 607] width 396 height 353
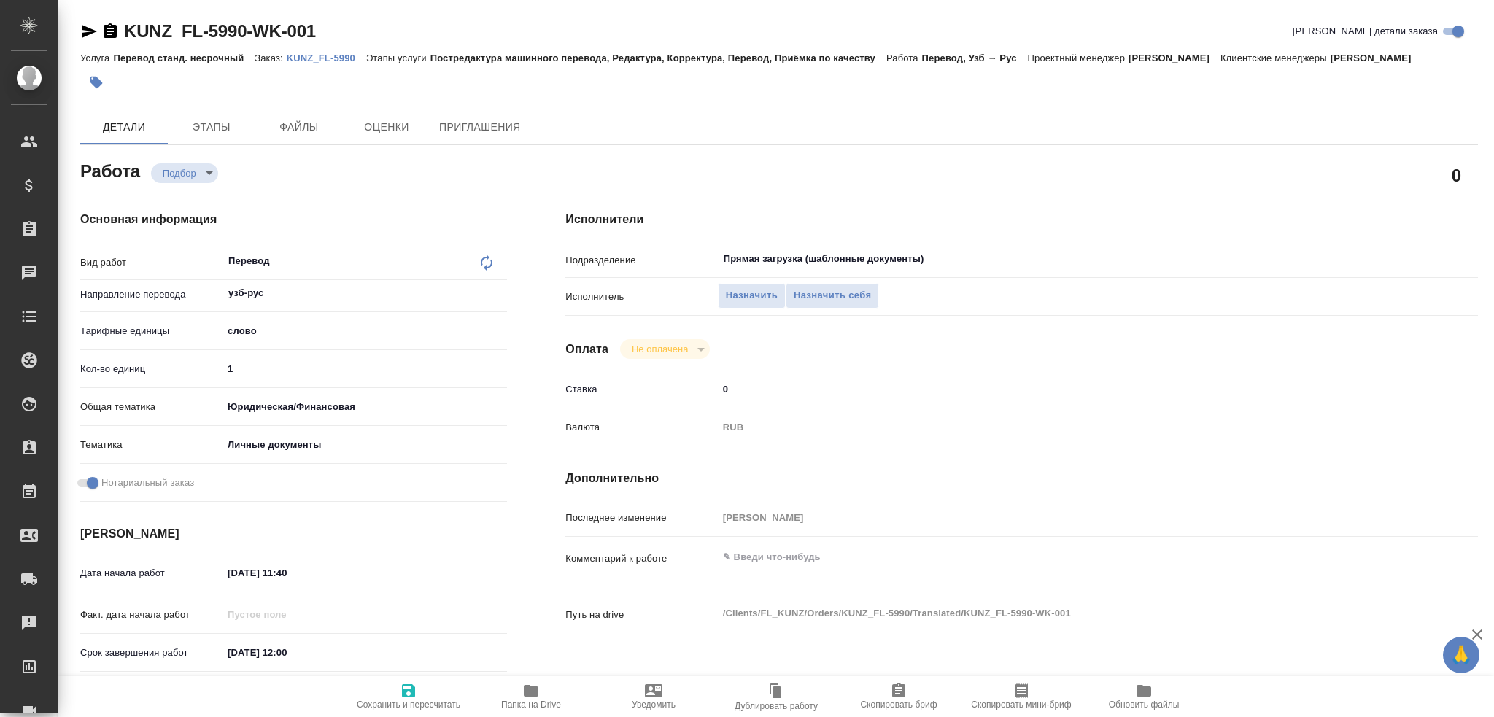
type textarea "x"
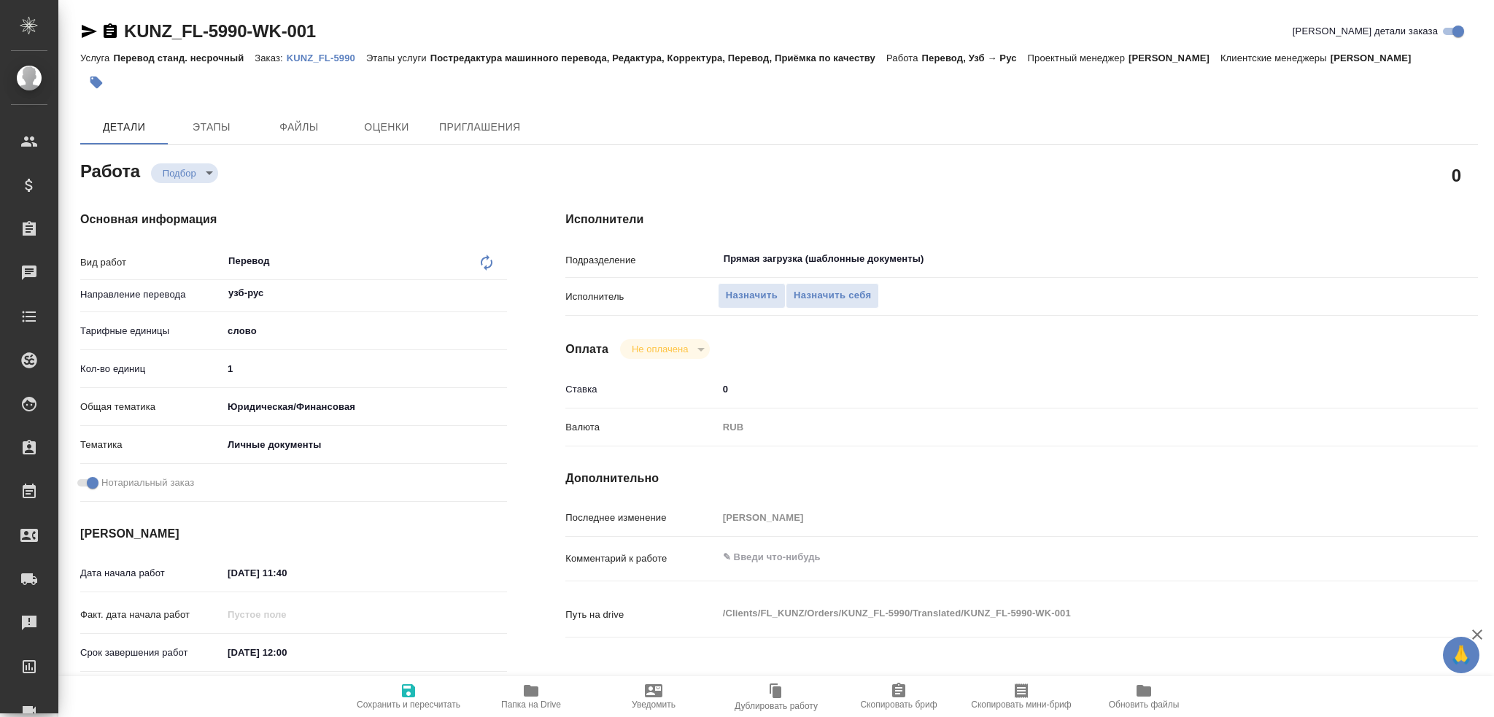
type textarea "x"
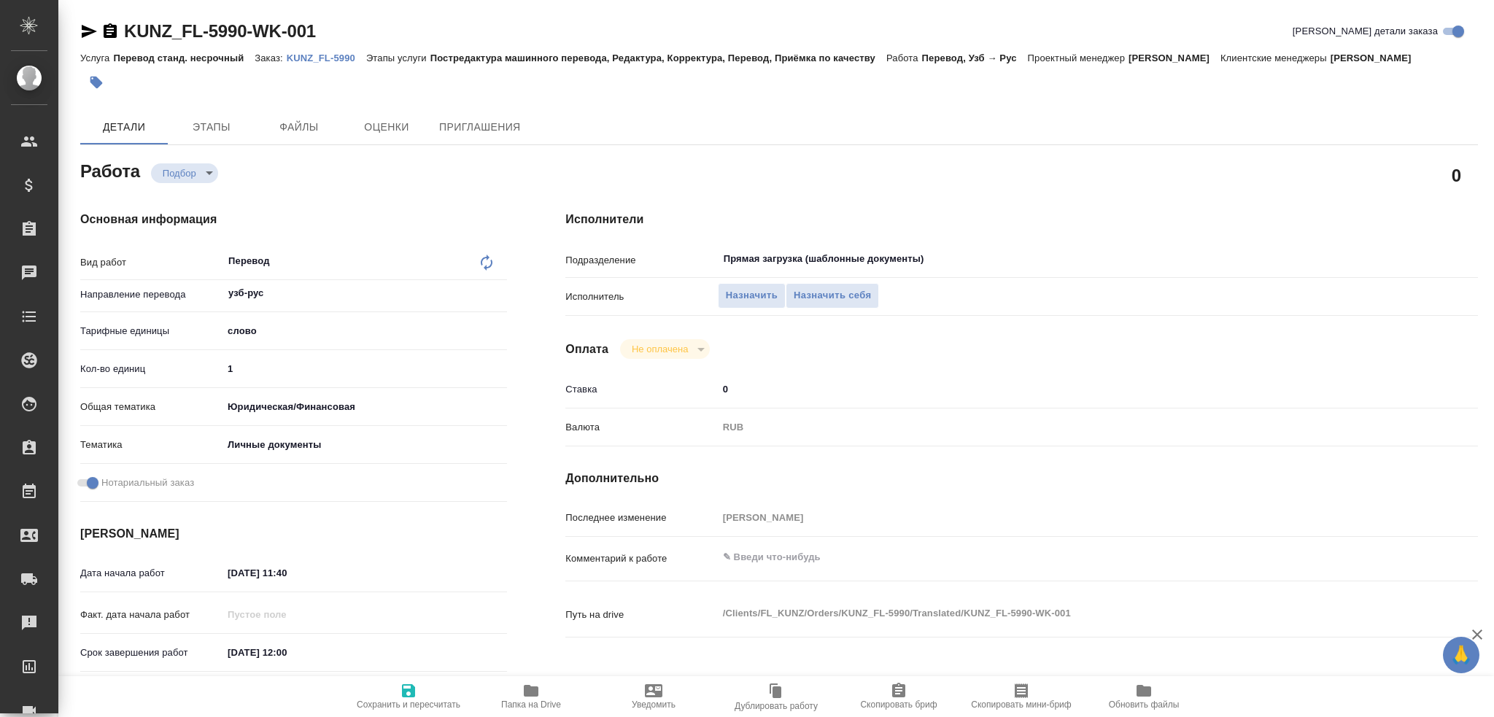
type textarea "x"
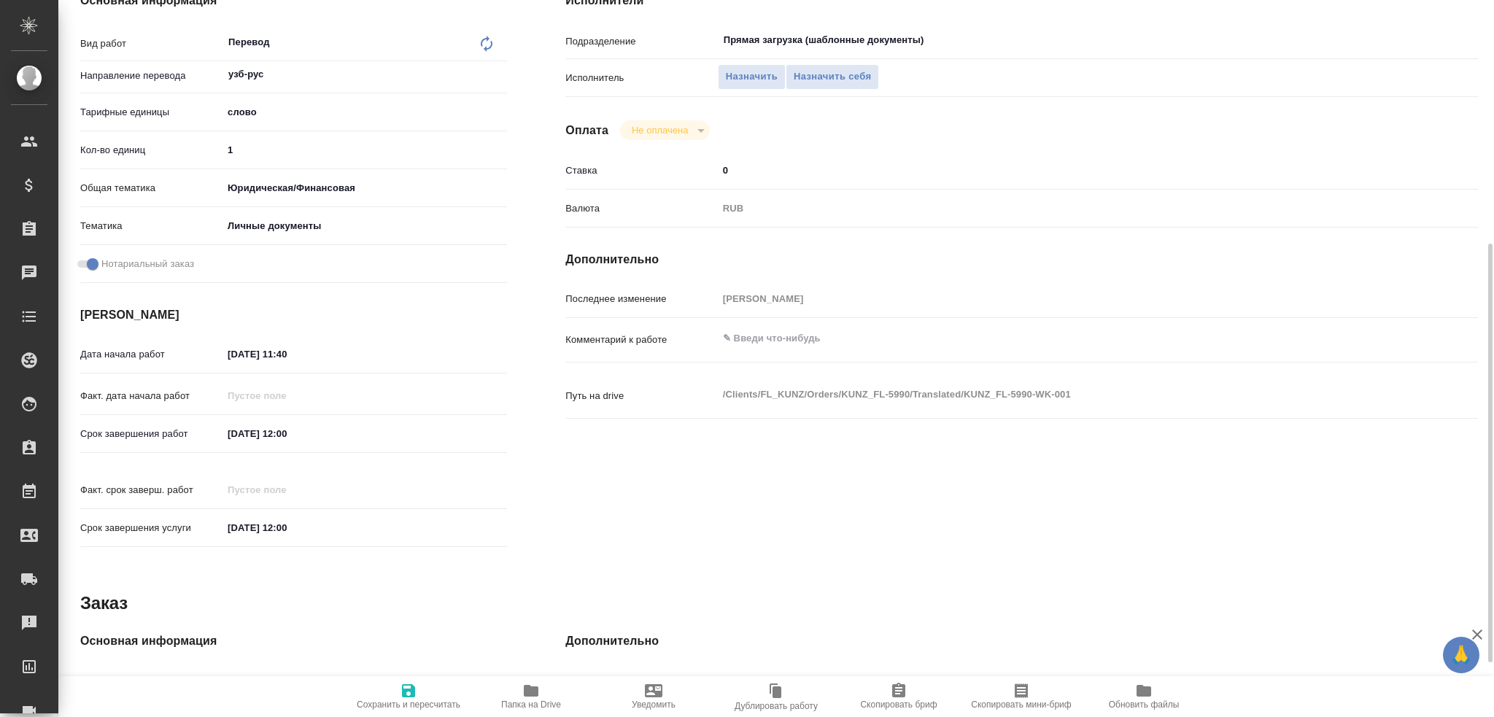
scroll to position [510, 0]
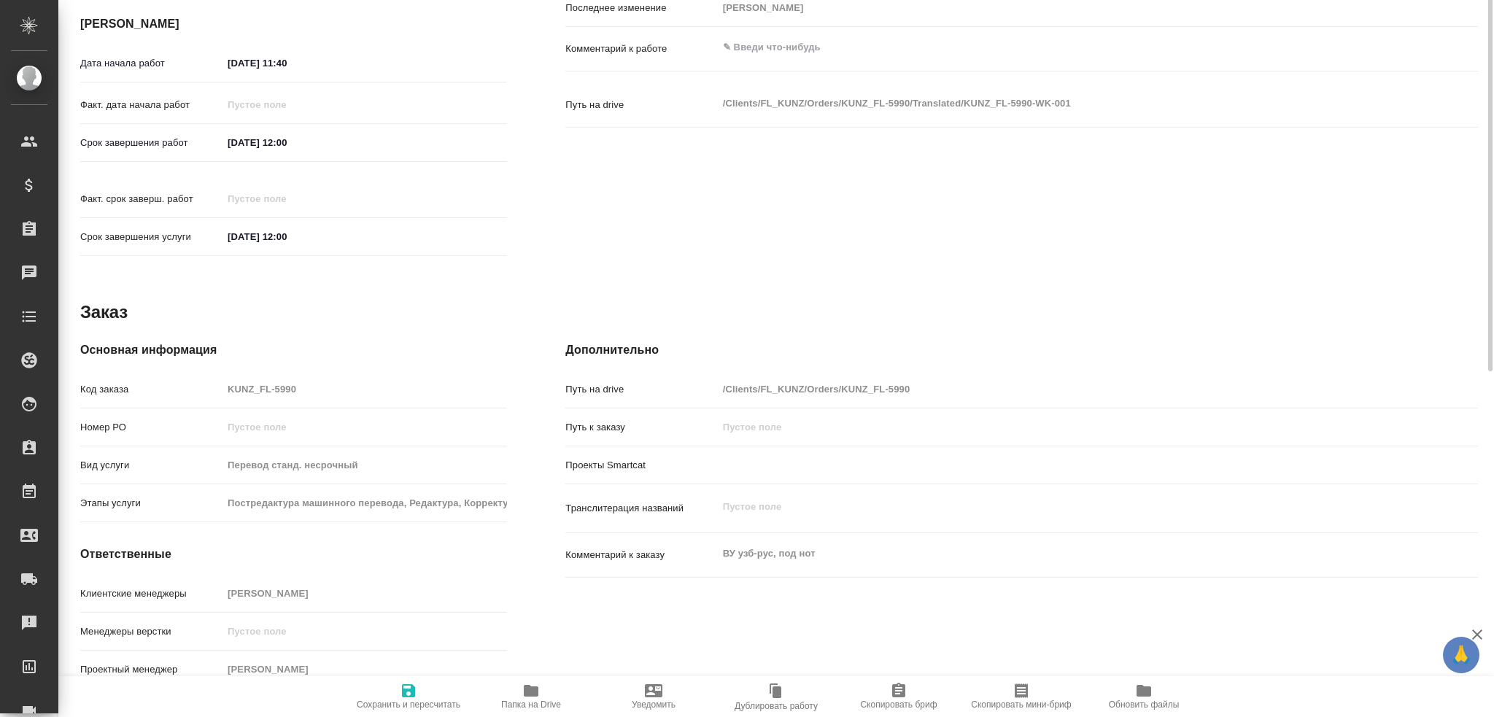
type textarea "x"
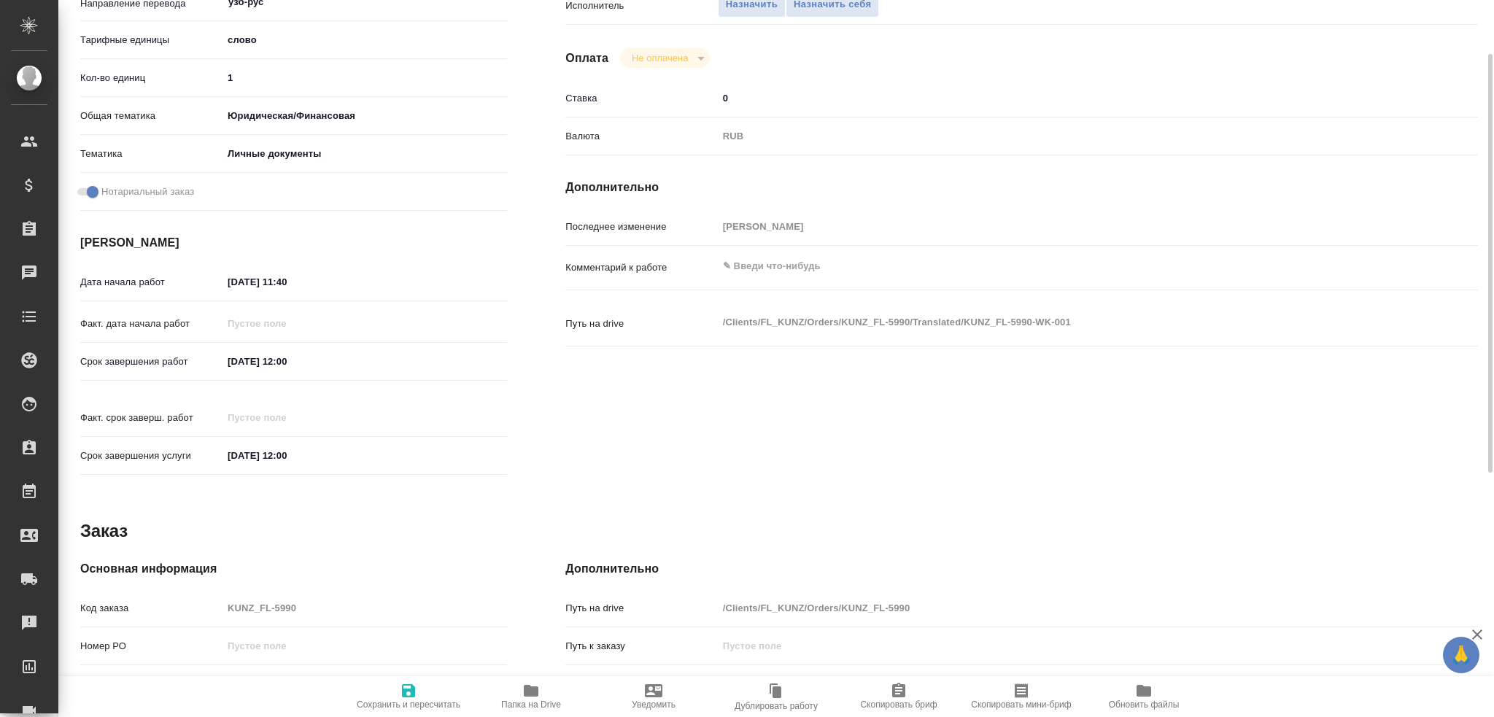
scroll to position [218, 0]
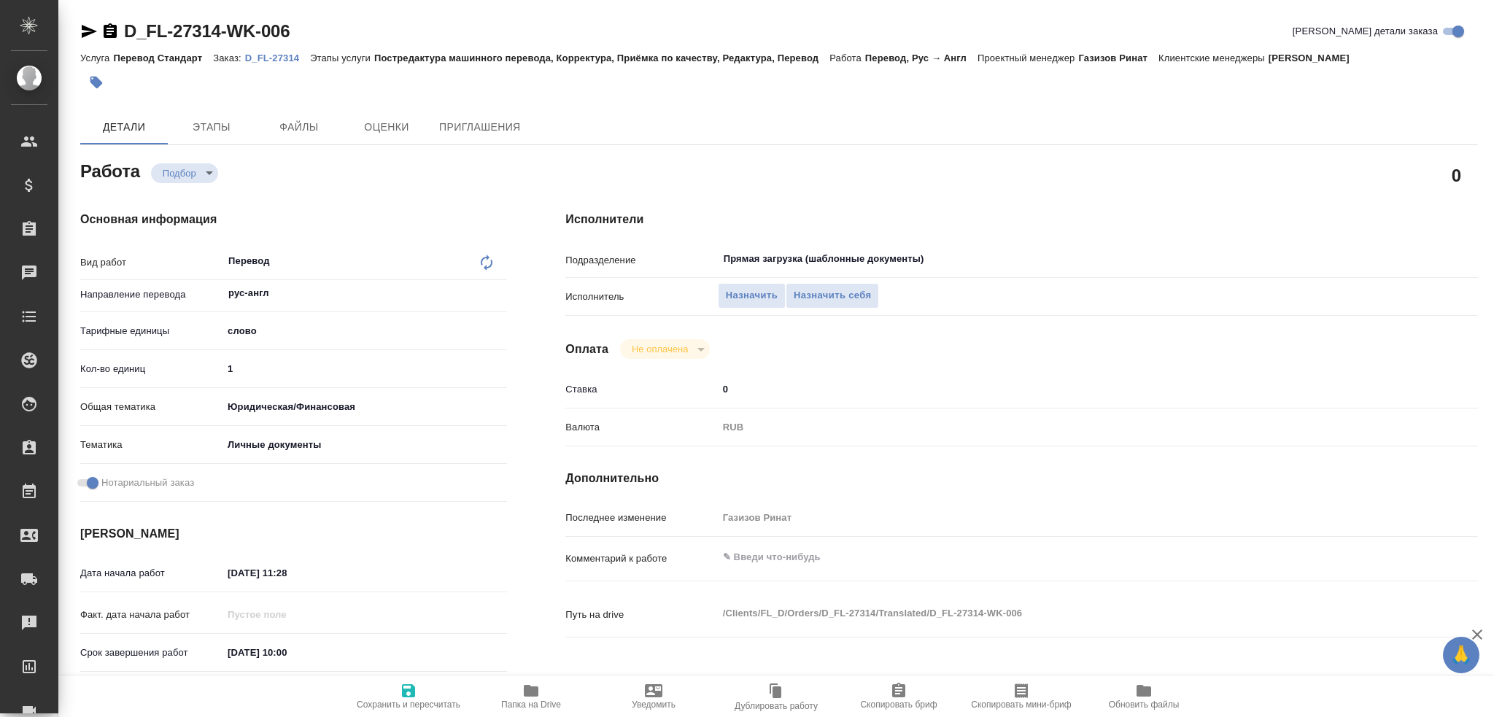
type textarea "x"
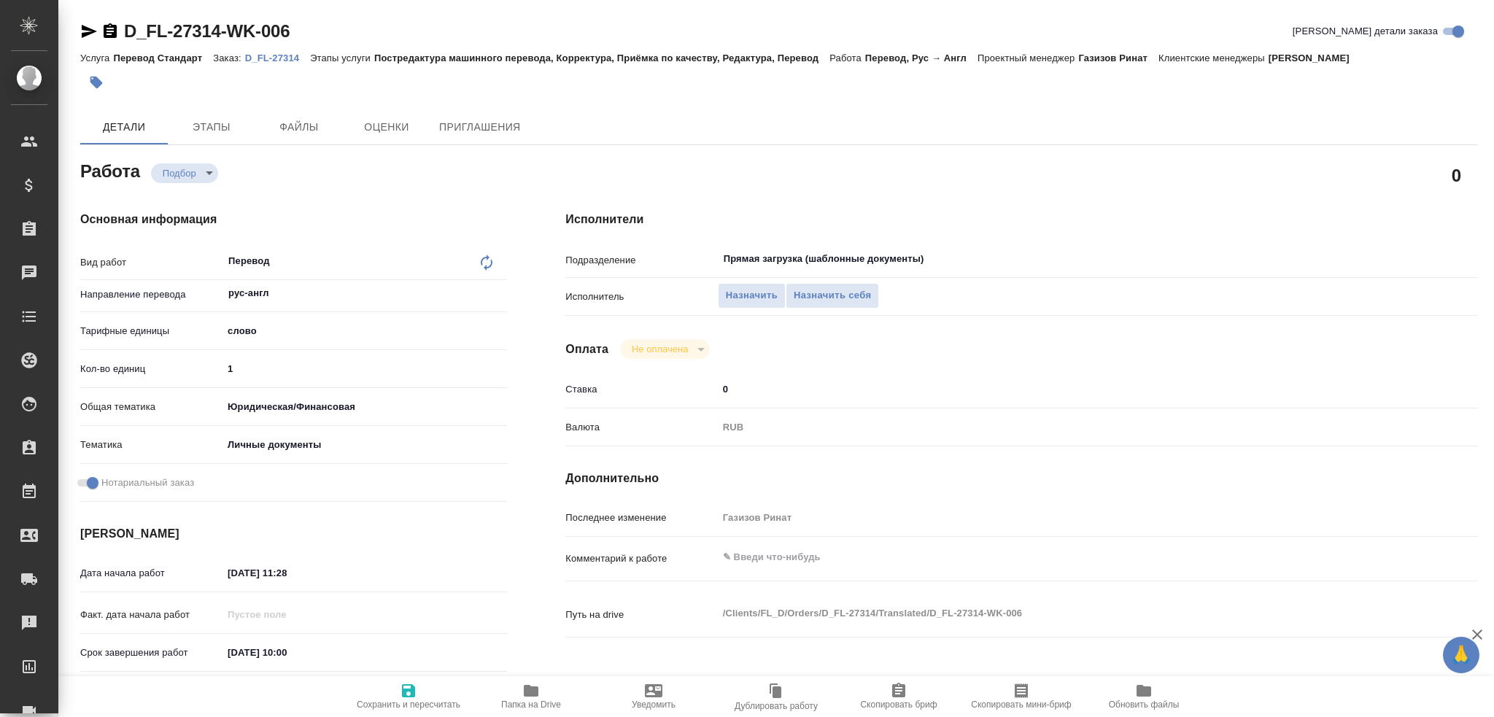
type textarea "x"
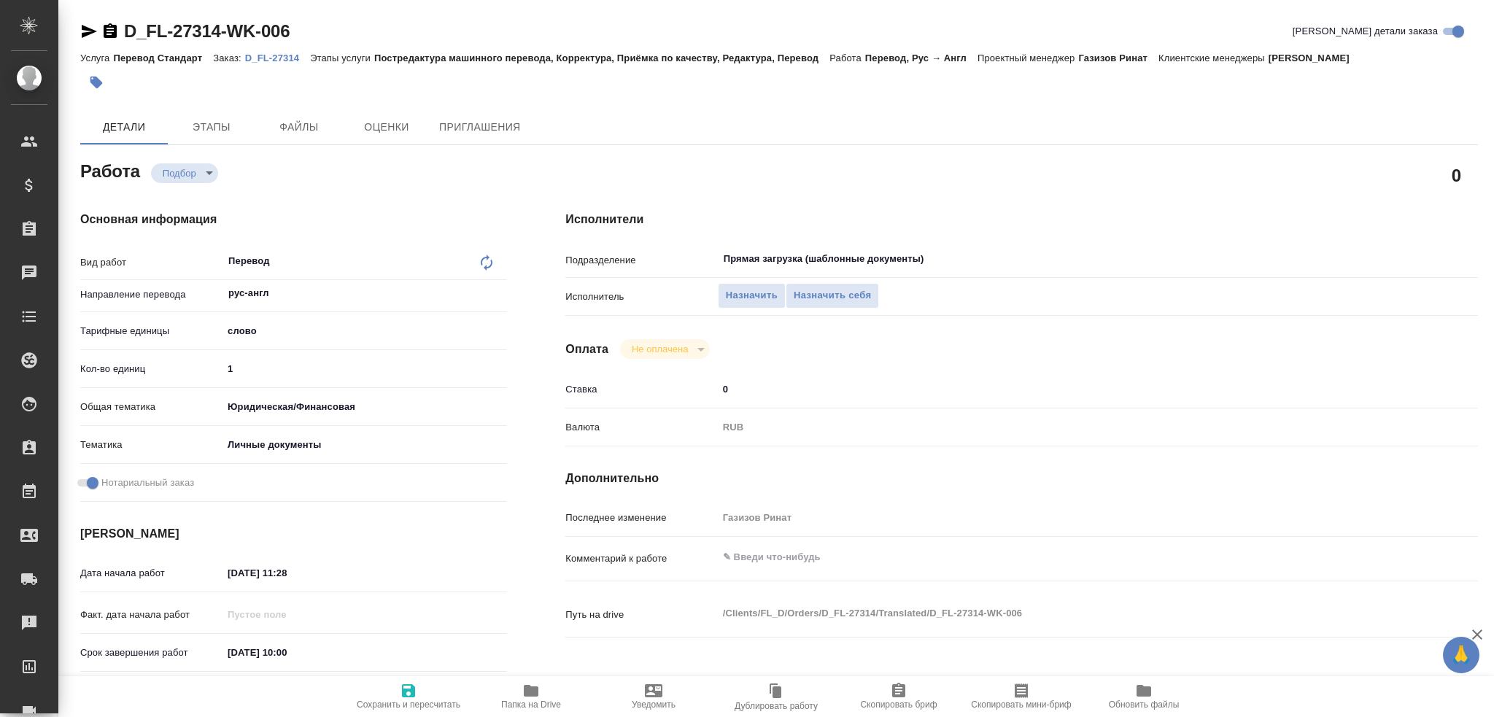
type textarea "x"
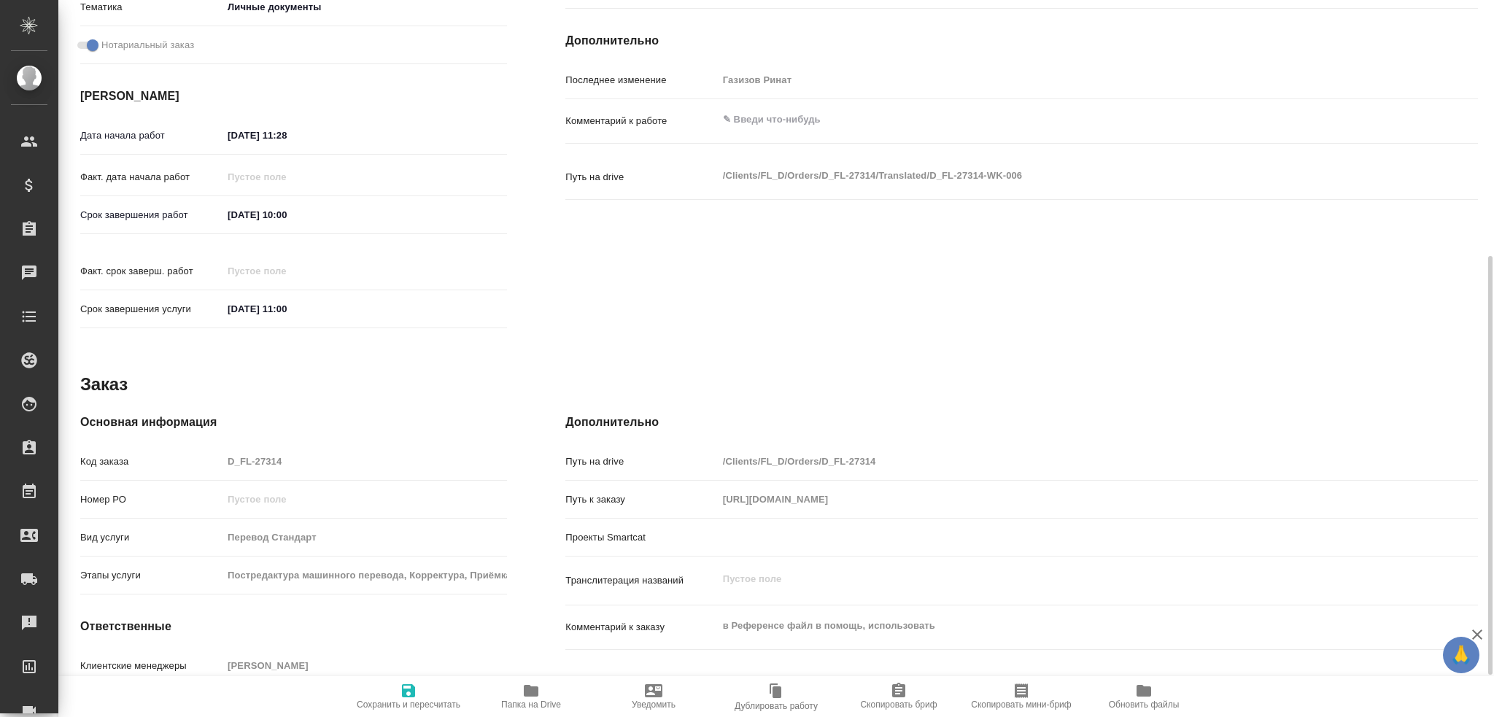
type textarea "x"
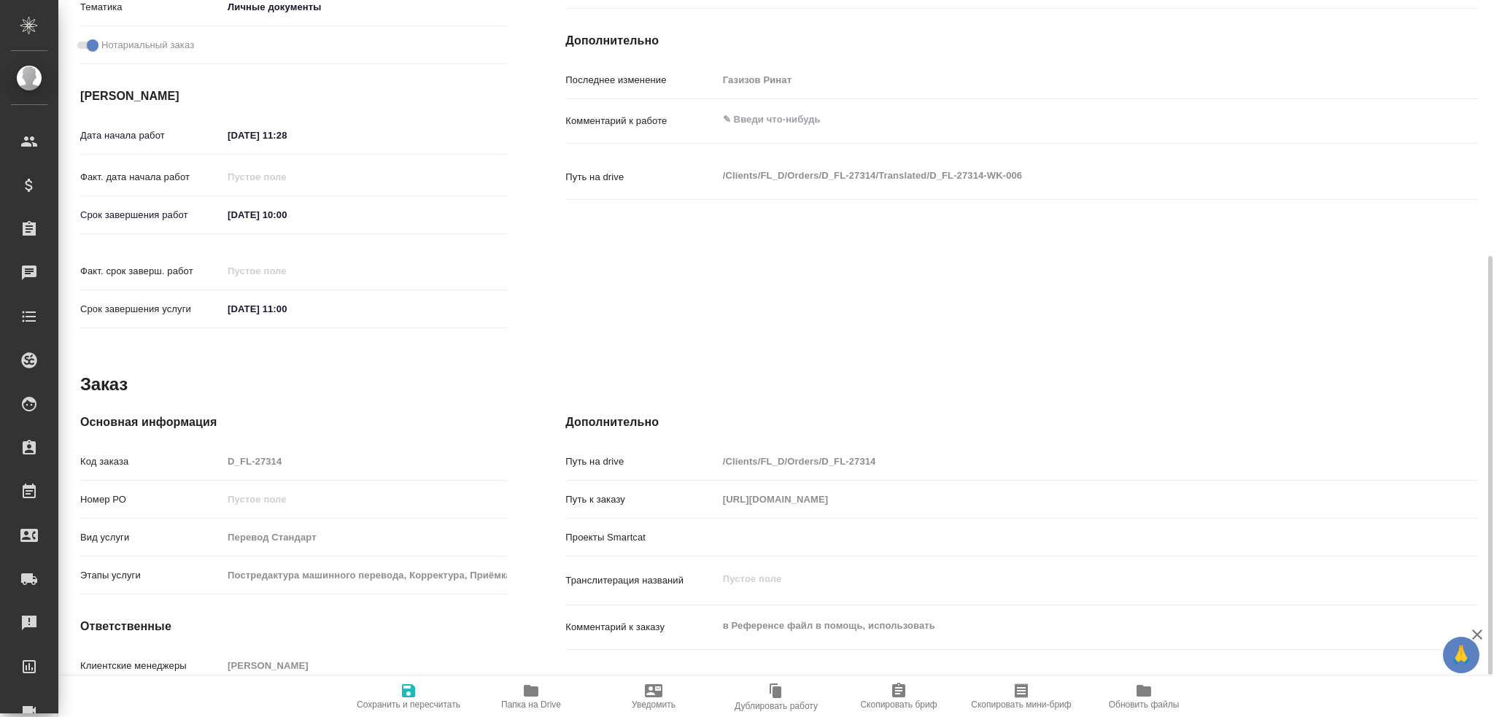
scroll to position [510, 0]
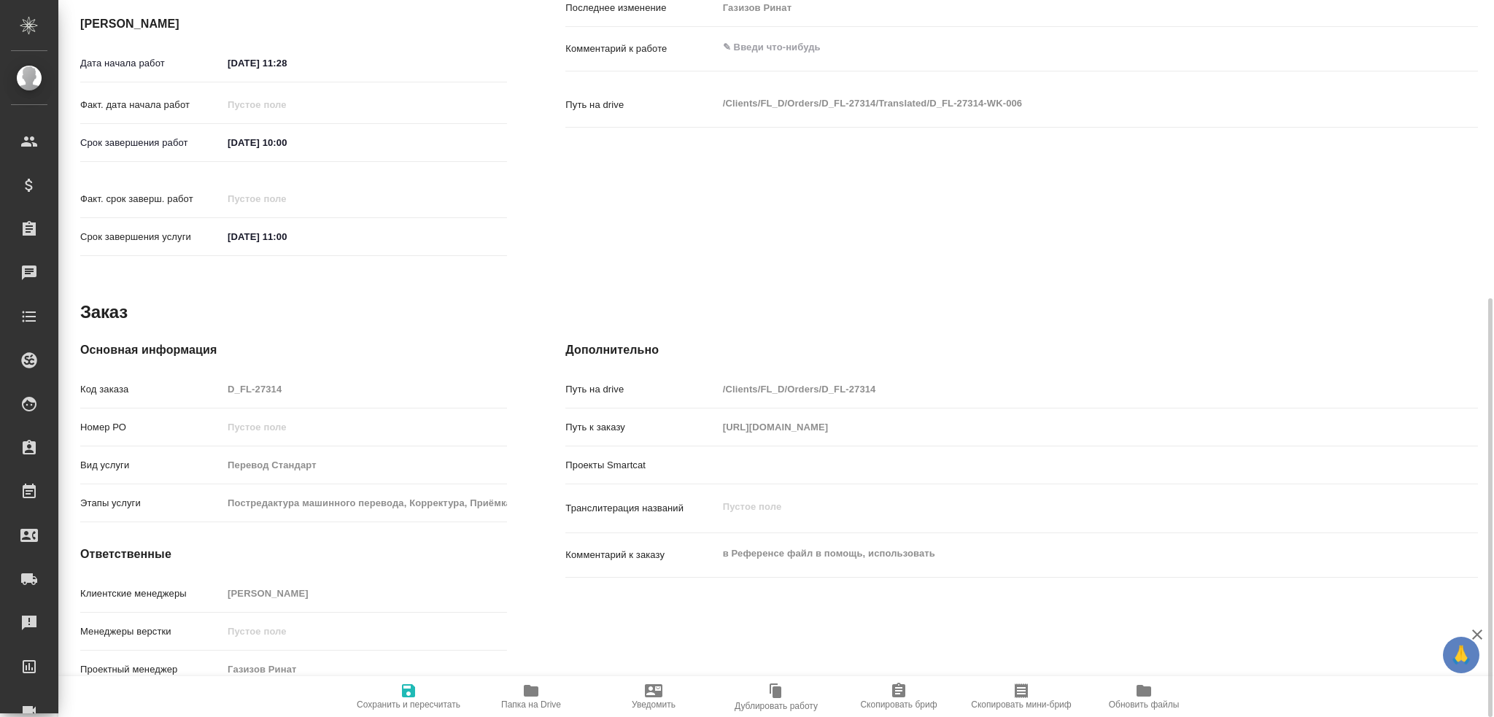
type textarea "x"
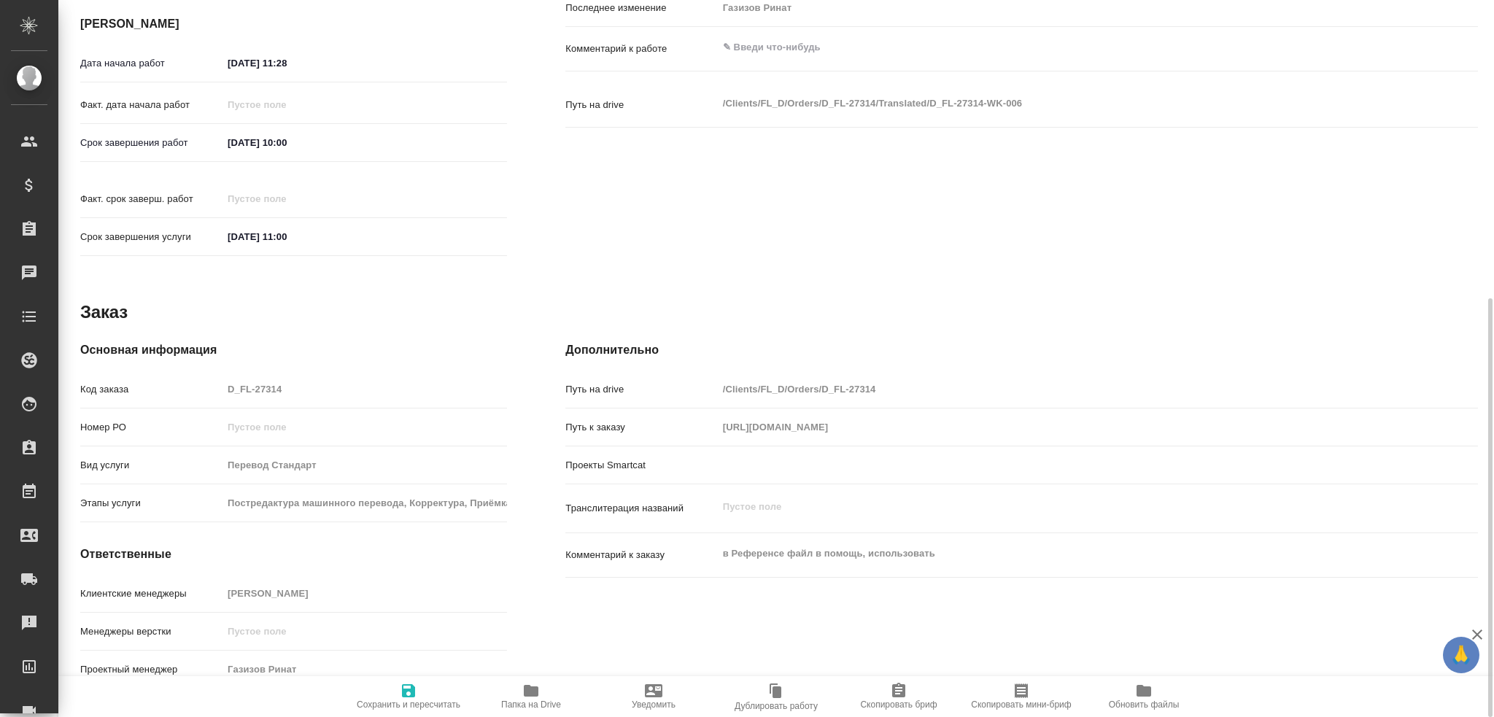
type textarea "x"
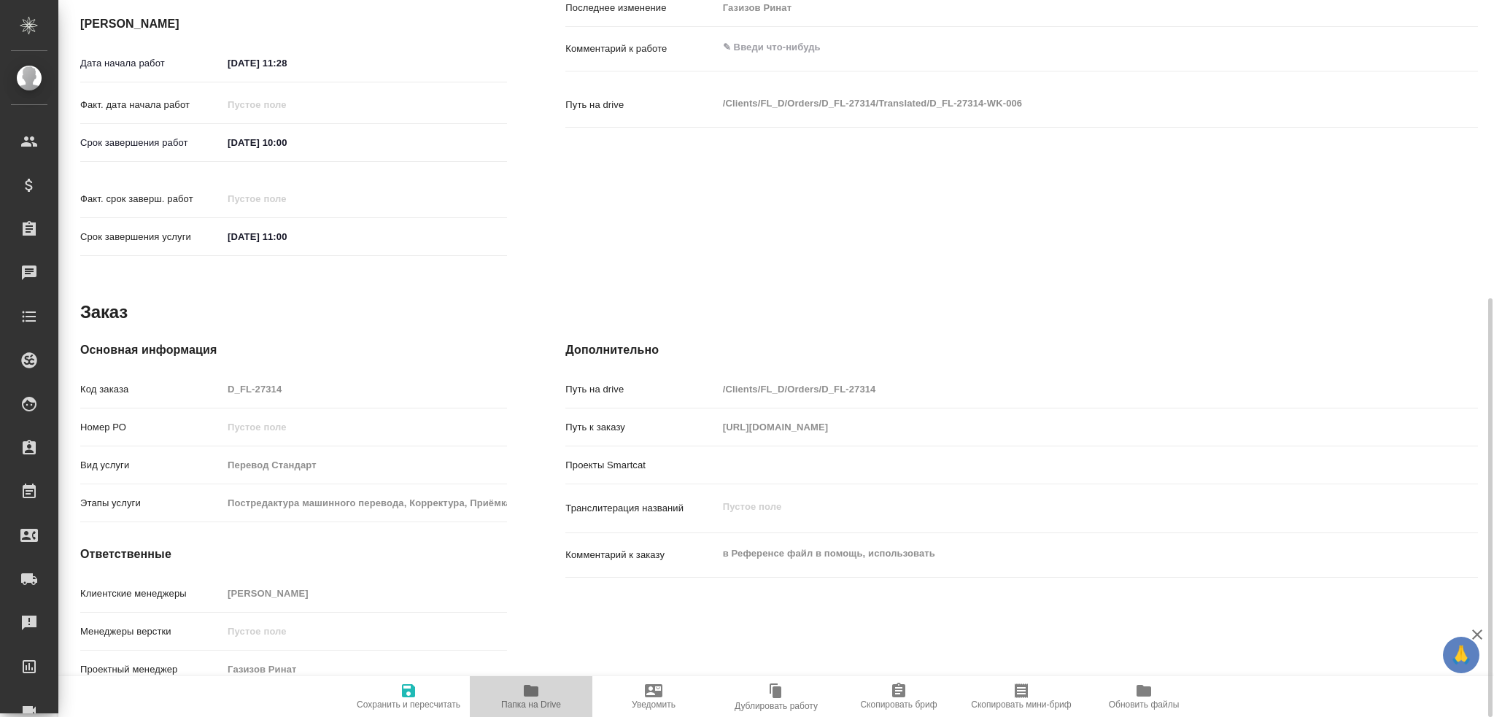
click at [531, 704] on span "Папка на Drive" at bounding box center [531, 704] width 60 height 10
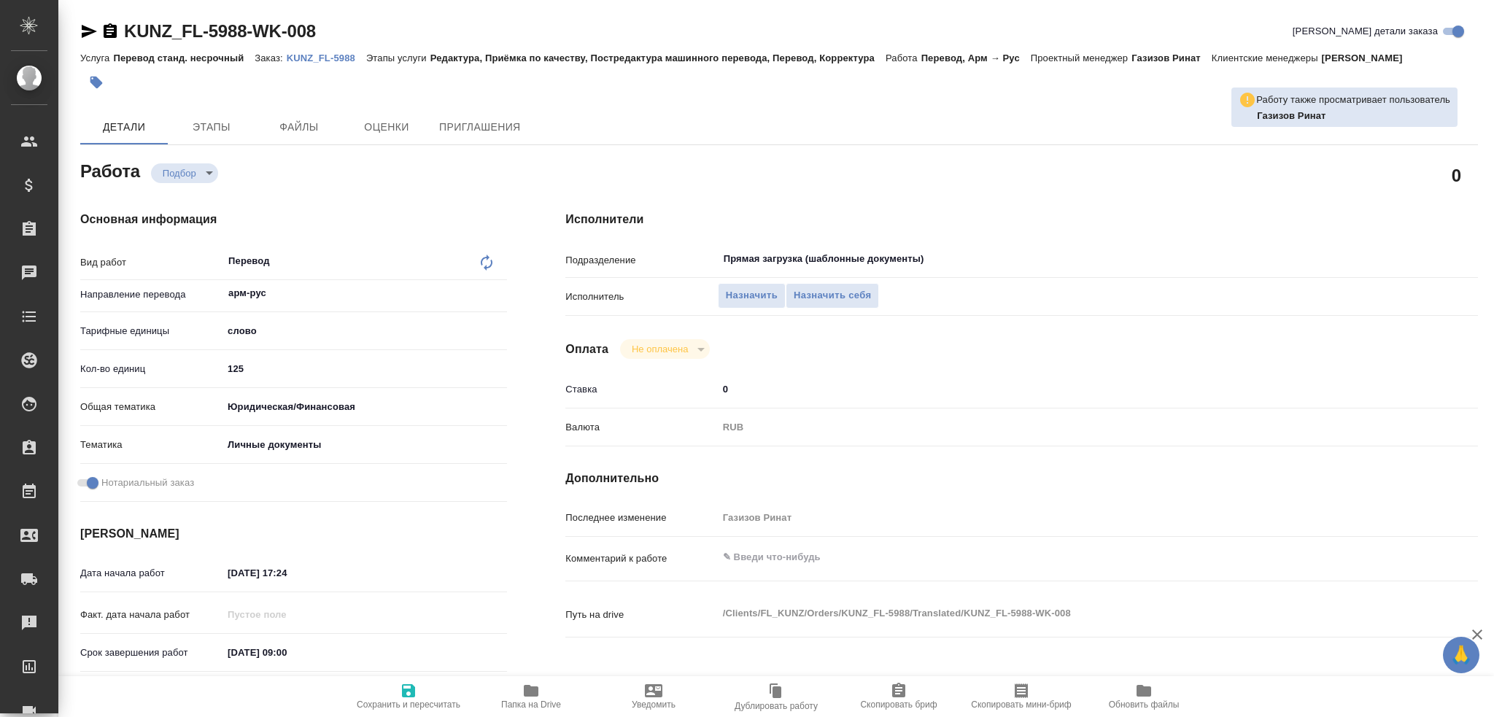
type textarea "x"
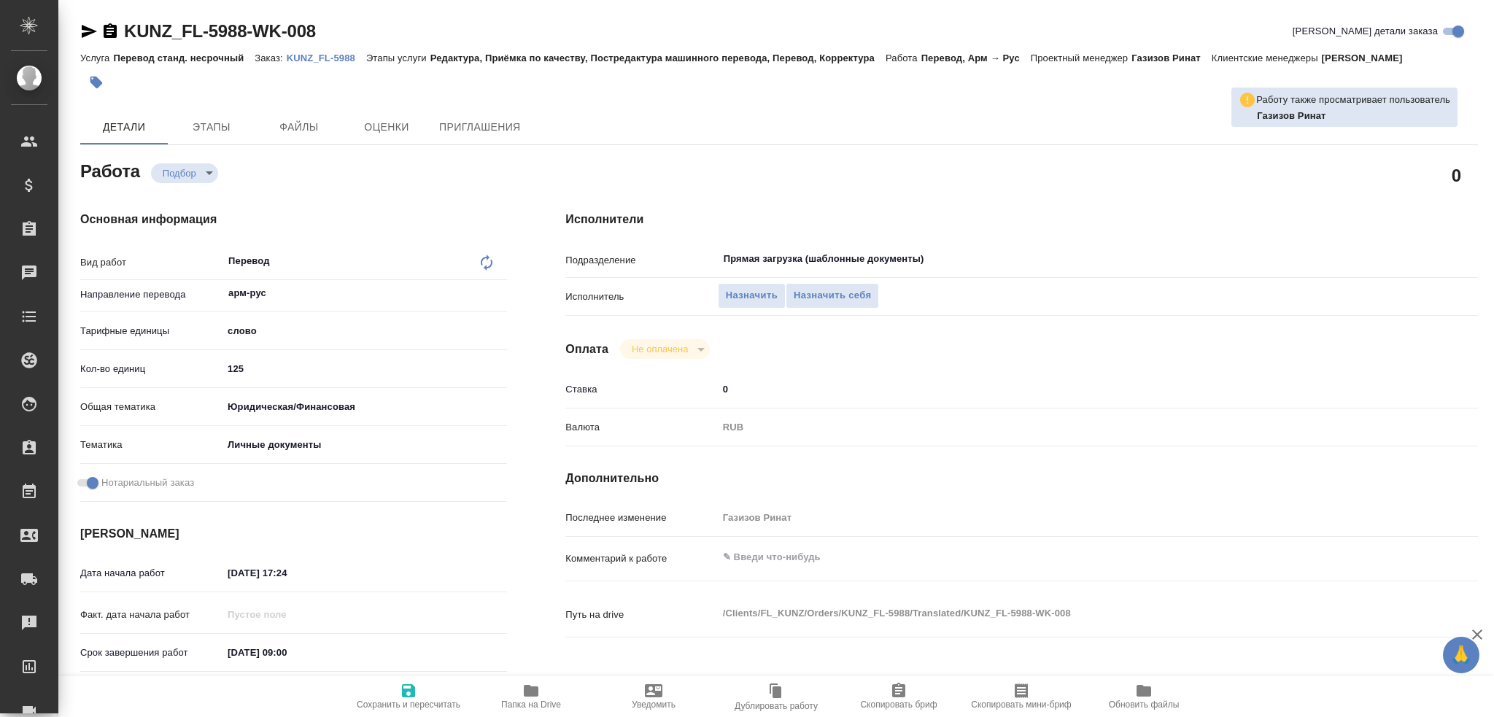
type textarea "x"
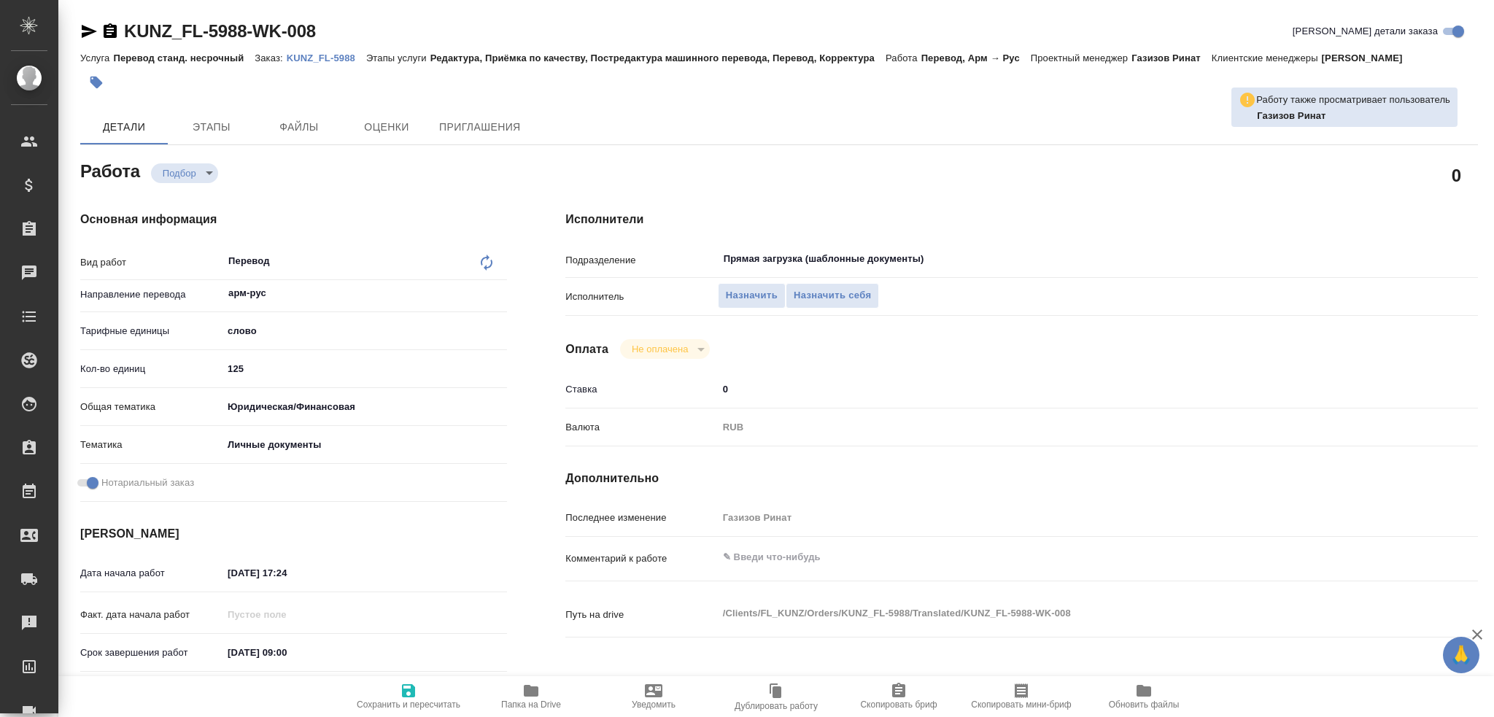
type textarea "x"
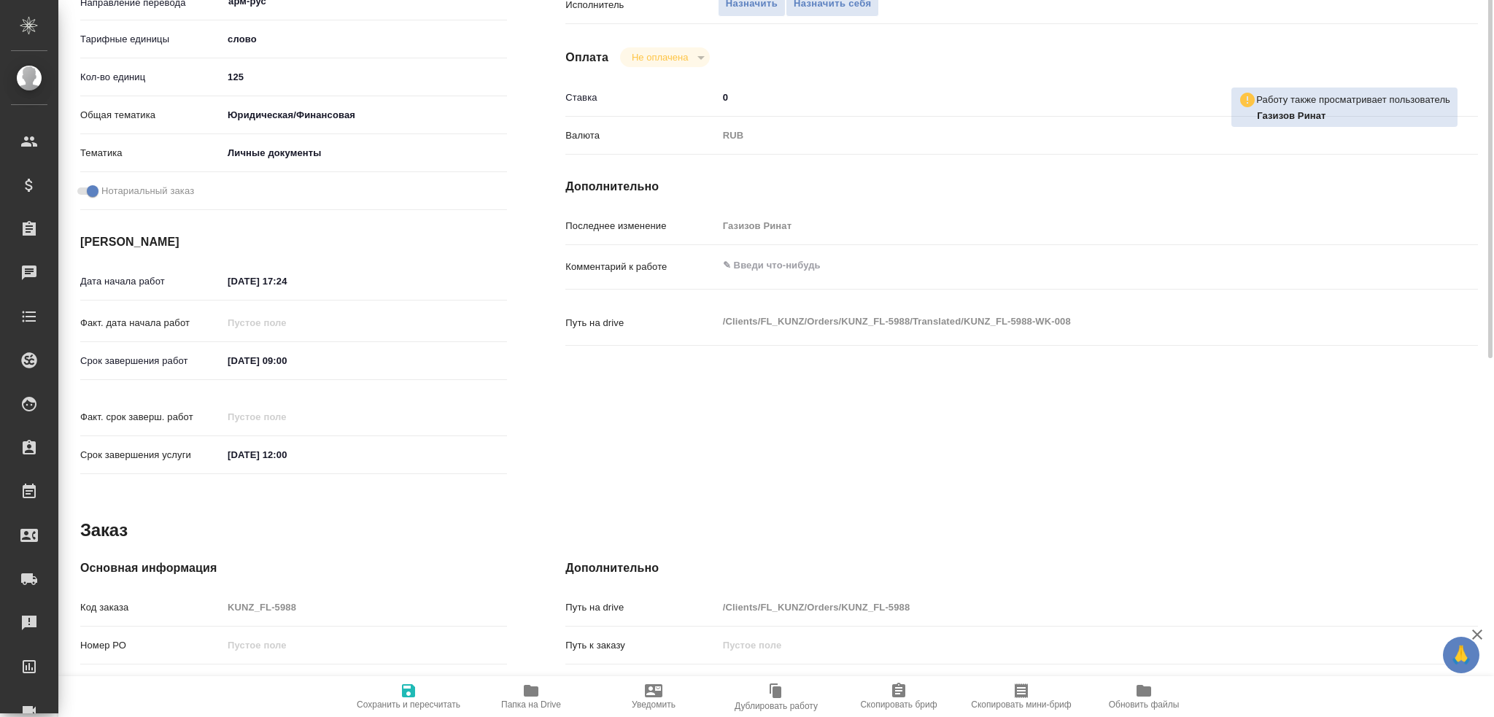
scroll to position [510, 0]
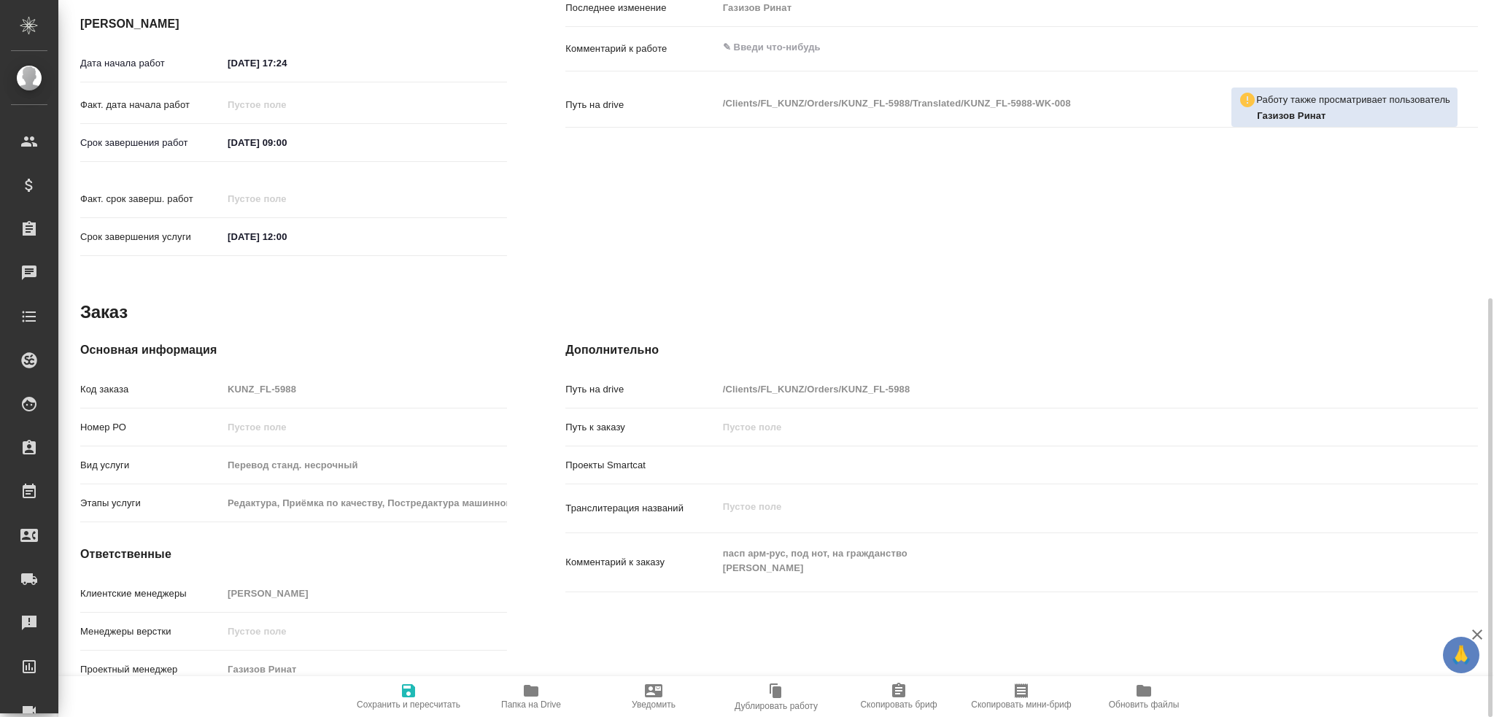
type textarea "x"
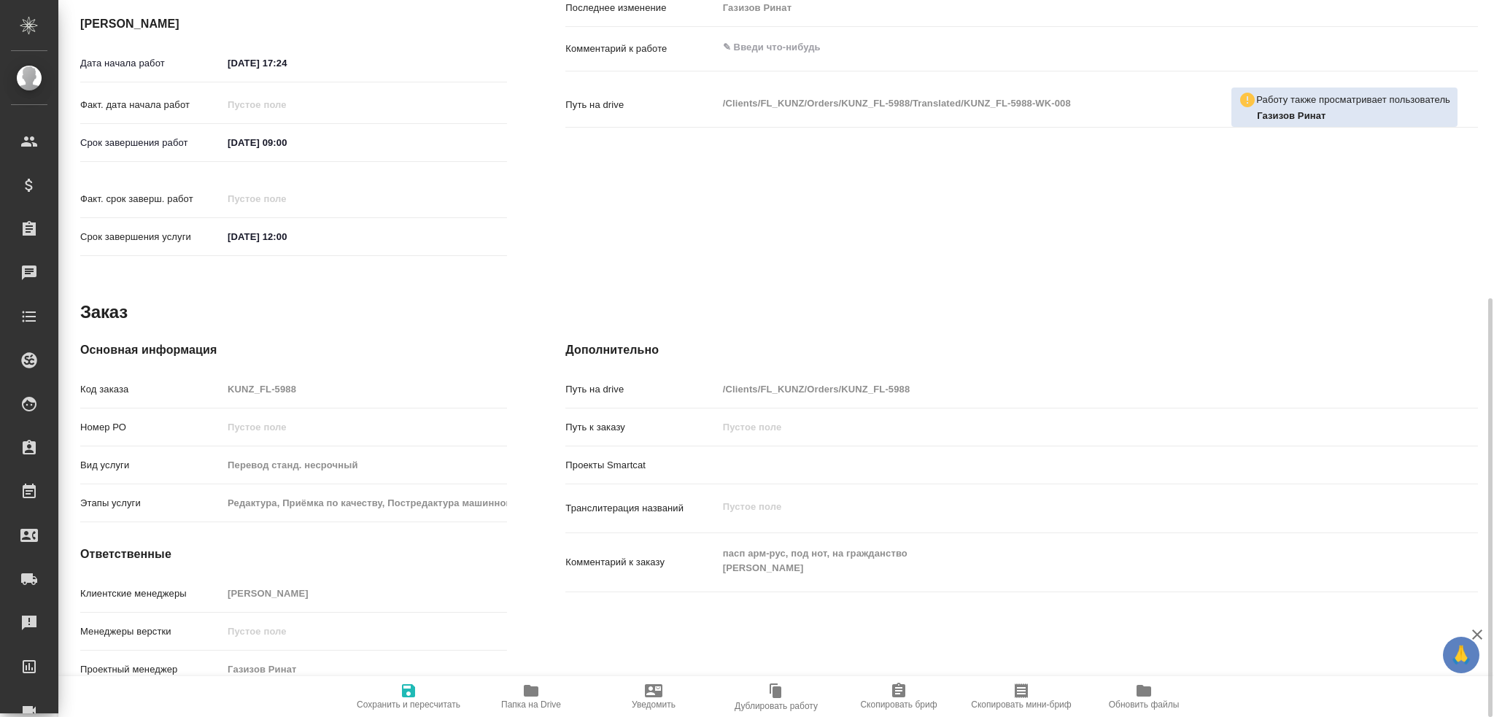
type textarea "x"
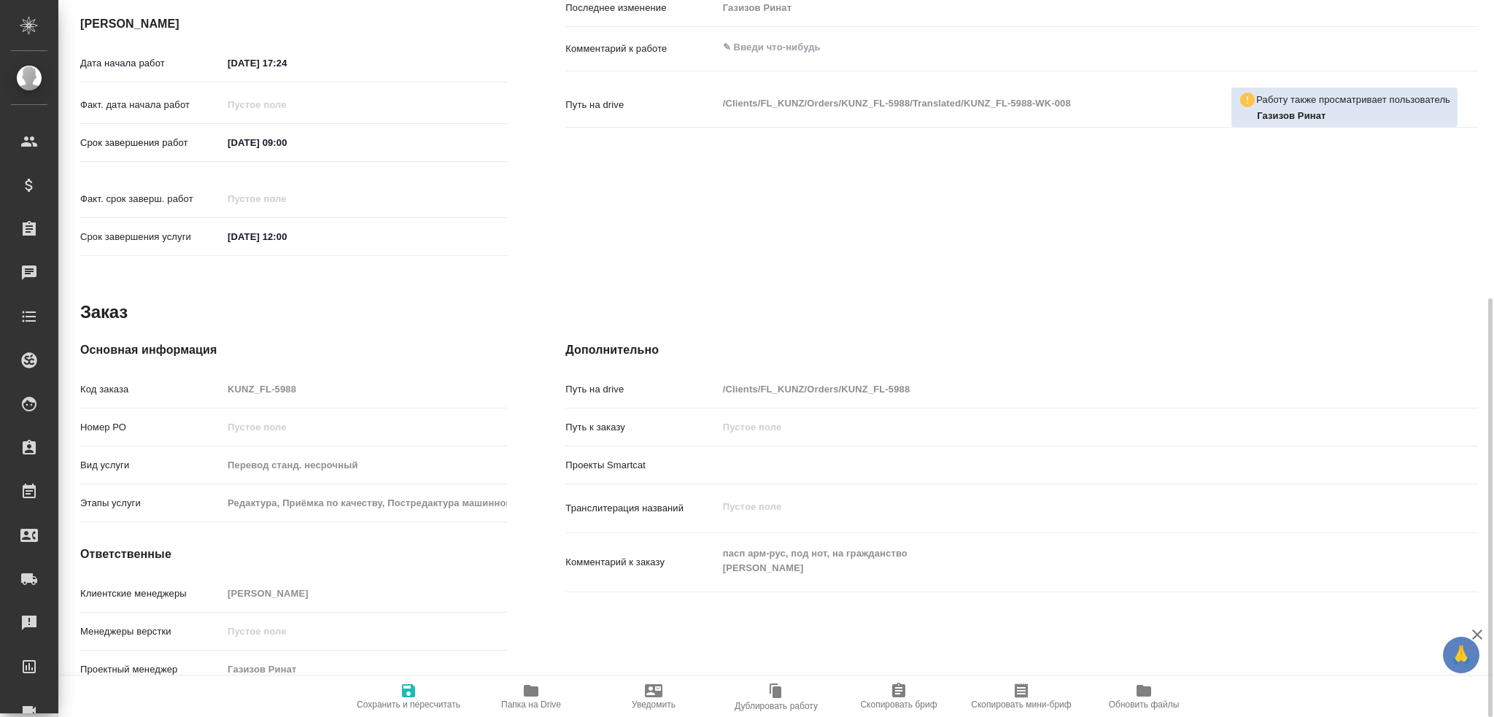
type textarea "x"
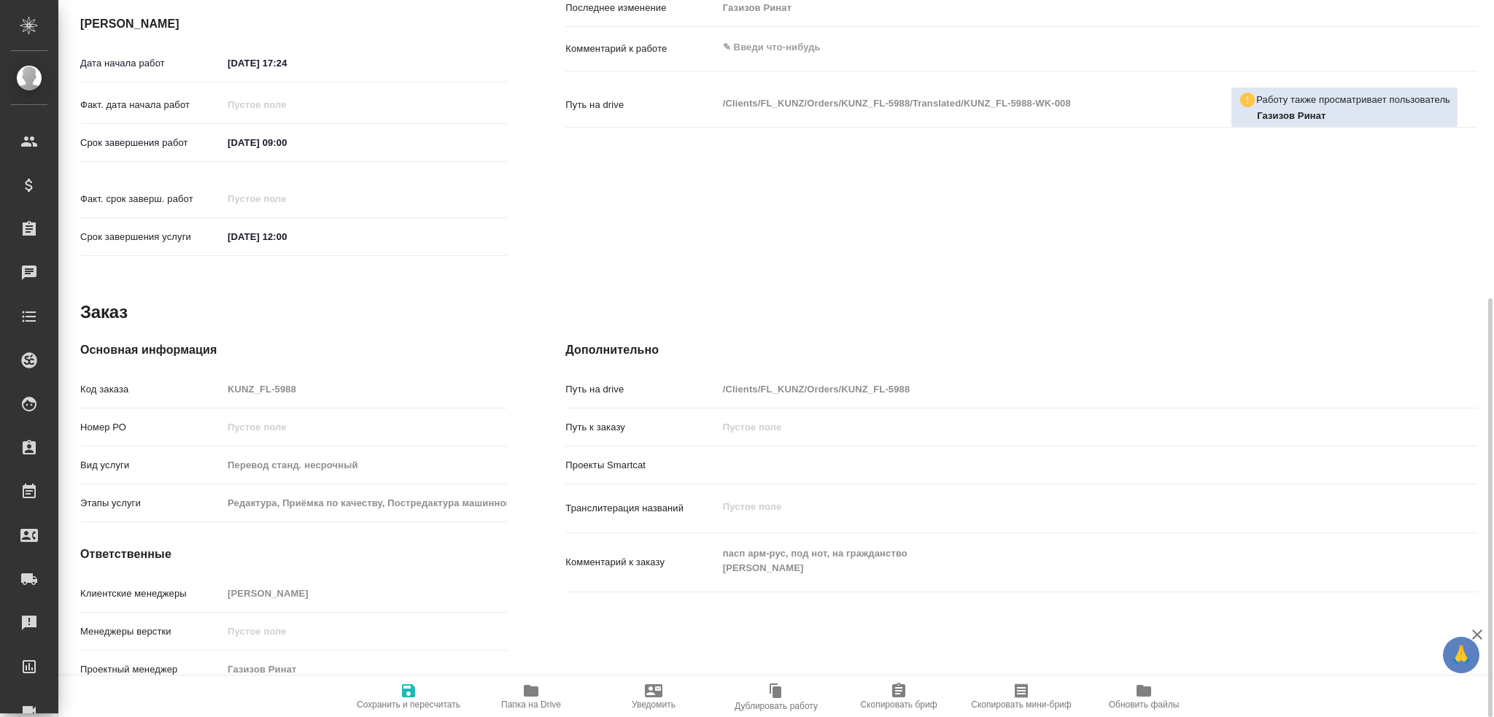
click at [535, 705] on span "Папка на Drive" at bounding box center [531, 704] width 60 height 10
